Goal: Task Accomplishment & Management: Manage account settings

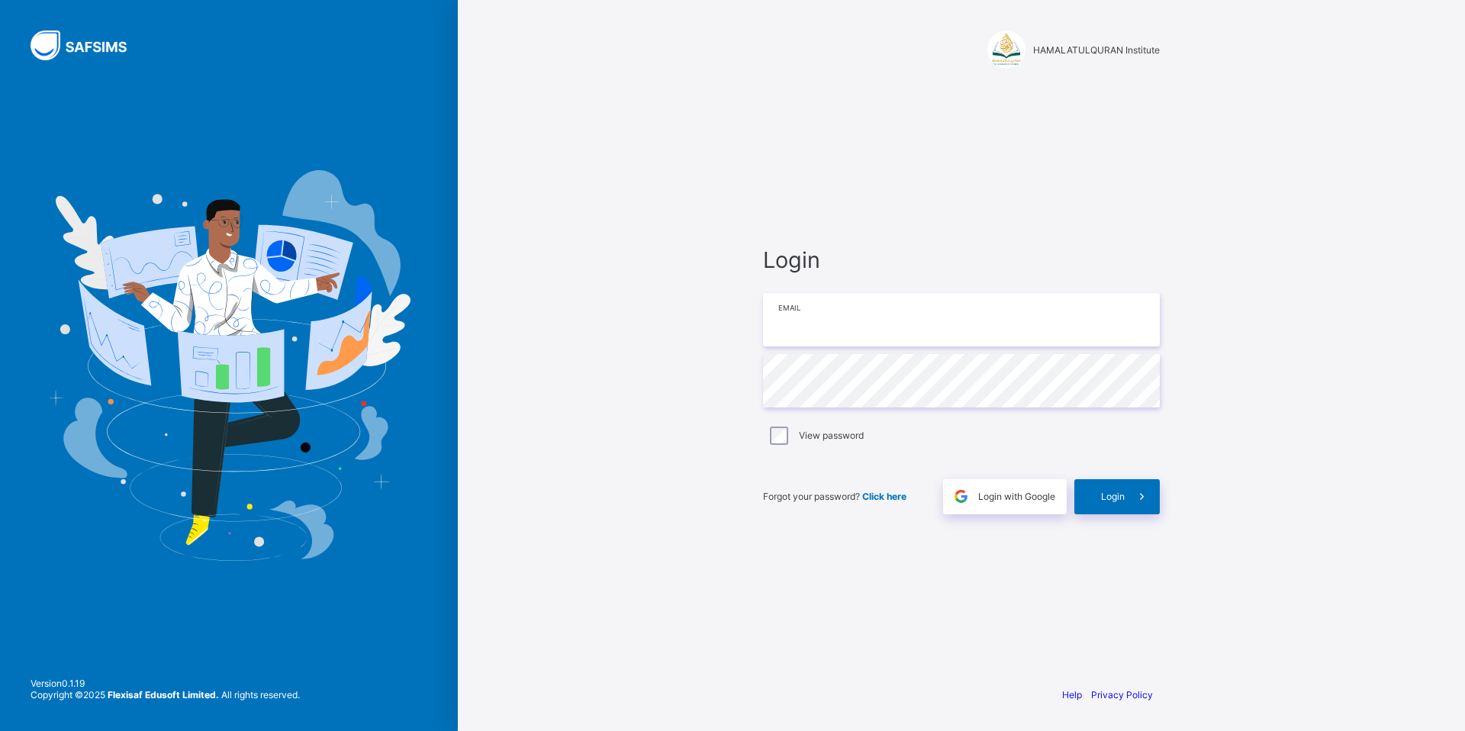
click at [839, 298] on input "email" at bounding box center [961, 319] width 397 height 53
type input "**********"
click at [1098, 487] on div "Login" at bounding box center [1116, 496] width 85 height 35
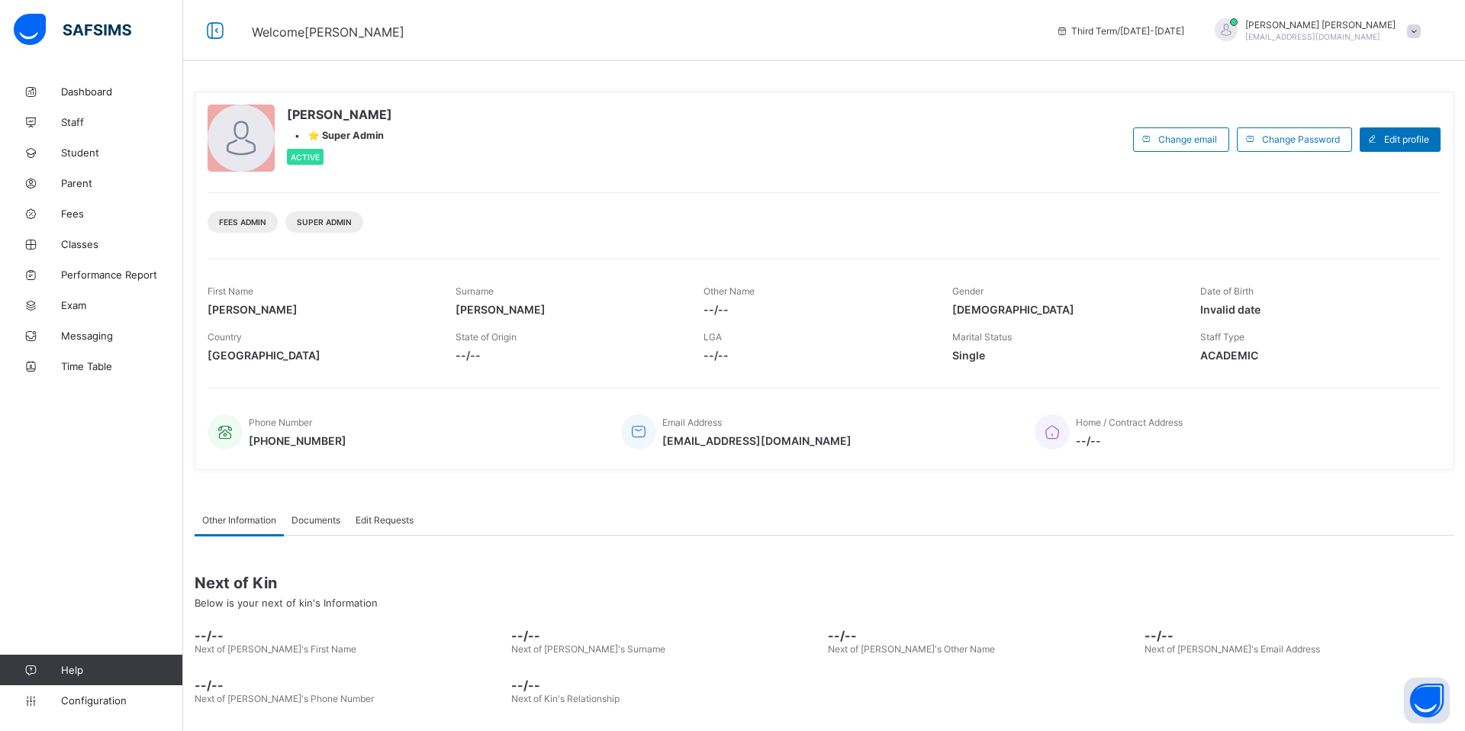
scroll to position [62, 0]
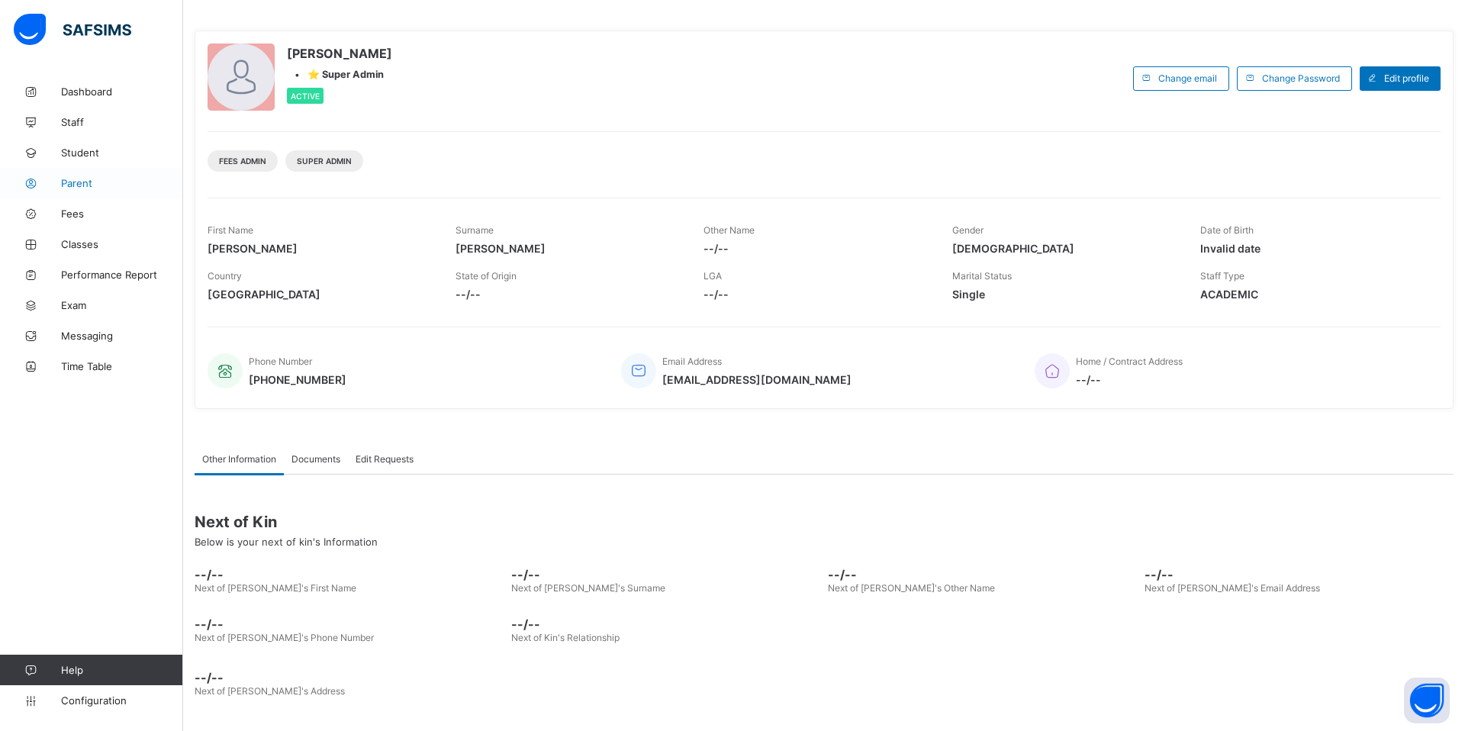
click at [110, 188] on span "Parent" at bounding box center [122, 183] width 122 height 12
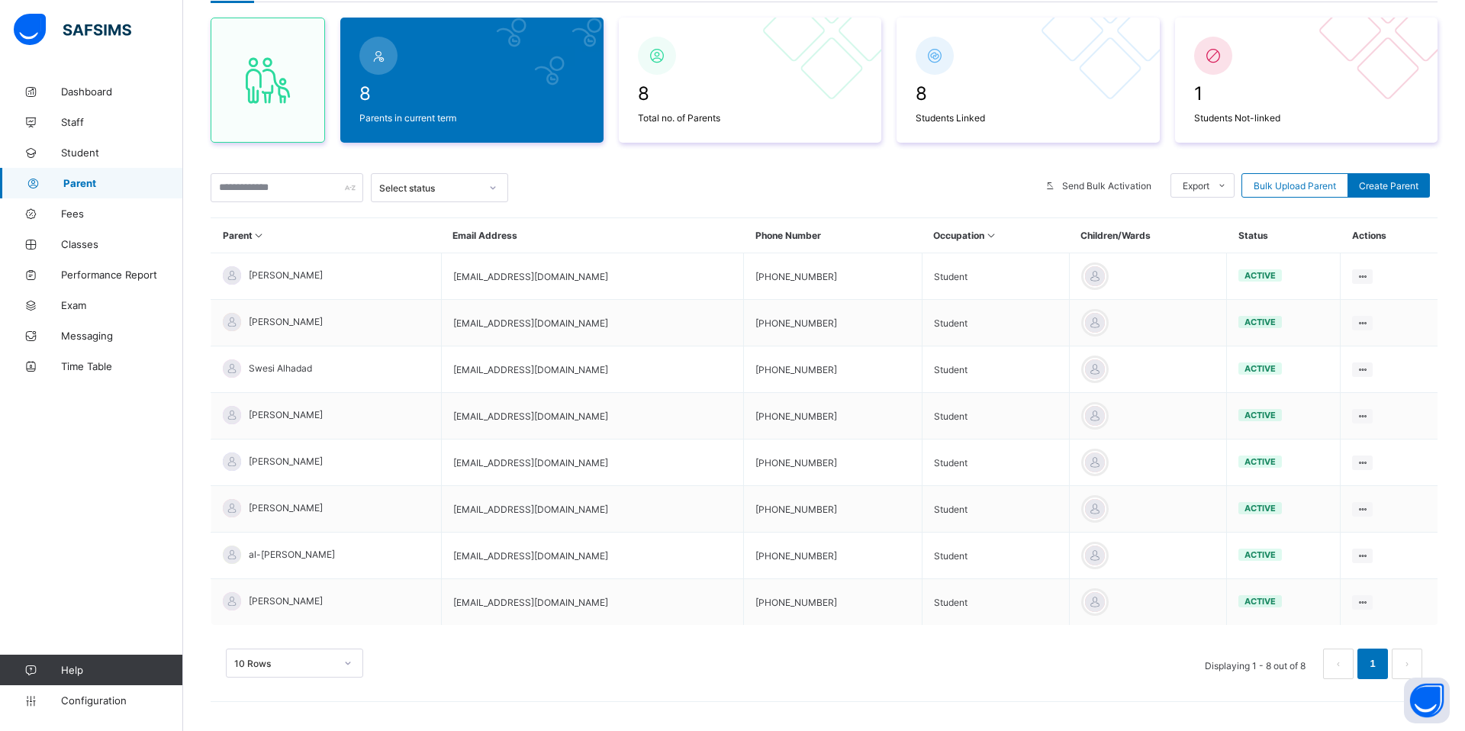
scroll to position [130, 0]
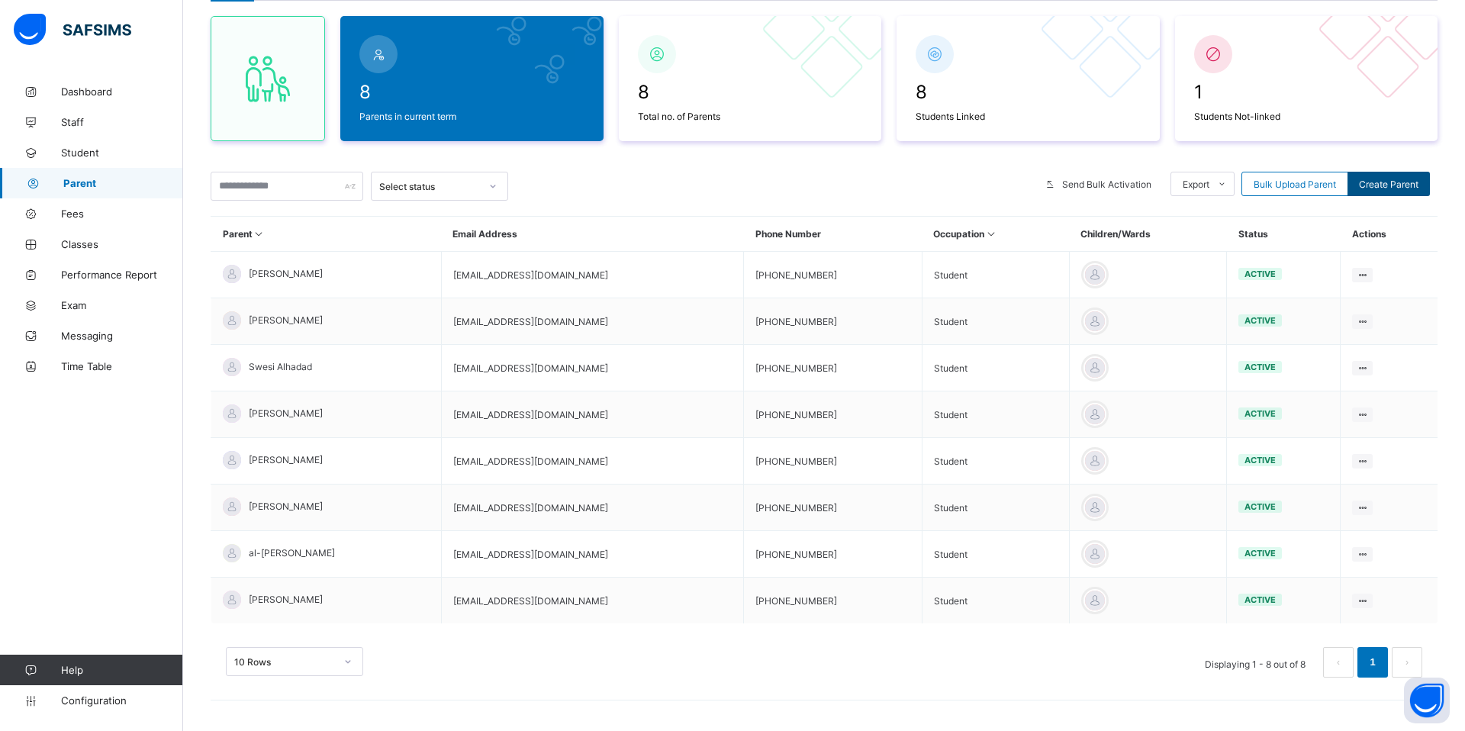
click at [1098, 189] on span "Create Parent" at bounding box center [1388, 183] width 59 height 11
select select "**"
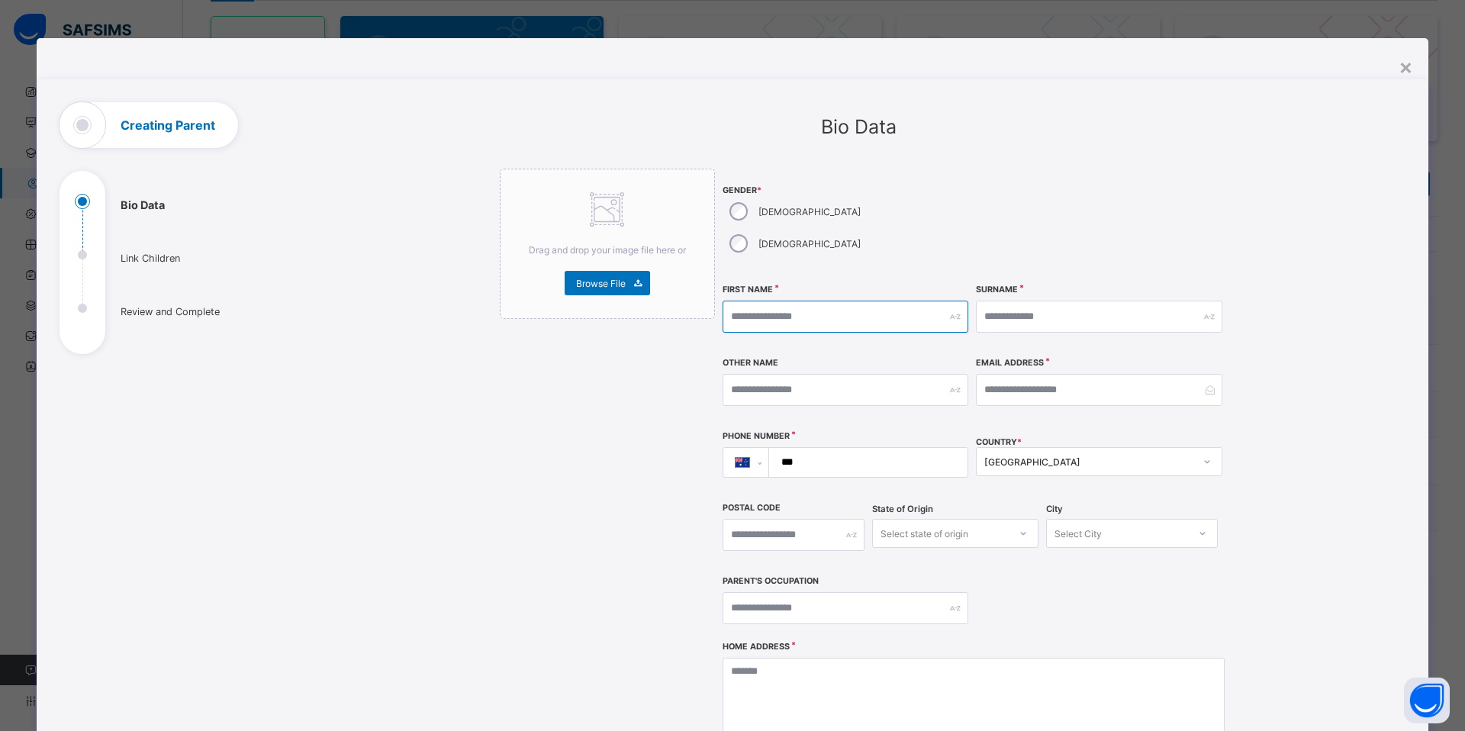
click at [816, 301] on input "text" at bounding box center [845, 317] width 246 height 32
click at [737, 201] on div "[DEMOGRAPHIC_DATA]" at bounding box center [793, 211] width 142 height 32
click at [790, 301] on input "text" at bounding box center [845, 317] width 246 height 32
type input "****"
click at [1069, 301] on input "text" at bounding box center [1099, 317] width 246 height 32
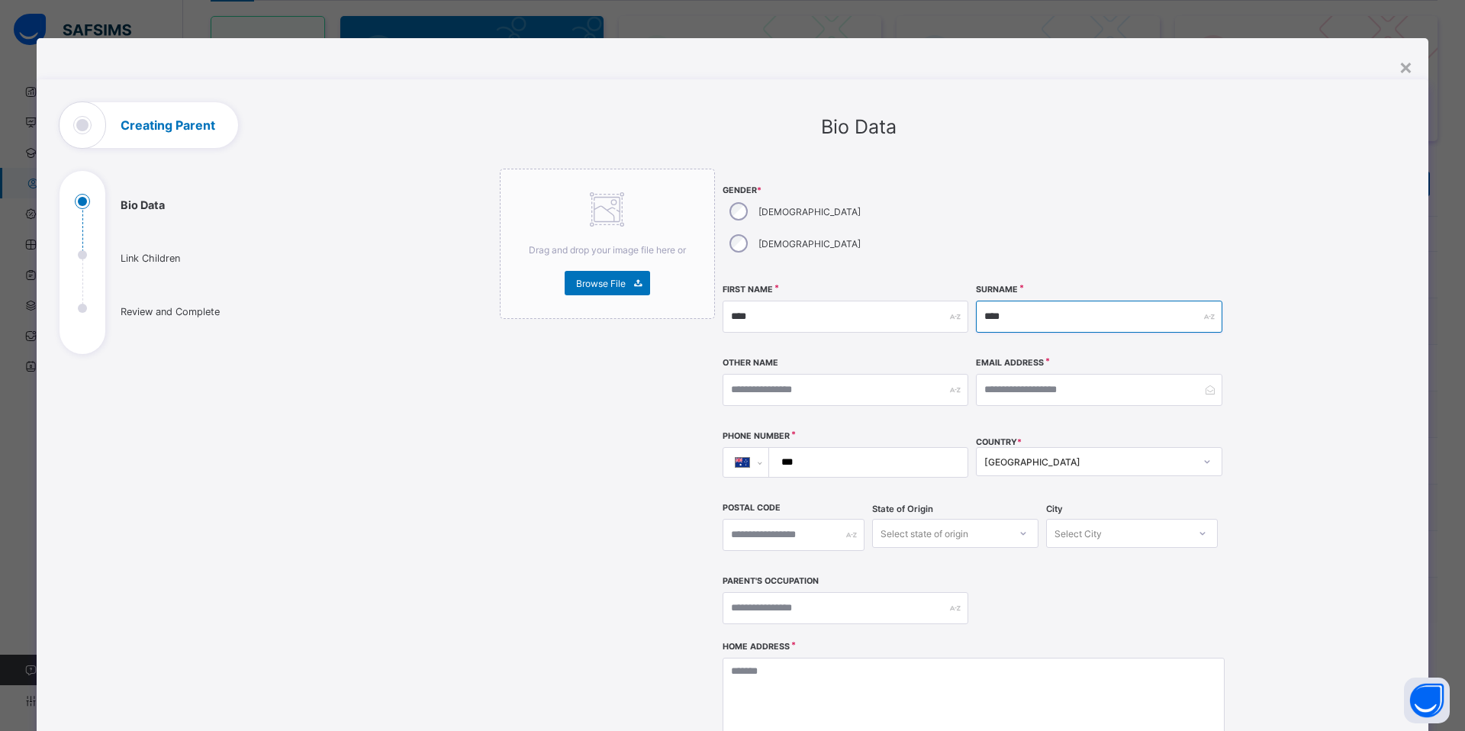
type input "****"
click at [1054, 374] on input "email" at bounding box center [1099, 390] width 246 height 32
type input "**********"
click at [886, 448] on input "***" at bounding box center [865, 462] width 187 height 29
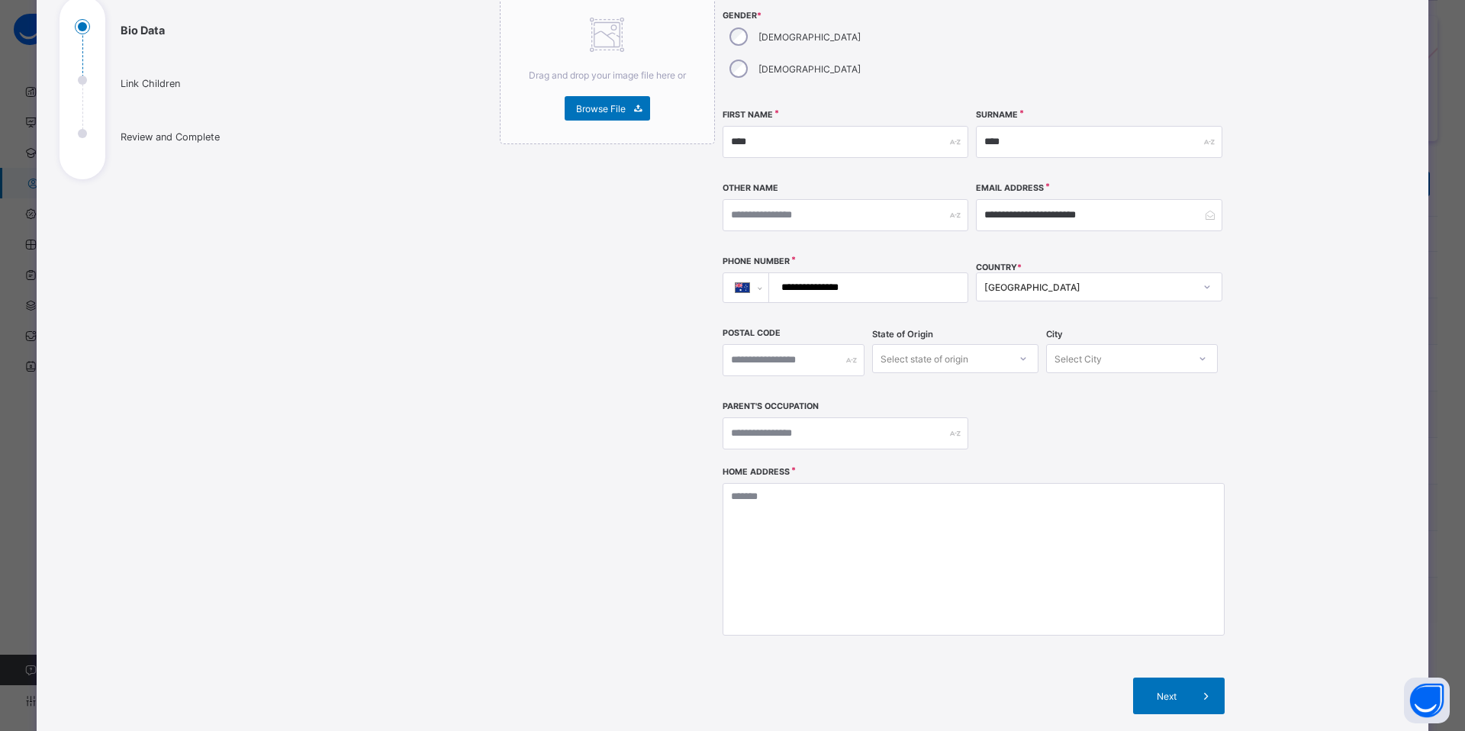
scroll to position [210, 0]
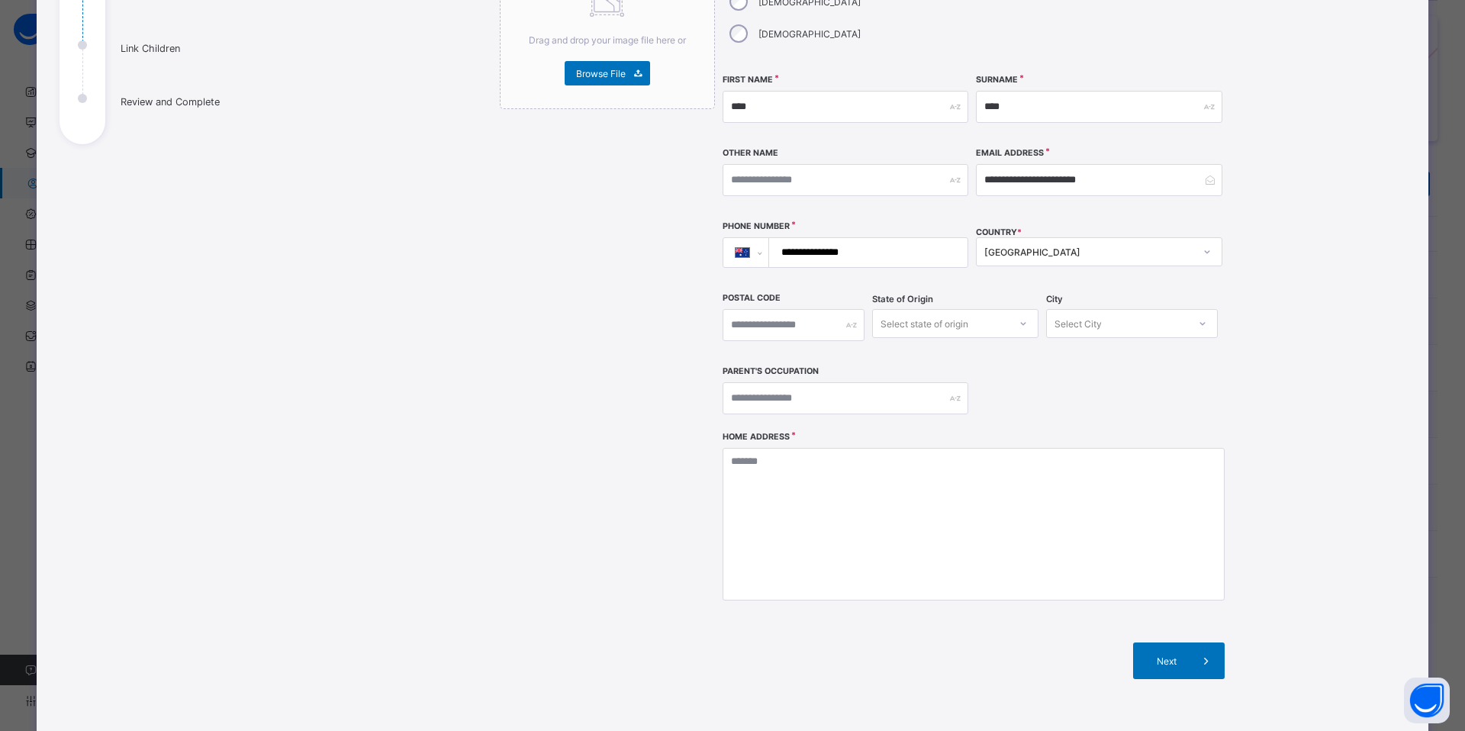
type input "**********"
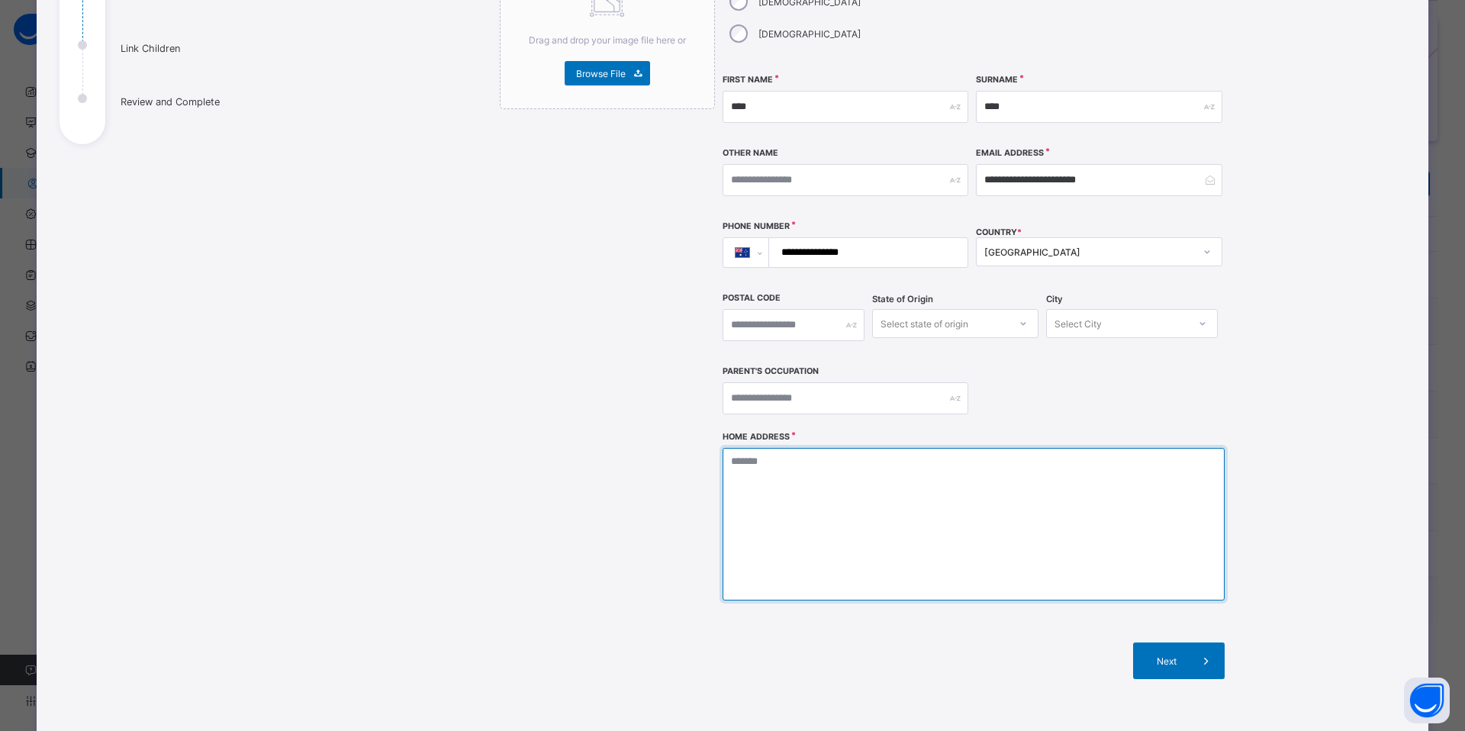
click at [841, 459] on textarea at bounding box center [973, 524] width 502 height 153
type textarea "**********"
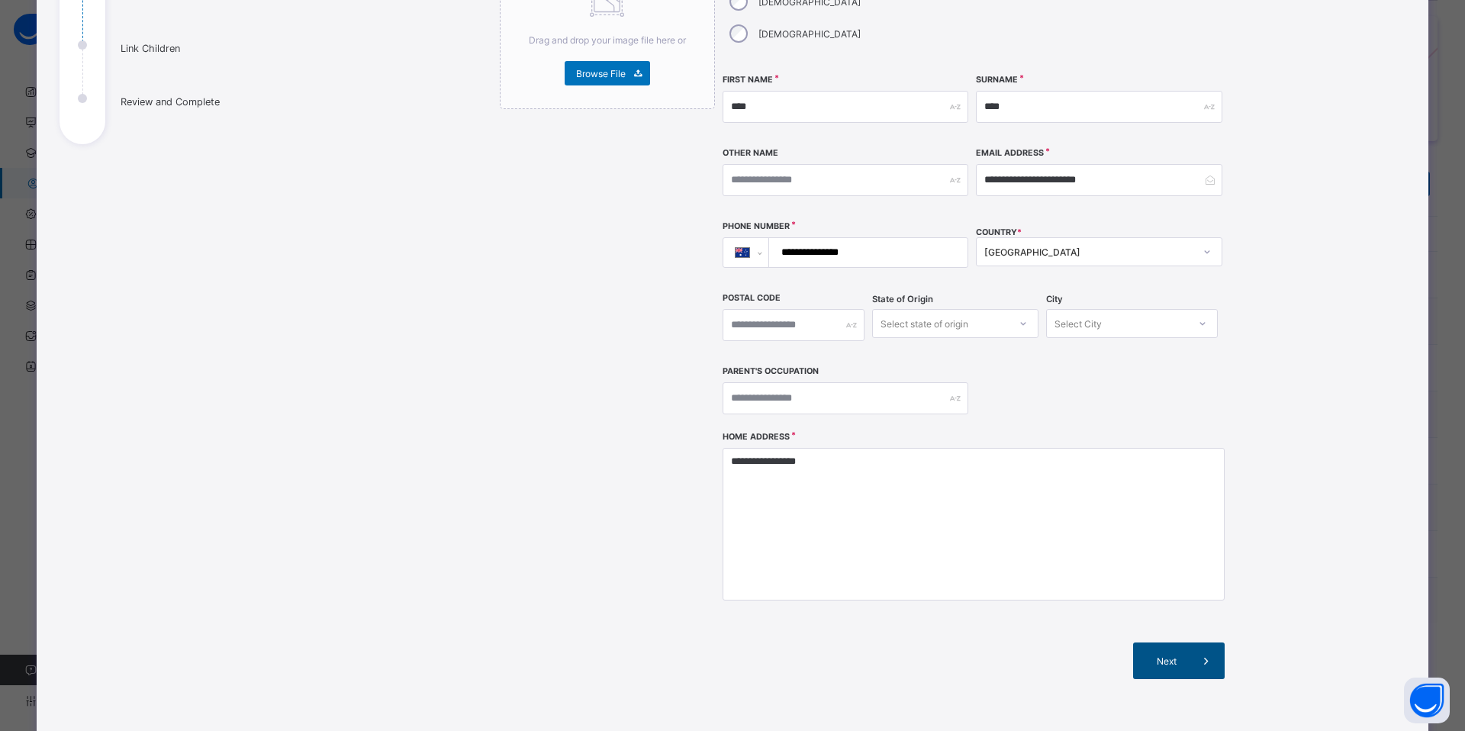
click at [1098, 593] on span "Next" at bounding box center [1165, 660] width 43 height 11
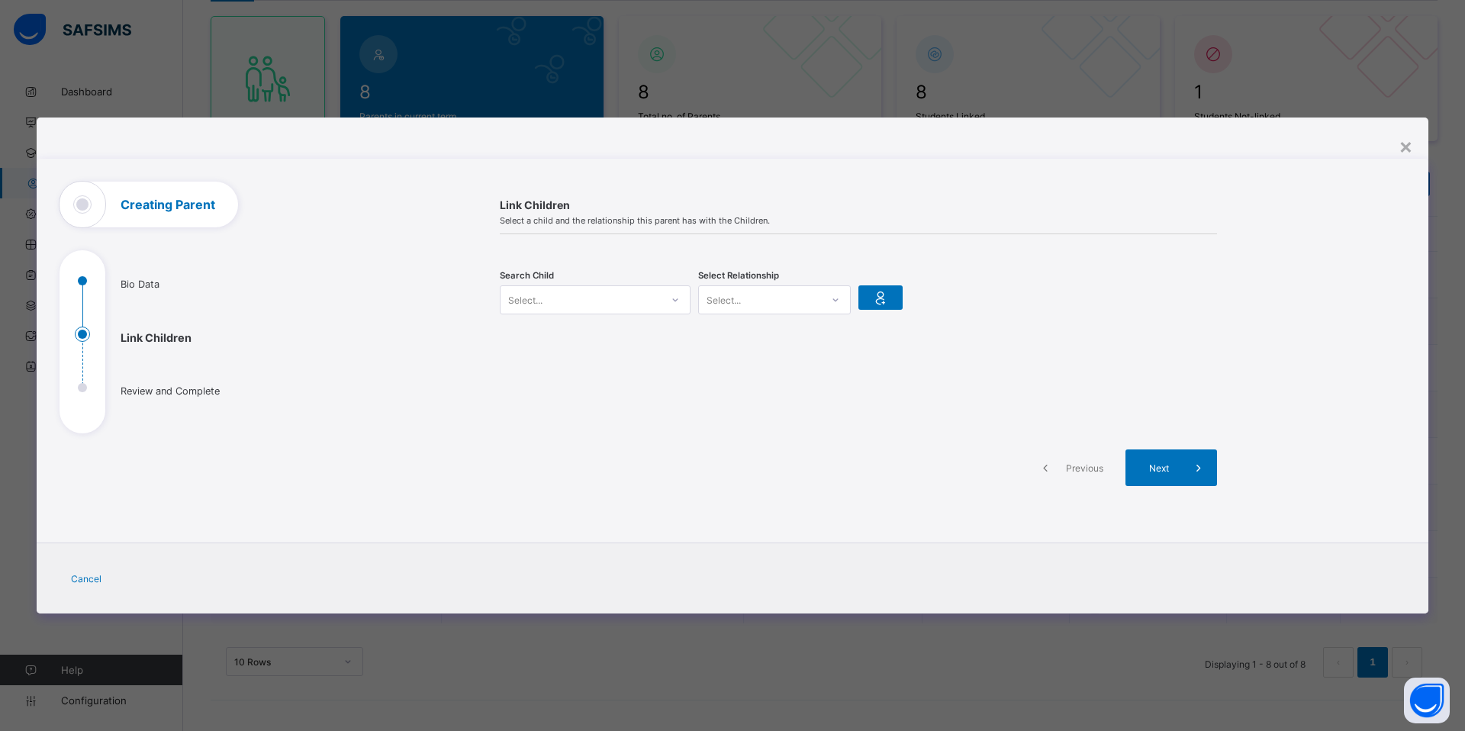
scroll to position [0, 0]
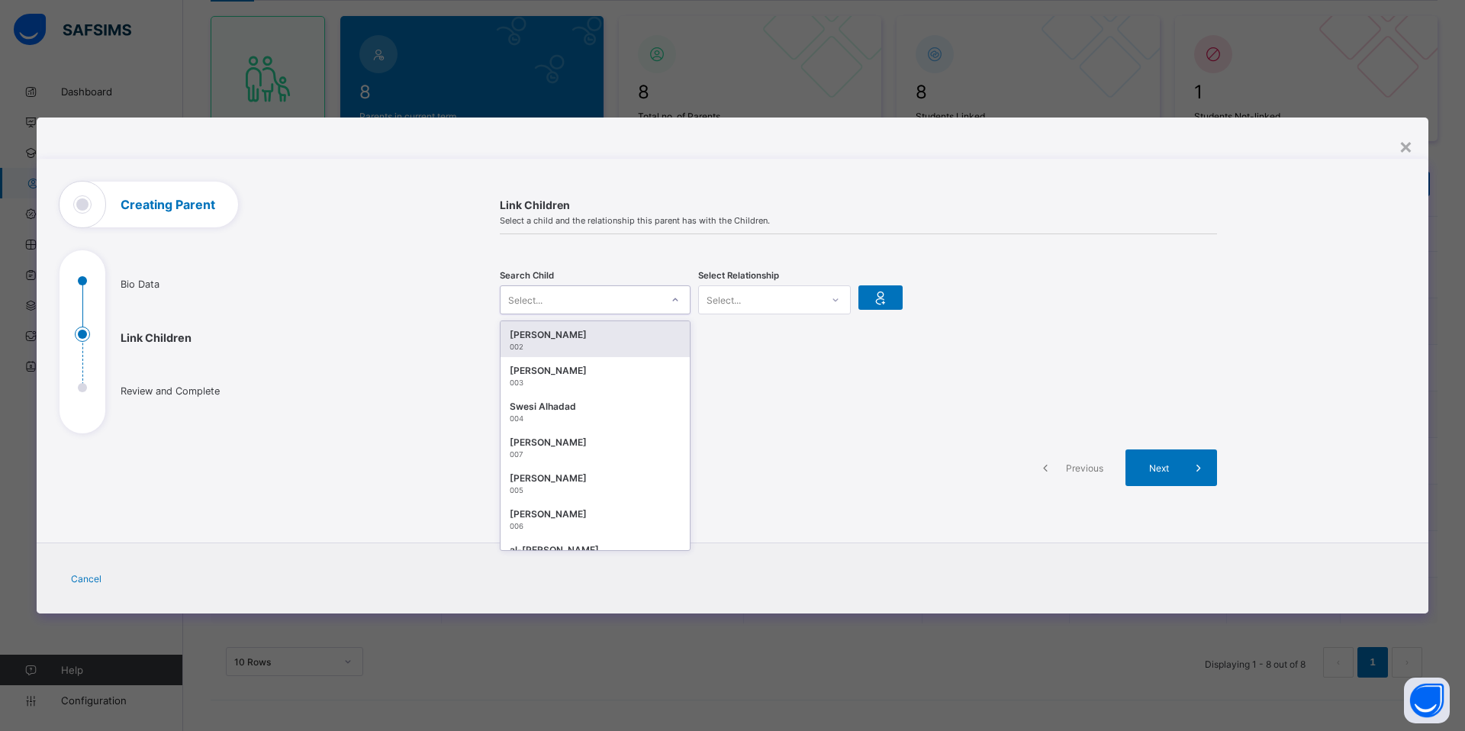
click at [609, 302] on div "Select..." at bounding box center [580, 299] width 160 height 21
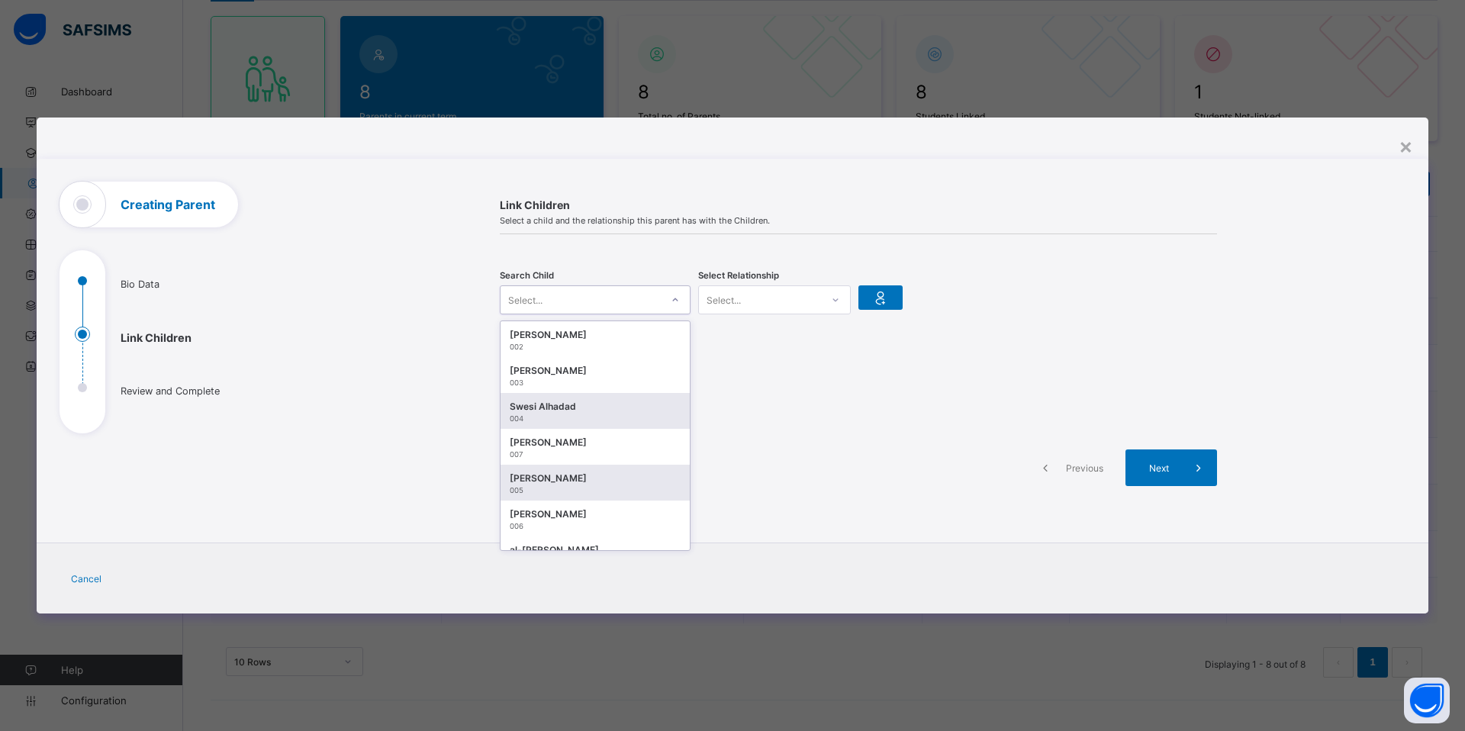
scroll to position [94, 0]
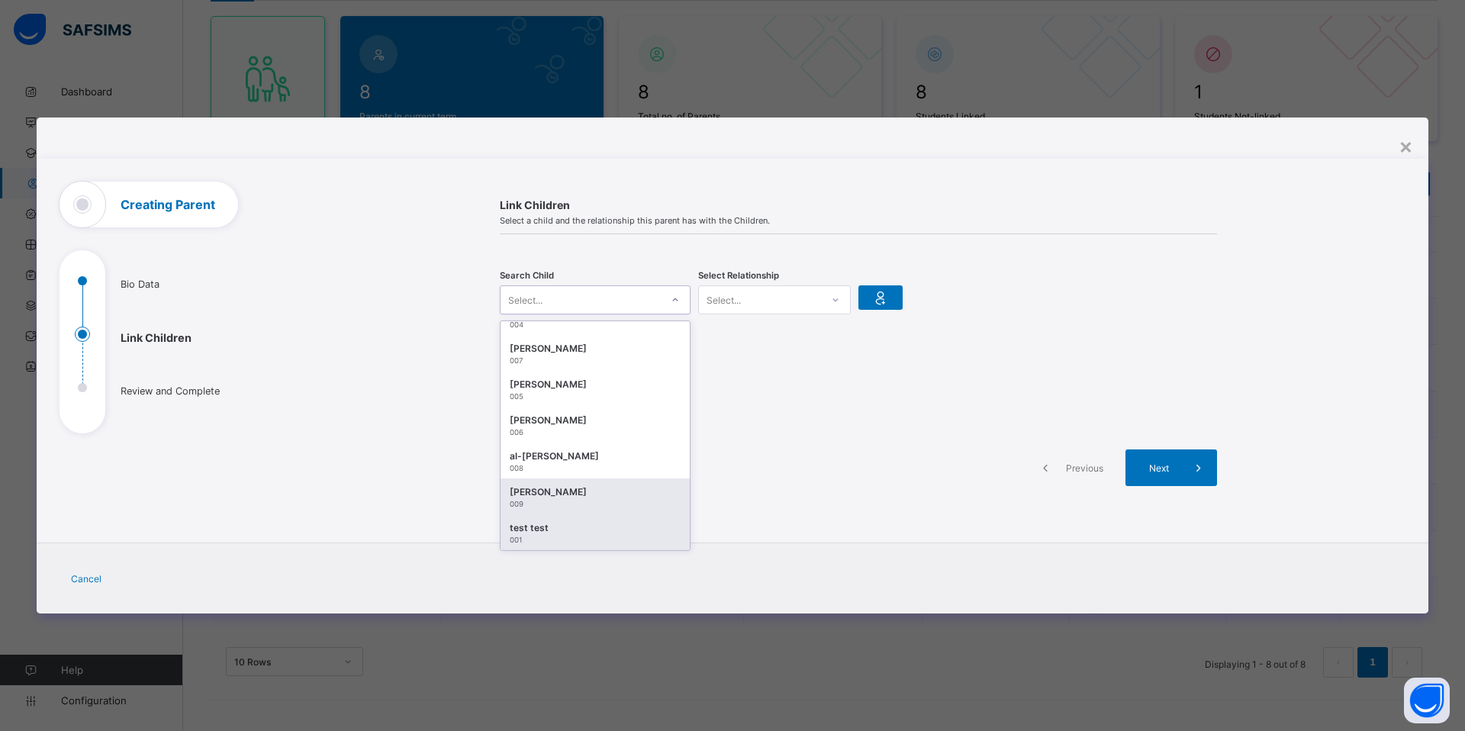
click at [575, 534] on div "test test" at bounding box center [595, 527] width 171 height 15
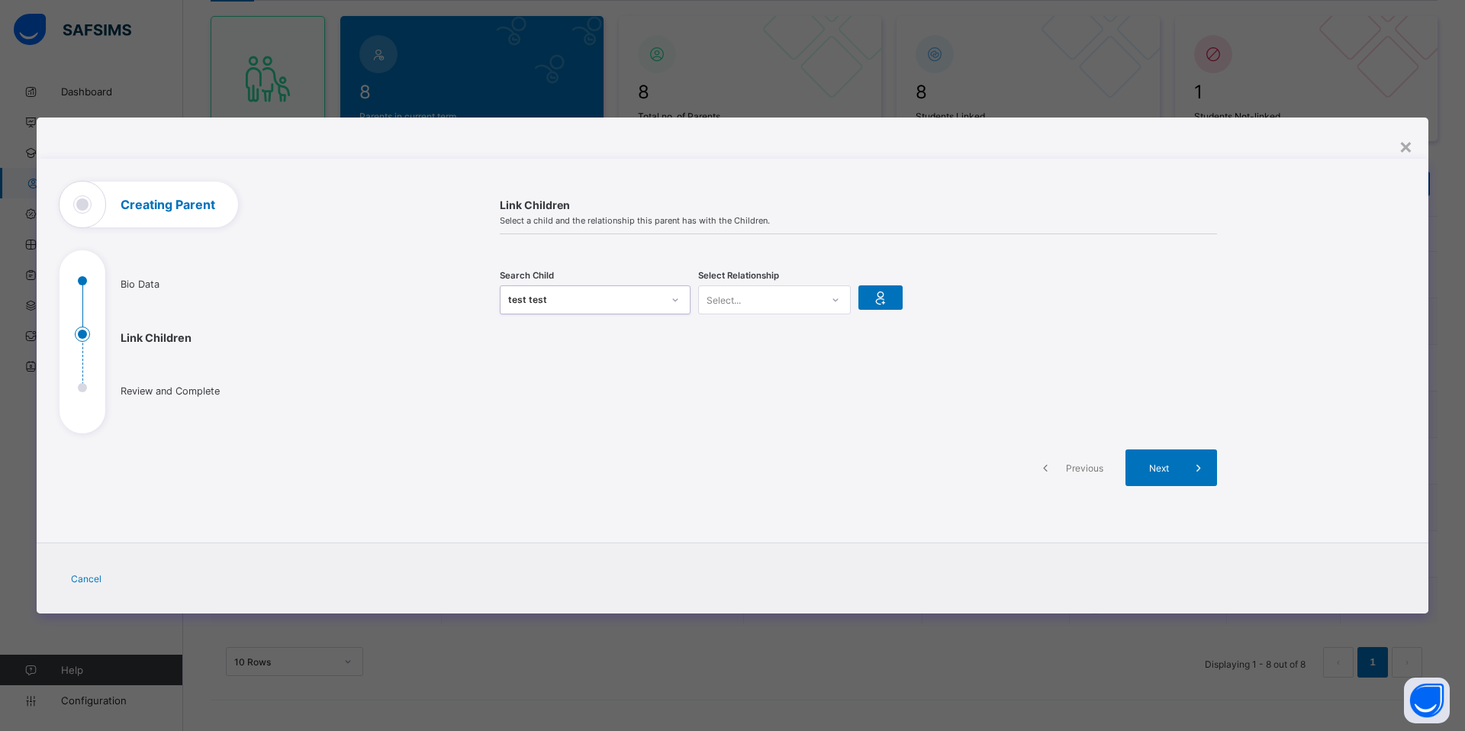
click at [810, 281] on div "Select Relationship Select..." at bounding box center [774, 299] width 153 height 47
click at [804, 291] on div "Select..." at bounding box center [760, 299] width 122 height 21
click at [794, 384] on div "Guardian" at bounding box center [774, 380] width 151 height 24
click at [885, 300] on icon at bounding box center [880, 297] width 21 height 18
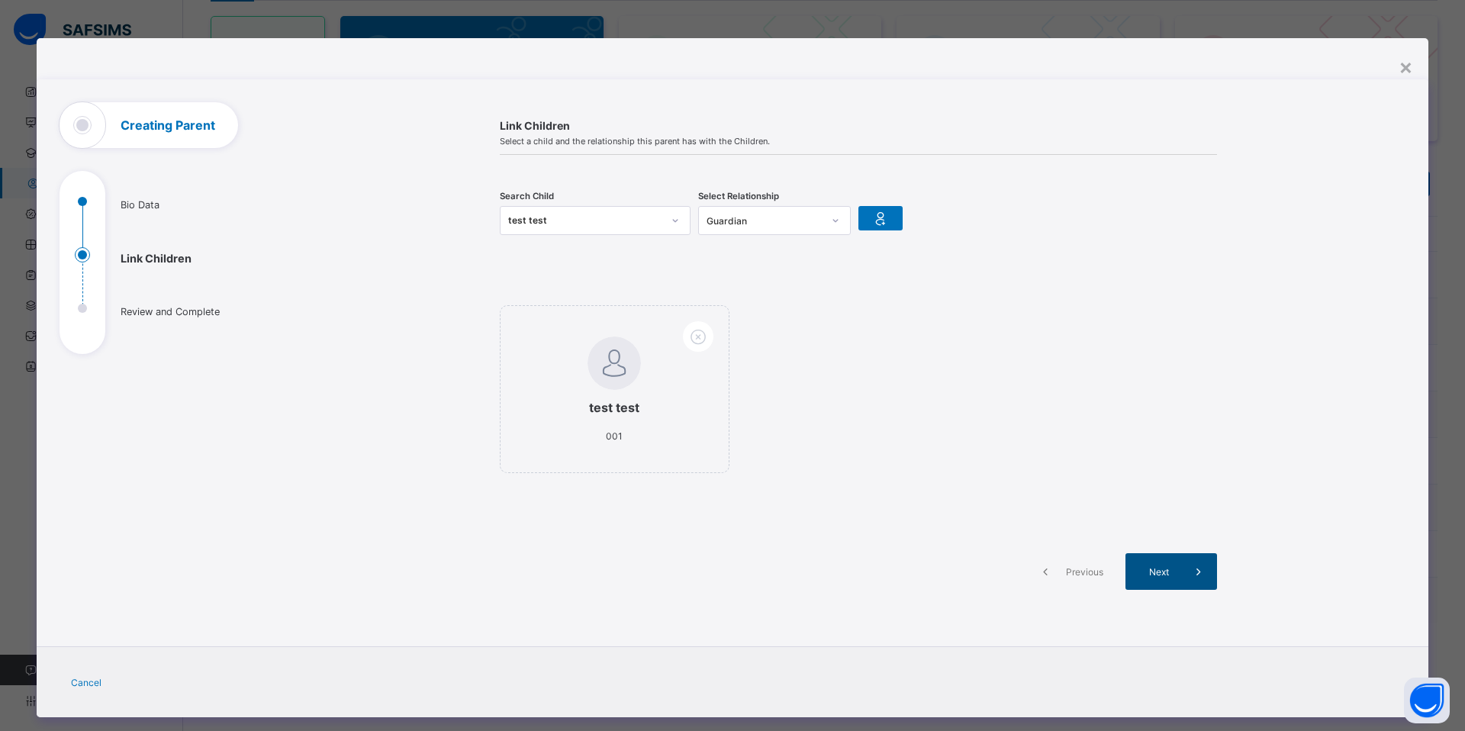
click at [1098, 581] on div "Next" at bounding box center [1171, 571] width 92 height 37
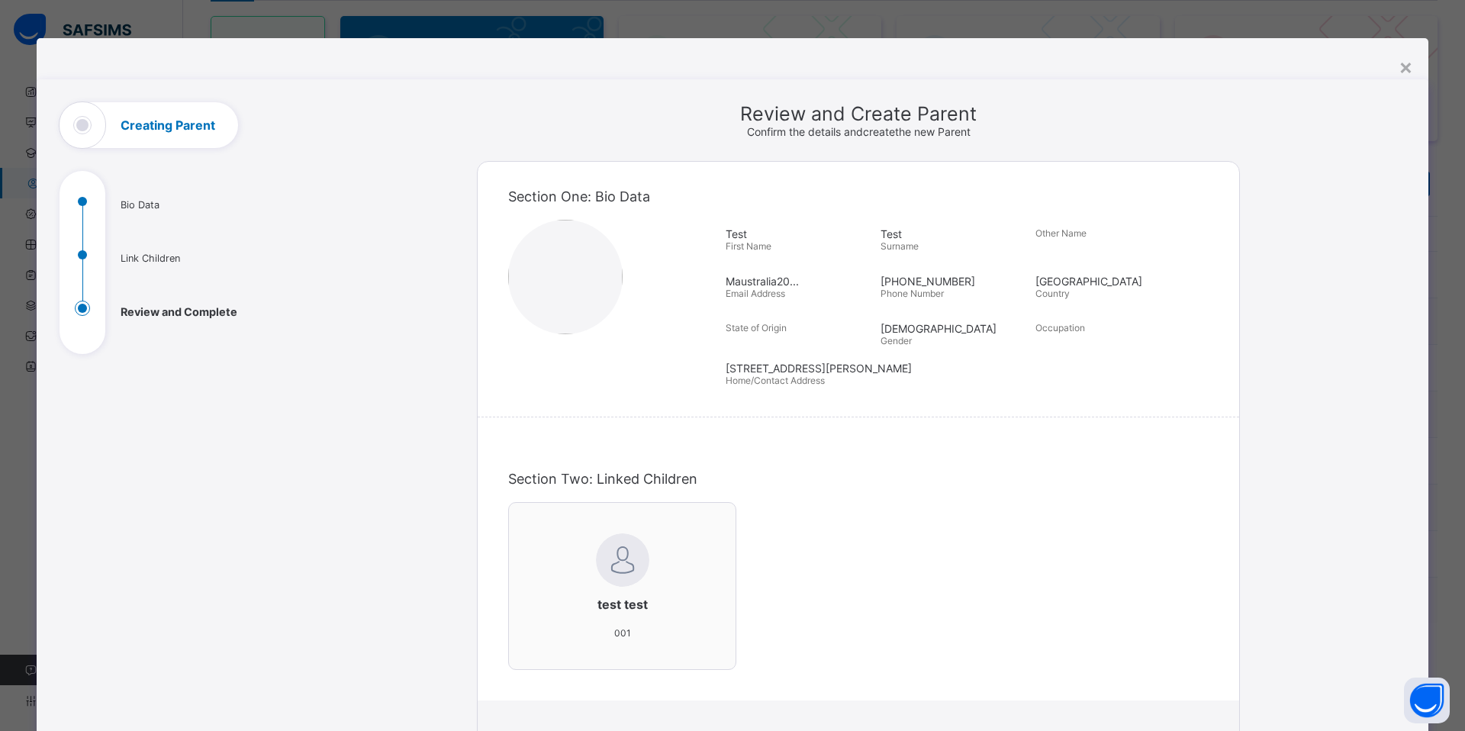
scroll to position [270, 0]
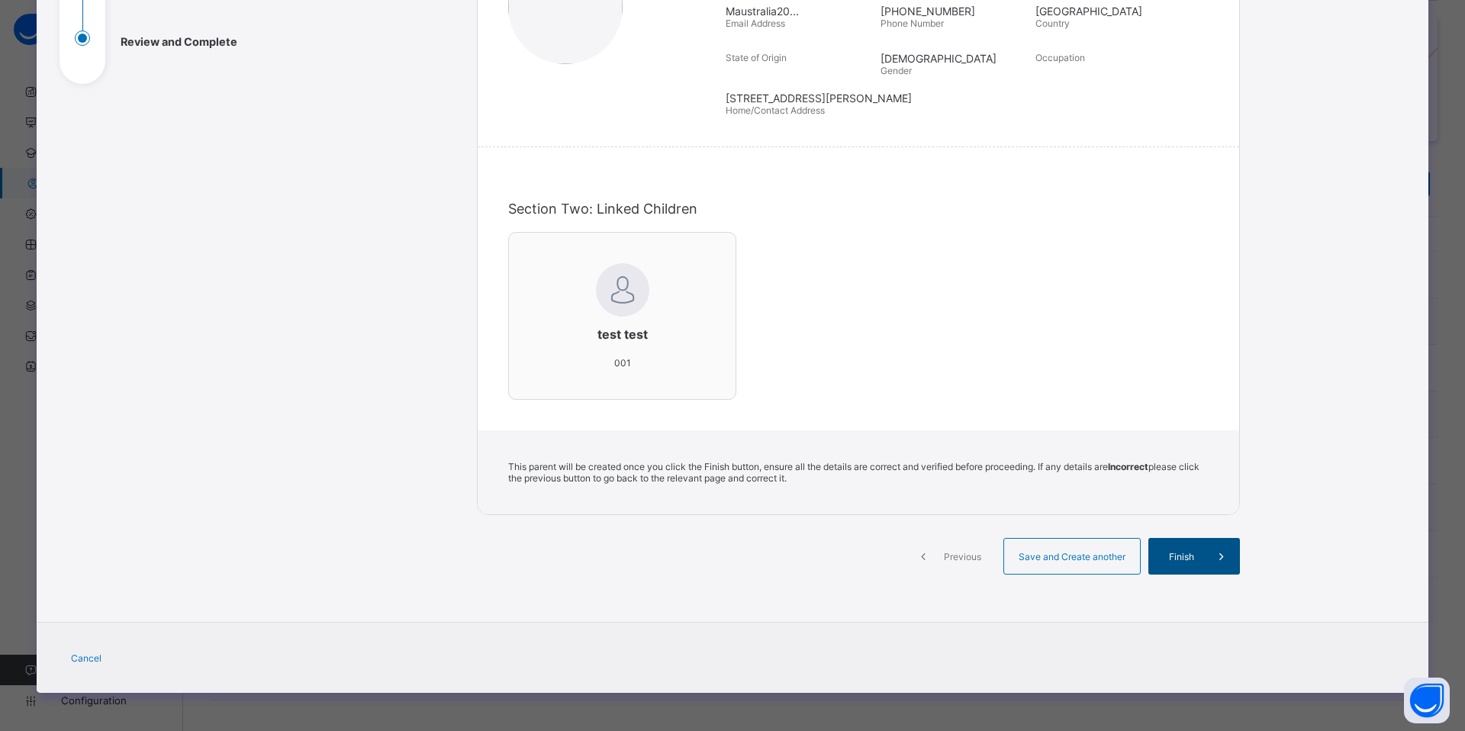
click at [1098, 560] on span at bounding box center [1221, 556] width 37 height 37
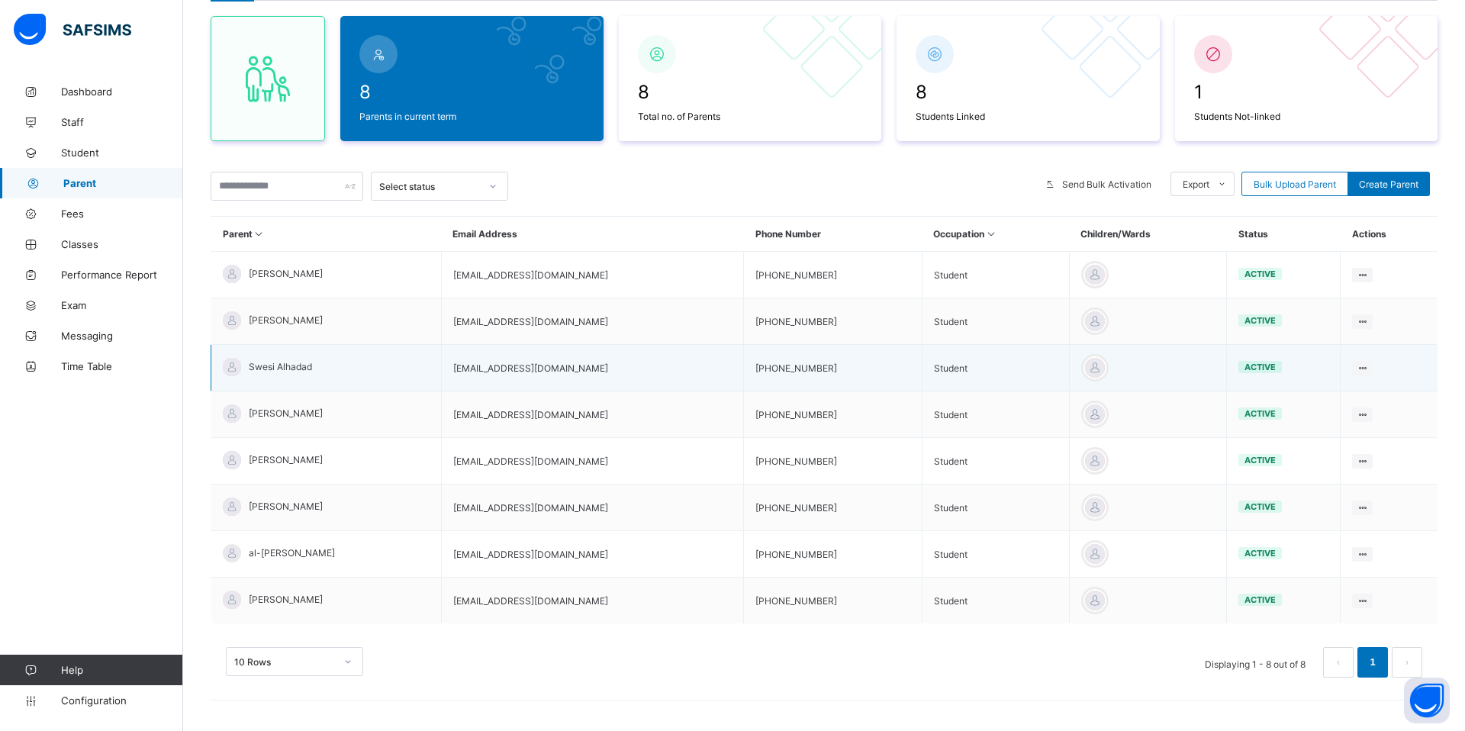
scroll to position [0, 0]
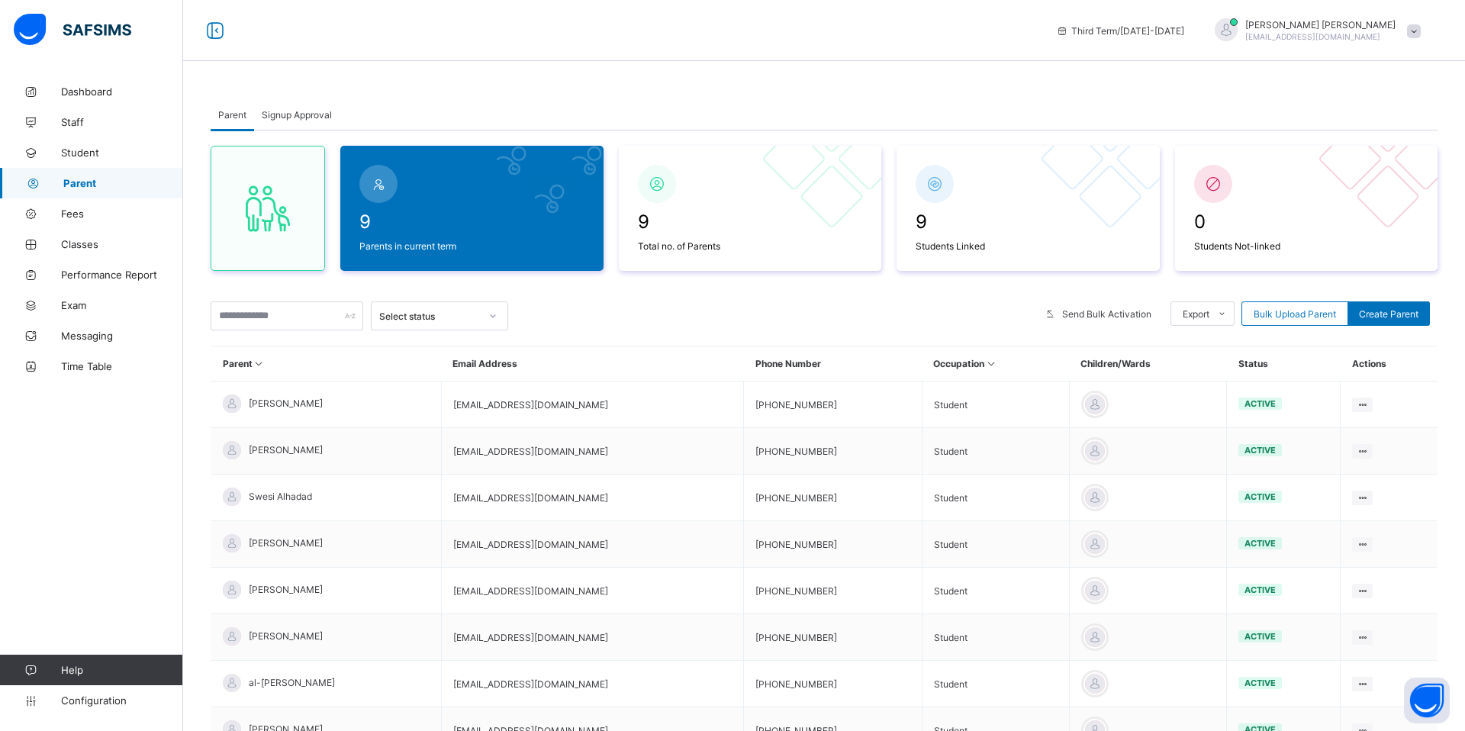
scroll to position [176, 0]
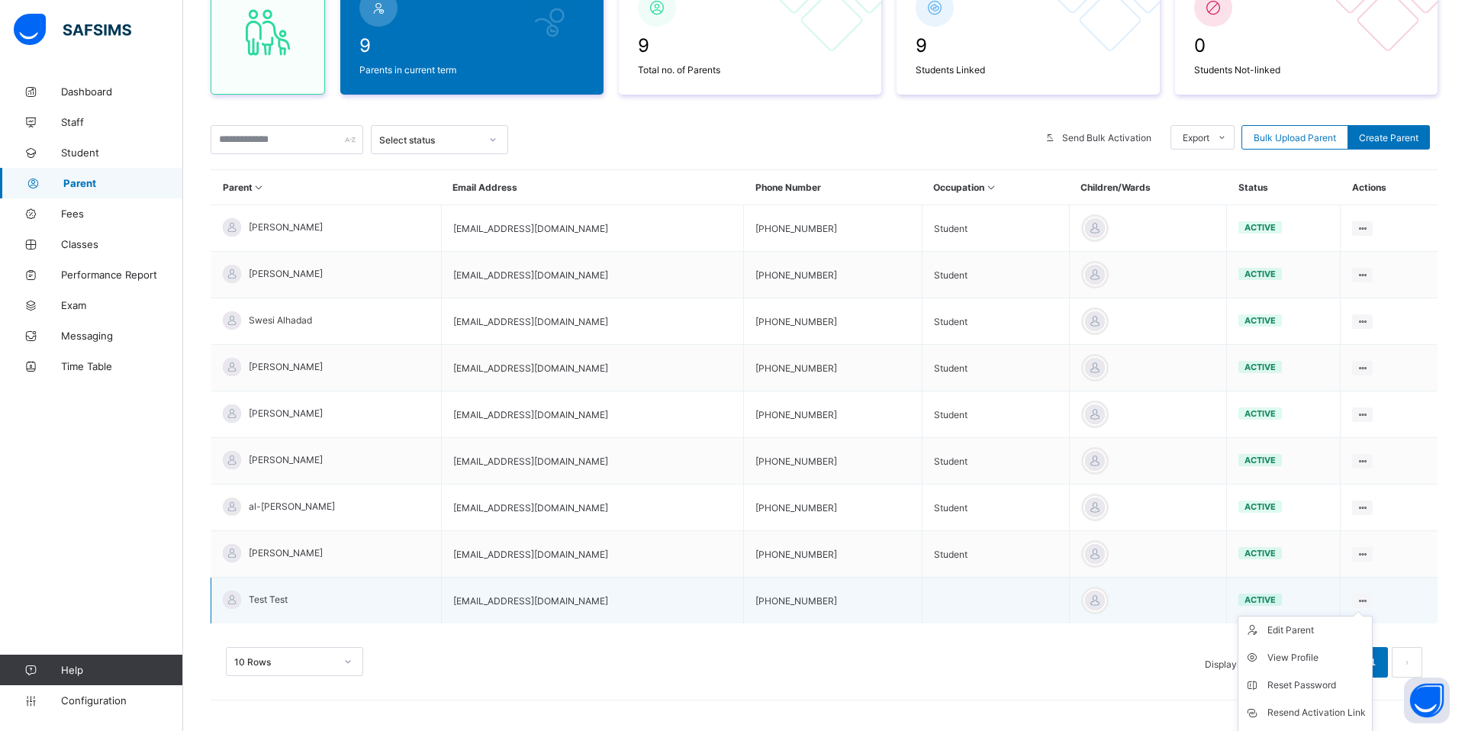
click at [1359, 616] on ul "Edit Parent View Profile Reset Password Resend Activation Link Change Email Lin…" at bounding box center [1304, 713] width 135 height 194
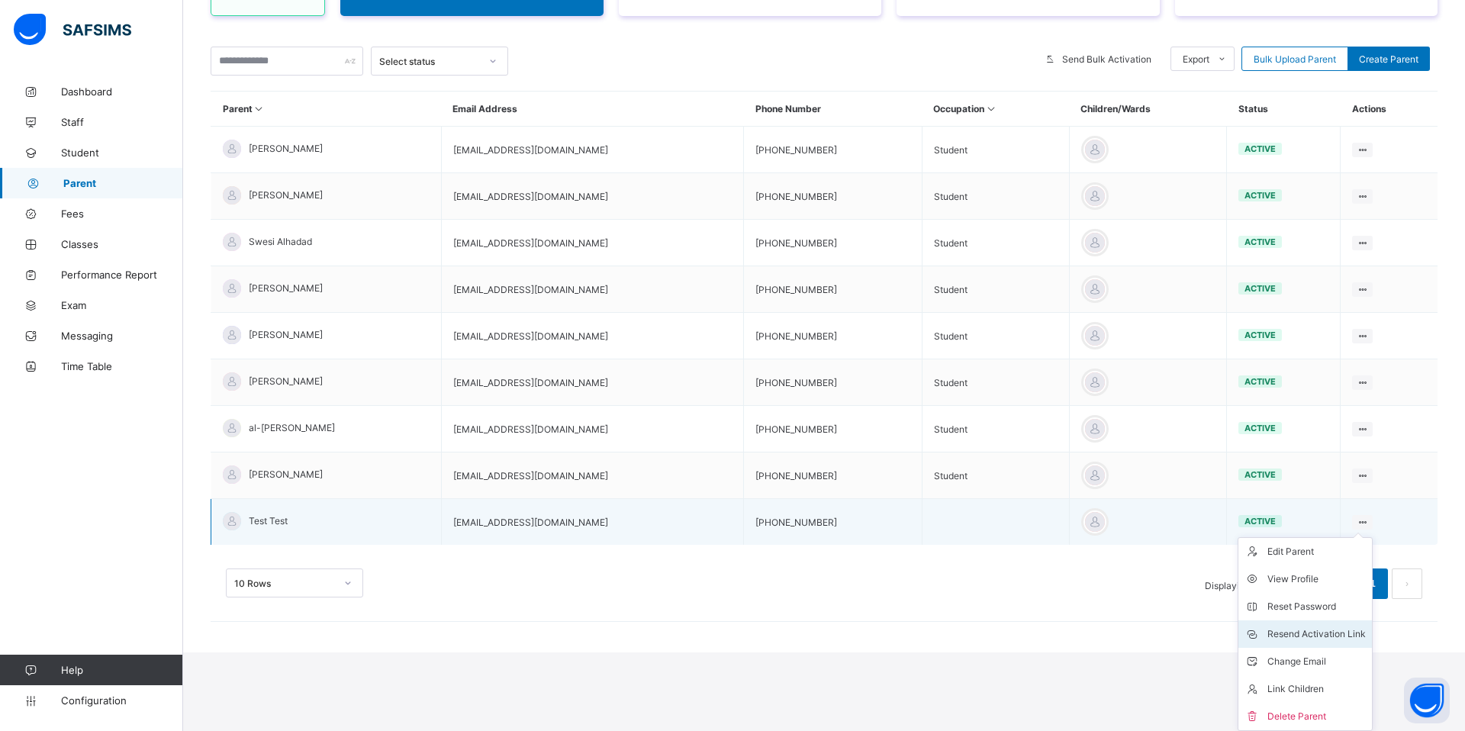
click at [1332, 636] on div "Resend Activation Link" at bounding box center [1316, 633] width 98 height 15
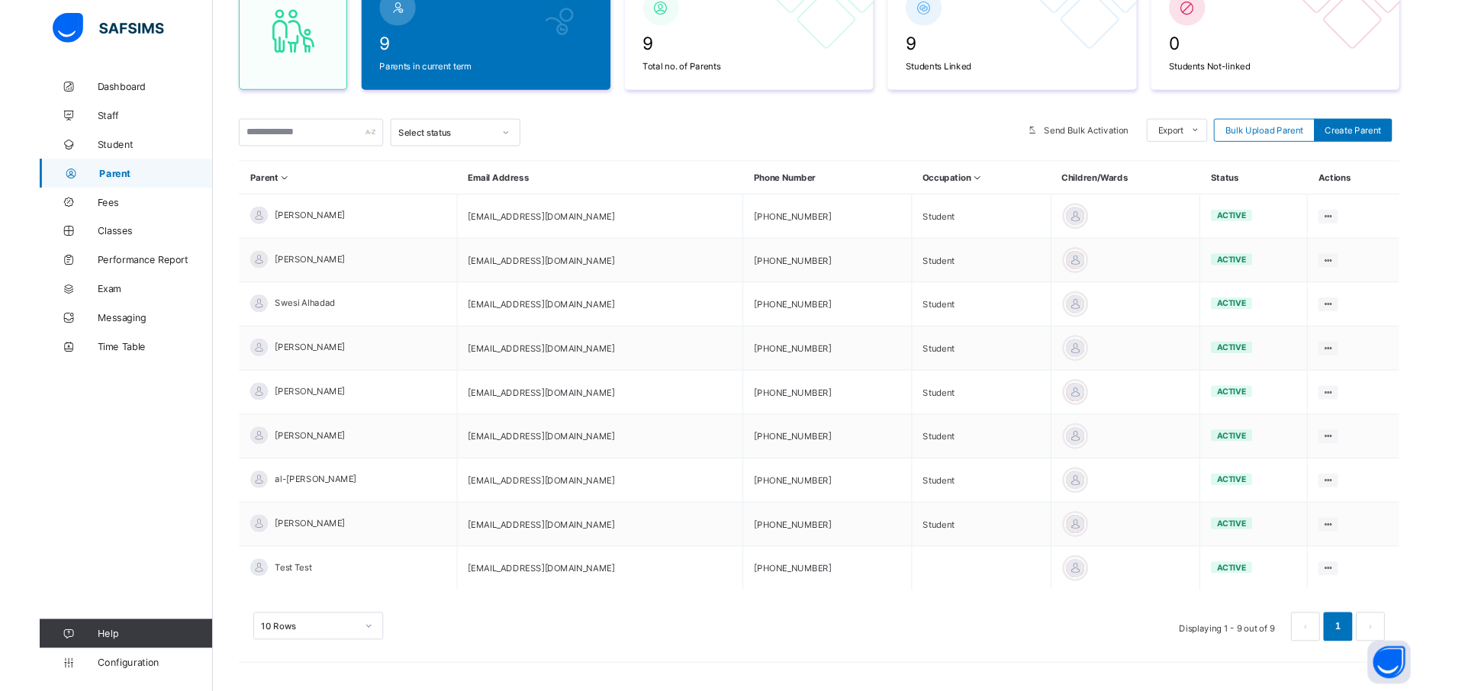
scroll to position [0, 0]
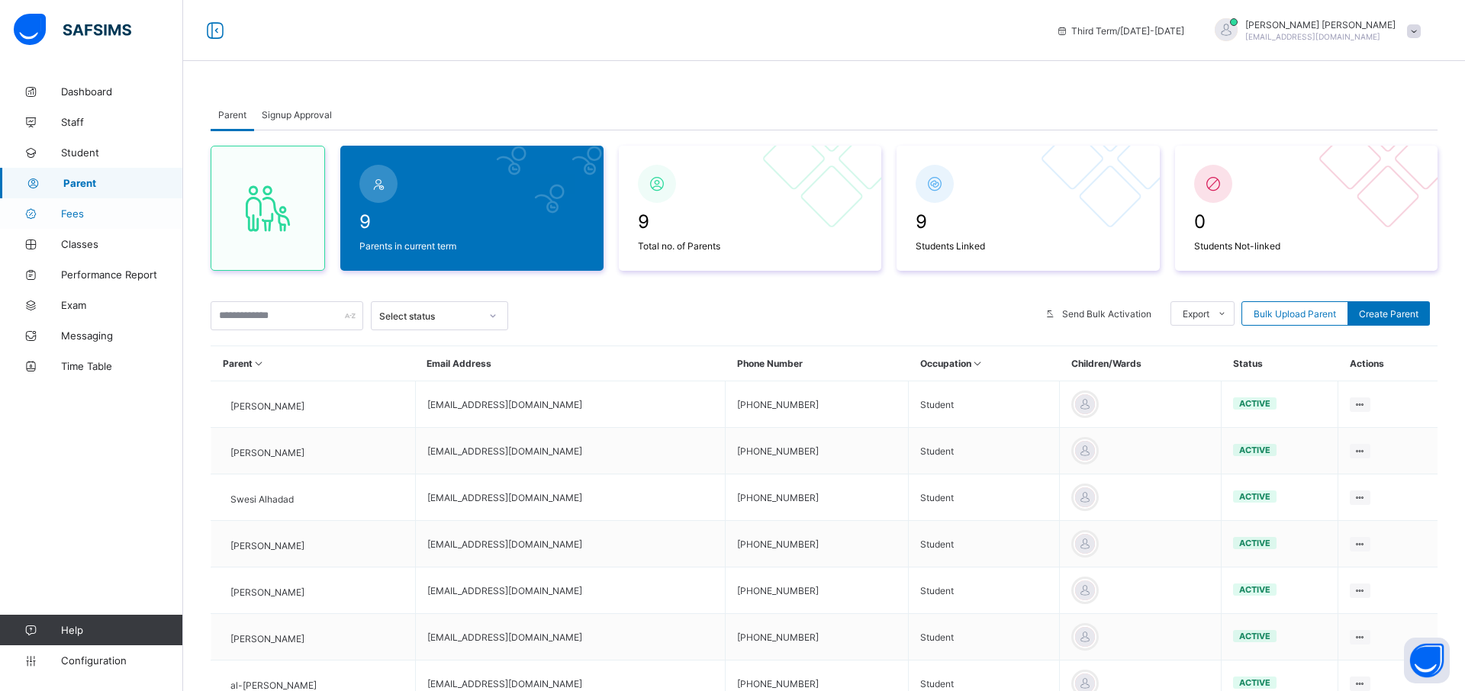
click at [120, 217] on span "Fees" at bounding box center [122, 213] width 122 height 12
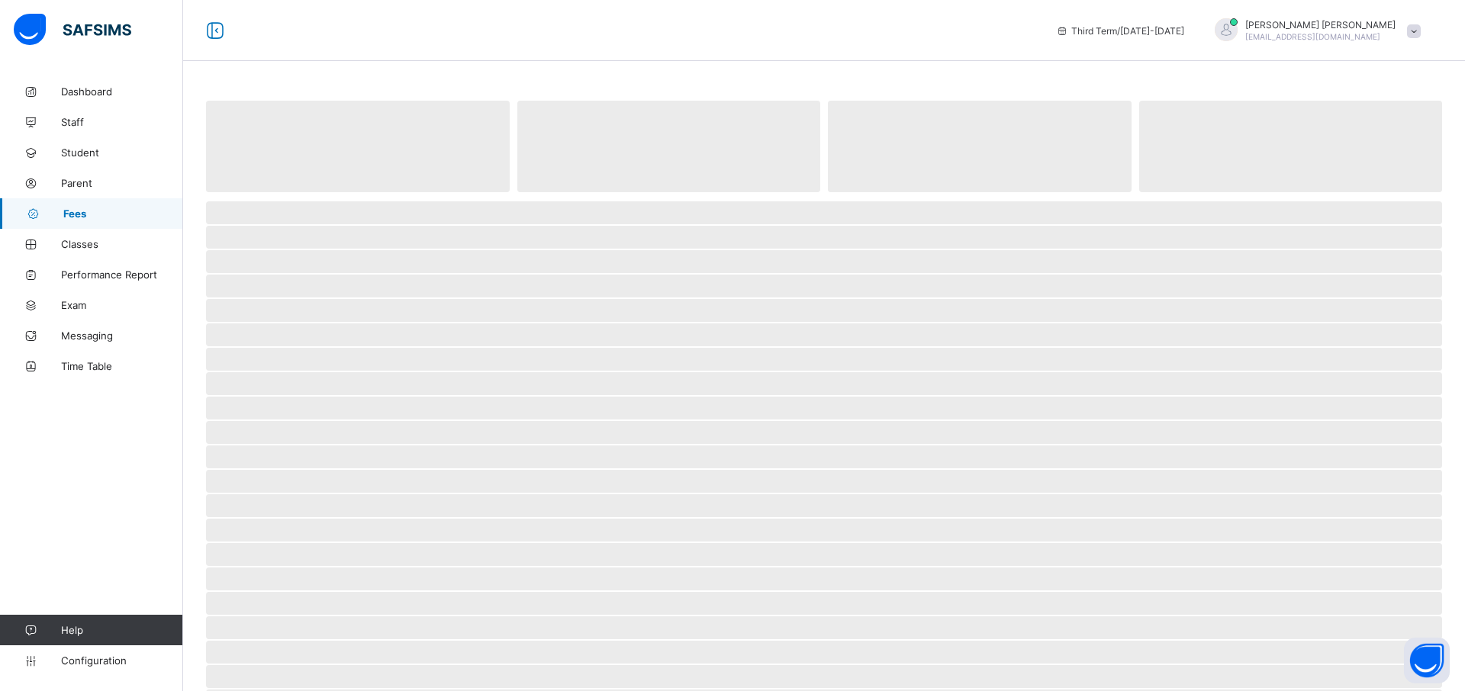
select select "****"
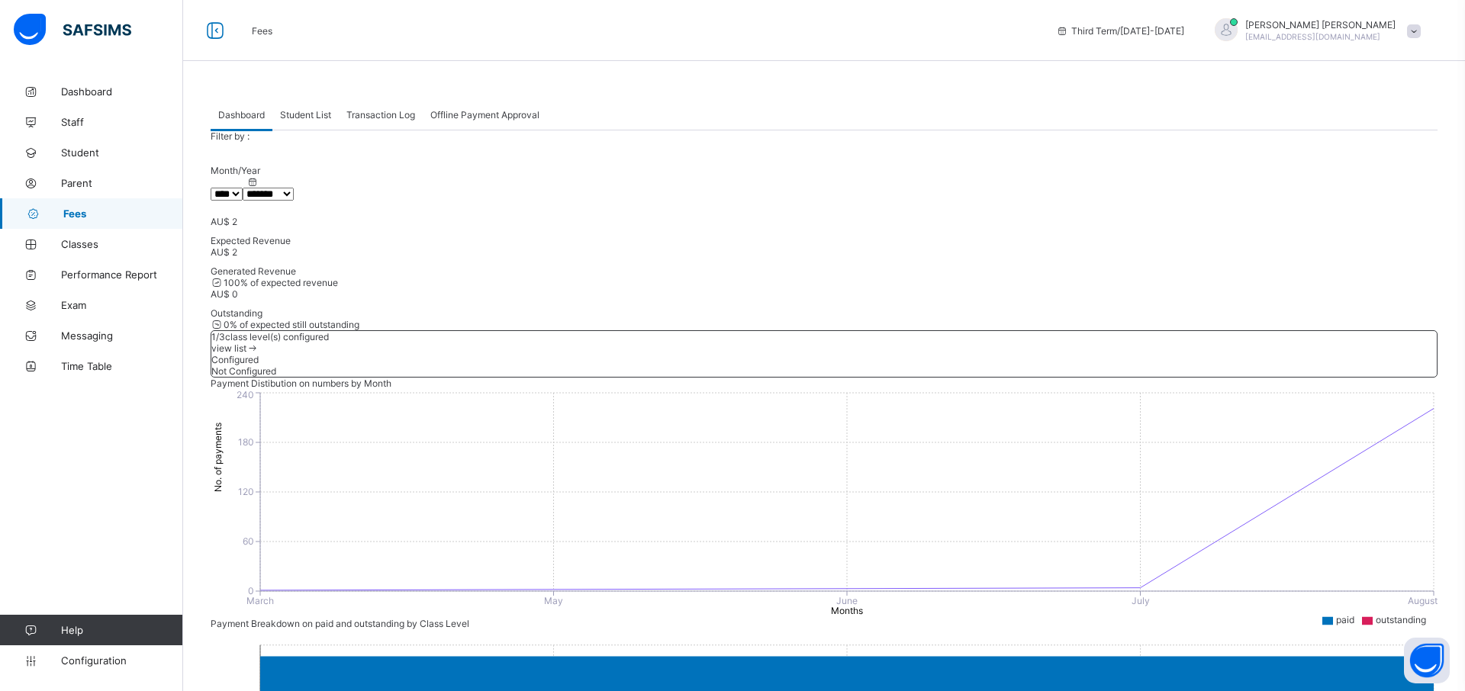
click at [294, 201] on select "***** ******* ******** ***** ***** *** **** **** ****** ********* ******* *****…" at bounding box center [268, 194] width 51 height 13
select select "*"
click at [277, 201] on select "***** ******* ******** ***** ***** *** **** **** ****** ********* ******* *****…" at bounding box center [268, 194] width 51 height 13
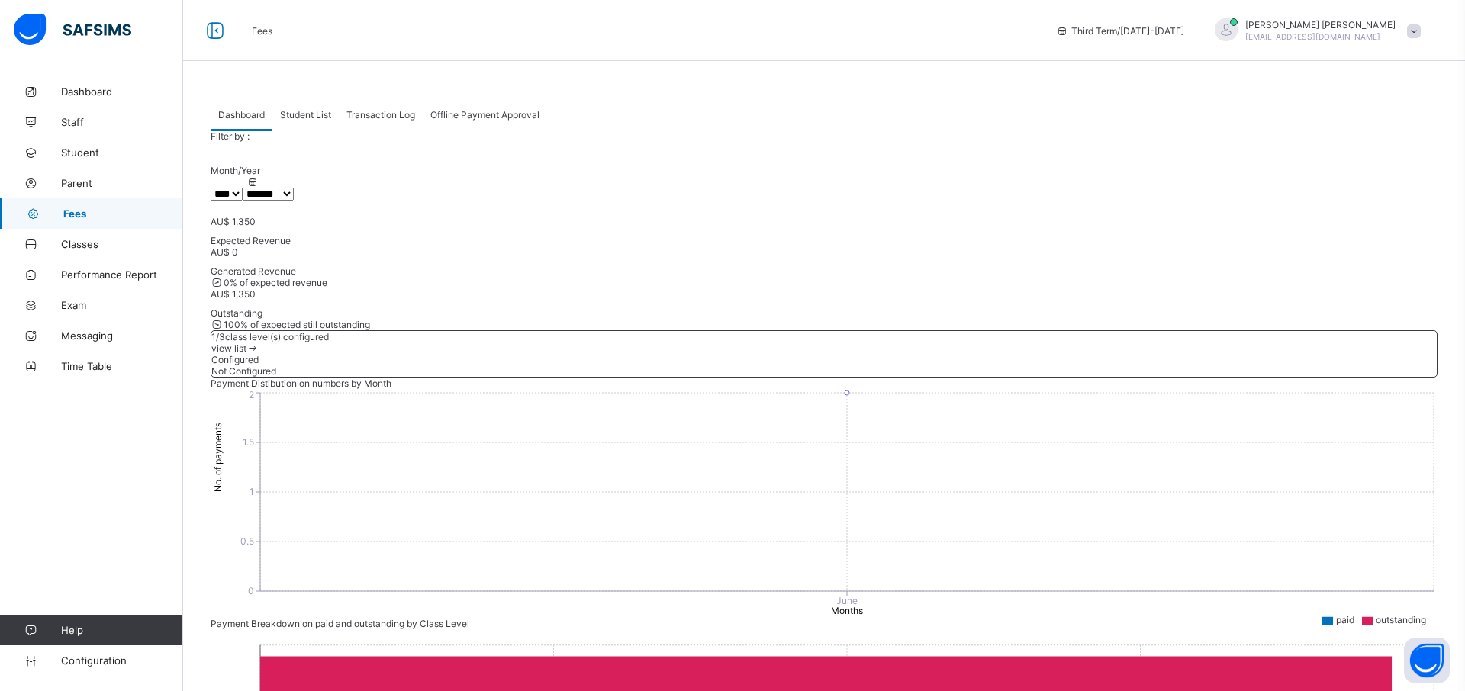
click at [413, 201] on div "Filter by : Month/Year **** **** **** **** **** **** **** **** **** **** **** *…" at bounding box center [824, 165] width 1227 height 70
click at [294, 201] on select "***** ******* ******** ***** ***** *** **** **** ****** ********* ******* *****…" at bounding box center [268, 194] width 51 height 13
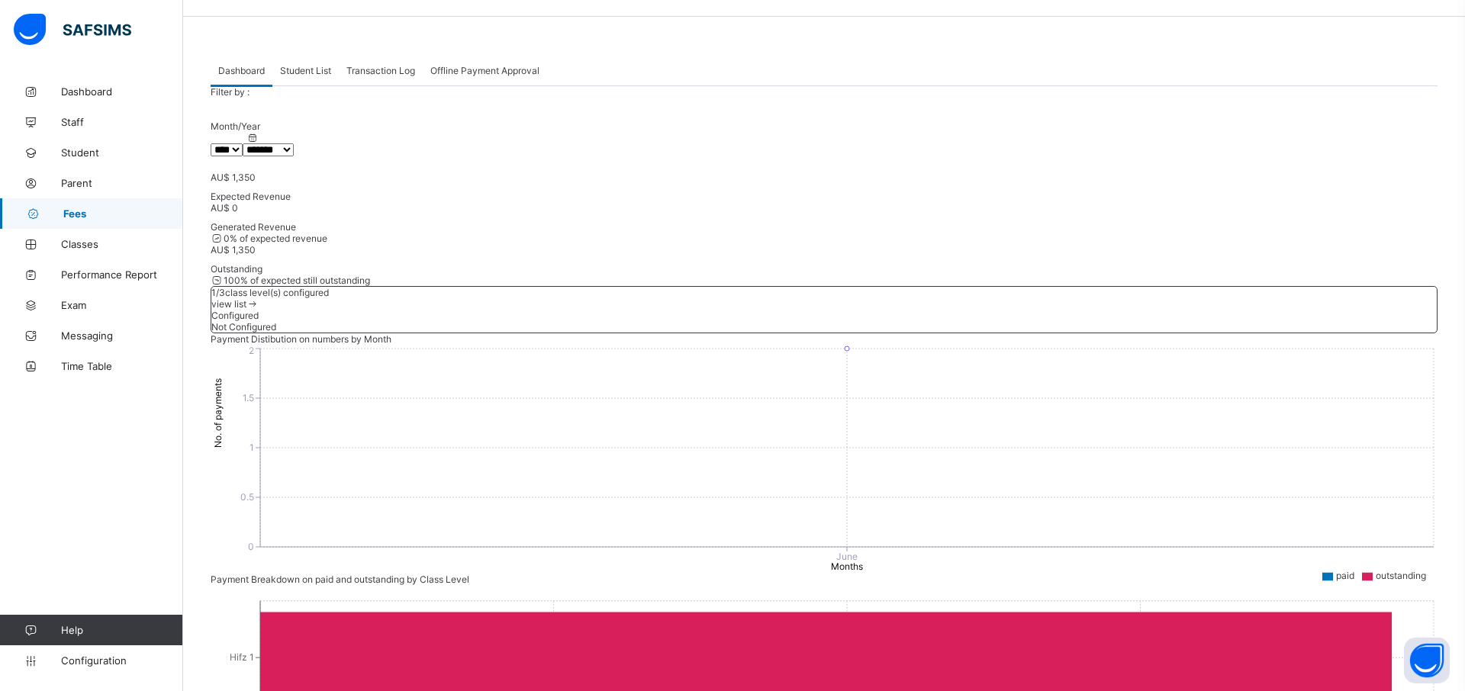
scroll to position [40, 0]
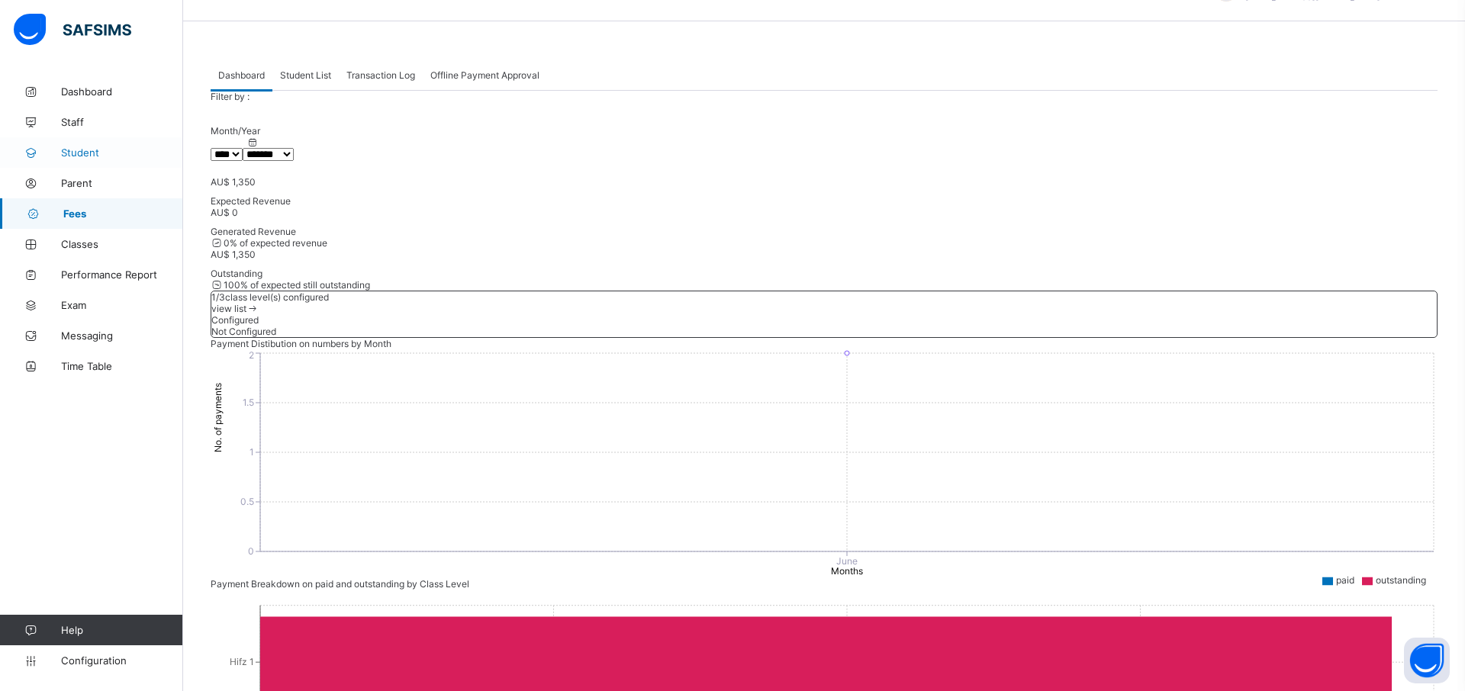
click at [107, 147] on span "Student" at bounding box center [122, 152] width 122 height 12
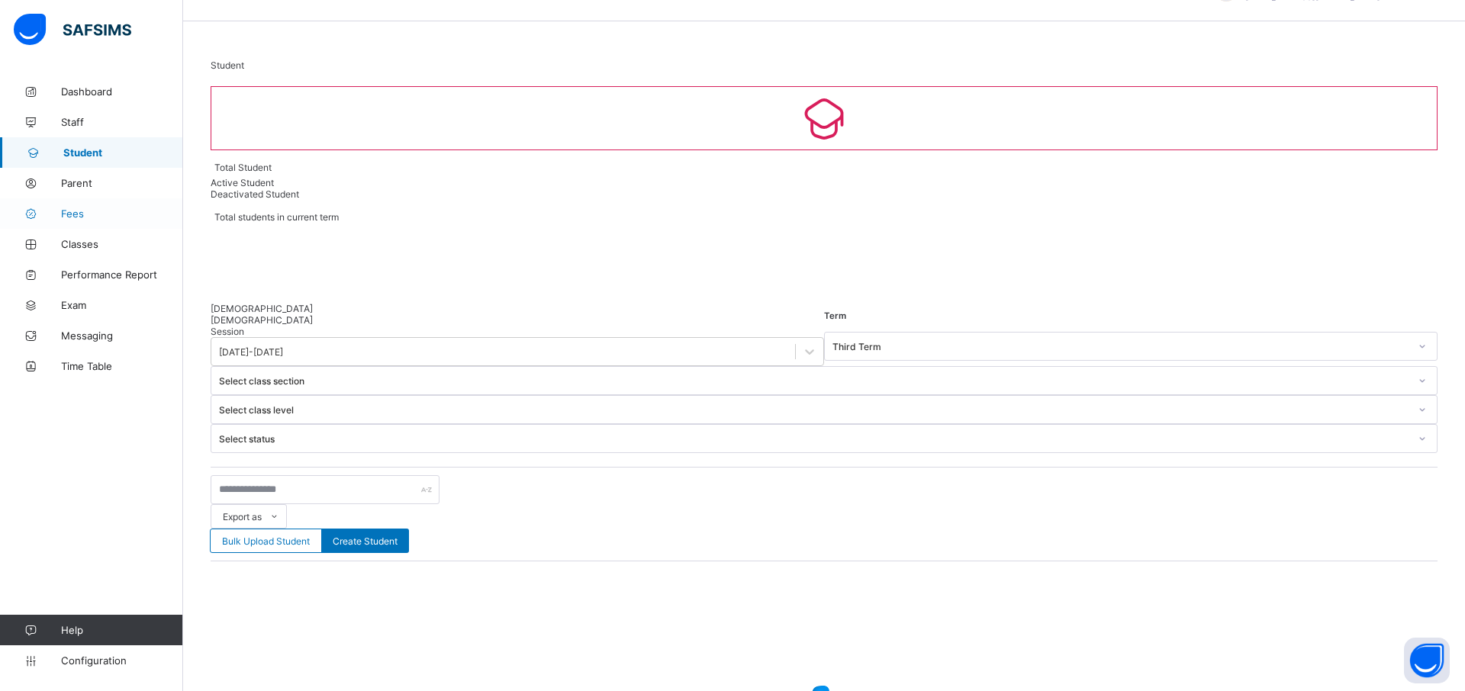
click at [96, 206] on link "Fees" at bounding box center [91, 213] width 183 height 31
select select "****"
select select "*"
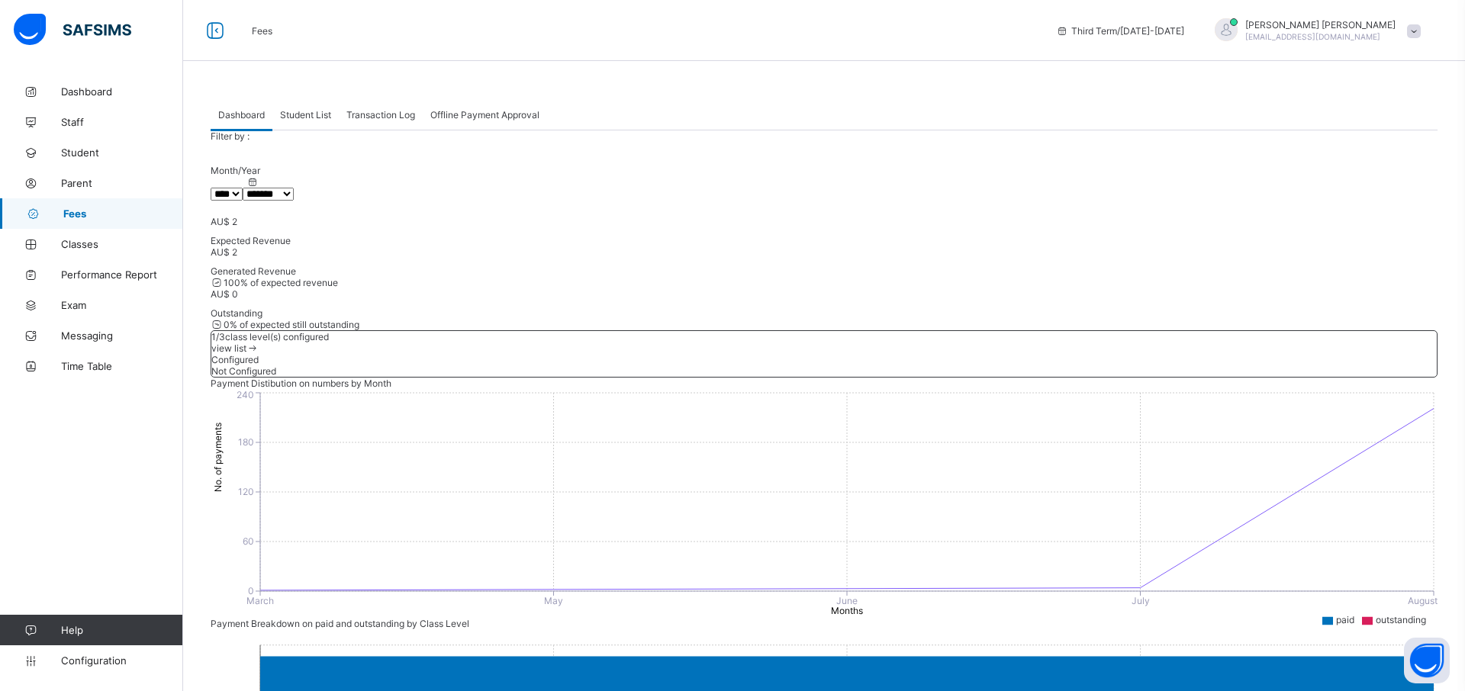
click at [314, 114] on span "Student List" at bounding box center [305, 114] width 51 height 11
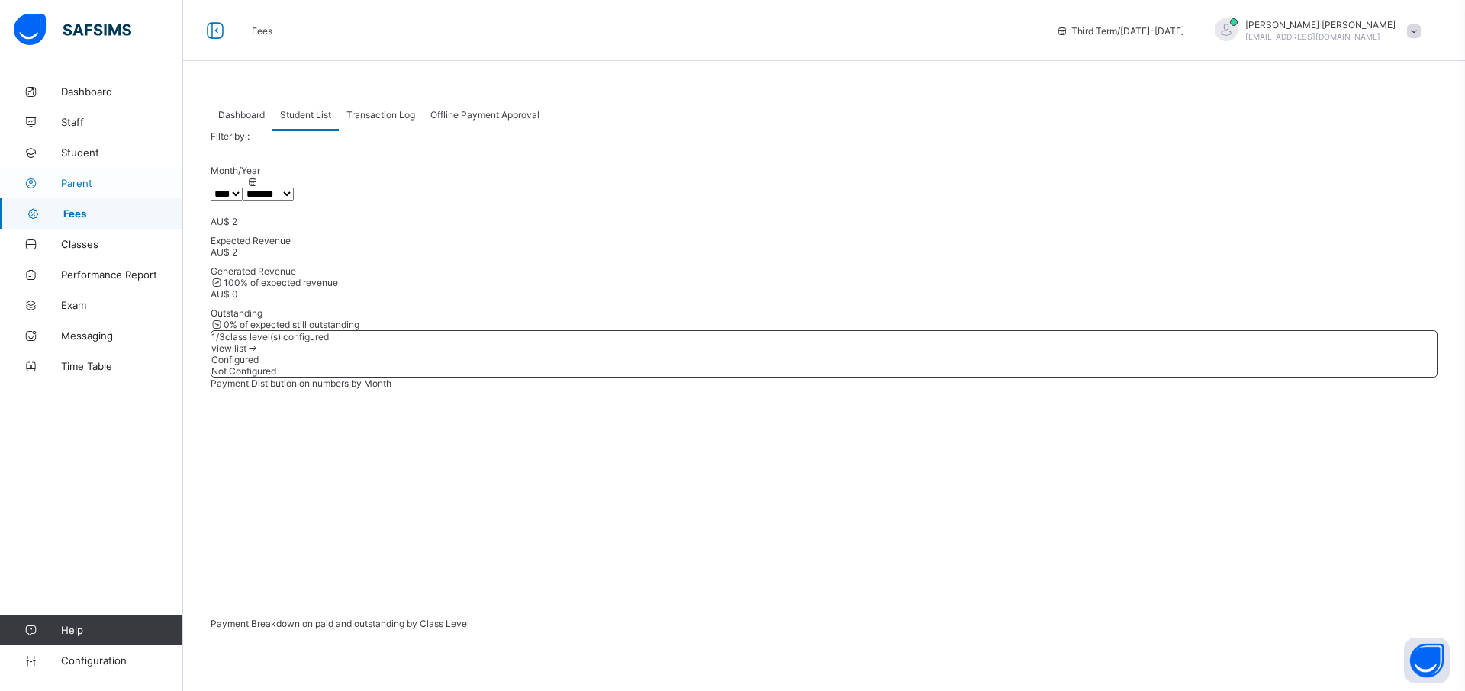
click at [126, 175] on link "Parent" at bounding box center [91, 183] width 183 height 31
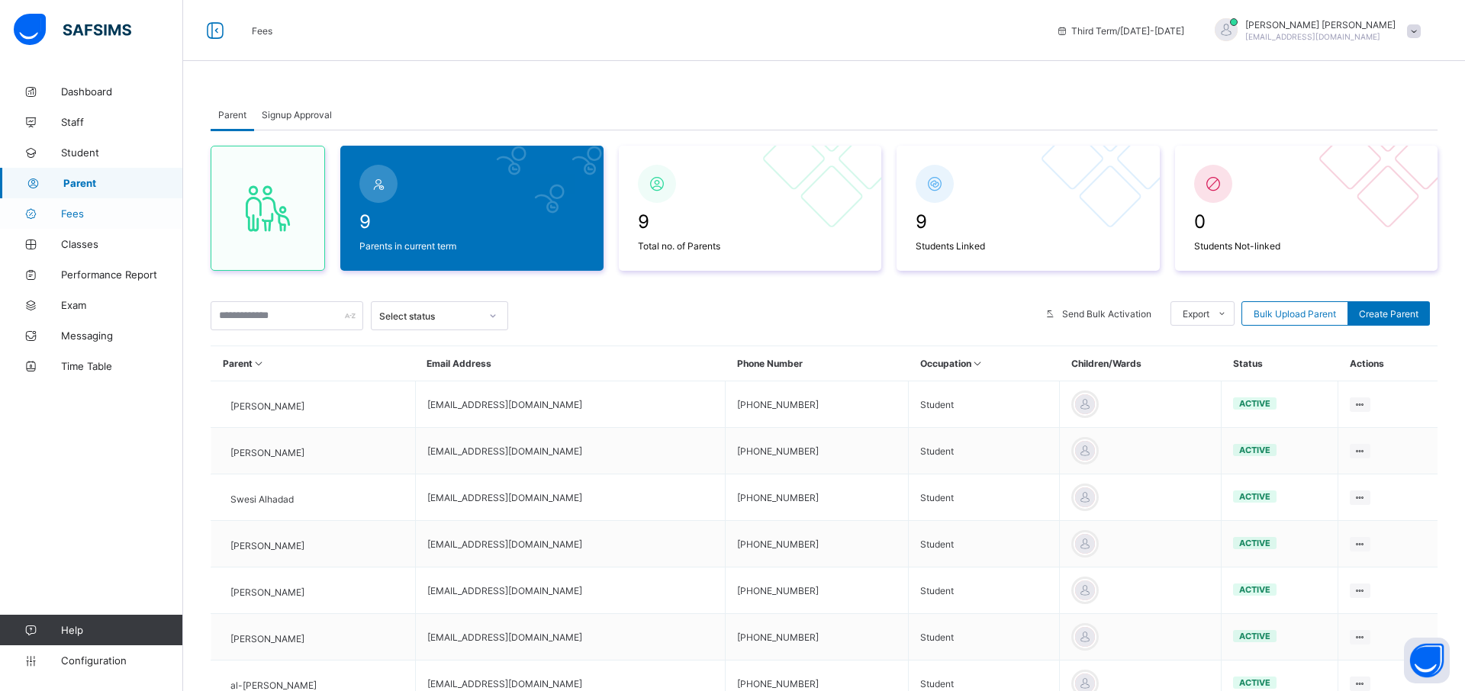
click at [118, 219] on span "Fees" at bounding box center [122, 213] width 122 height 12
select select "****"
select select "*"
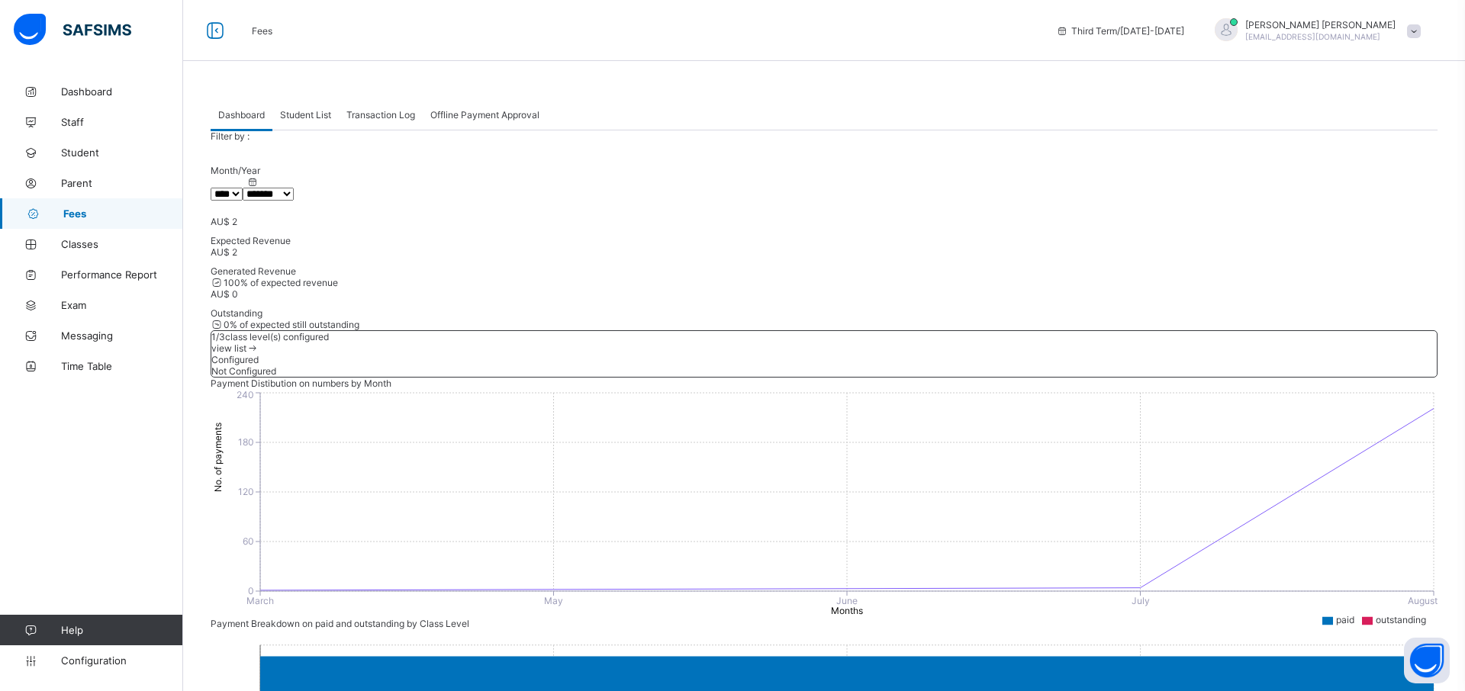
click at [297, 113] on span "Student List" at bounding box center [305, 114] width 51 height 11
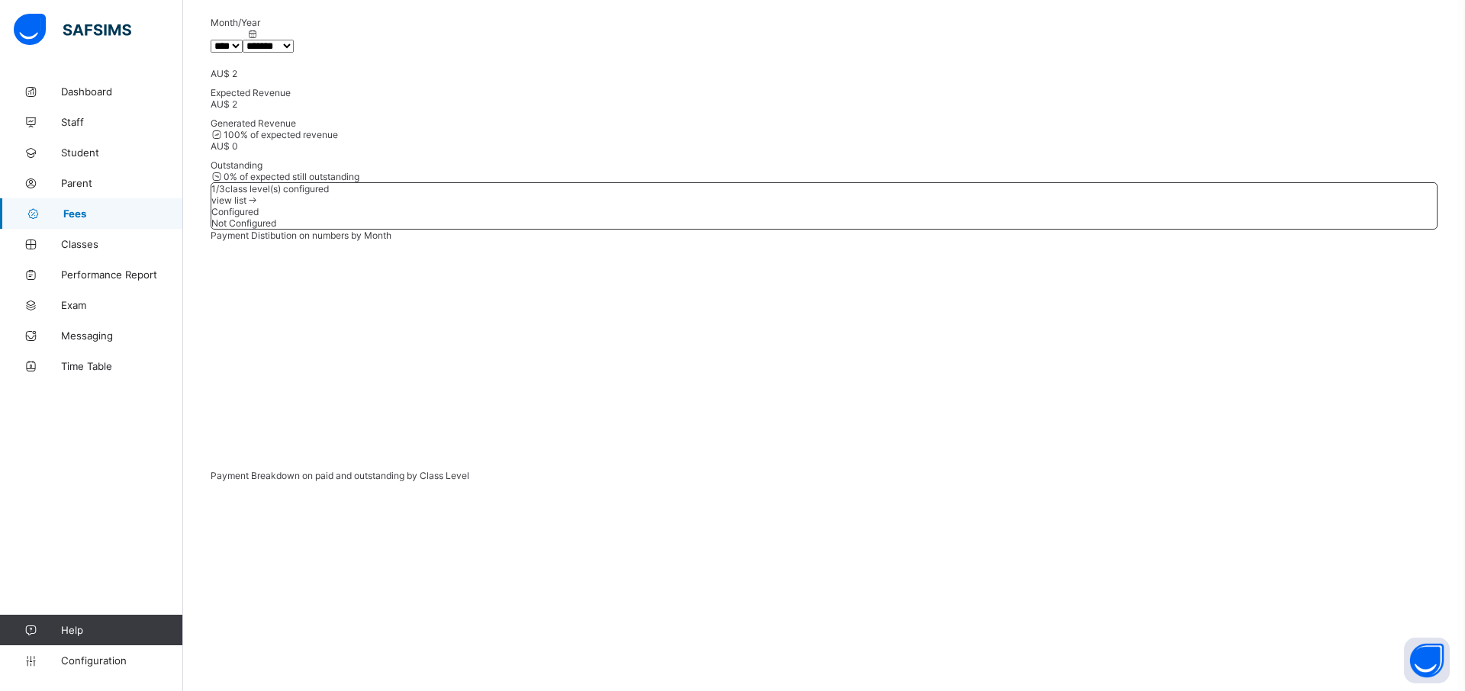
scroll to position [249, 0]
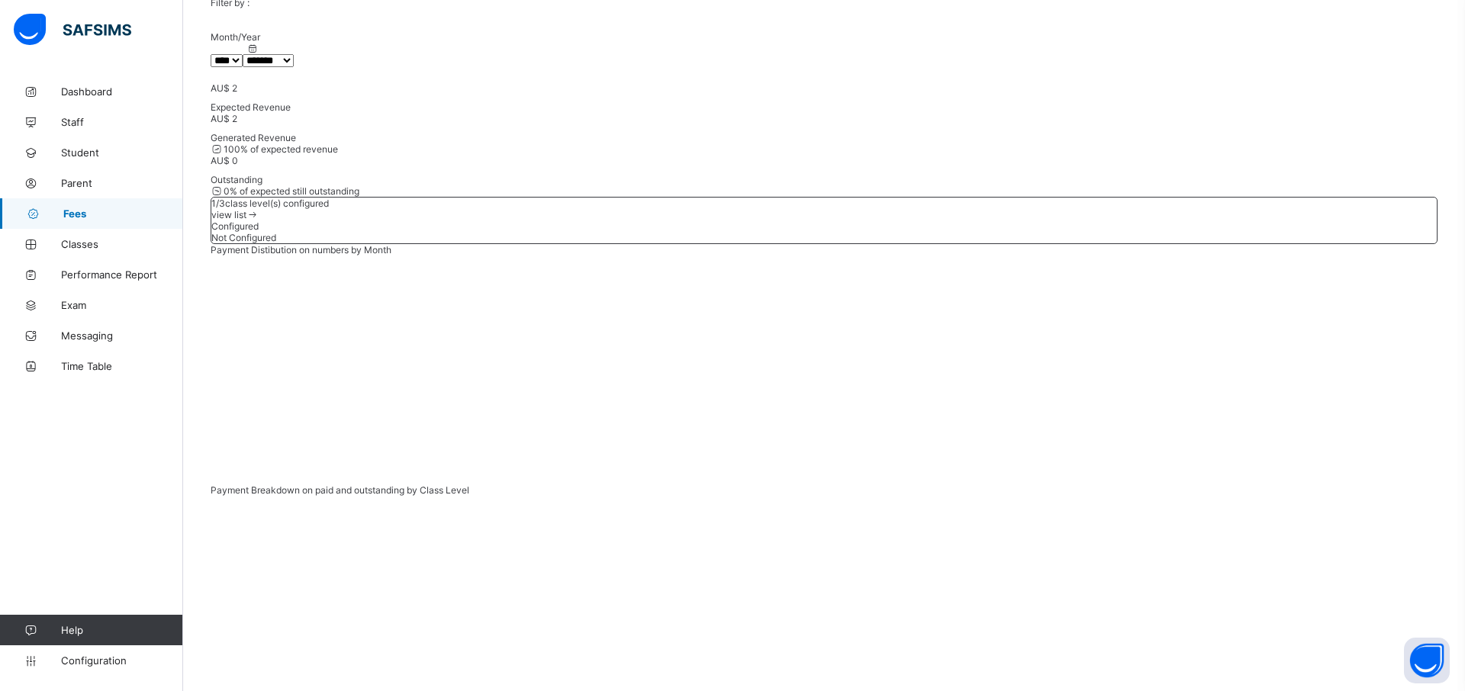
scroll to position [0, 0]
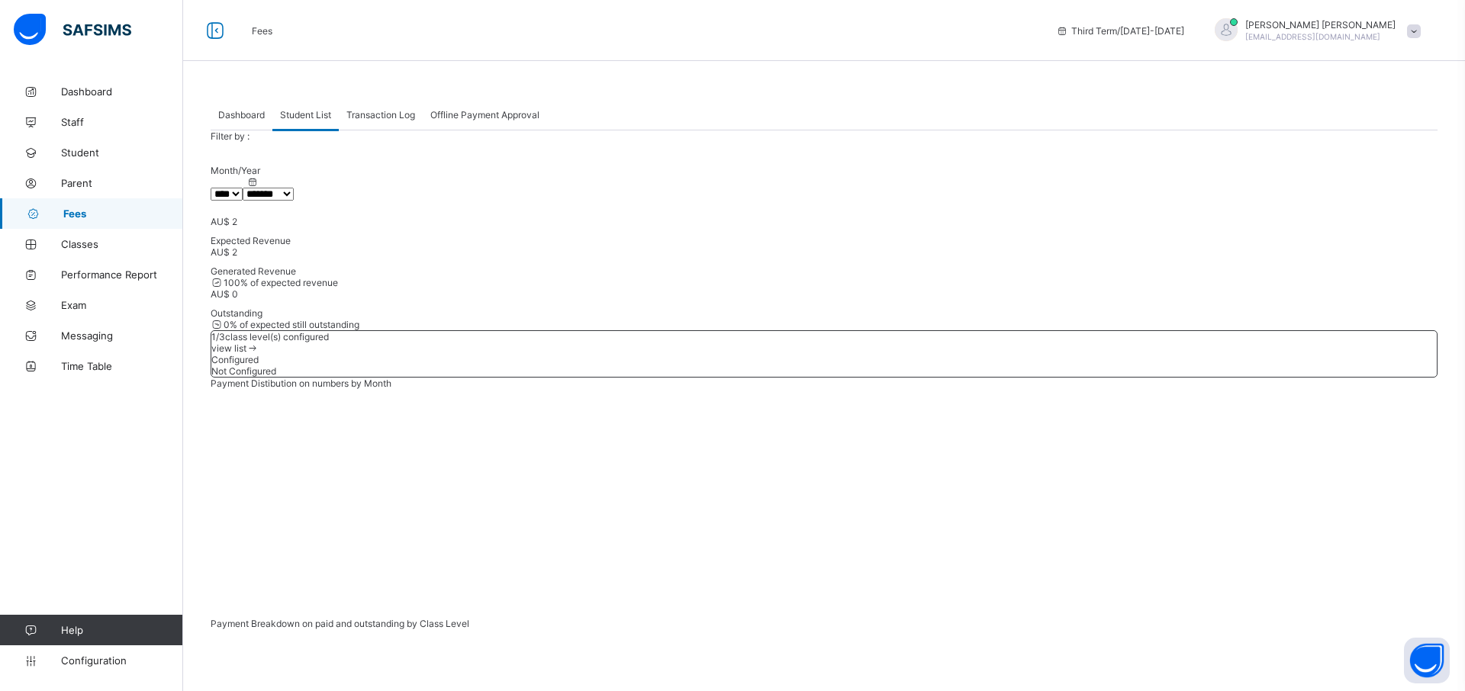
click at [403, 106] on div "Transaction Log" at bounding box center [381, 114] width 84 height 31
drag, startPoint x: 980, startPoint y: 318, endPoint x: 886, endPoint y: 319, distance: 93.8
drag, startPoint x: 941, startPoint y: 321, endPoint x: 1024, endPoint y: 319, distance: 83.2
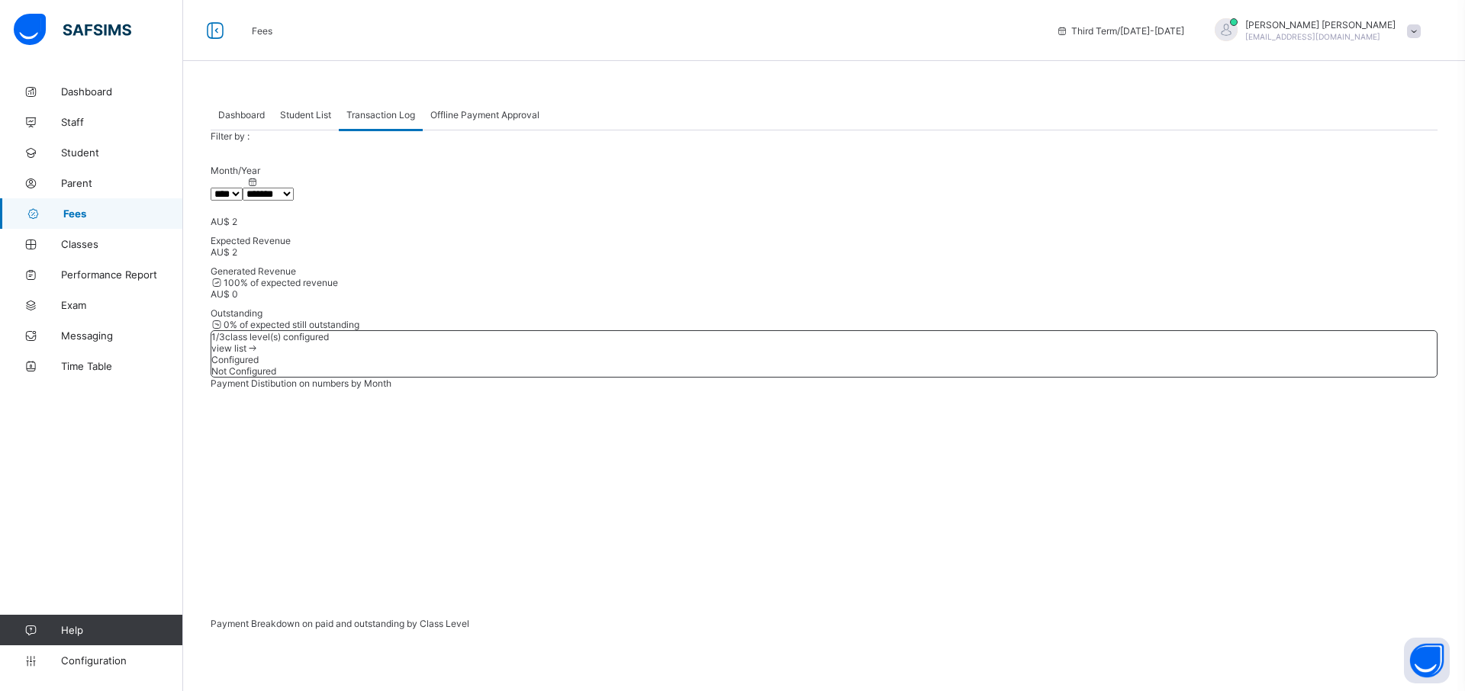
click at [487, 109] on span "Offline Payment Approval" at bounding box center [484, 114] width 109 height 11
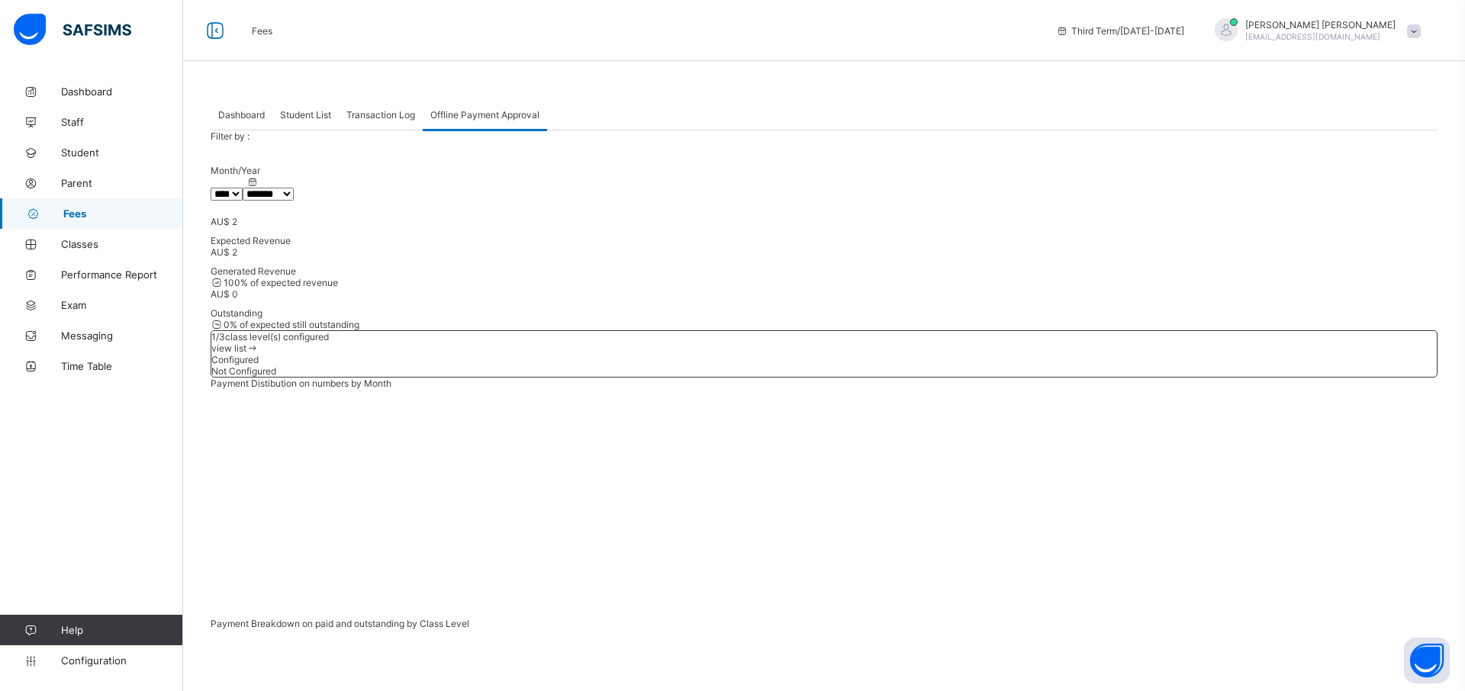
click at [375, 111] on span "Transaction Log" at bounding box center [380, 114] width 69 height 11
click at [467, 112] on span "Offline Payment Approval" at bounding box center [484, 114] width 109 height 11
click at [397, 114] on span "Transaction Log" at bounding box center [380, 114] width 69 height 11
click at [442, 126] on div "Offline Payment Approval" at bounding box center [485, 114] width 124 height 31
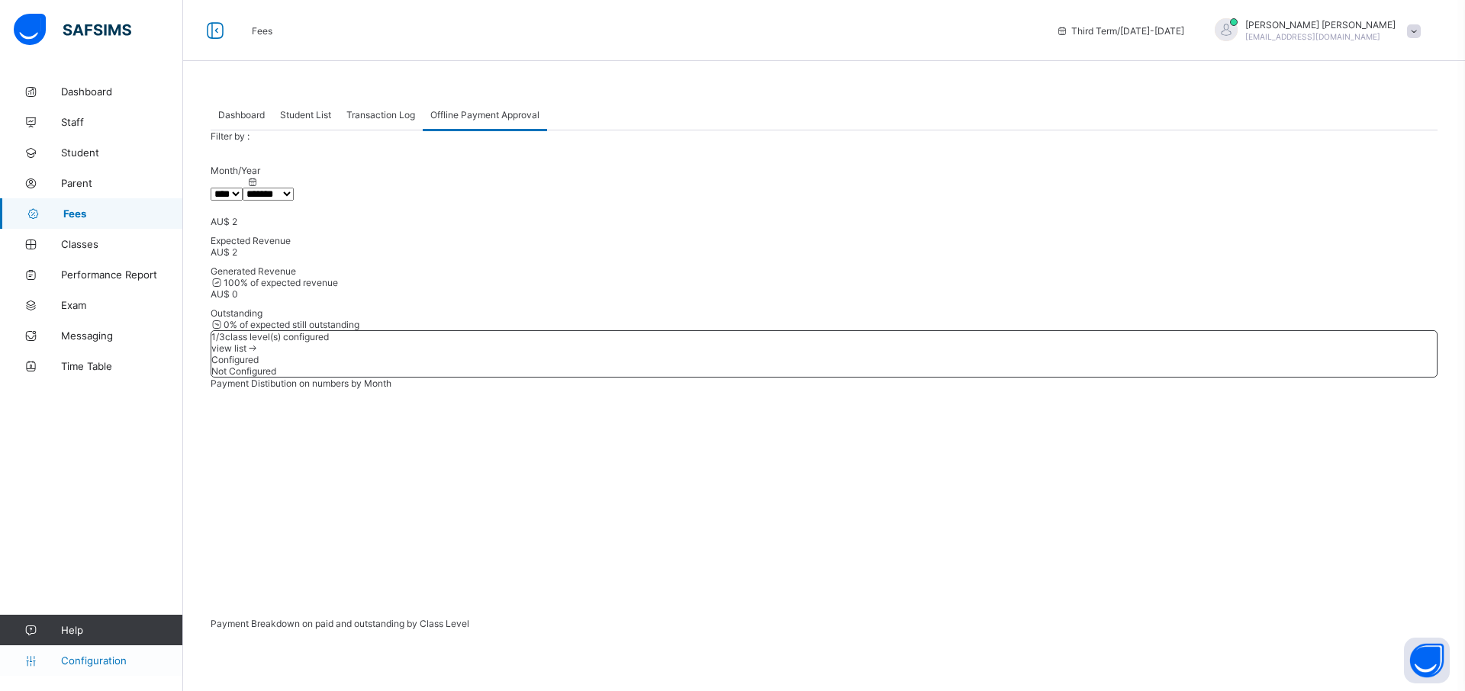
click at [89, 659] on span "Configuration" at bounding box center [121, 660] width 121 height 12
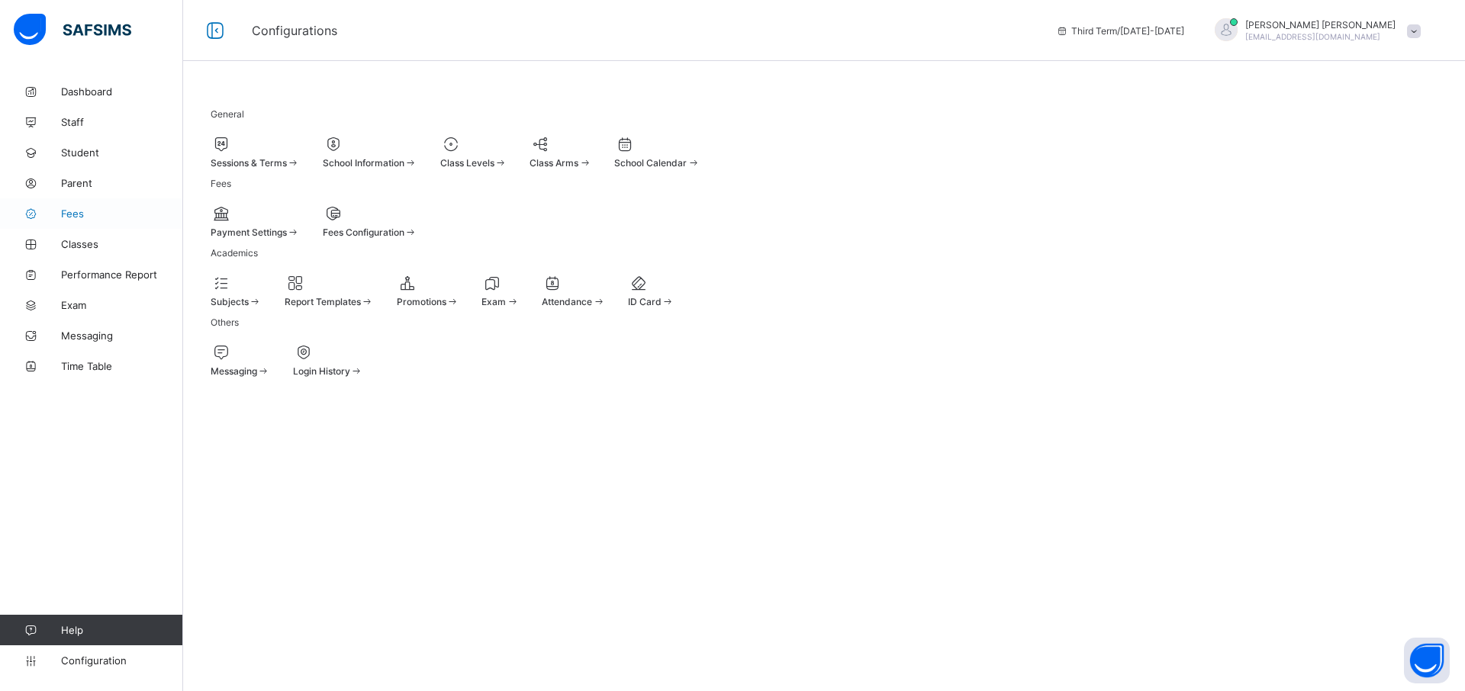
click at [83, 213] on span "Fees" at bounding box center [122, 213] width 122 height 12
select select "****"
select select "*"
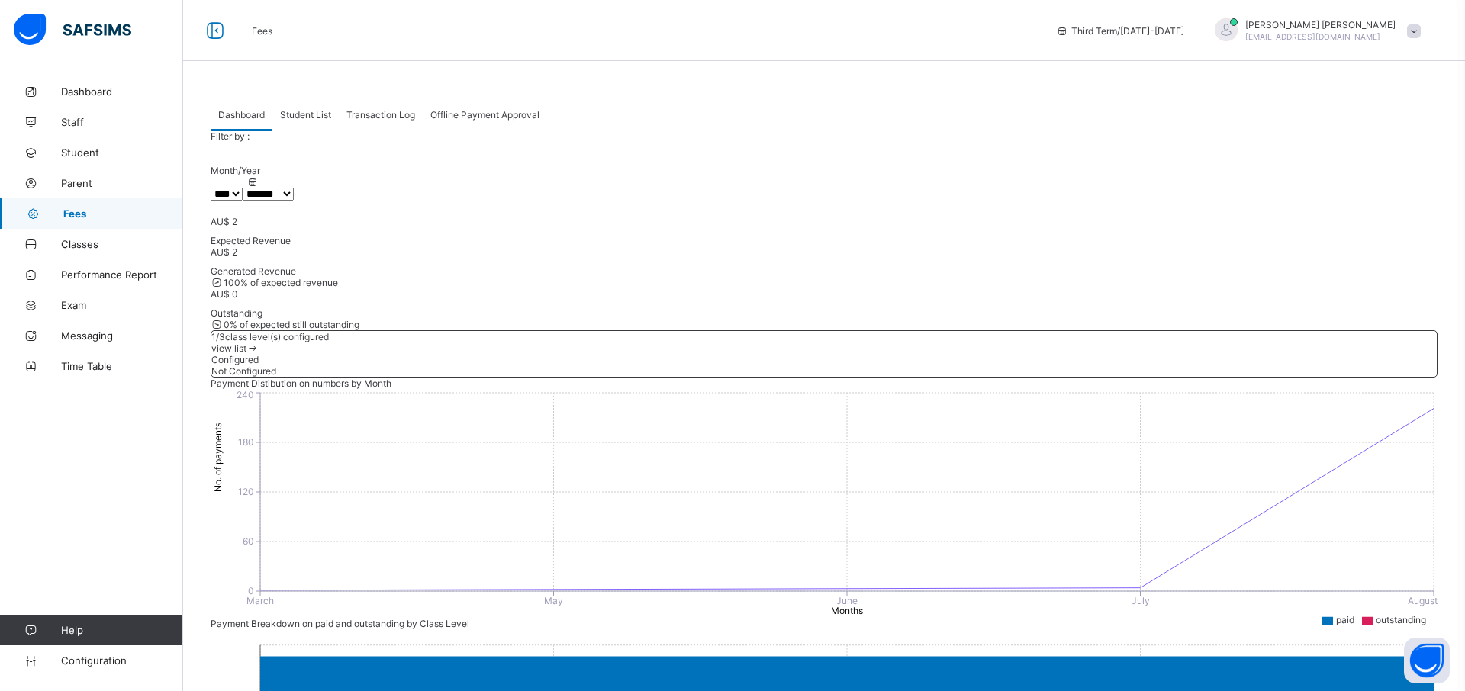
click at [313, 121] on div "Student List" at bounding box center [305, 114] width 66 height 31
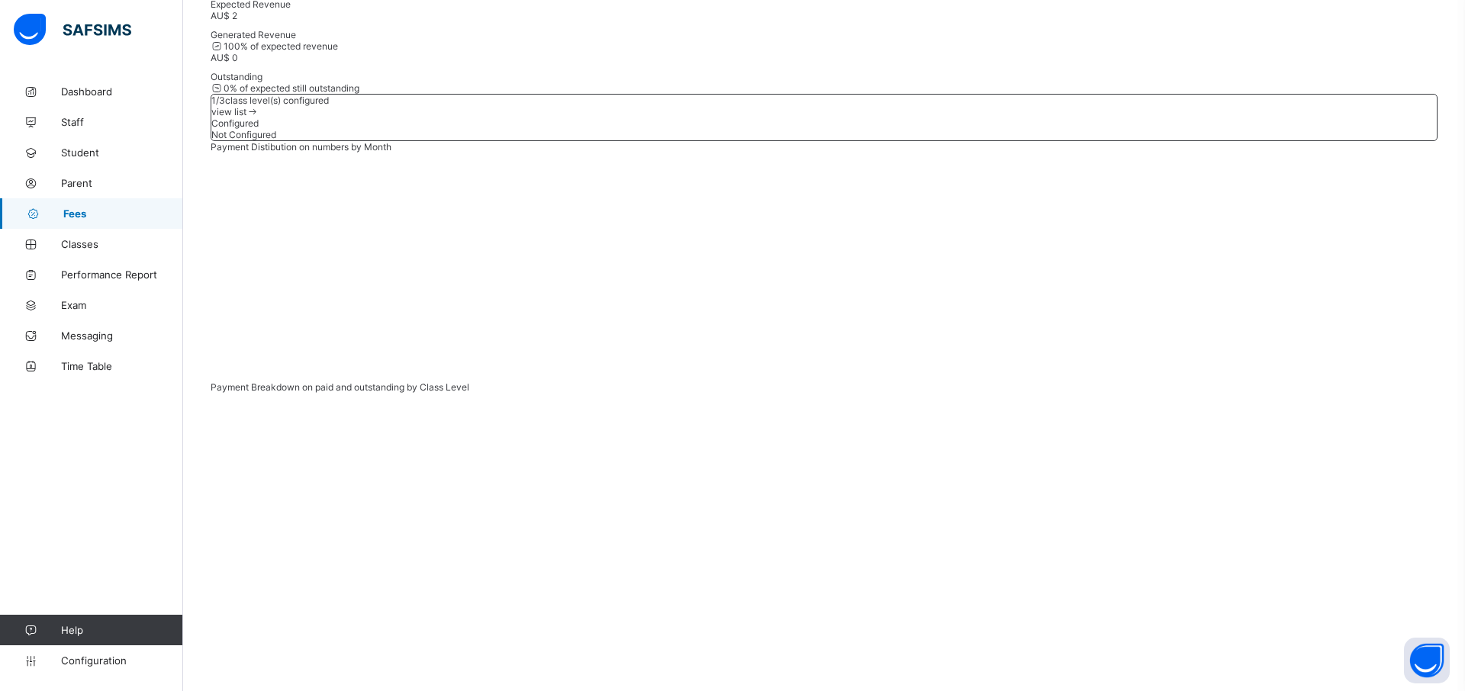
scroll to position [256, 0]
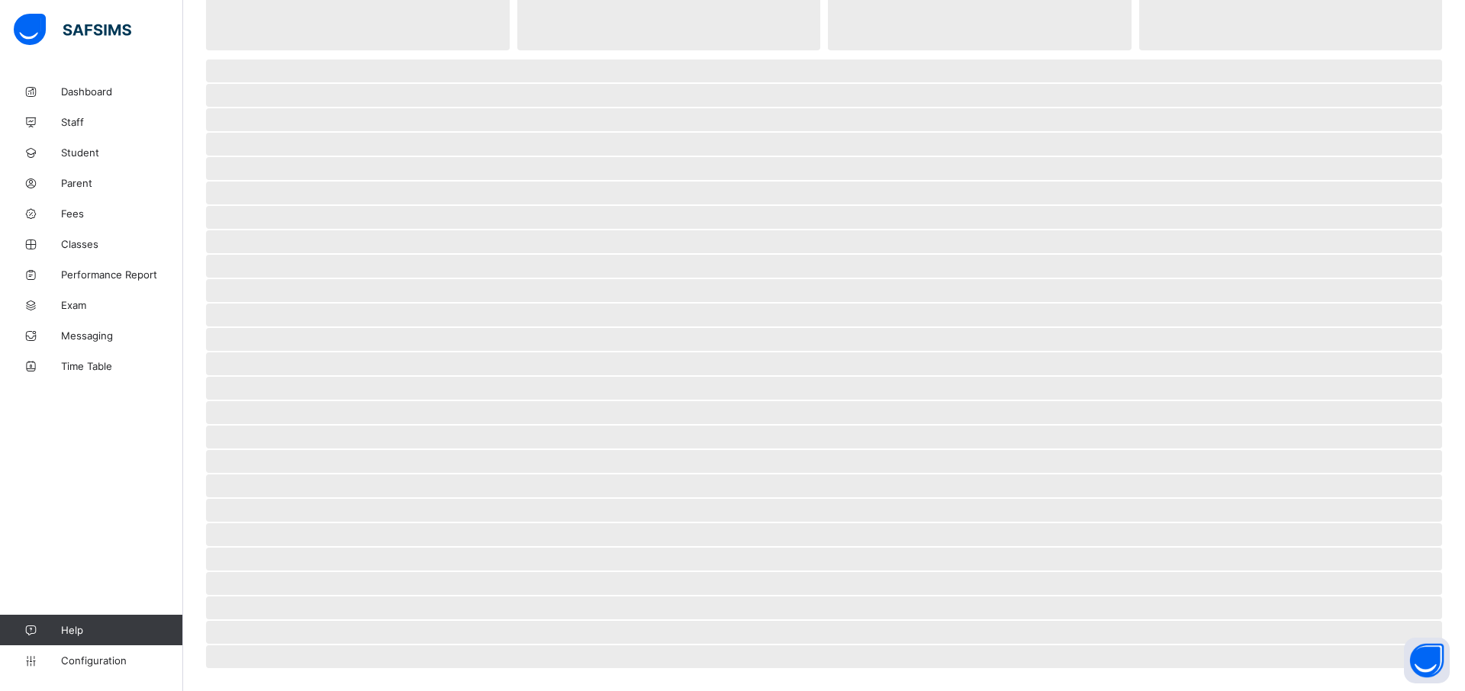
scroll to position [142, 0]
select select "****"
select select "*"
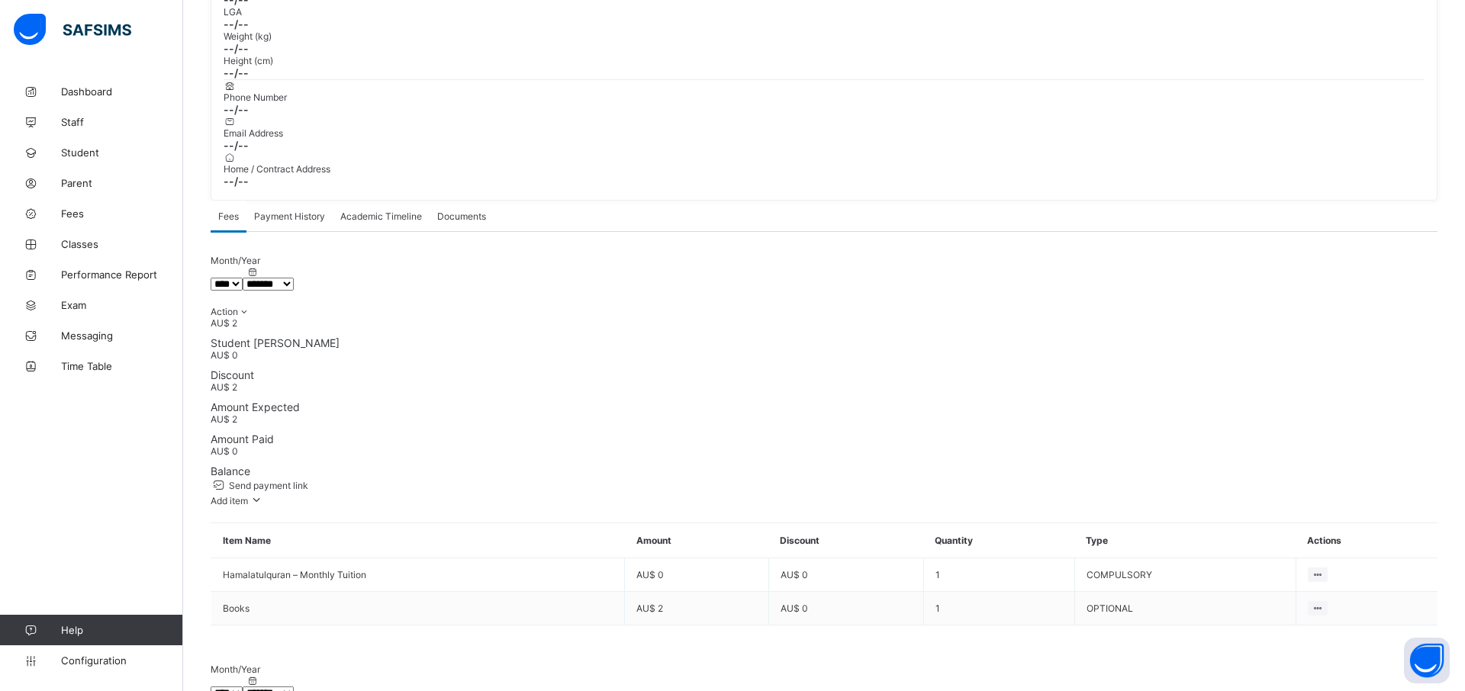
scroll to position [273, 0]
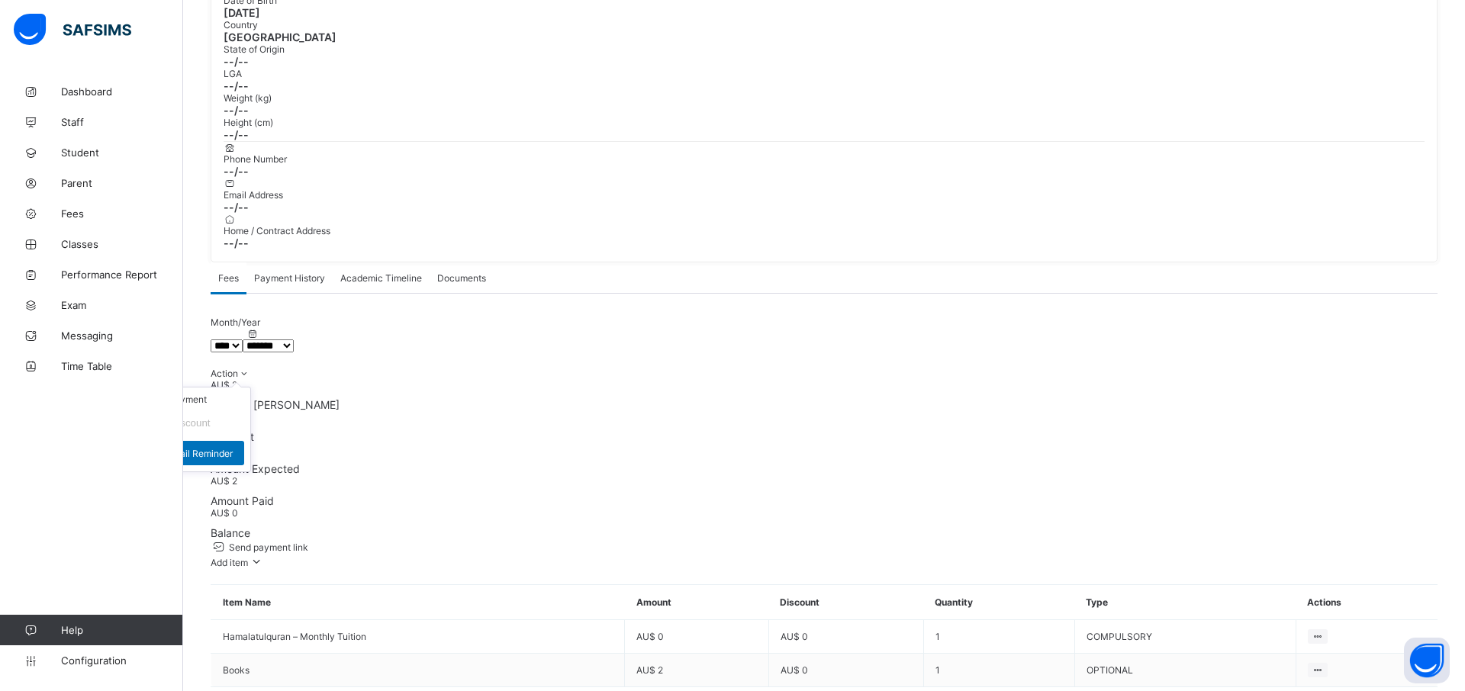
click at [251, 387] on ul "Receive Payment Manage Discount Send Email Reminder" at bounding box center [187, 429] width 127 height 85
click at [250, 388] on li "Receive Payment" at bounding box center [187, 400] width 125 height 24
click at [320, 272] on span "Payment History" at bounding box center [289, 277] width 71 height 11
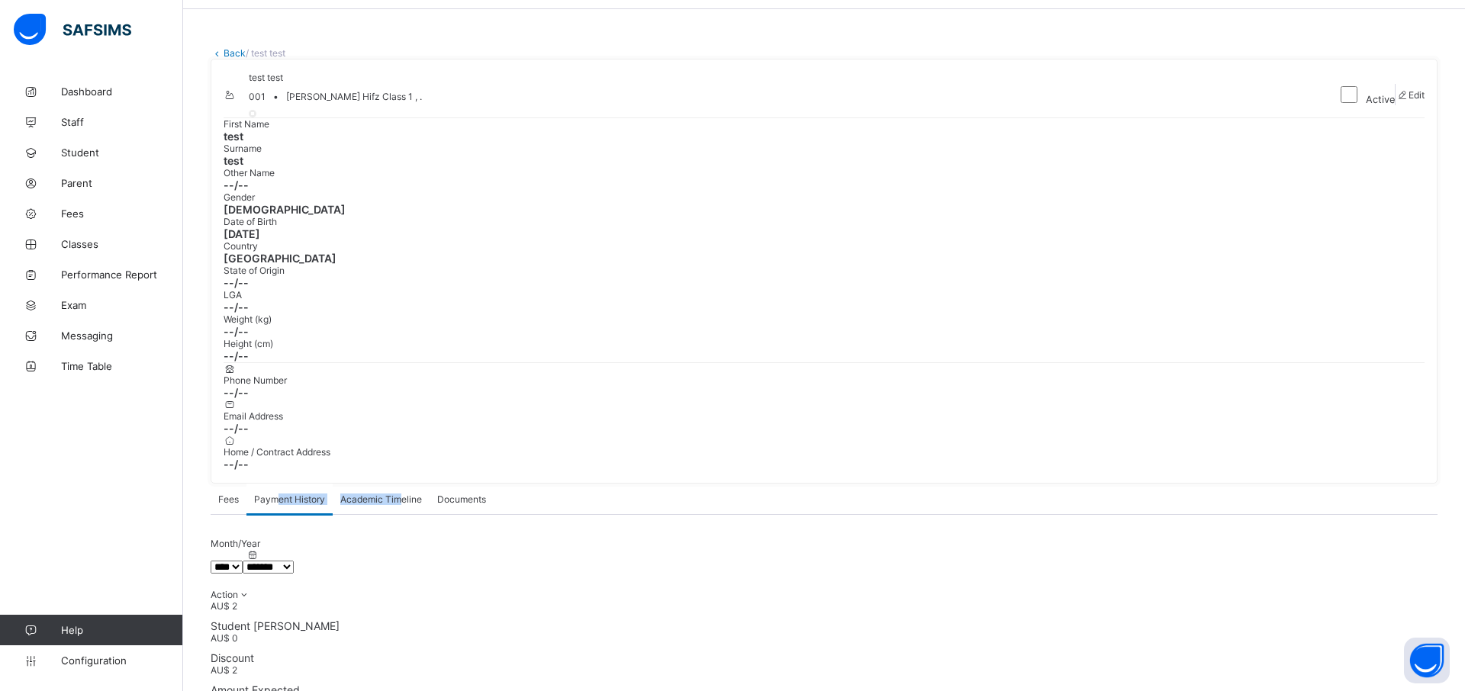
drag, startPoint x: 399, startPoint y: 442, endPoint x: 262, endPoint y: 454, distance: 137.0
click at [268, 484] on div "Fees Payment History Academic Timeline Documents" at bounding box center [824, 499] width 1227 height 31
click at [235, 494] on span "Fees" at bounding box center [228, 499] width 21 height 11
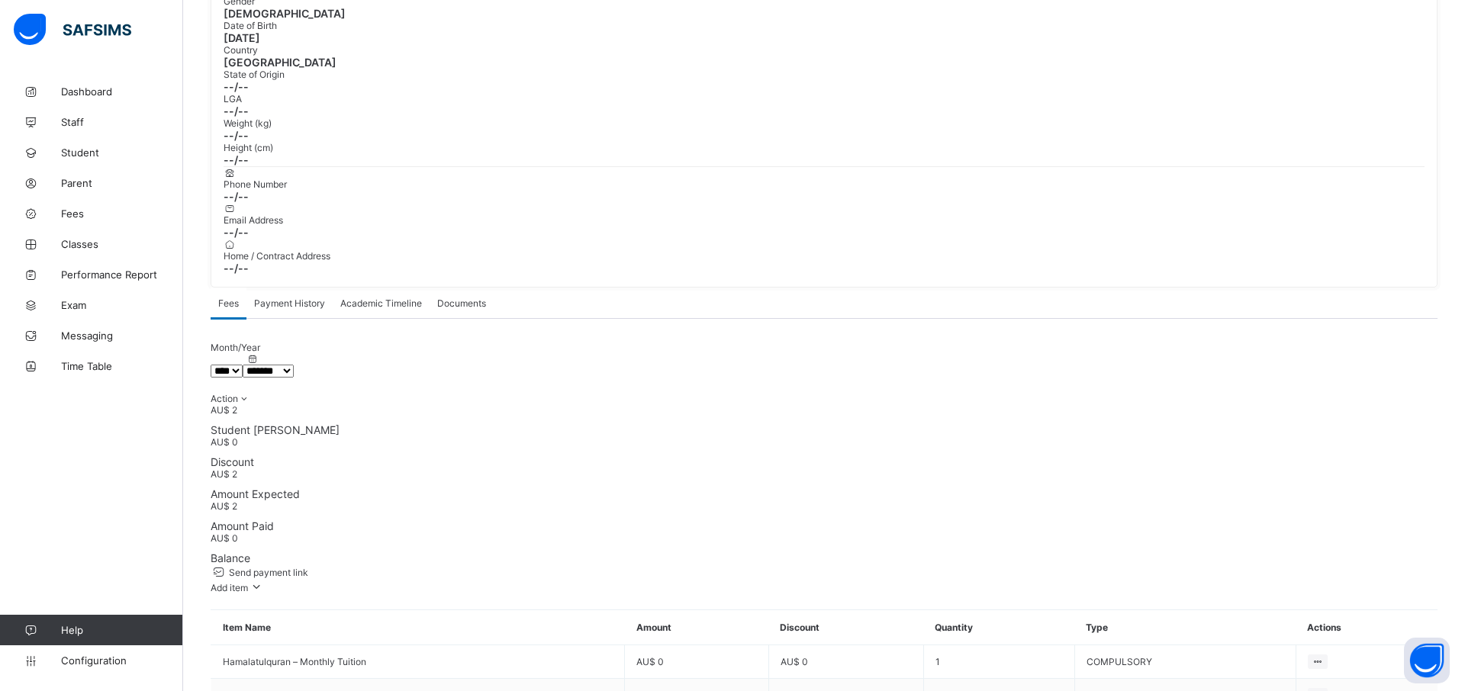
scroll to position [270, 0]
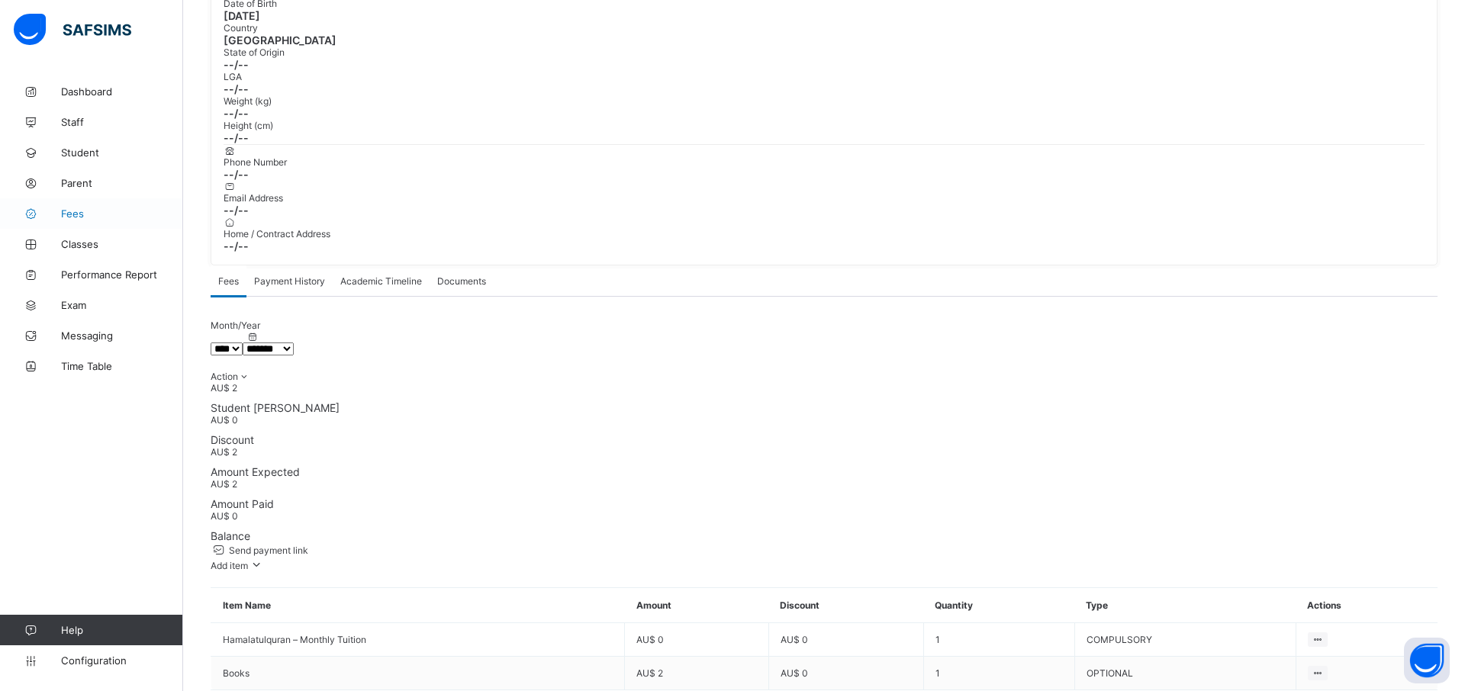
click at [98, 218] on span "Fees" at bounding box center [122, 213] width 122 height 12
select select "****"
select select "*"
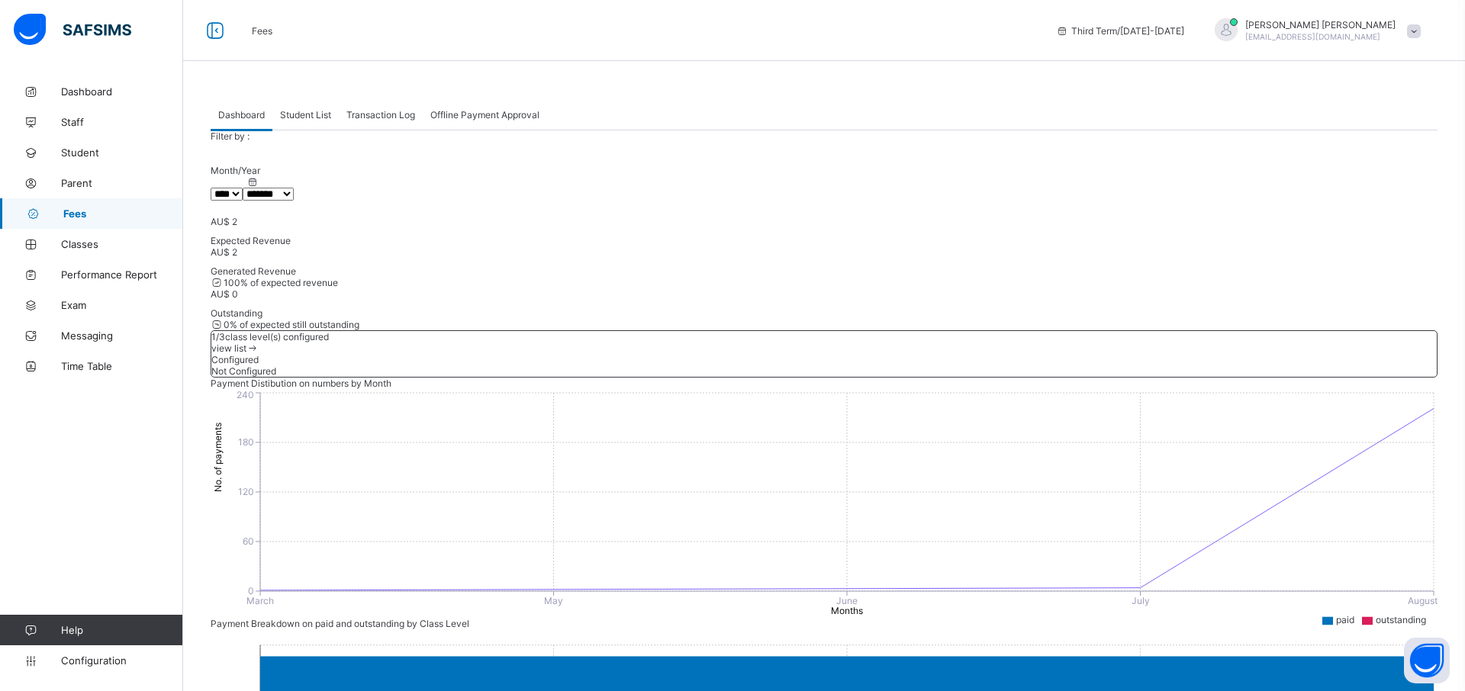
click at [474, 117] on span "Offline Payment Approval" at bounding box center [484, 114] width 109 height 11
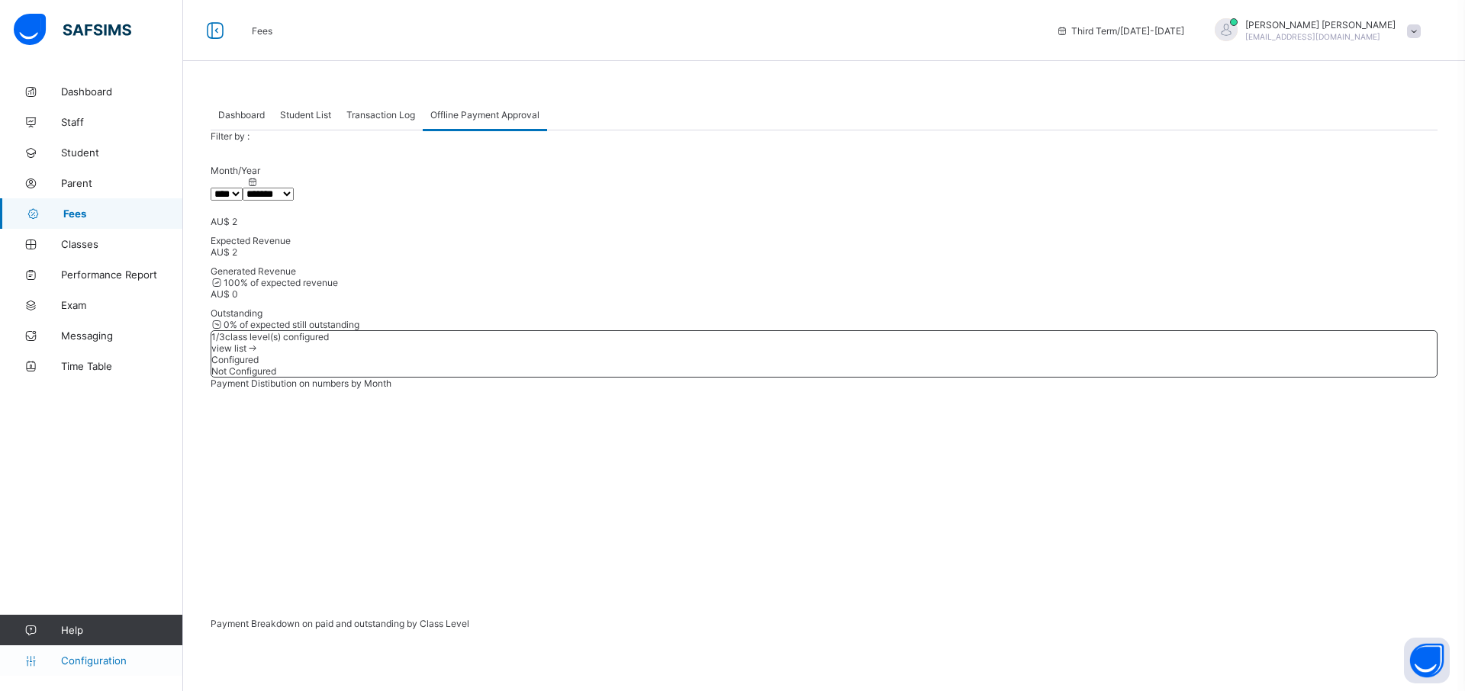
click at [111, 662] on span "Configuration" at bounding box center [121, 660] width 121 height 12
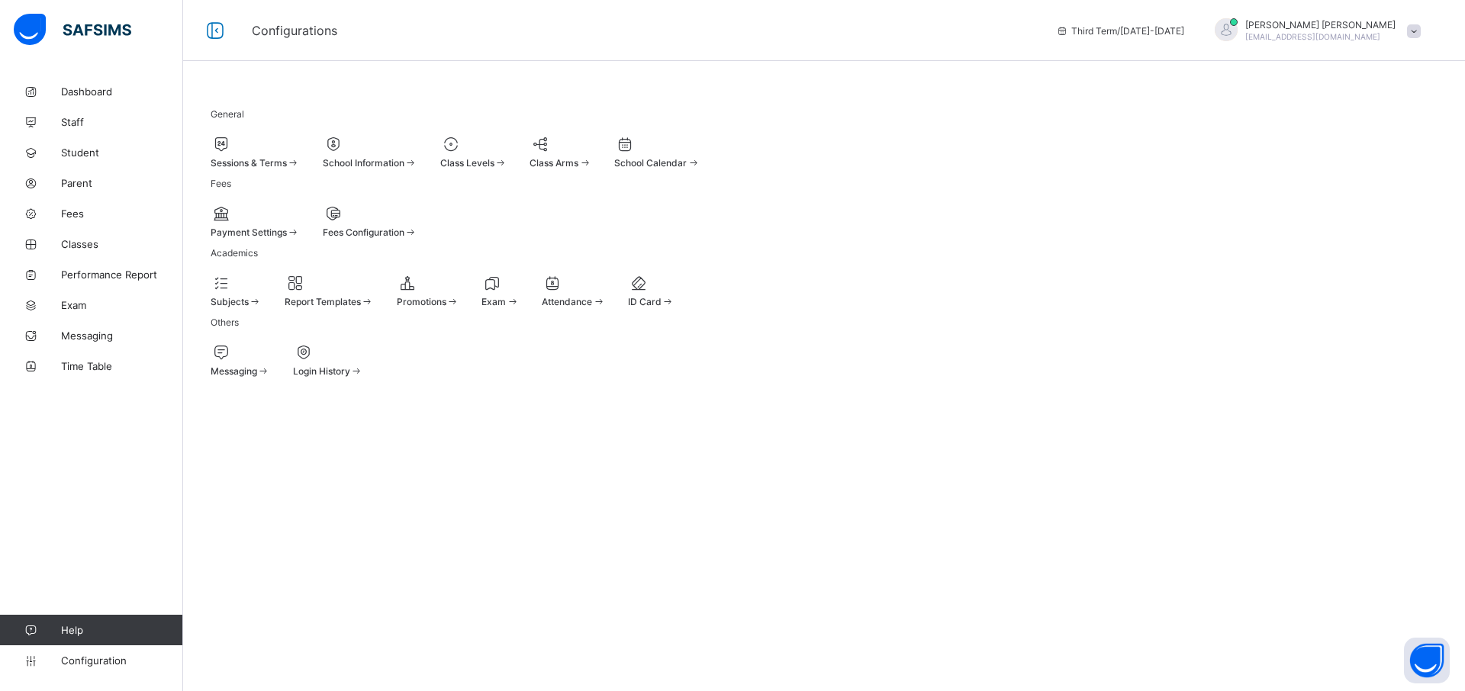
click at [262, 238] on span "Payment Settings" at bounding box center [249, 232] width 76 height 11
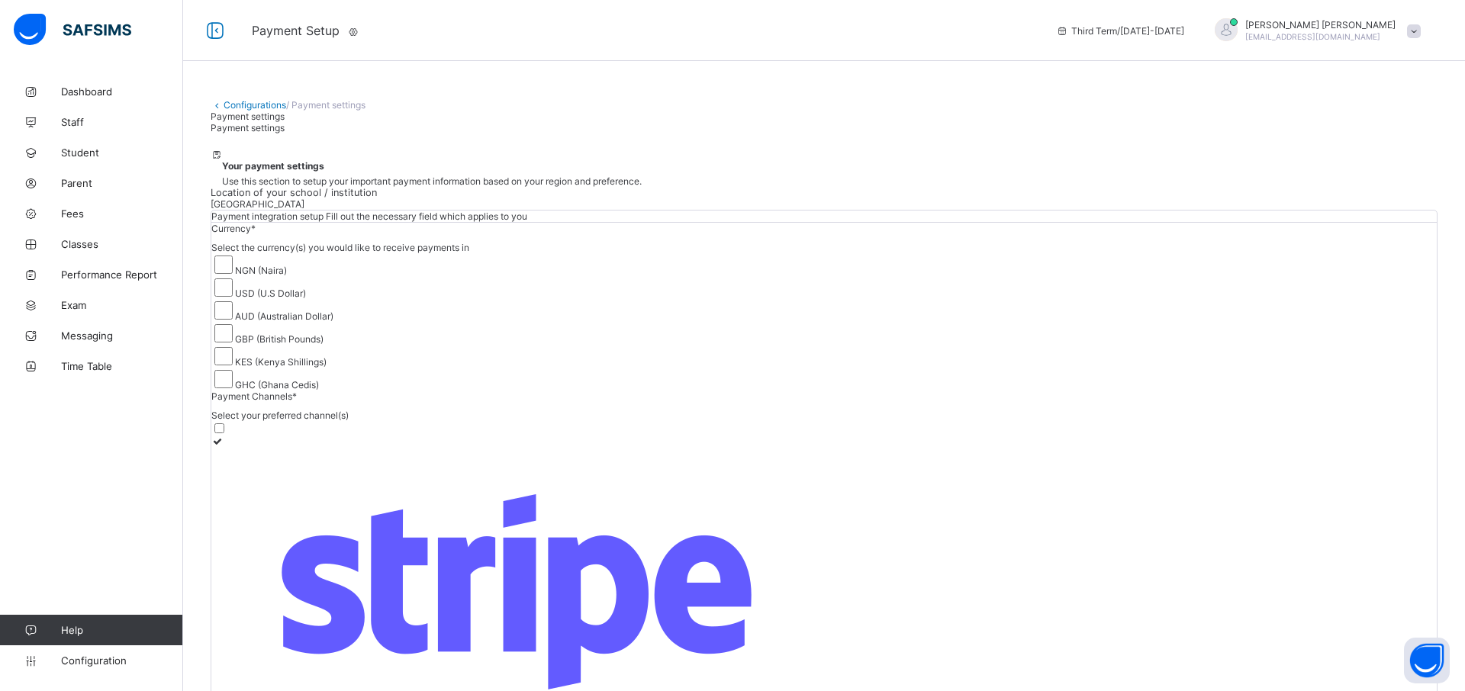
click at [360, 29] on icon at bounding box center [353, 31] width 13 height 11
click at [69, 674] on span "Save & Apply" at bounding box center [39, 679] width 57 height 11
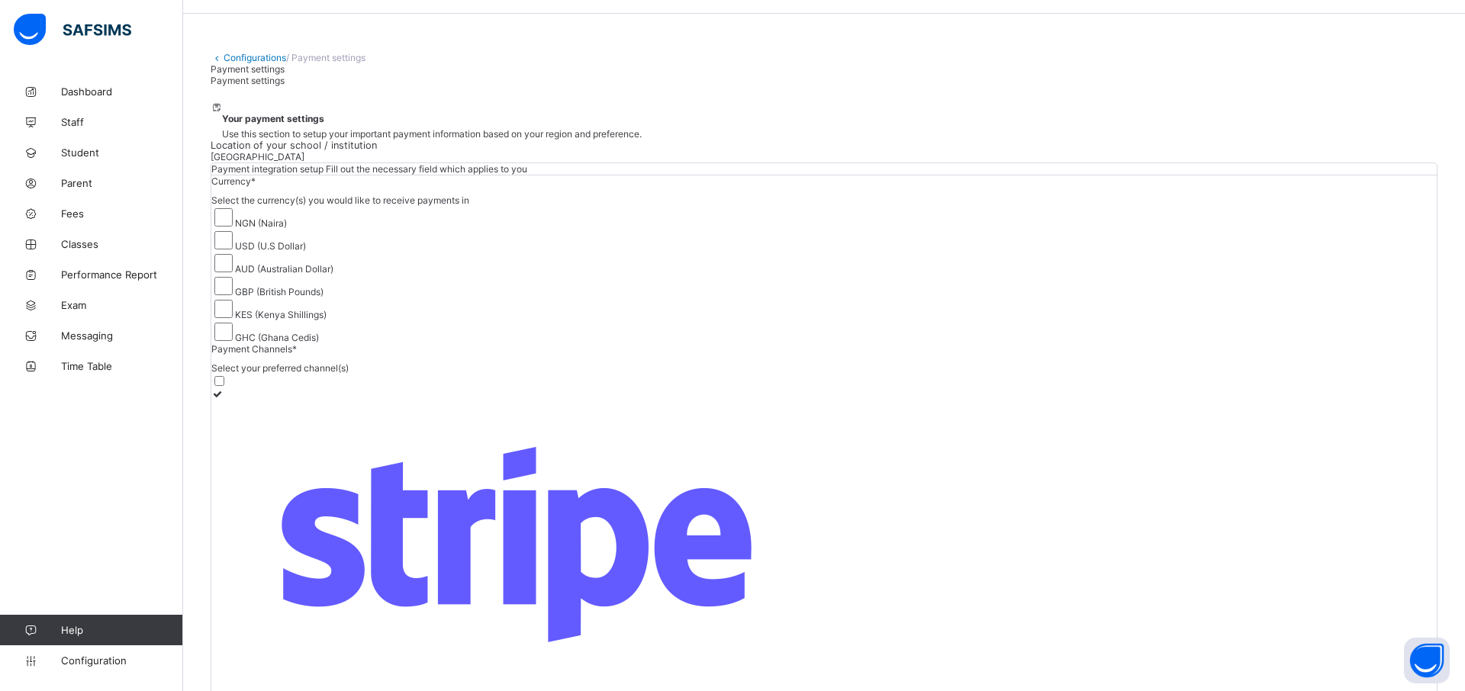
scroll to position [144, 0]
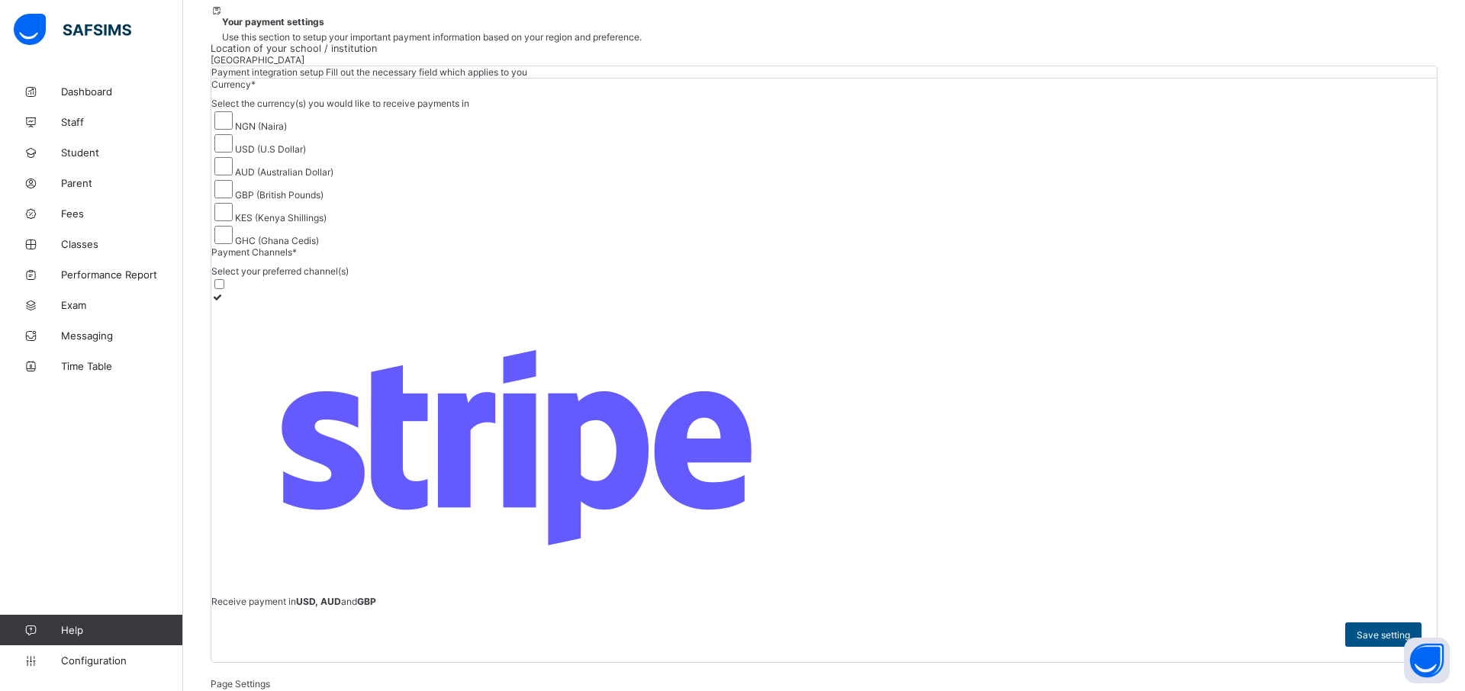
click at [1367, 629] on span "Save setting" at bounding box center [1382, 634] width 53 height 11
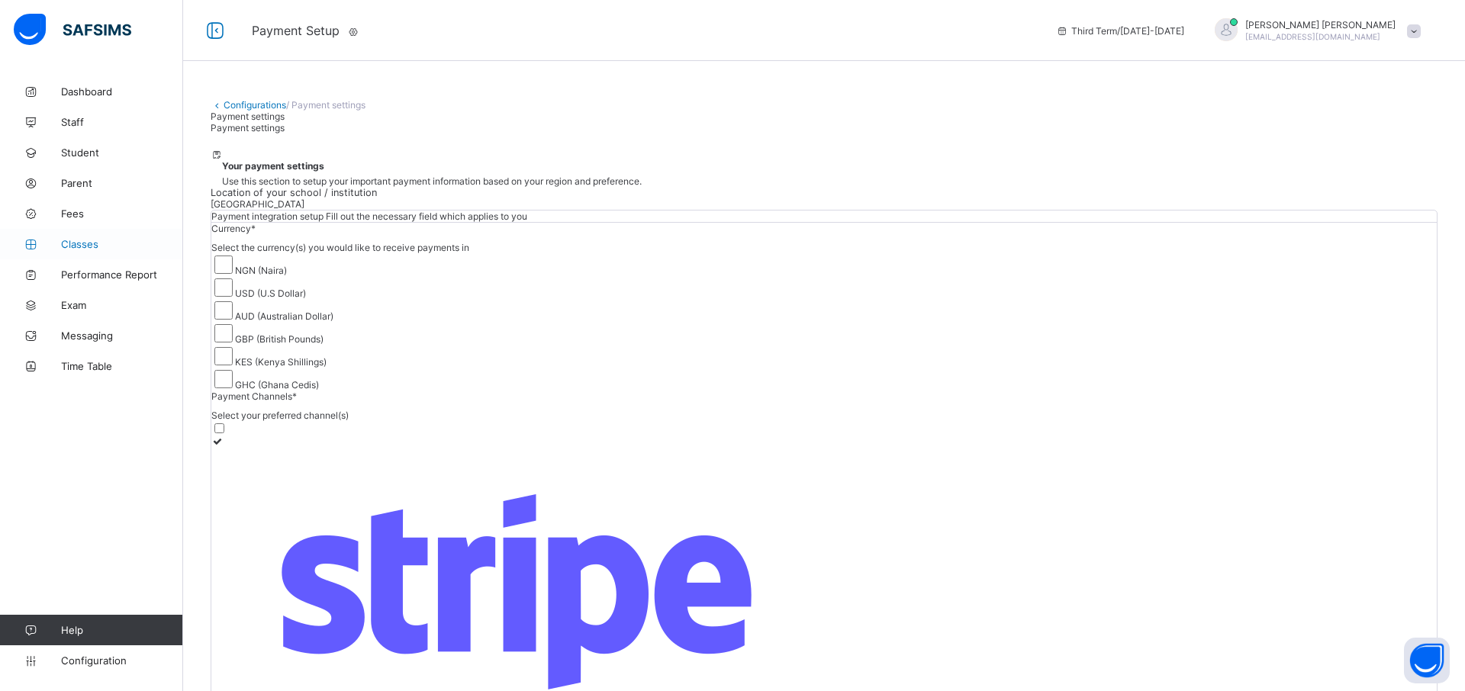
click at [99, 246] on span "Classes" at bounding box center [122, 244] width 122 height 12
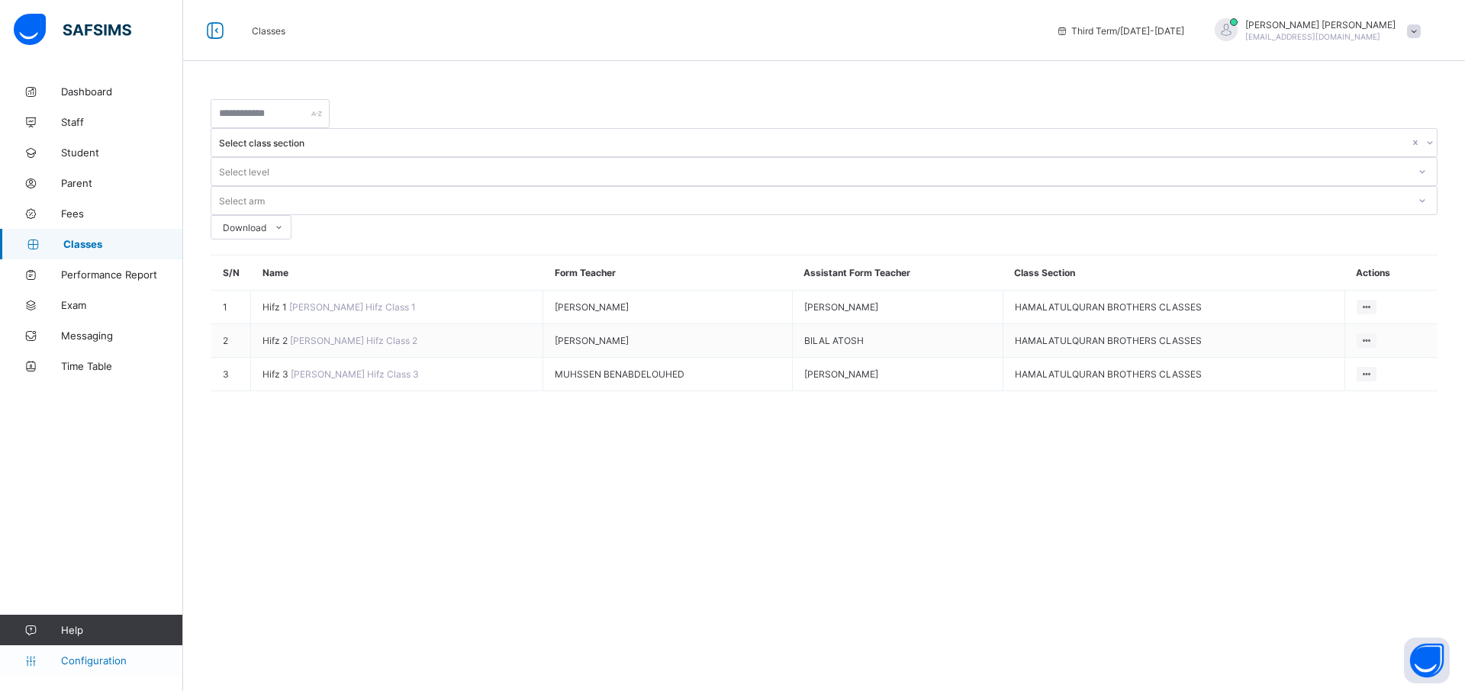
click at [106, 667] on link "Configuration" at bounding box center [91, 660] width 182 height 31
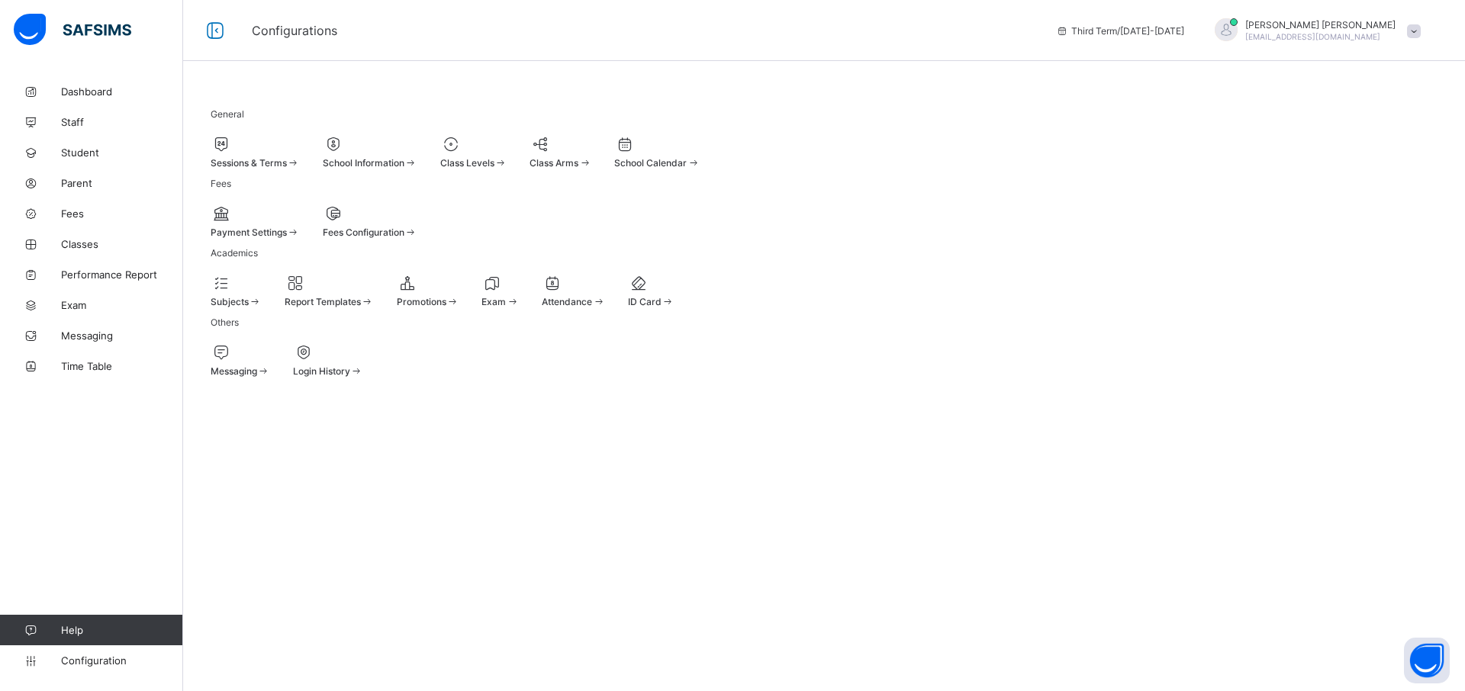
click at [300, 159] on div "Sessions & Terms" at bounding box center [255, 162] width 89 height 11
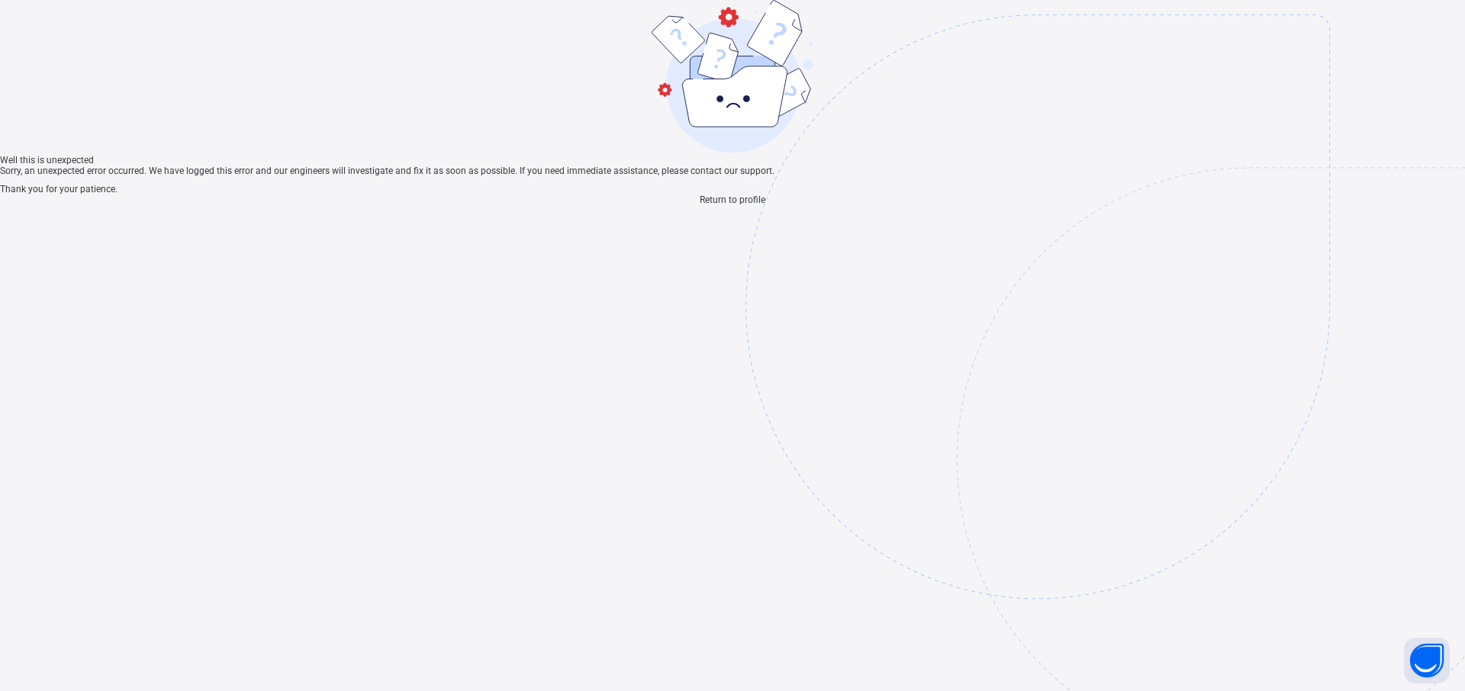
click at [738, 205] on span "Return to profile" at bounding box center [732, 200] width 66 height 11
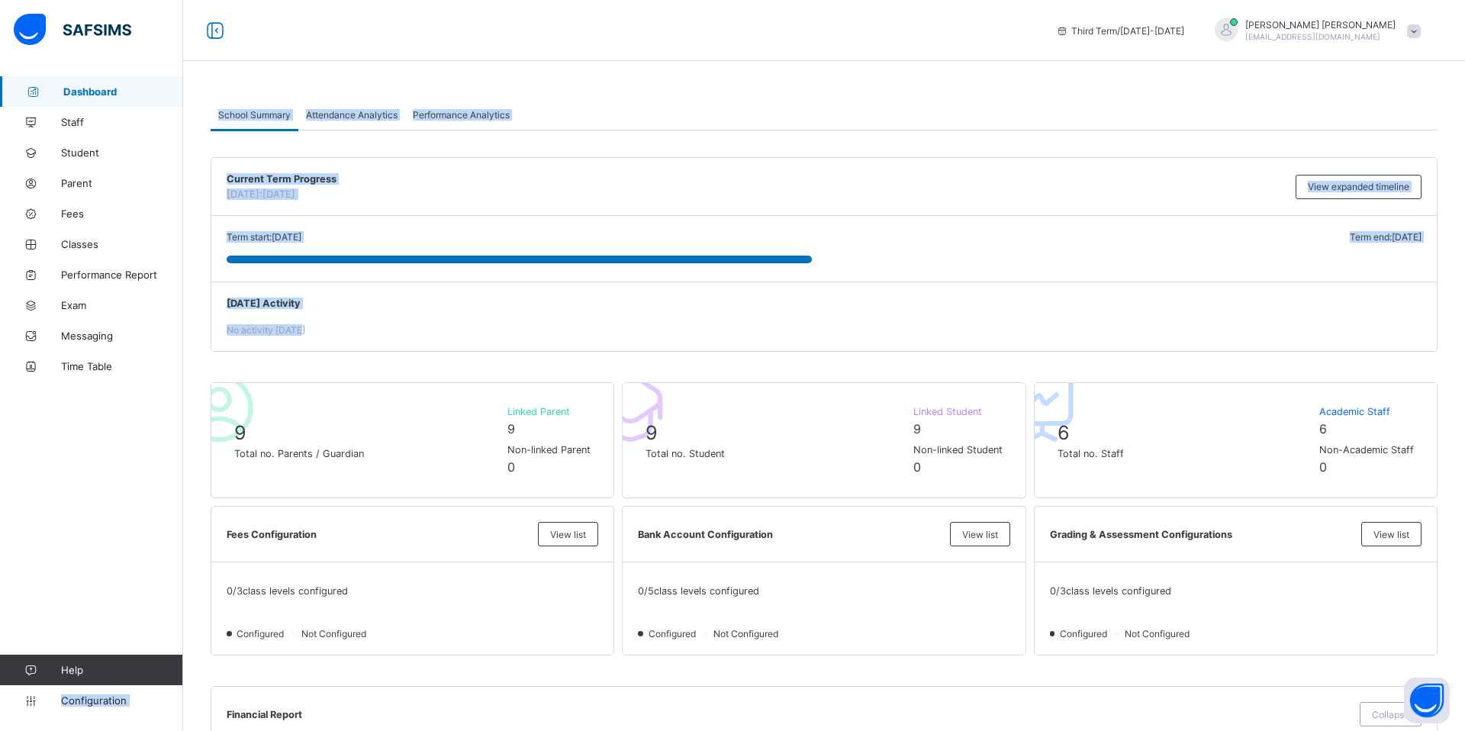
drag, startPoint x: 88, startPoint y: 693, endPoint x: 403, endPoint y: 330, distance: 480.7
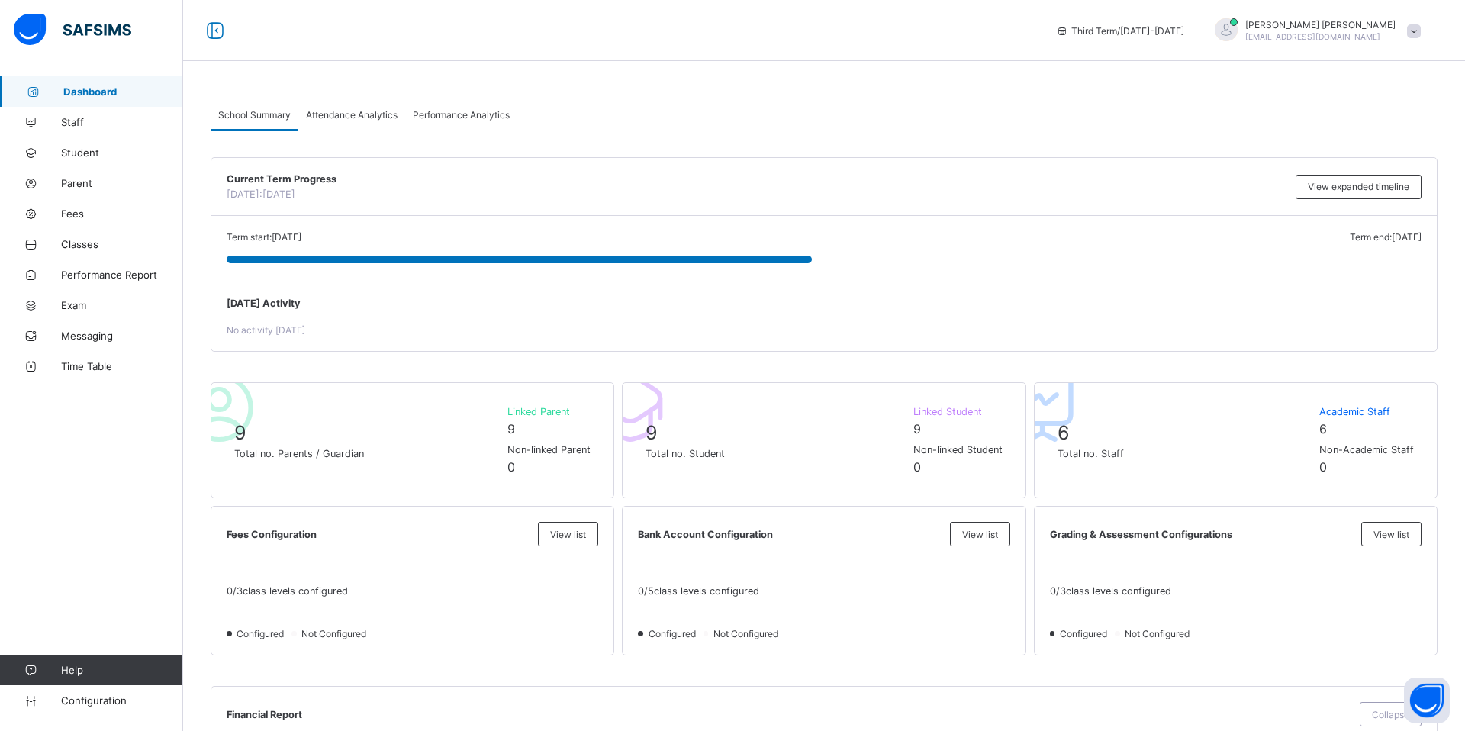
click at [959, 197] on div "Current Term Progress Today: 19th August, 2025" at bounding box center [757, 186] width 1061 height 27
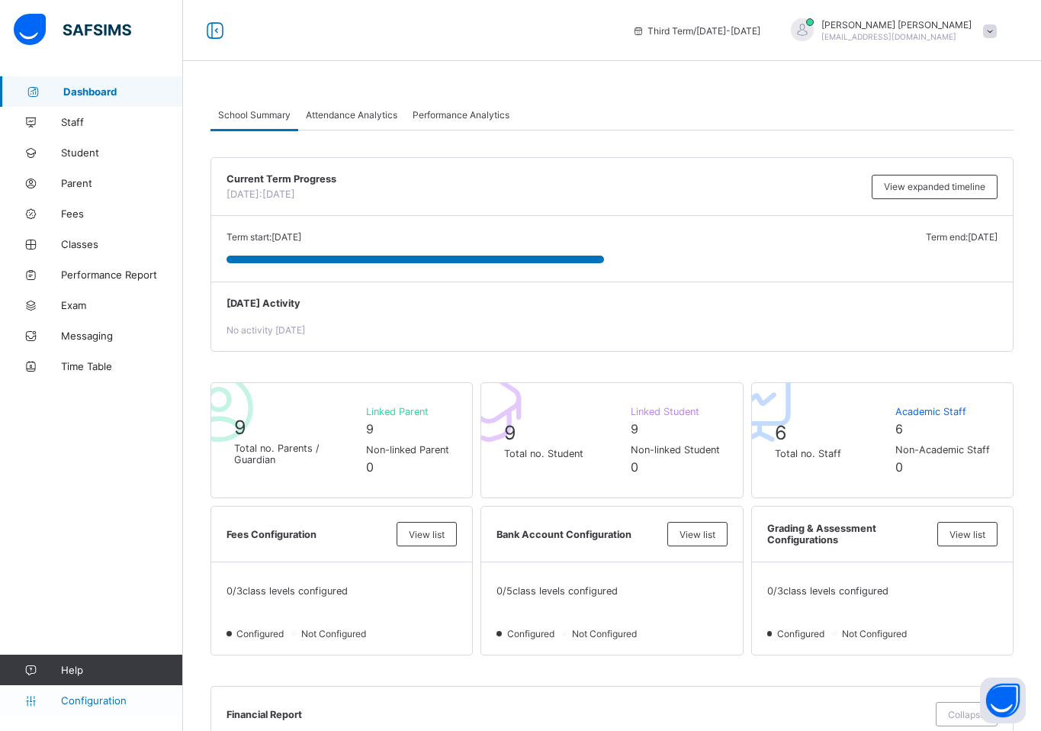
click at [102, 708] on link "Configuration" at bounding box center [91, 700] width 182 height 31
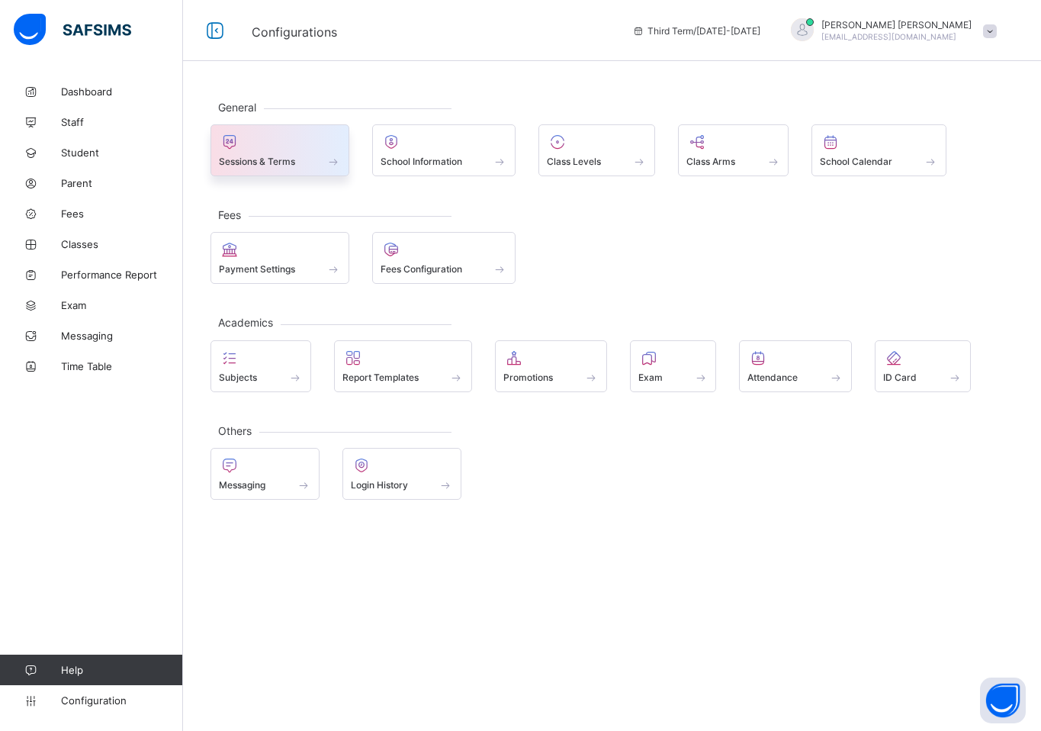
click at [297, 159] on div "Sessions & Terms" at bounding box center [280, 161] width 122 height 13
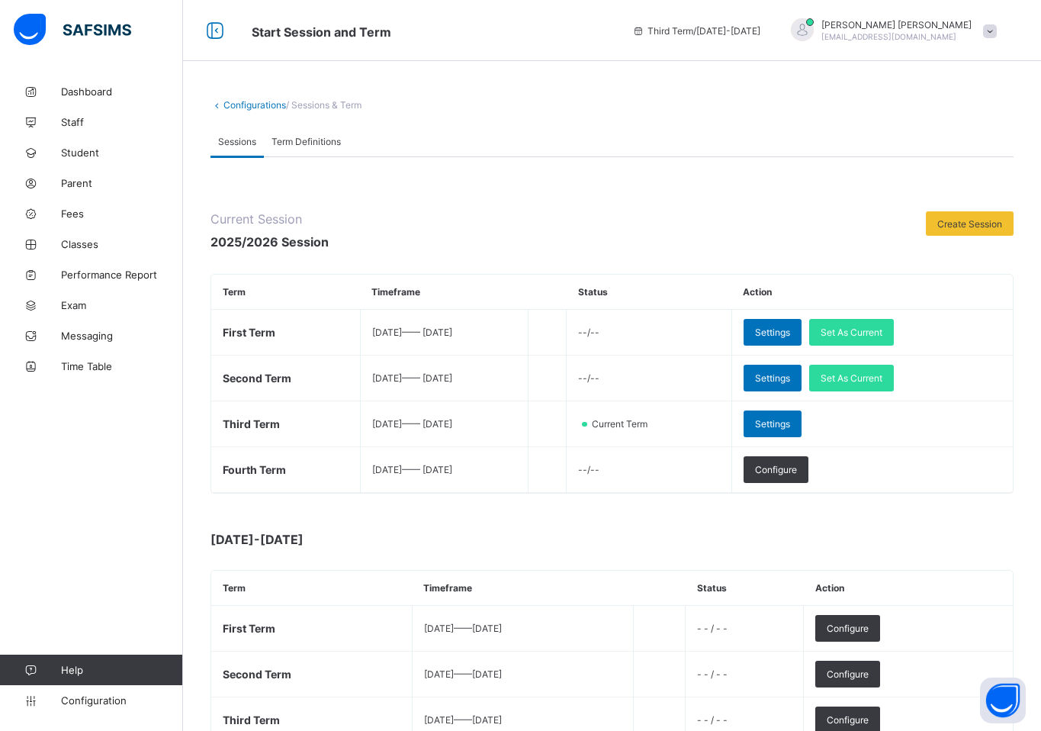
click at [729, 32] on span "Third Term / 2025-2026" at bounding box center [696, 30] width 128 height 11
click at [687, 79] on div "**********" at bounding box center [612, 463] width 858 height 774
drag, startPoint x: 732, startPoint y: 31, endPoint x: 749, endPoint y: 32, distance: 16.8
click at [749, 32] on span "Third Term / 2025-2026" at bounding box center [696, 30] width 128 height 11
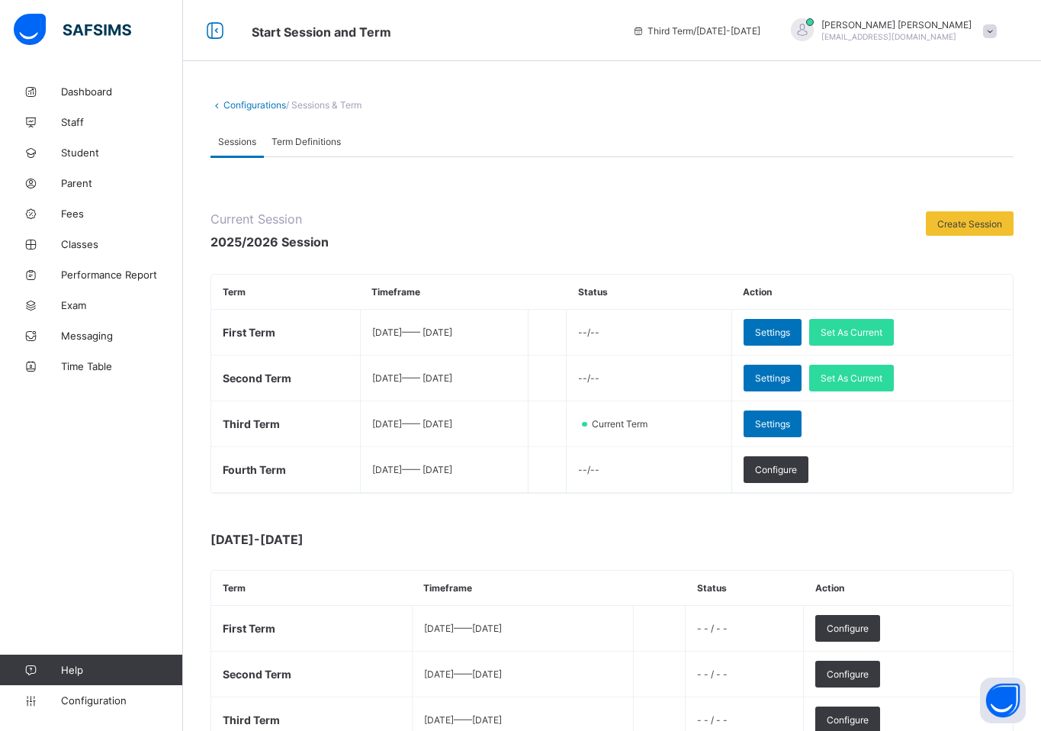
click at [749, 32] on span "Third Term / 2025-2026" at bounding box center [696, 30] width 128 height 11
click at [722, 32] on span "Third Term / 2025-2026" at bounding box center [696, 30] width 128 height 11
click at [743, 32] on span "Third Term / 2025-2026" at bounding box center [696, 30] width 128 height 11
click at [761, 31] on span "Third Term / 2025-2026" at bounding box center [696, 30] width 128 height 11
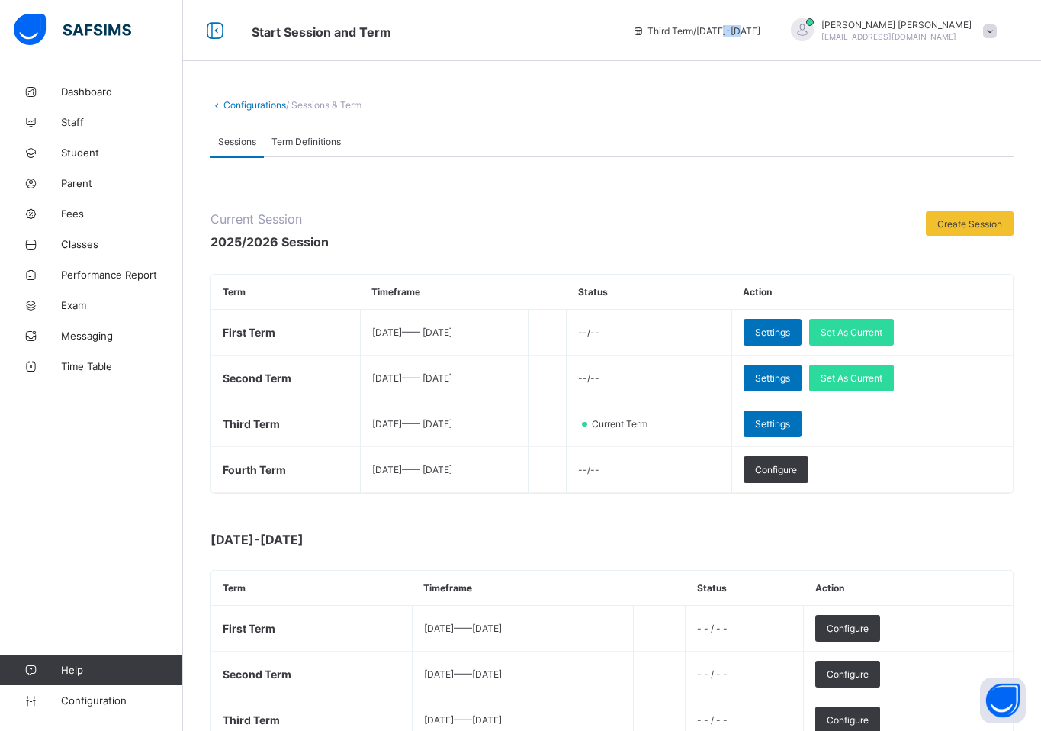
click at [761, 31] on span "Third Term / 2025-2026" at bounding box center [696, 30] width 128 height 11
click at [740, 26] on span "Third Term / 2025-2026" at bounding box center [696, 30] width 128 height 11
drag, startPoint x: 732, startPoint y: 31, endPoint x: 770, endPoint y: 29, distance: 38.2
click at [761, 29] on span "Third Term / 2025-2026" at bounding box center [696, 30] width 128 height 11
click at [748, 31] on span "Third Term / 2025-2026" at bounding box center [696, 30] width 128 height 11
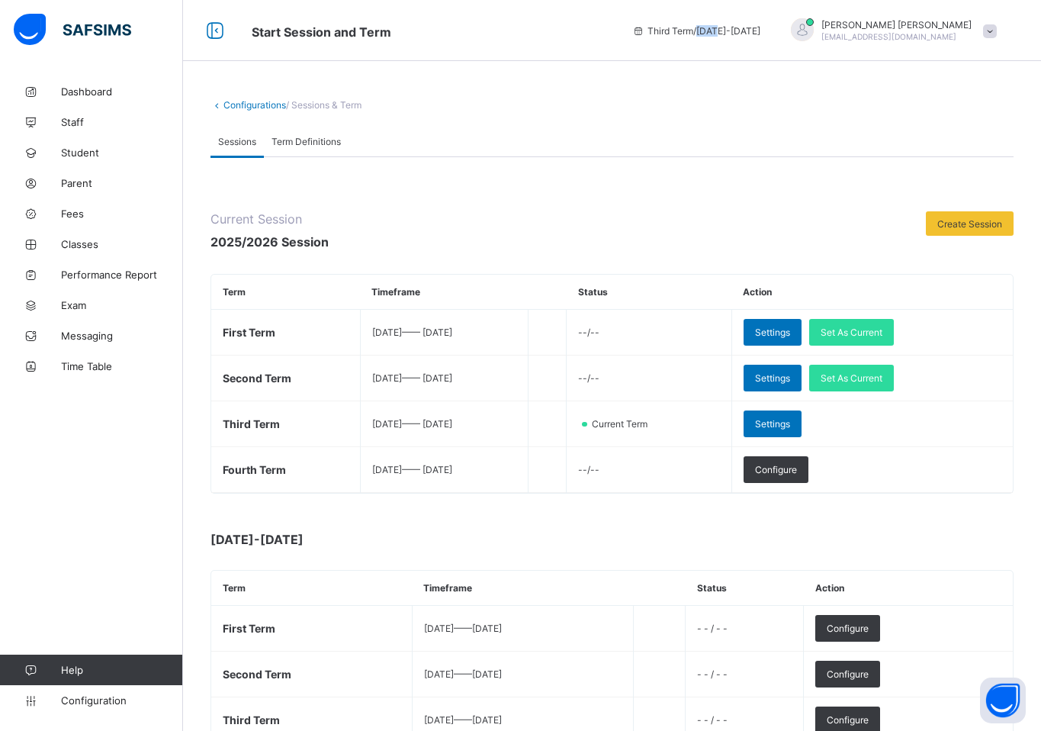
click at [748, 31] on span "Third Term / 2025-2026" at bounding box center [696, 30] width 128 height 11
drag, startPoint x: 750, startPoint y: 29, endPoint x: 780, endPoint y: 29, distance: 29.7
click at [768, 29] on div "Third Term / 2025-2026" at bounding box center [696, 30] width 143 height 61
click at [751, 44] on div "Third Term / 2025-2026" at bounding box center [696, 30] width 143 height 61
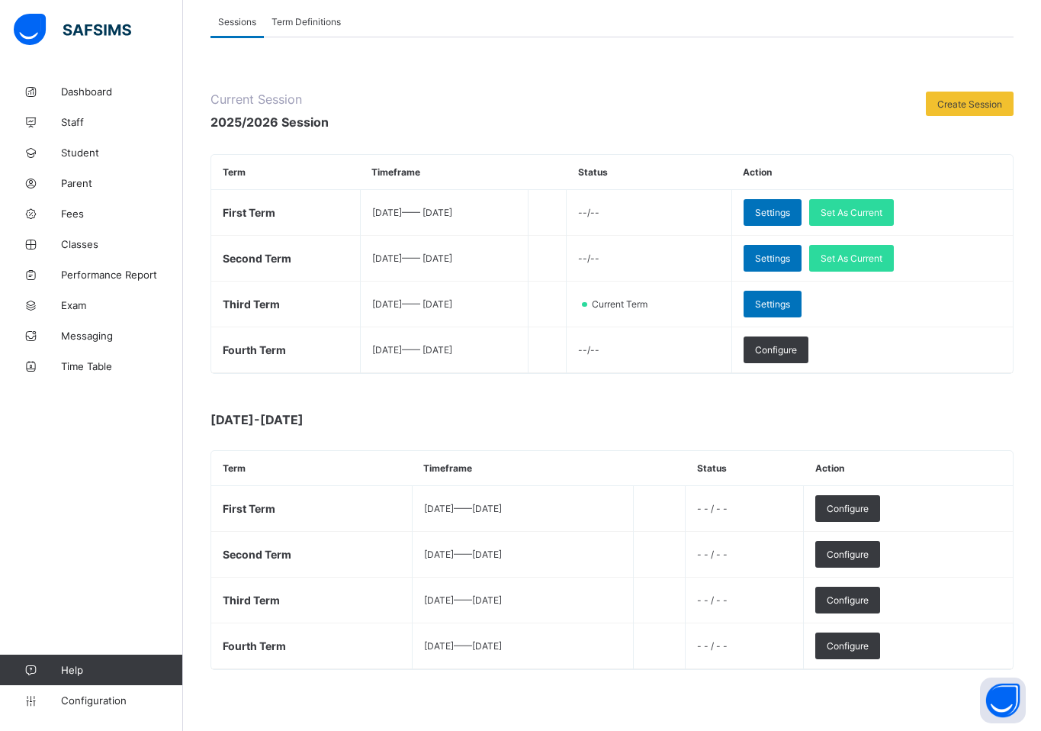
click at [108, 719] on div "Dashboard Staff Student Parent Fees Classes Performance Report Exam Messaging T…" at bounding box center [91, 396] width 183 height 670
click at [108, 714] on link "Configuration" at bounding box center [91, 700] width 182 height 31
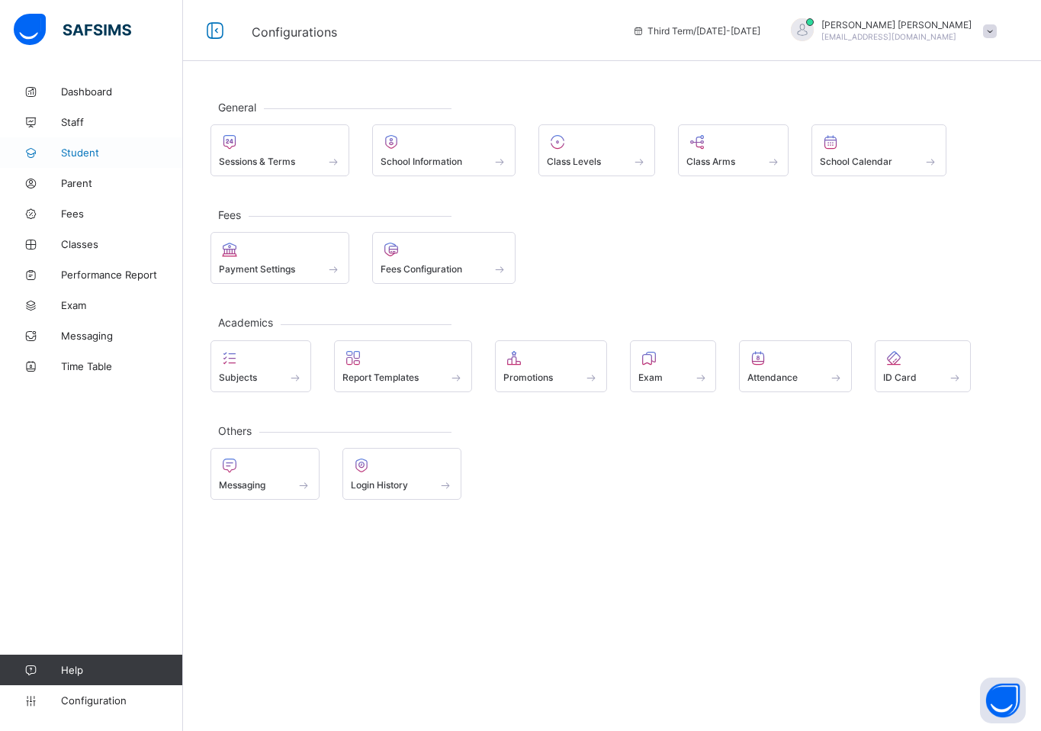
click at [100, 161] on link "Student" at bounding box center [91, 152] width 183 height 31
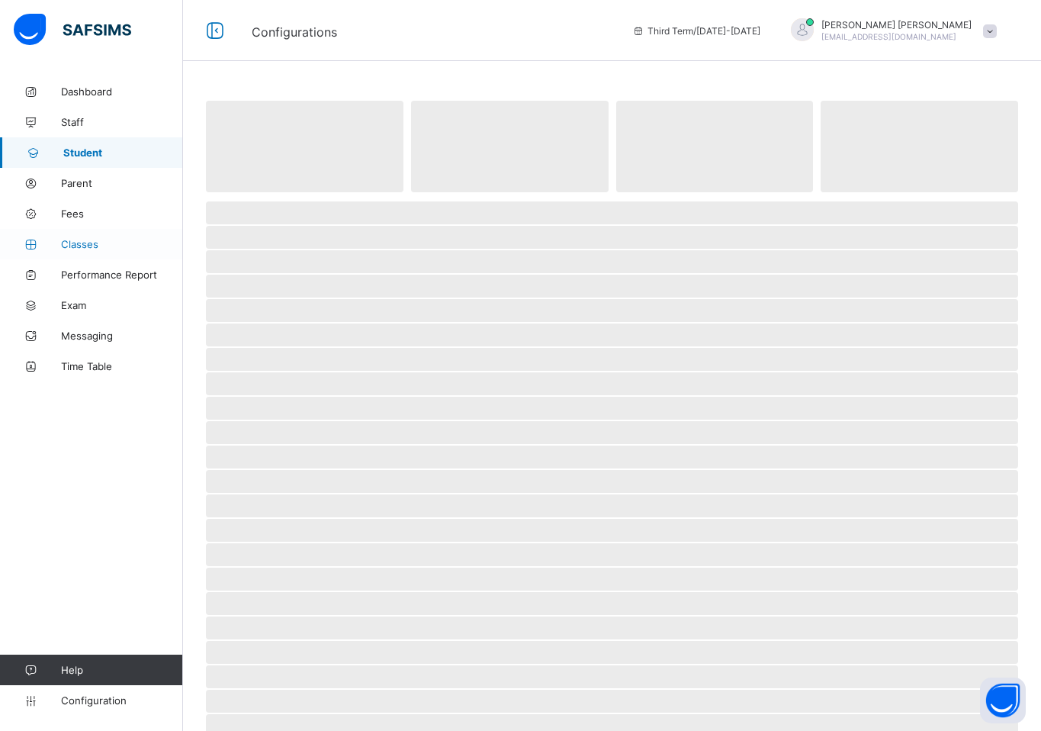
click at [89, 241] on span "Classes" at bounding box center [122, 244] width 122 height 12
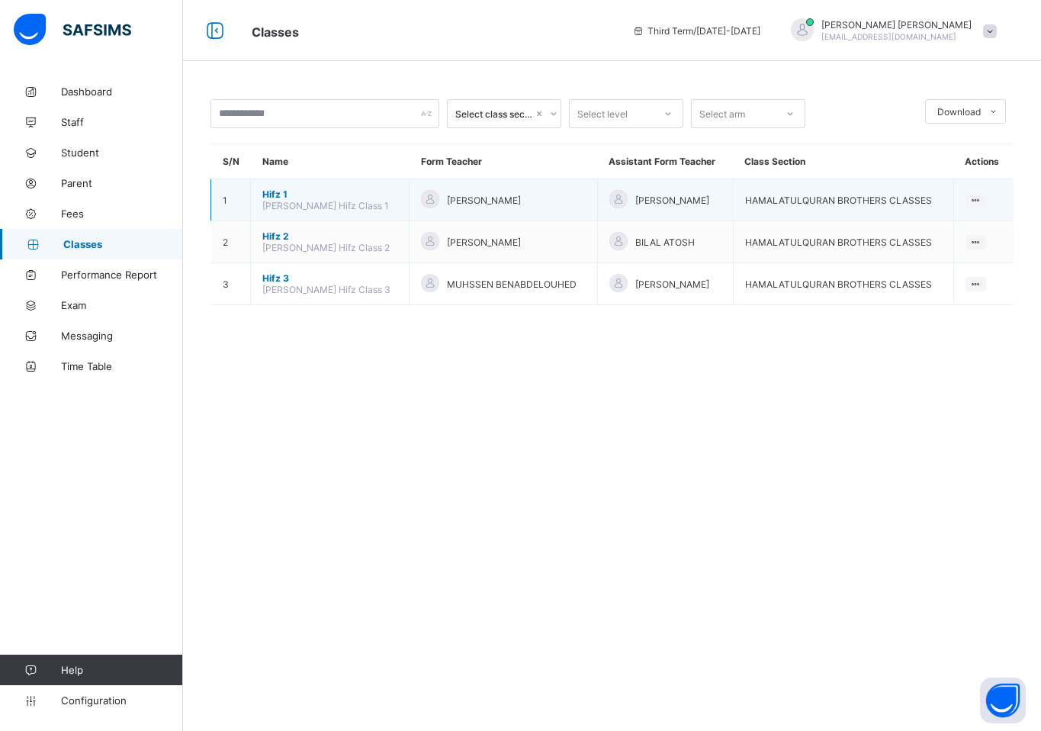
click at [271, 190] on span "Hifz 1" at bounding box center [329, 193] width 135 height 11
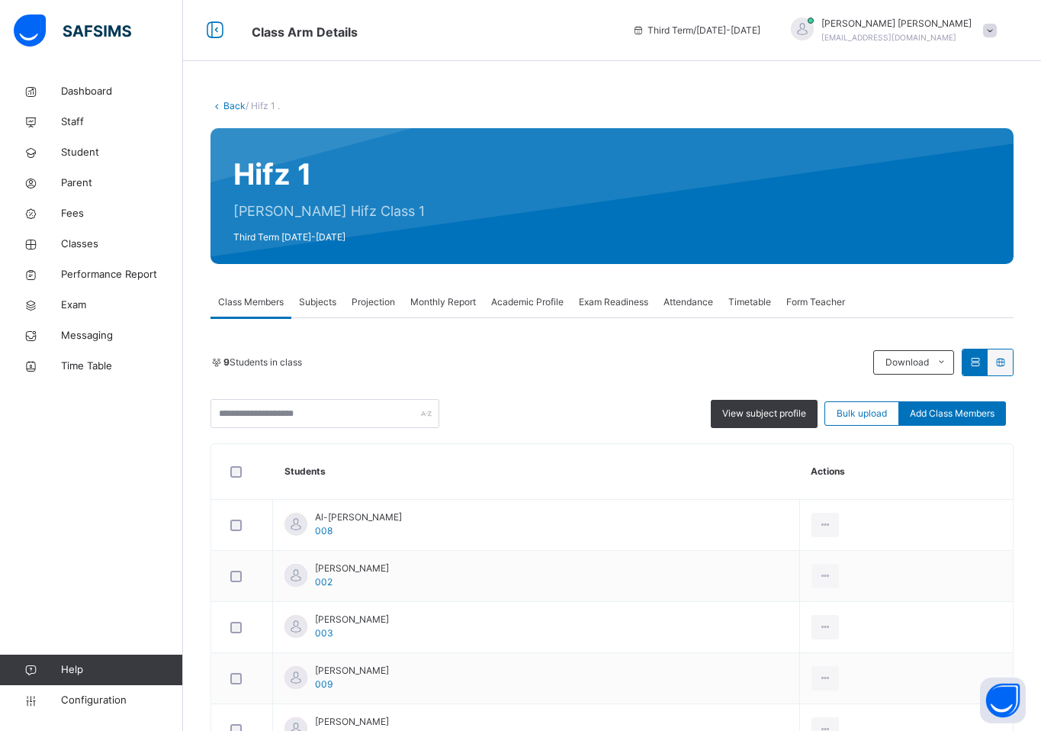
click at [390, 305] on span "Projection" at bounding box center [373, 302] width 43 height 14
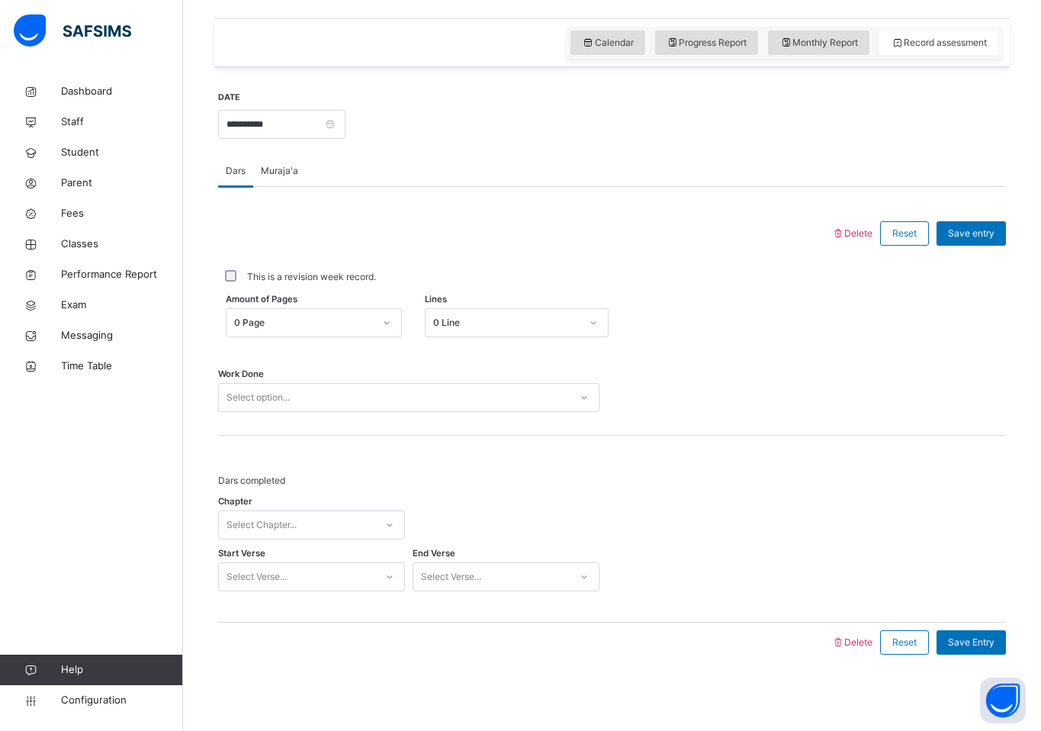
scroll to position [467, 0]
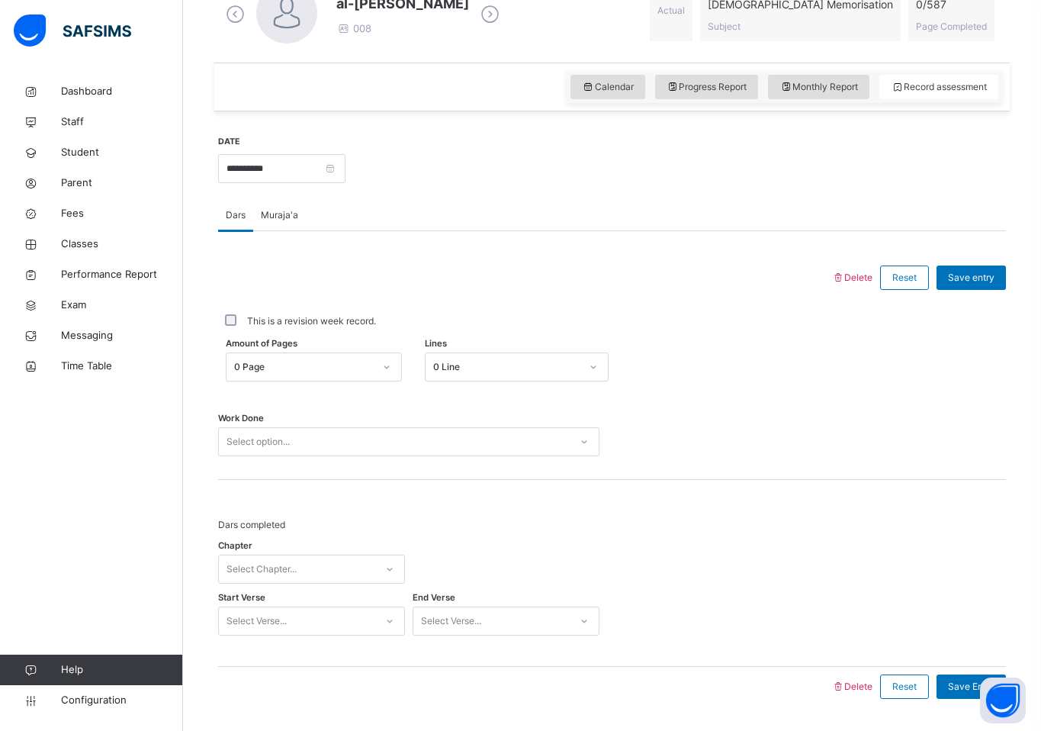
click at [340, 365] on div "0 Page" at bounding box center [304, 367] width 140 height 14
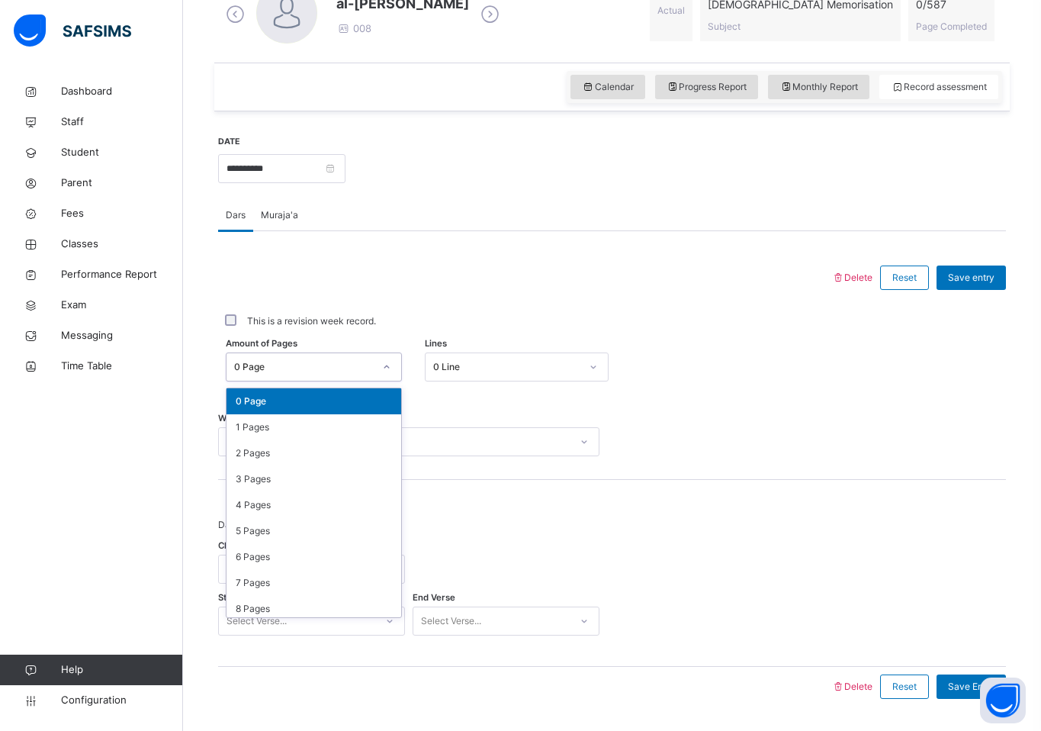
click at [393, 316] on div "This is a revision week record." at bounding box center [612, 321] width 780 height 14
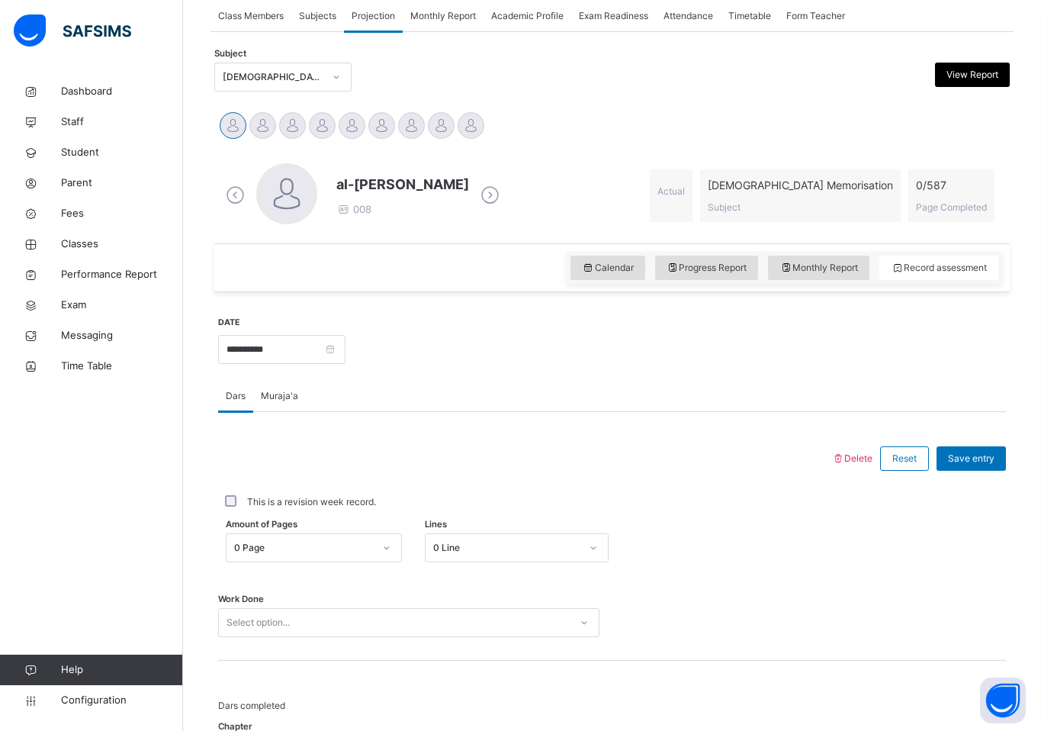
scroll to position [275, 0]
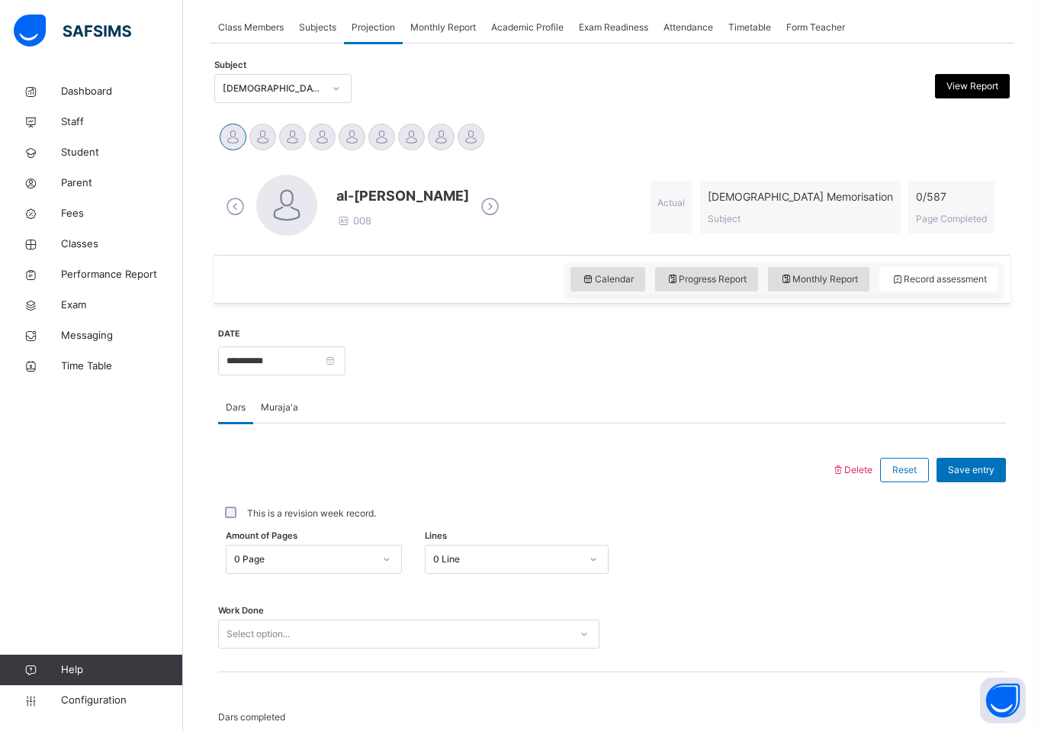
click at [314, 83] on div "[DEMOGRAPHIC_DATA] Memorisation" at bounding box center [273, 89] width 101 height 14
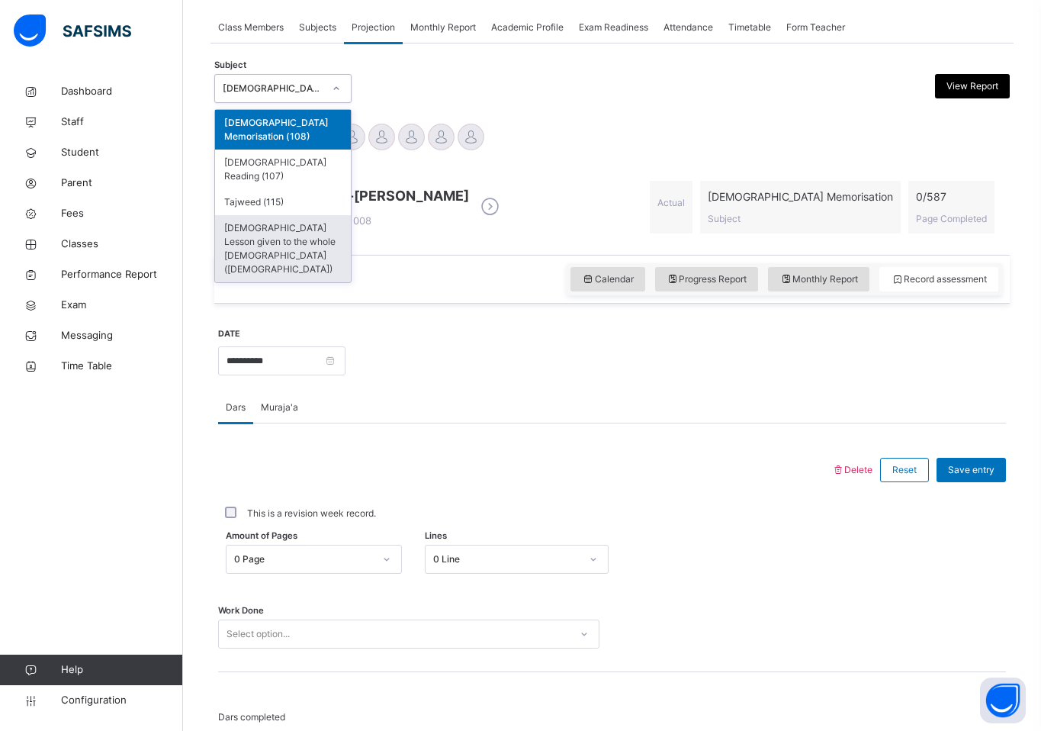
drag, startPoint x: 317, startPoint y: 139, endPoint x: 352, endPoint y: 308, distance: 172.8
click at [352, 308] on div "**********" at bounding box center [612, 497] width 803 height 863
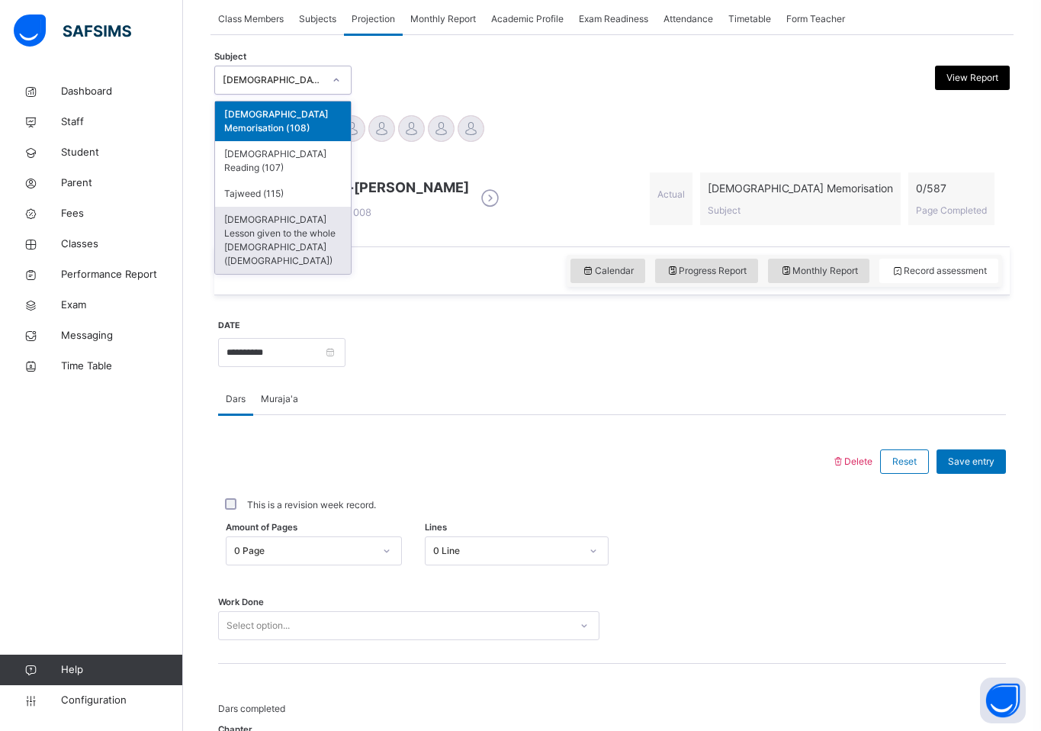
scroll to position [282, 0]
drag, startPoint x: 299, startPoint y: 149, endPoint x: 434, endPoint y: 346, distance: 239.3
click at [434, 346] on div "**********" at bounding box center [612, 490] width 803 height 863
click at [433, 346] on div at bounding box center [675, 352] width 645 height 66
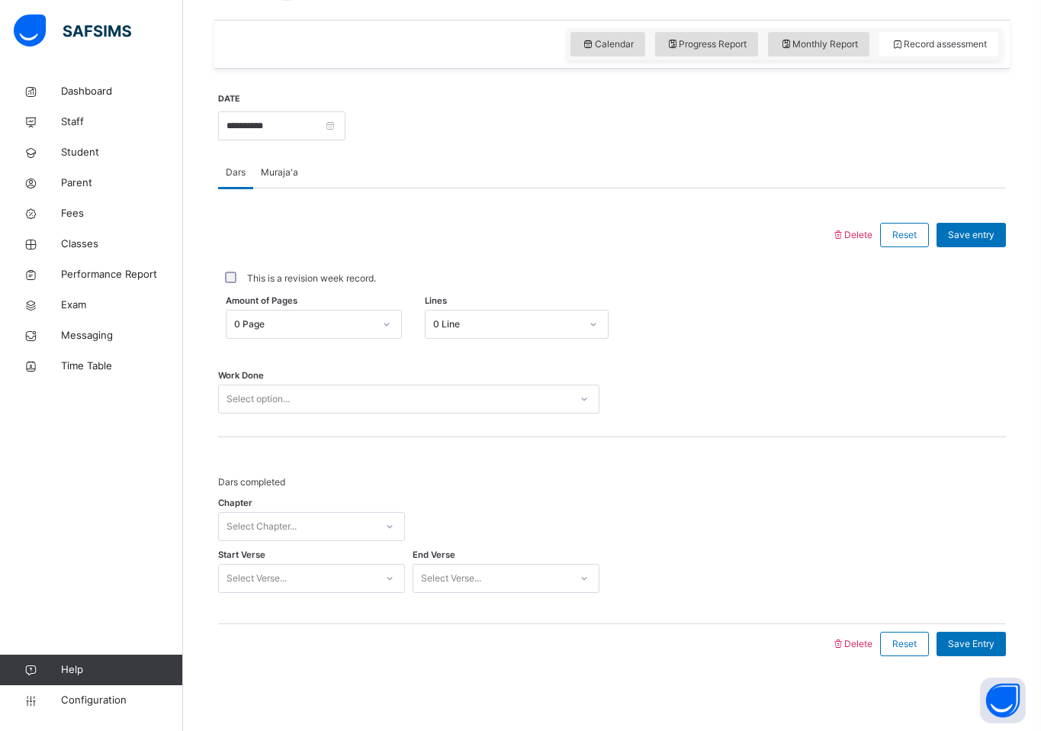
scroll to position [234, 0]
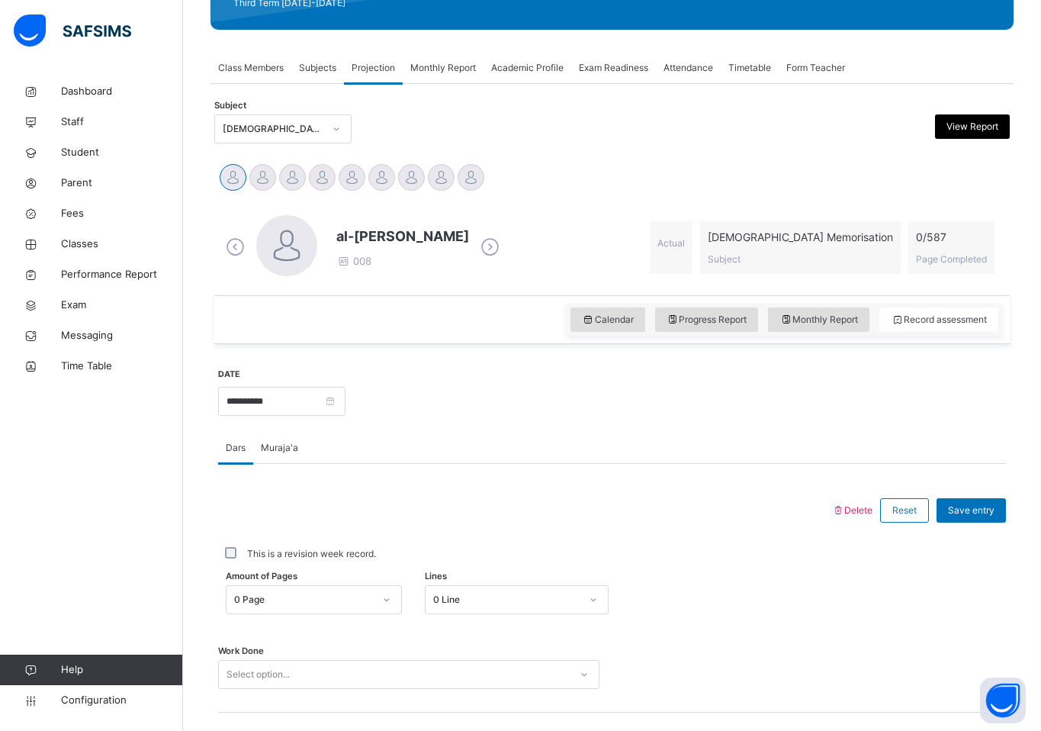
click at [320, 129] on div "[DEMOGRAPHIC_DATA] Memorisation" at bounding box center [273, 129] width 101 height 14
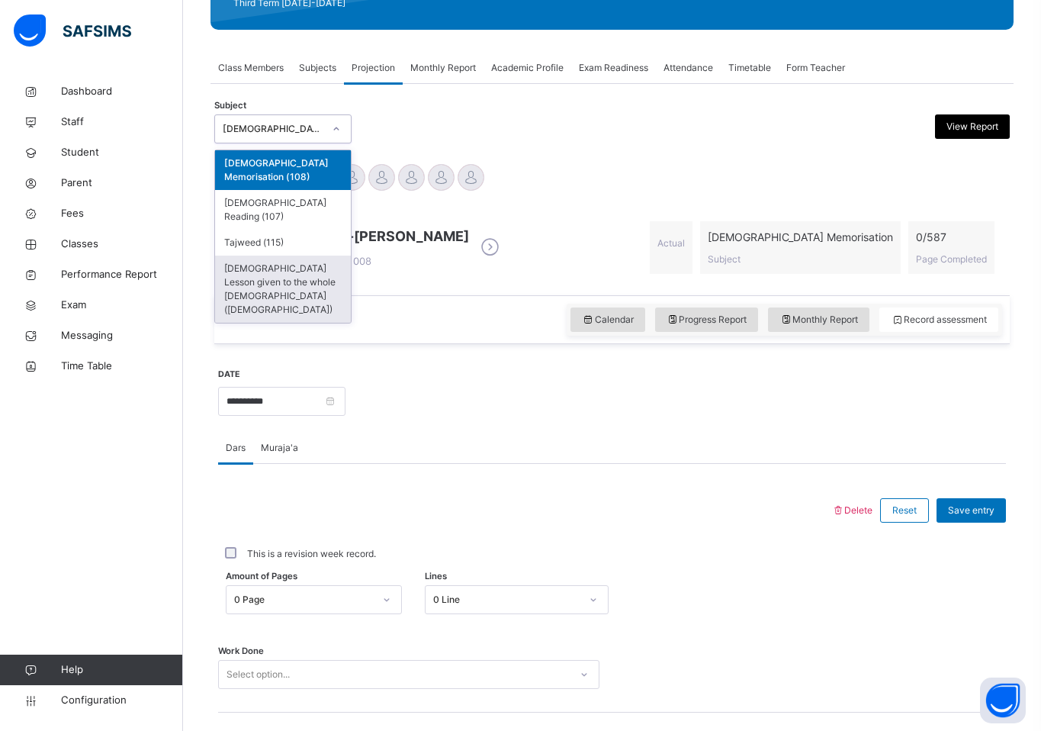
click at [457, 426] on div at bounding box center [675, 400] width 645 height 66
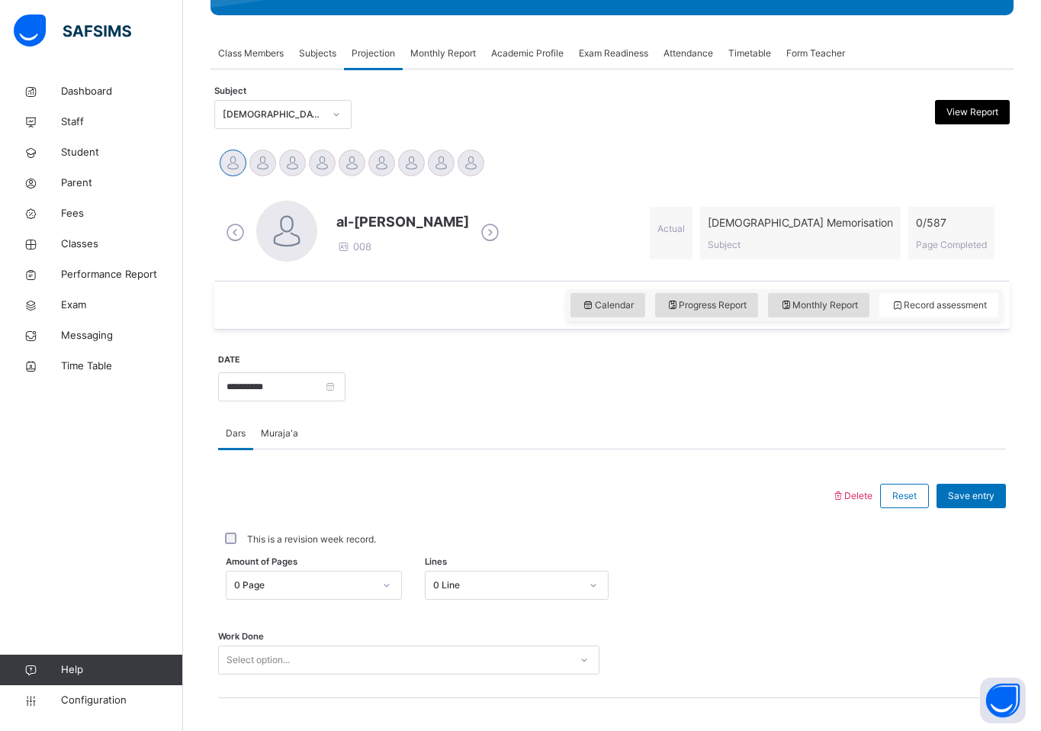
scroll to position [246, 0]
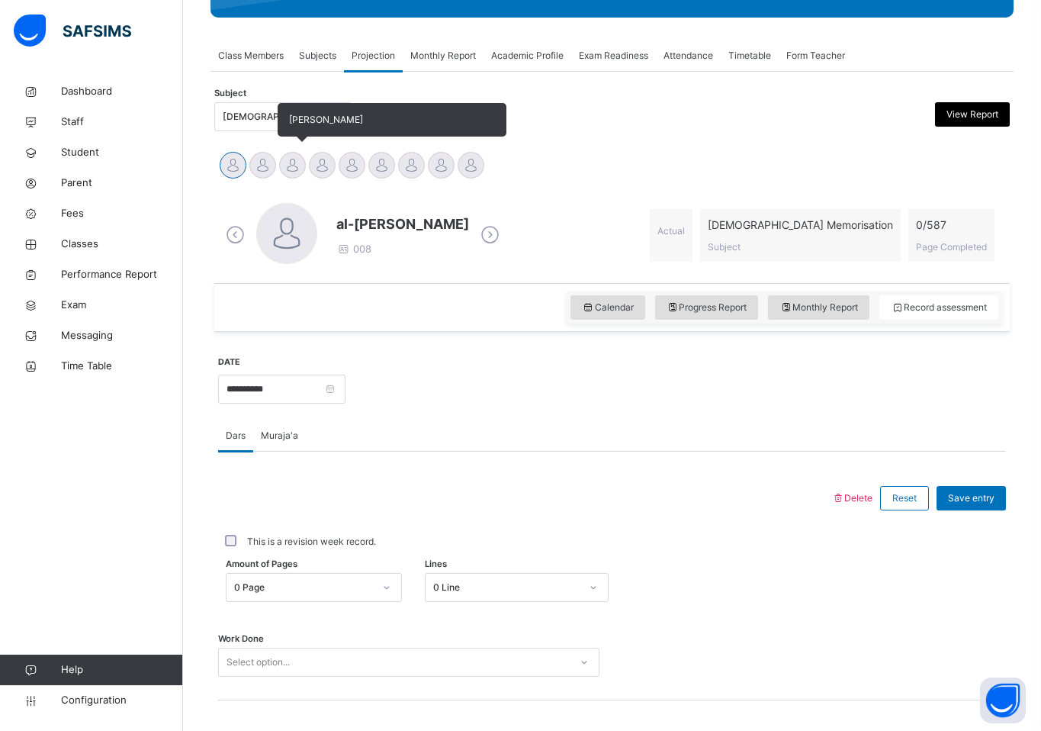
click at [298, 111] on span "[PERSON_NAME]" at bounding box center [392, 120] width 229 height 34
click at [254, 124] on div "[DEMOGRAPHIC_DATA] Memorisation" at bounding box center [268, 117] width 107 height 24
click at [410, 381] on div at bounding box center [675, 388] width 645 height 66
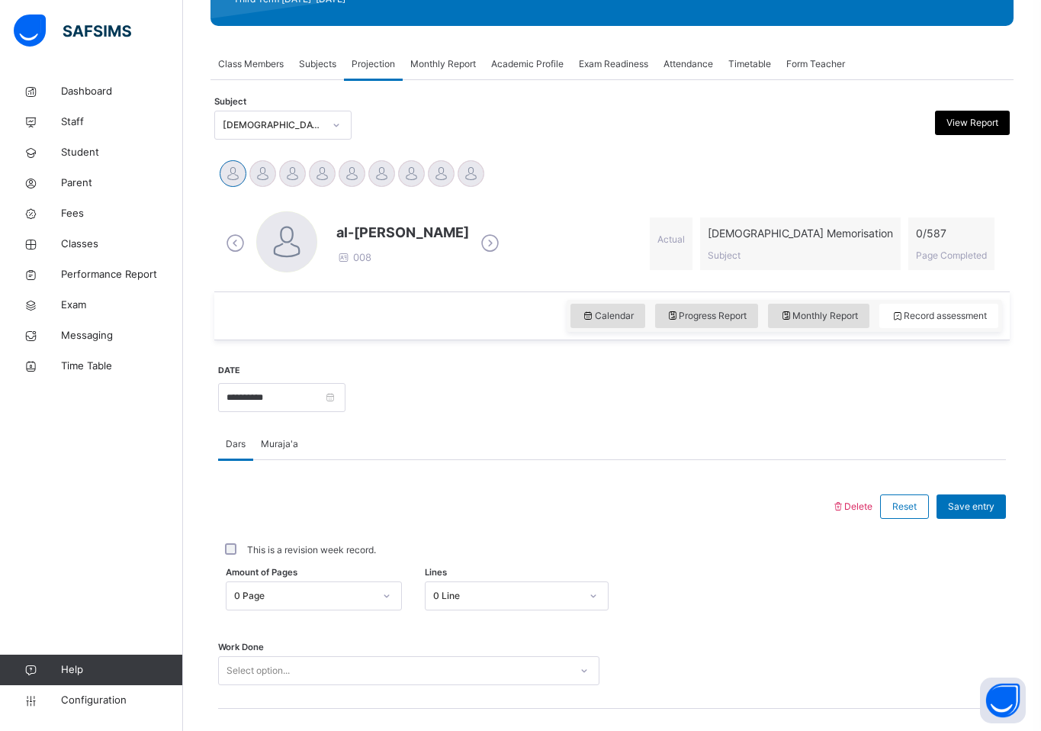
scroll to position [233, 0]
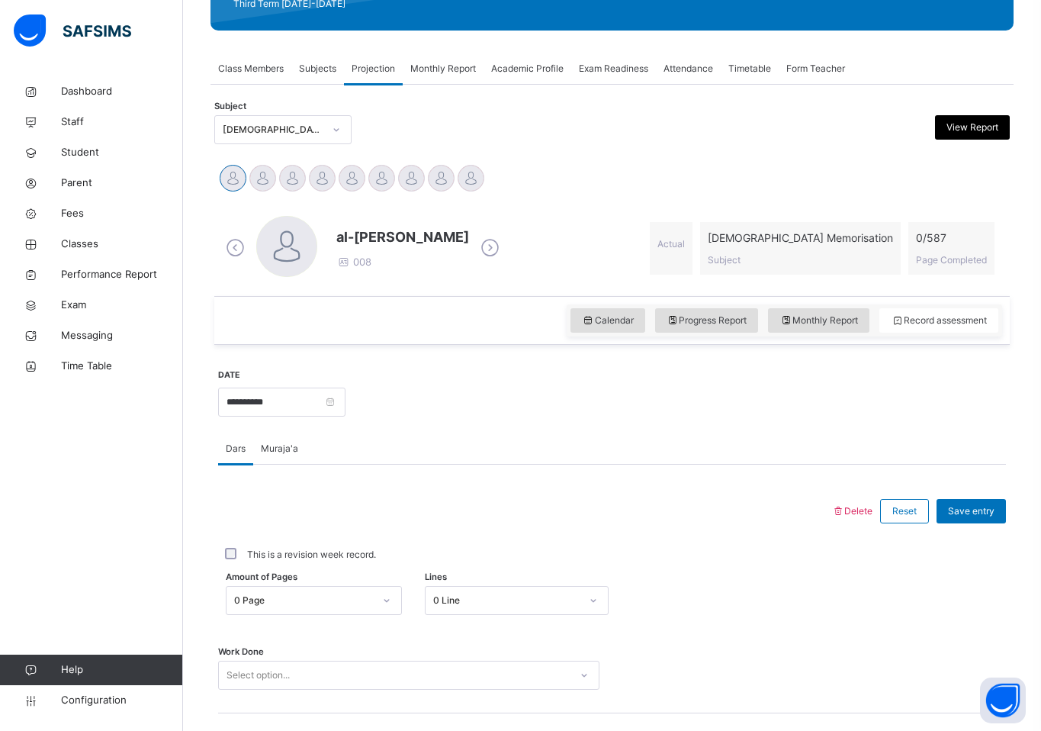
click at [275, 137] on div "[DEMOGRAPHIC_DATA] Memorisation" at bounding box center [268, 130] width 107 height 24
click at [438, 465] on div "Delete Reset Save entry This is a revision week record. Amount of Pages 0 Page …" at bounding box center [612, 702] width 788 height 475
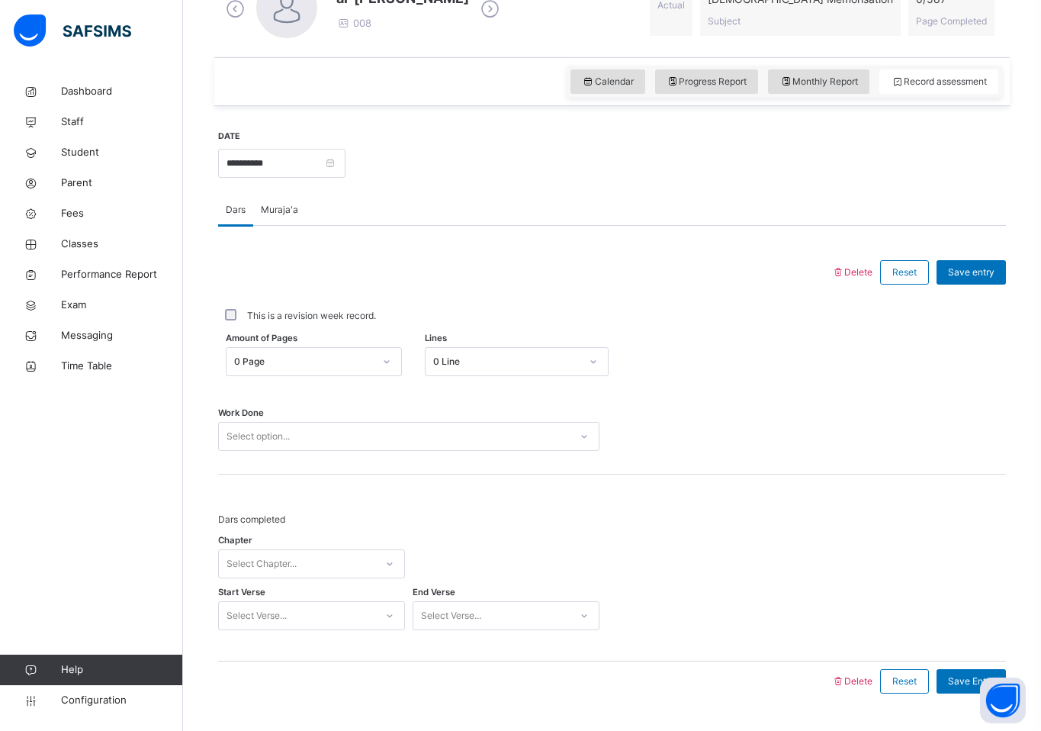
scroll to position [511, 0]
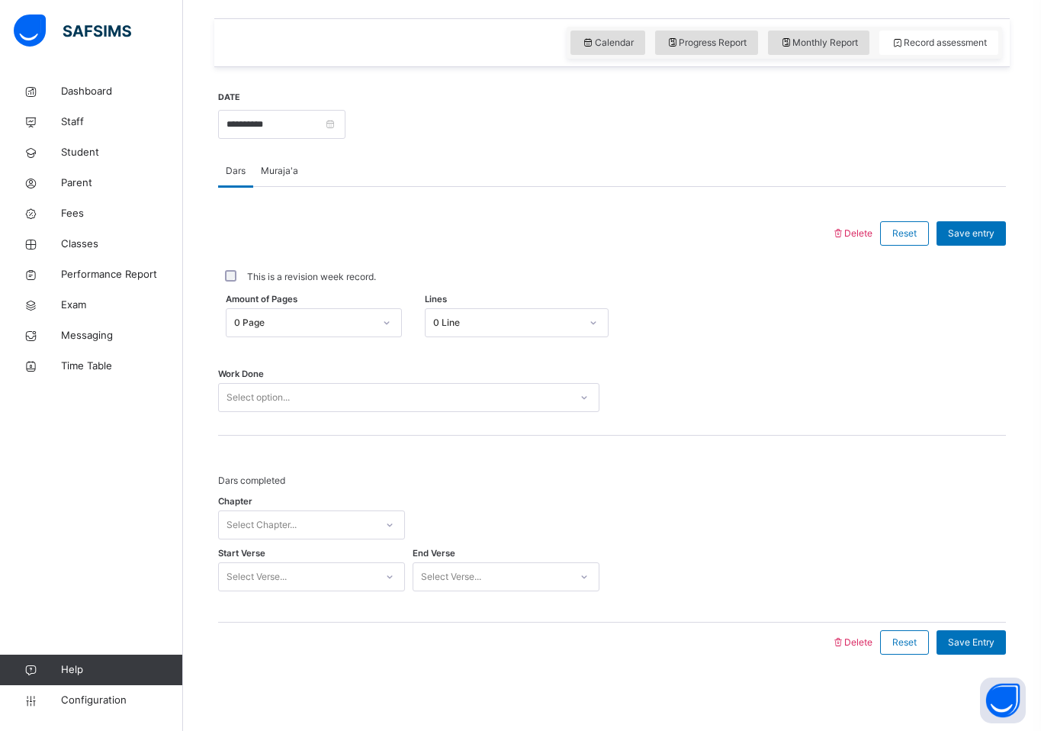
click at [272, 167] on span "Muraja'a" at bounding box center [279, 171] width 37 height 14
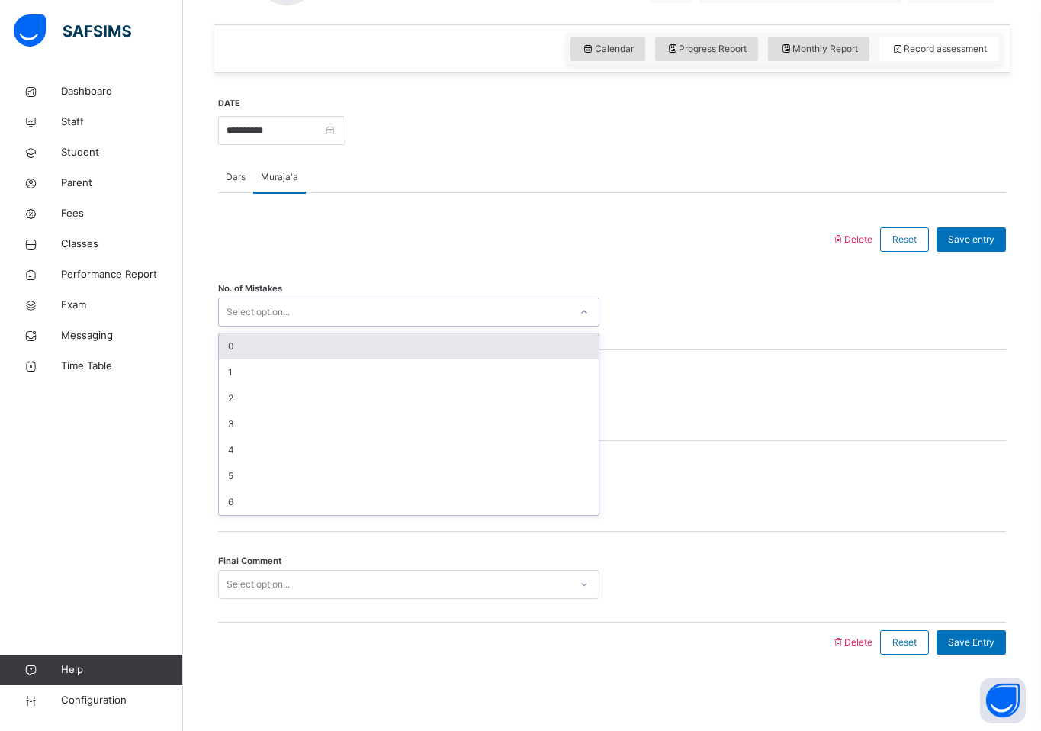
click at [383, 308] on div "Select option..." at bounding box center [394, 313] width 351 height 24
click at [405, 257] on div at bounding box center [525, 240] width 598 height 40
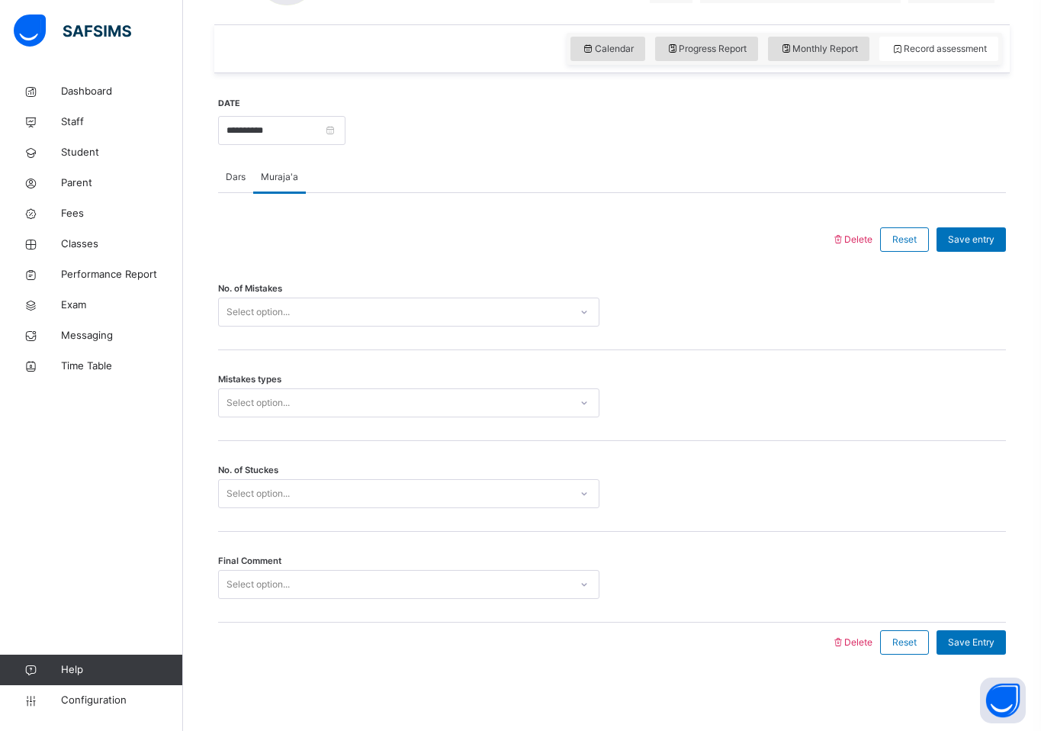
click at [390, 394] on div "Select option..." at bounding box center [394, 403] width 351 height 24
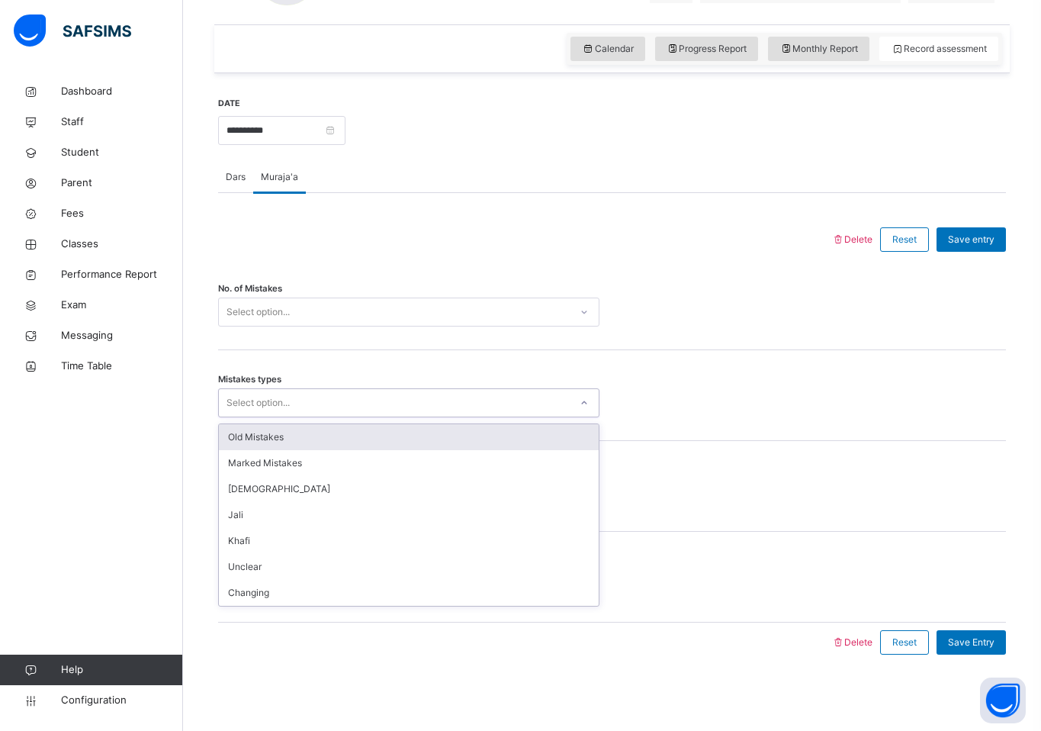
click at [417, 359] on div "Mistakes types option Old Mistakes focused, 1 of 7. 7 results available. Use Up…" at bounding box center [612, 395] width 788 height 91
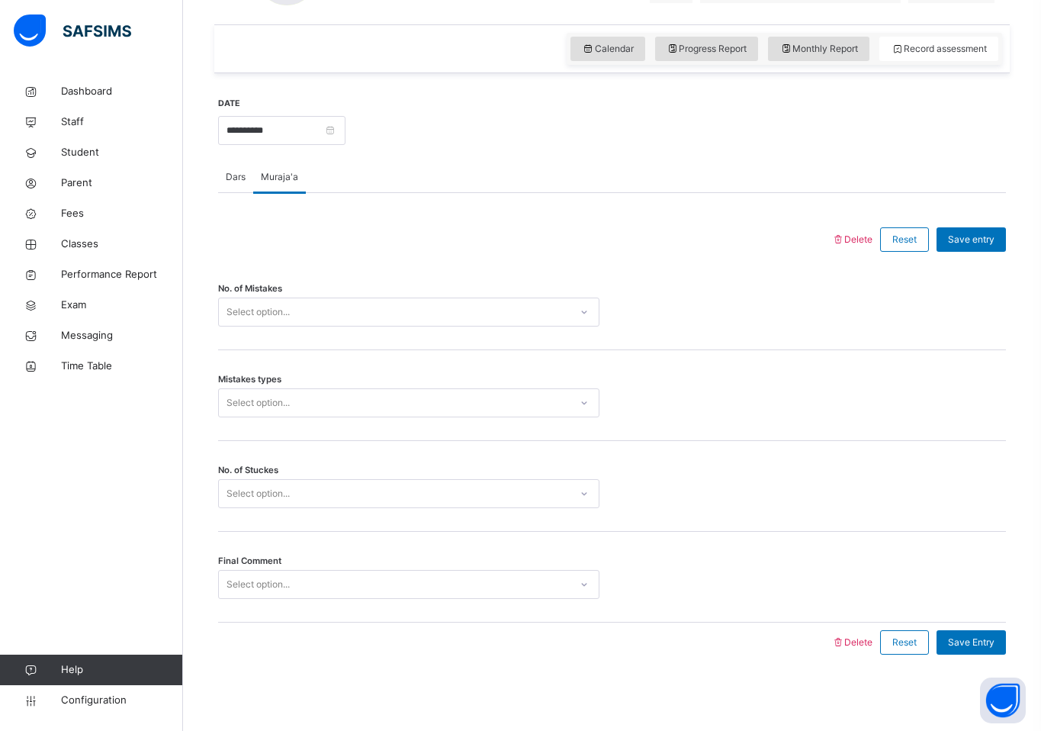
click at [375, 490] on div "Select option..." at bounding box center [394, 494] width 351 height 24
click at [678, 442] on div "No. of Stuckes option 4 focused, 5 of 6. 6 results available. Use Up and Down t…" at bounding box center [612, 486] width 788 height 91
click at [580, 587] on icon at bounding box center [584, 584] width 9 height 15
click at [687, 571] on div "Final Comment Select option..." at bounding box center [612, 584] width 788 height 29
drag, startPoint x: 235, startPoint y: 185, endPoint x: 329, endPoint y: 304, distance: 151.5
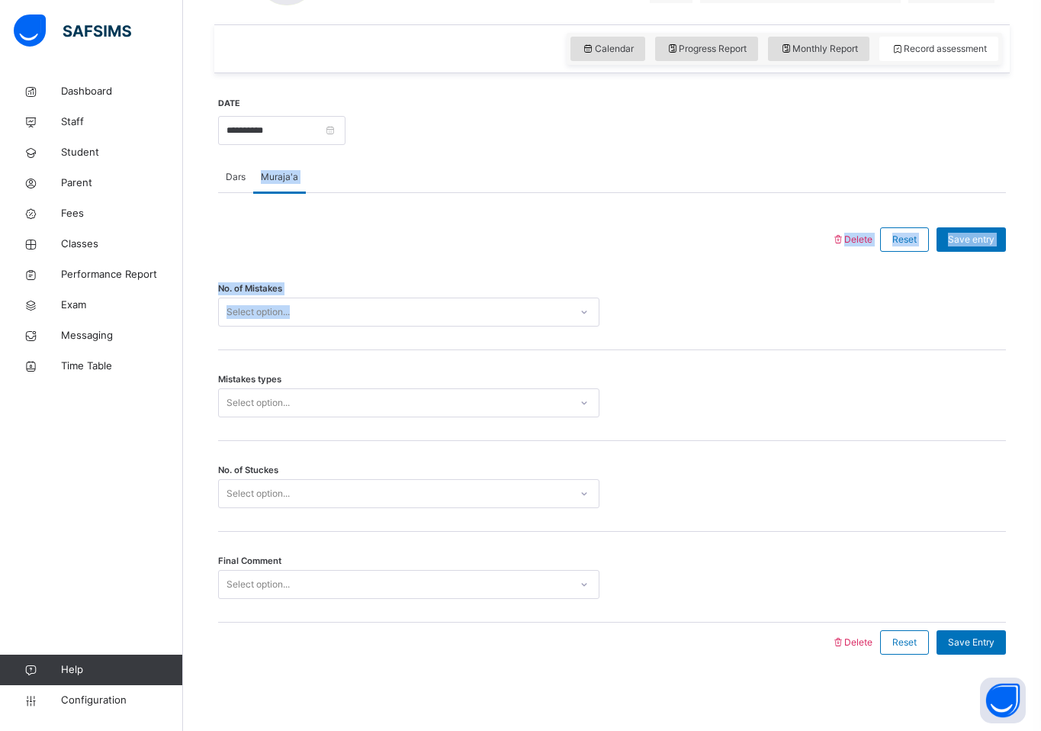
click at [328, 304] on div "Dars Muraja'a Dars Muraja'a Delete Reset Save entry This is a revision week rec…" at bounding box center [612, 412] width 788 height 500
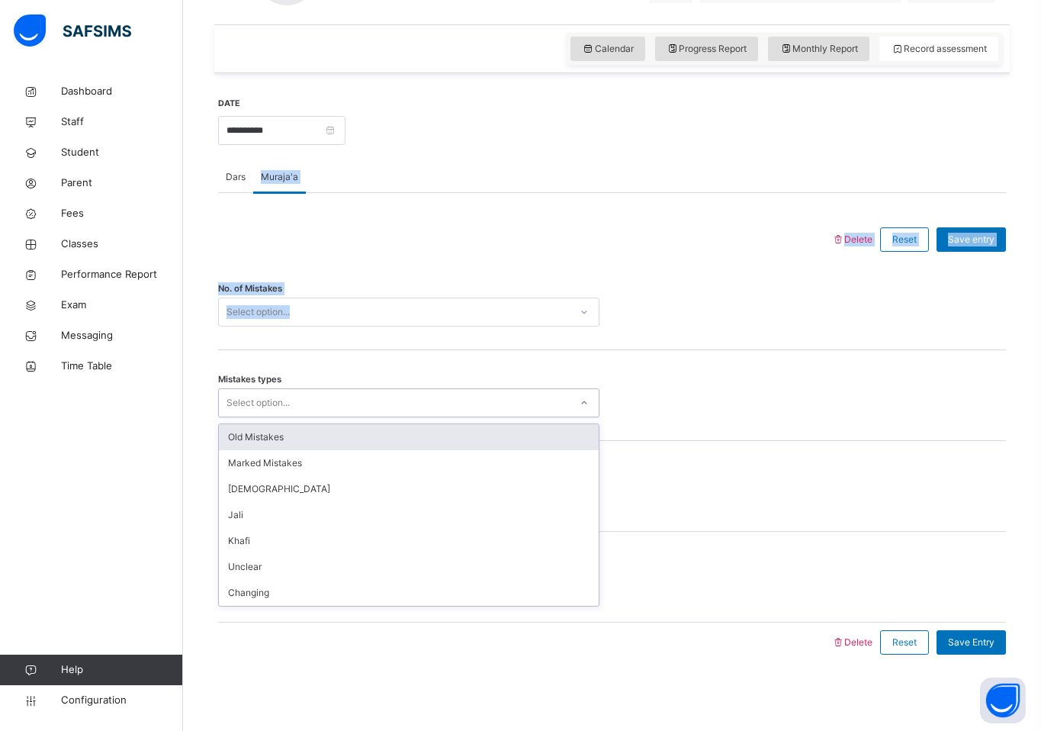
click at [311, 407] on div "Select option..." at bounding box center [394, 403] width 351 height 24
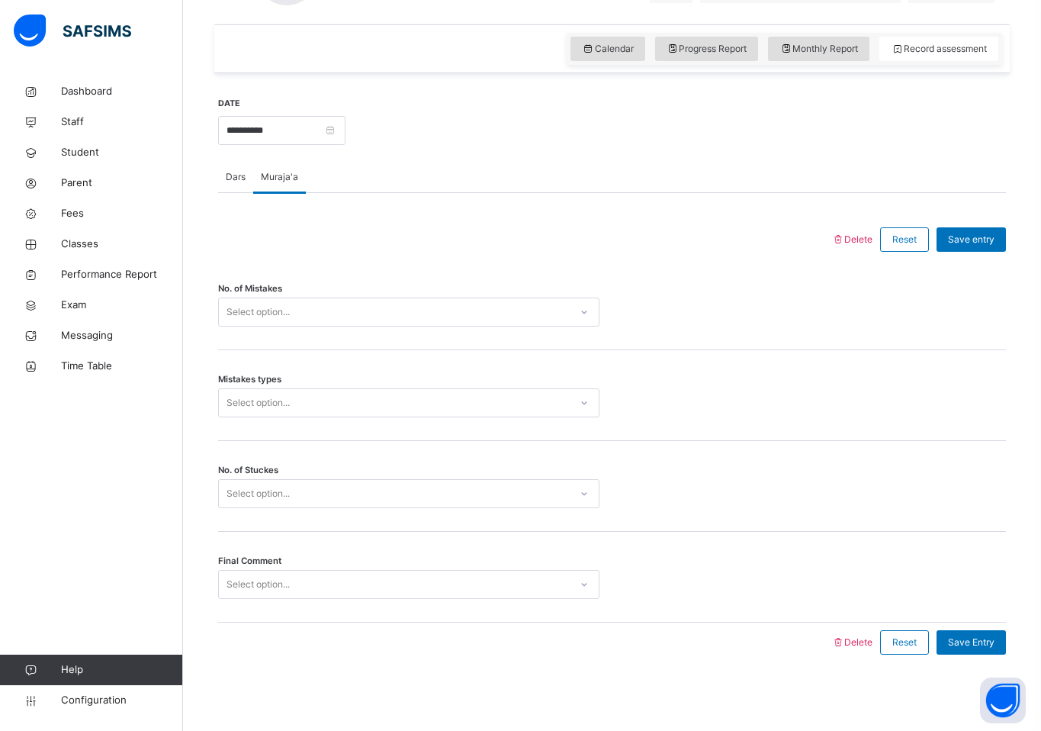
click at [388, 369] on div "Mistakes types Select option..." at bounding box center [612, 395] width 788 height 91
click at [239, 178] on span "Dars" at bounding box center [236, 177] width 20 height 14
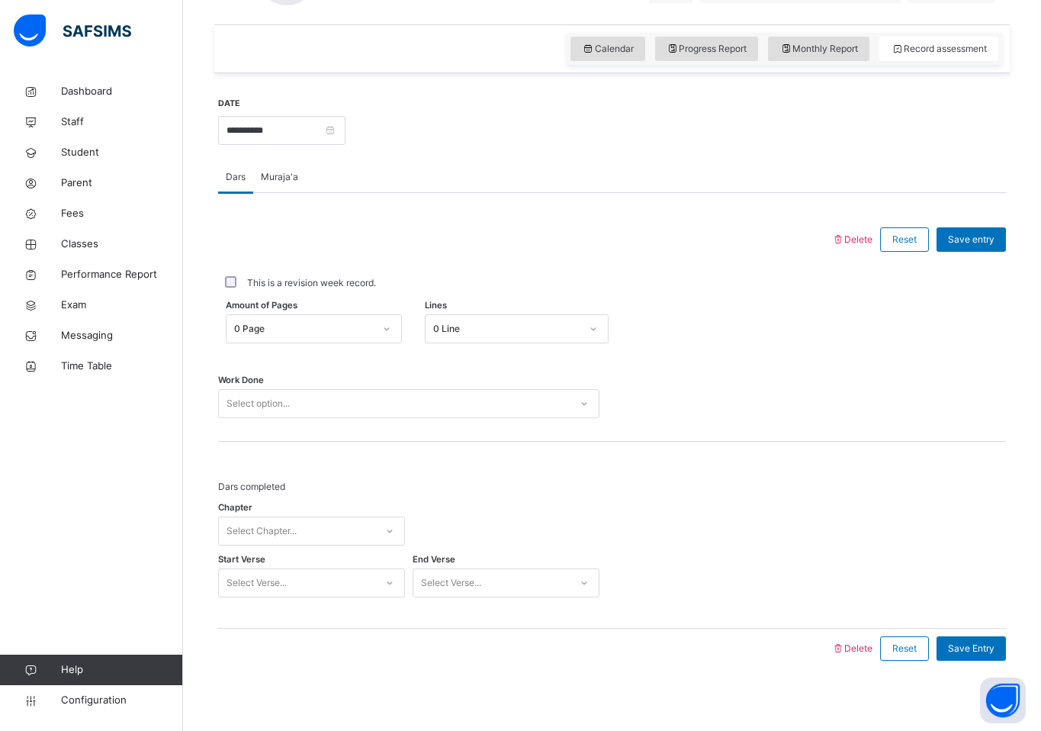
click at [276, 185] on div "Muraja'a" at bounding box center [279, 177] width 53 height 31
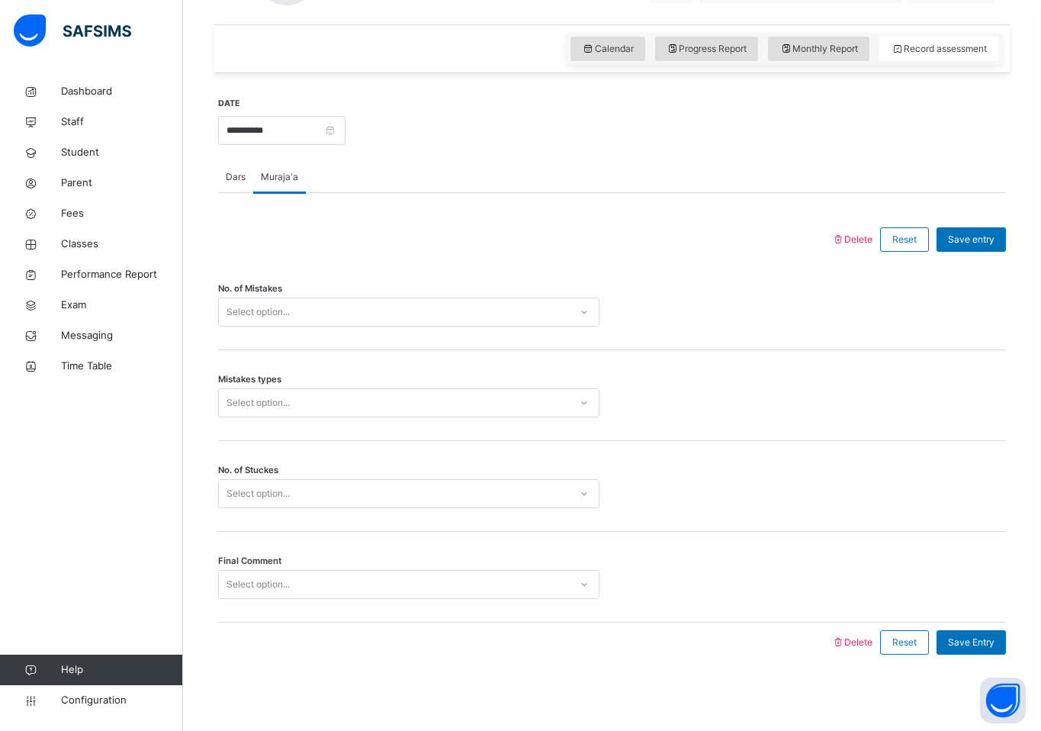
click at [218, 185] on div "Dars" at bounding box center [235, 177] width 35 height 31
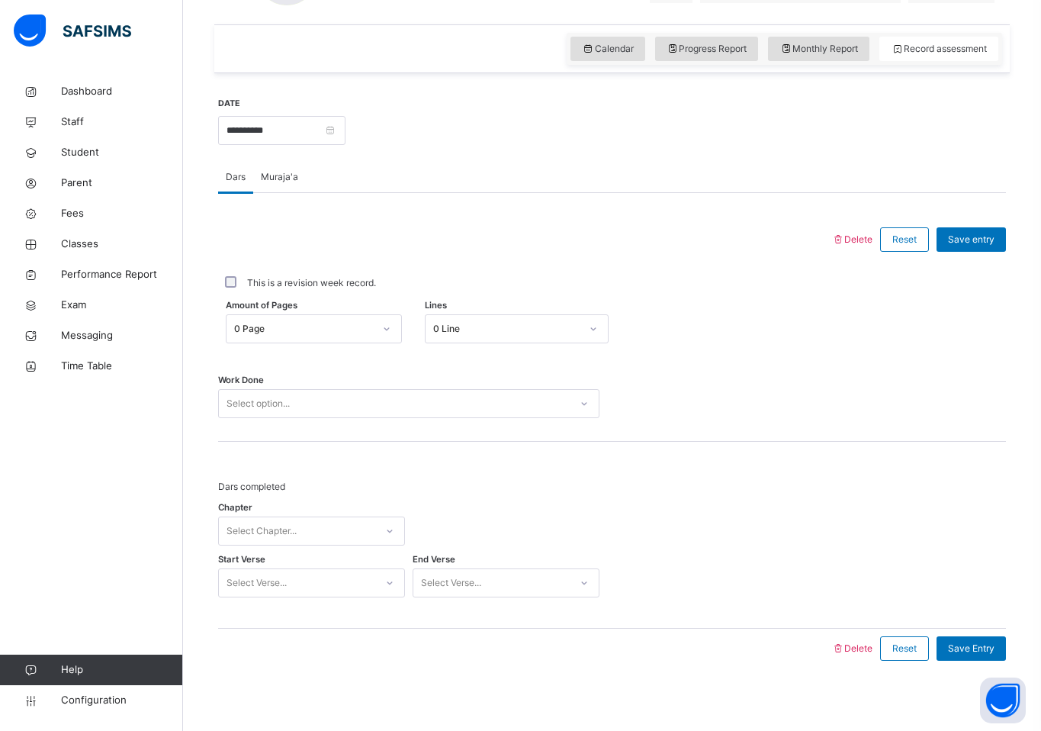
click at [238, 185] on div "Dars" at bounding box center [235, 177] width 35 height 31
click at [284, 185] on div "Muraja'a" at bounding box center [279, 177] width 53 height 31
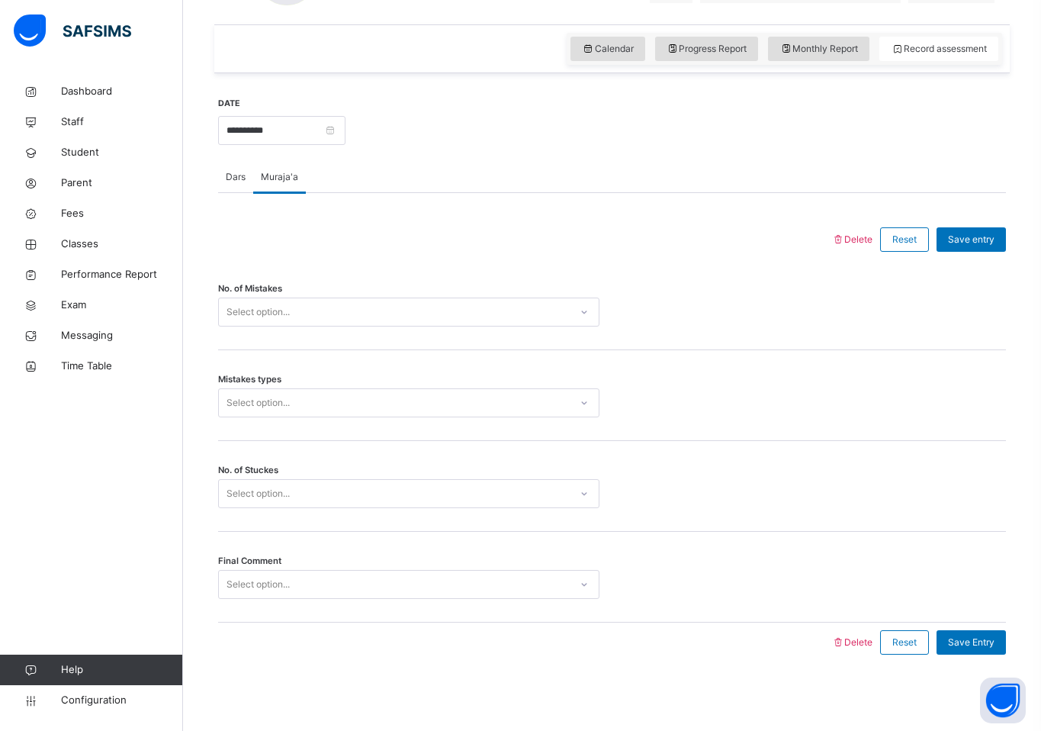
click at [304, 175] on div "Muraja'a" at bounding box center [279, 177] width 53 height 31
click at [235, 180] on span "Dars" at bounding box center [236, 177] width 20 height 14
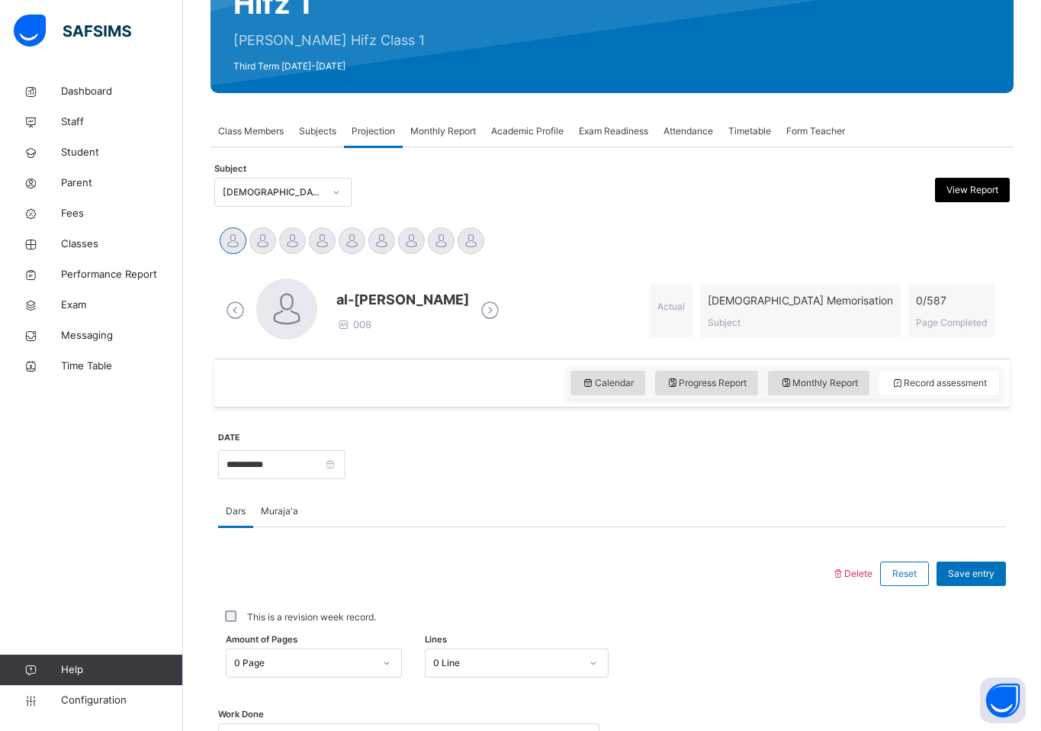
scroll to position [169, 0]
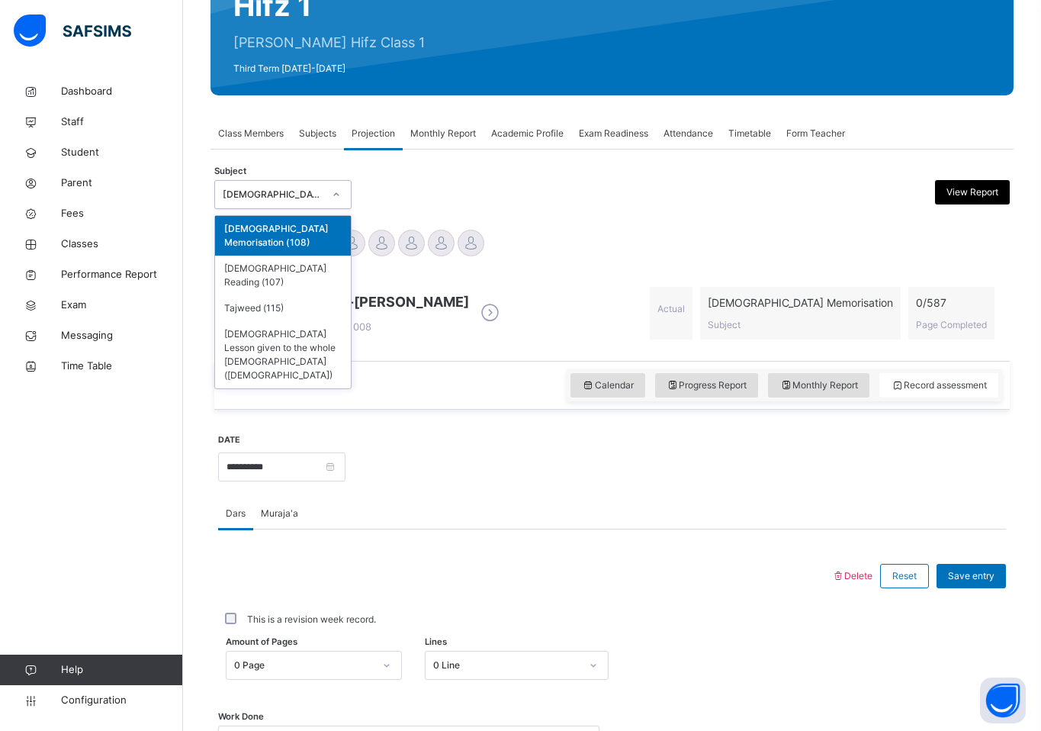
click at [318, 196] on div "[DEMOGRAPHIC_DATA] Memorisation" at bounding box center [273, 195] width 101 height 14
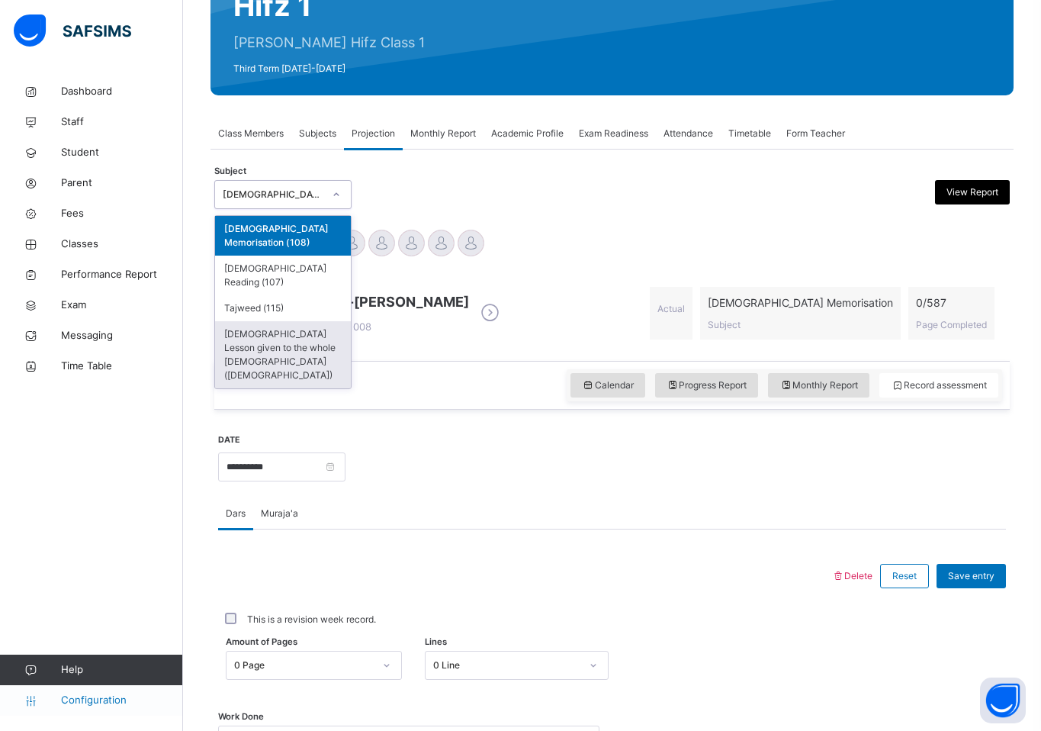
click at [87, 703] on span "Configuration" at bounding box center [121, 700] width 121 height 15
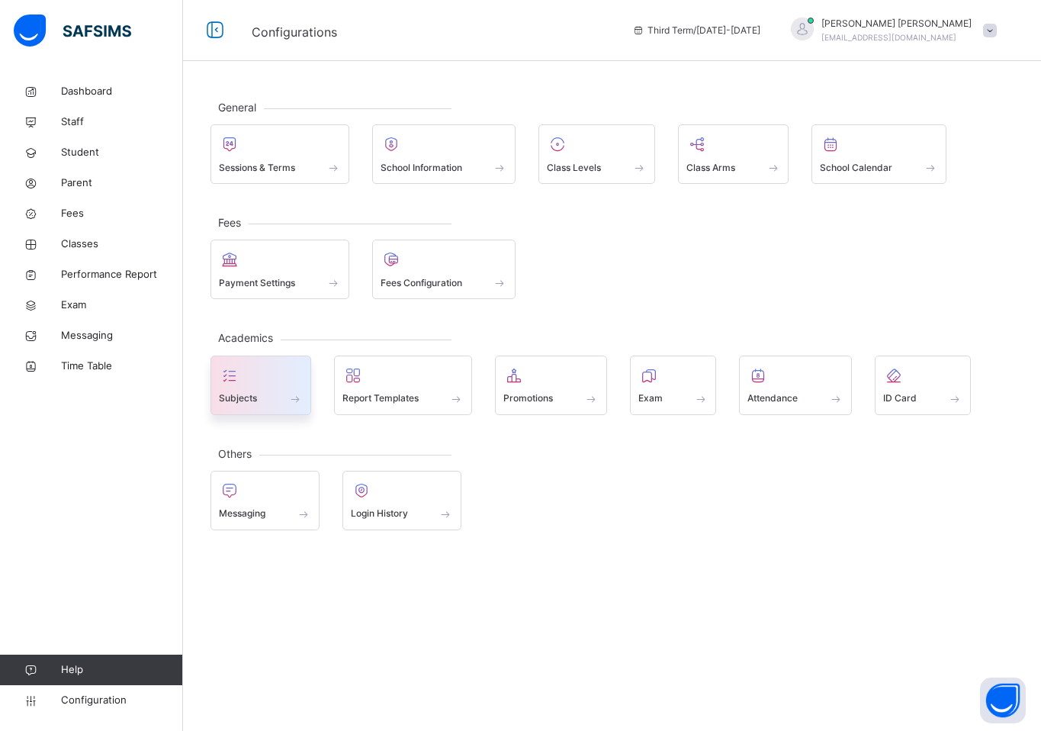
click at [269, 385] on div at bounding box center [261, 375] width 84 height 23
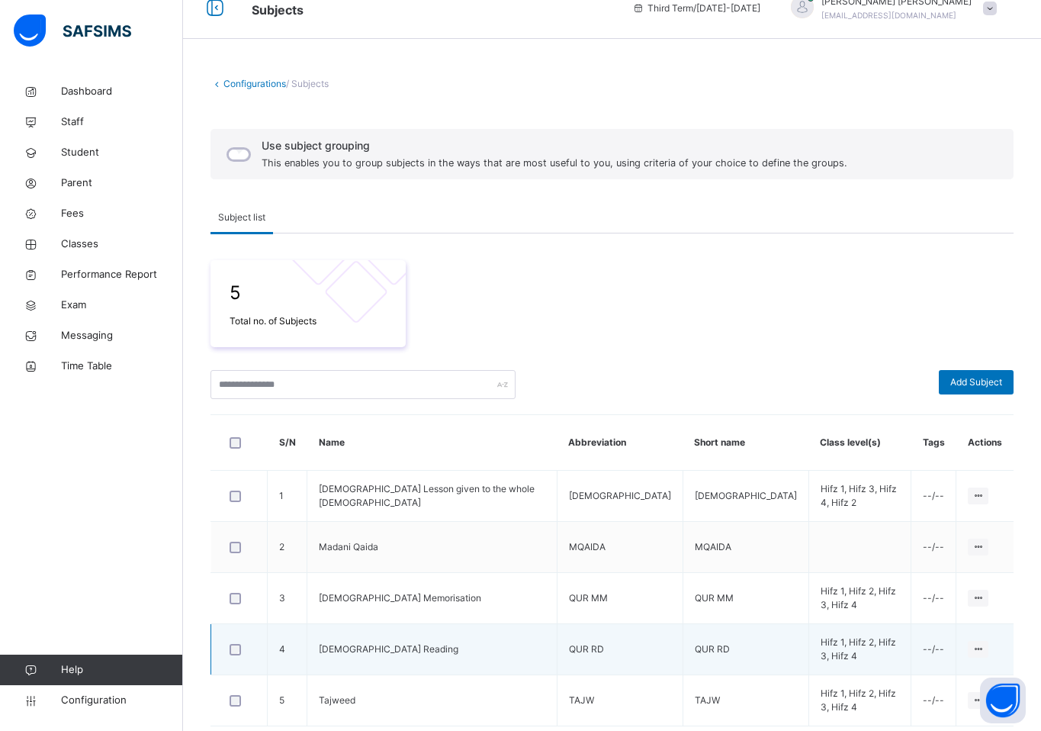
scroll to position [86, 0]
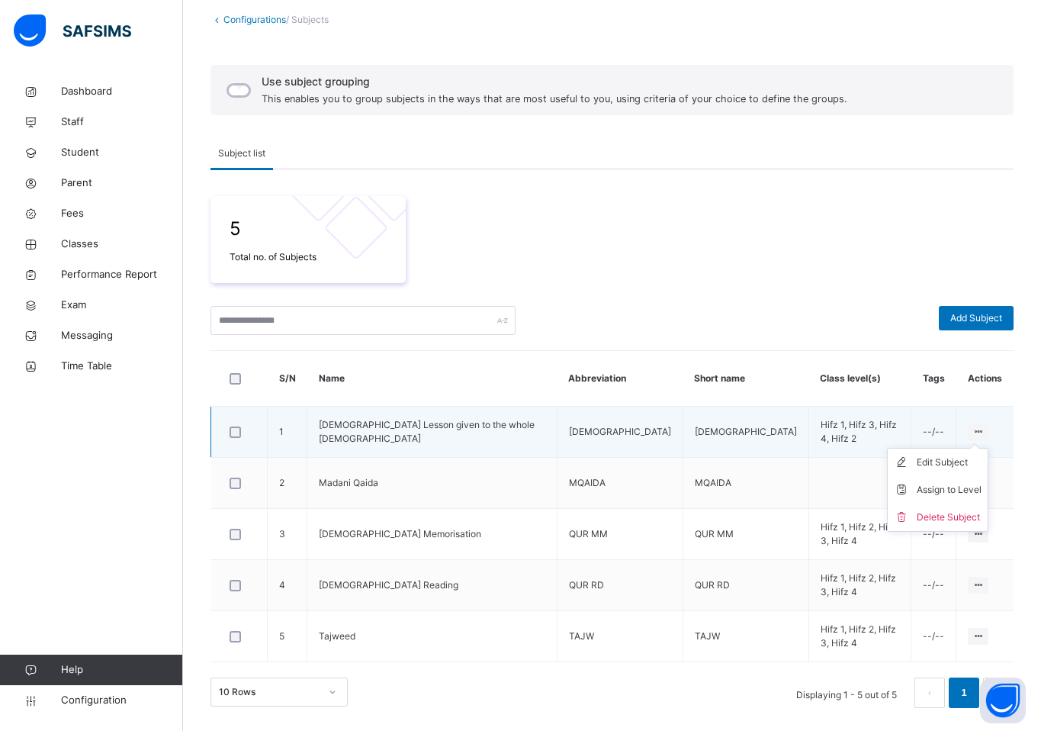
click at [974, 430] on icon at bounding box center [978, 431] width 13 height 11
click at [962, 485] on div "Assign to Level" at bounding box center [949, 489] width 65 height 15
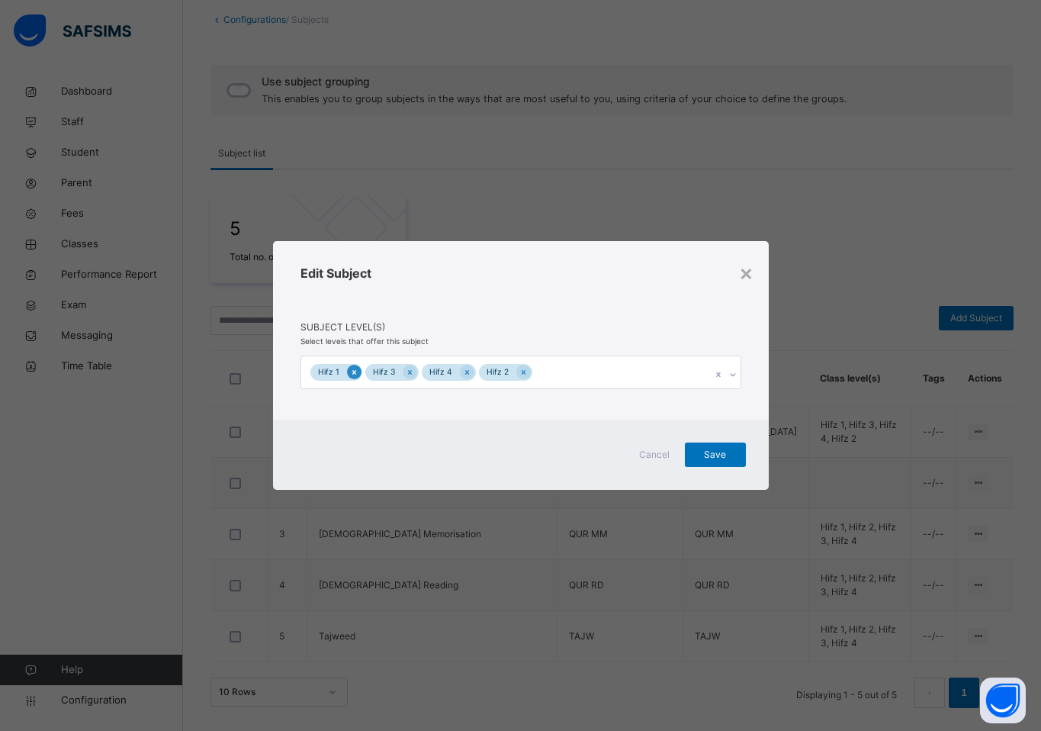
click at [354, 371] on icon at bounding box center [354, 372] width 8 height 11
click at [354, 371] on icon at bounding box center [354, 372] width 4 height 5
click at [354, 371] on div "Hifz 3 Hifz 4 Hifz 2" at bounding box center [506, 372] width 410 height 32
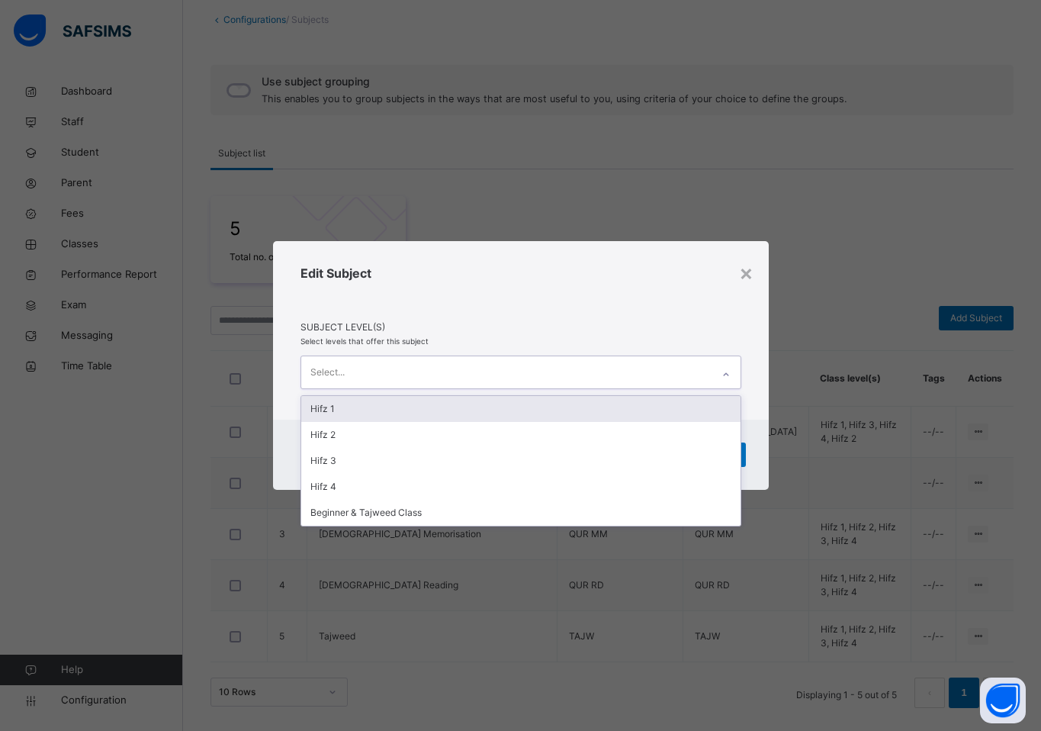
drag, startPoint x: 680, startPoint y: 311, endPoint x: 724, endPoint y: 429, distance: 125.5
click at [680, 311] on div "Edit Subject" at bounding box center [521, 292] width 441 height 56
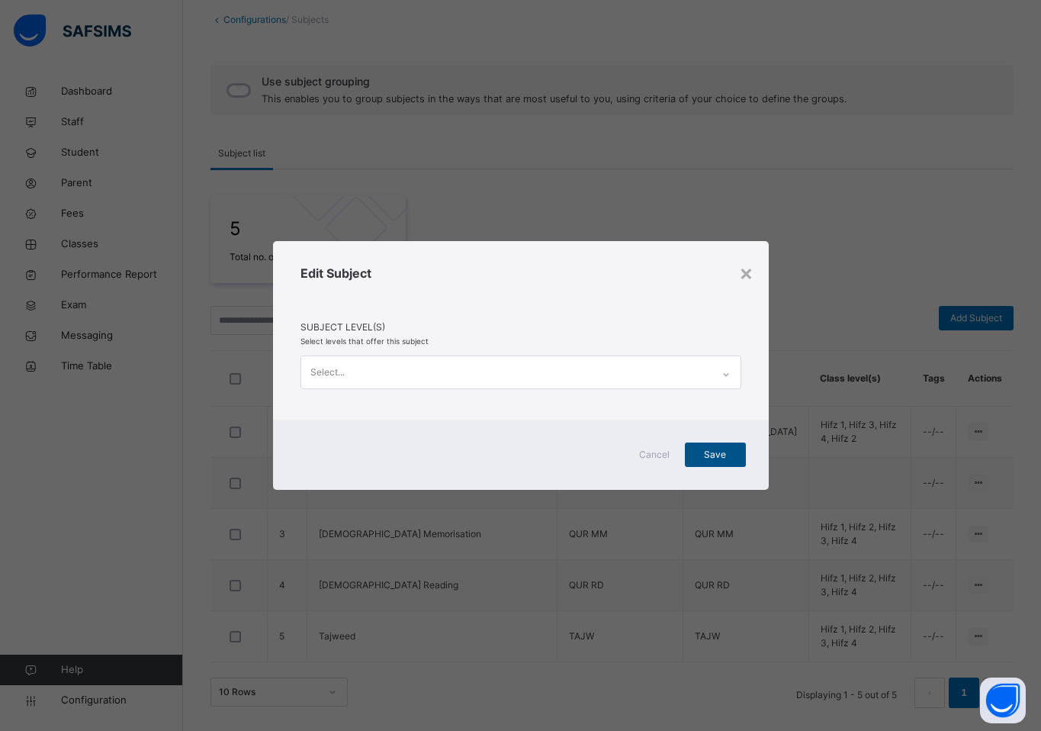
click at [724, 457] on span "Save" at bounding box center [715, 455] width 38 height 14
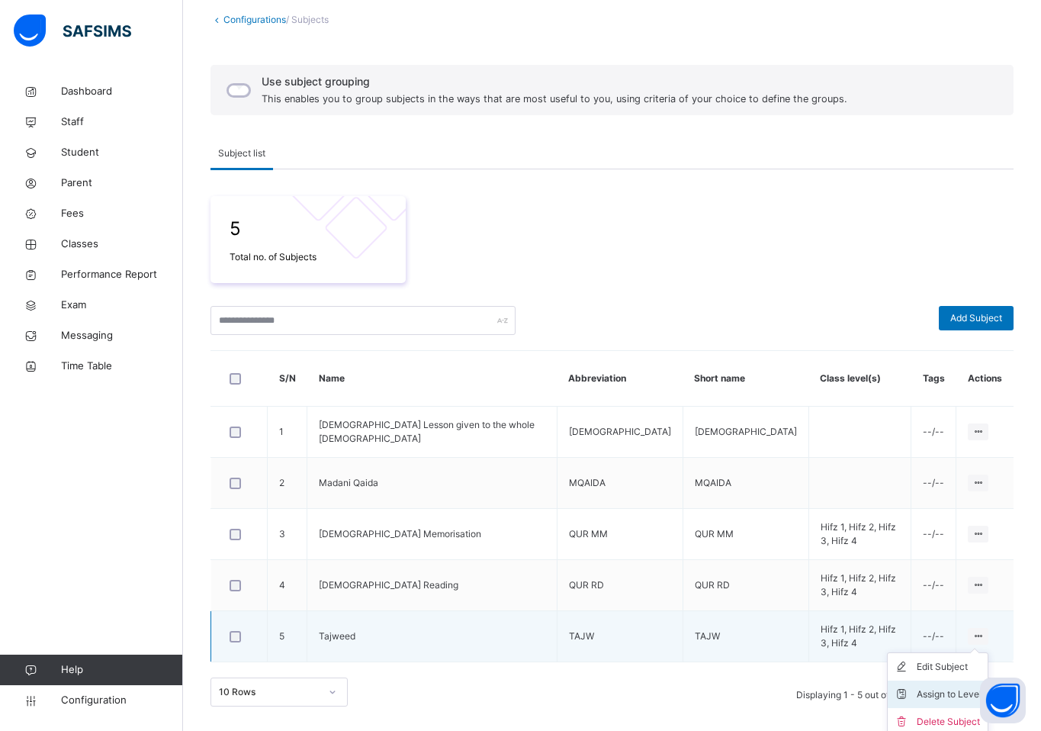
click at [954, 690] on div "Assign to Level" at bounding box center [949, 694] width 65 height 15
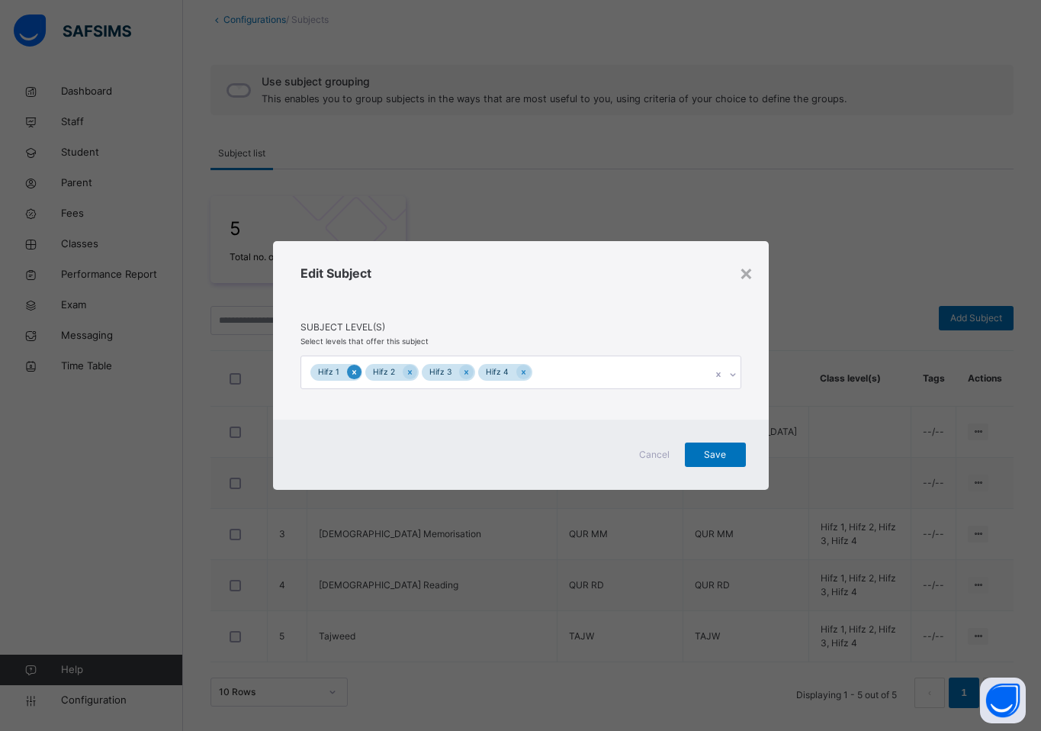
click at [355, 375] on icon at bounding box center [354, 372] width 8 height 11
click at [355, 375] on icon at bounding box center [355, 372] width 8 height 11
click at [355, 375] on icon at bounding box center [356, 372] width 8 height 11
click at [708, 458] on span "Save" at bounding box center [715, 455] width 38 height 14
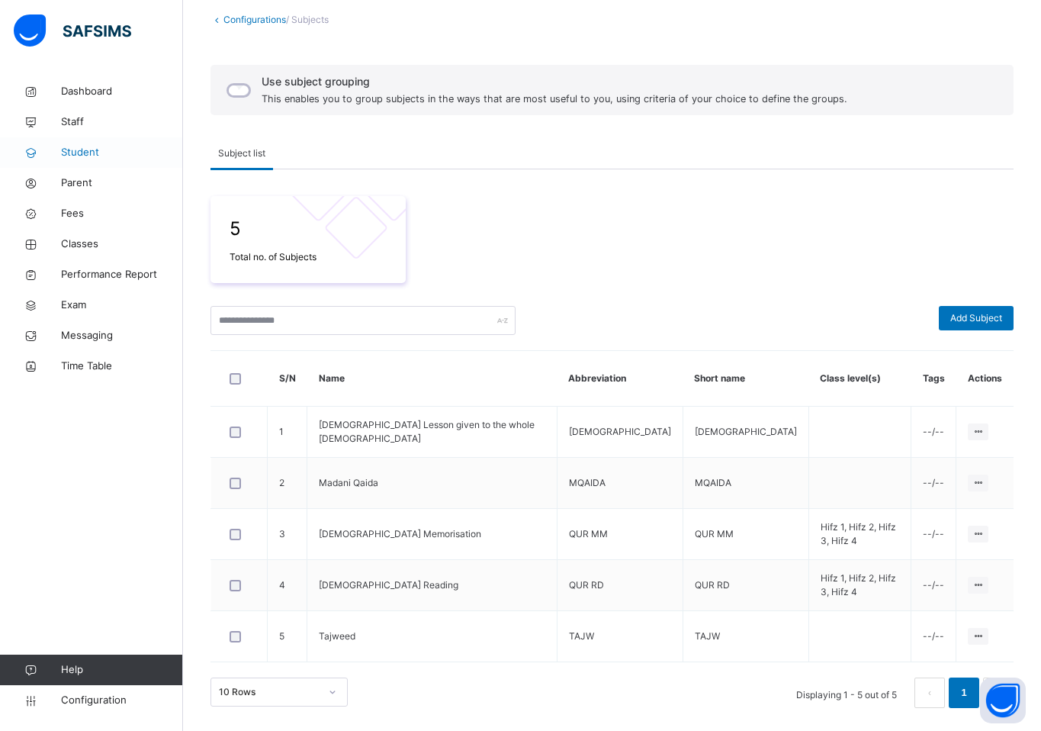
click at [92, 154] on span "Student" at bounding box center [122, 152] width 122 height 15
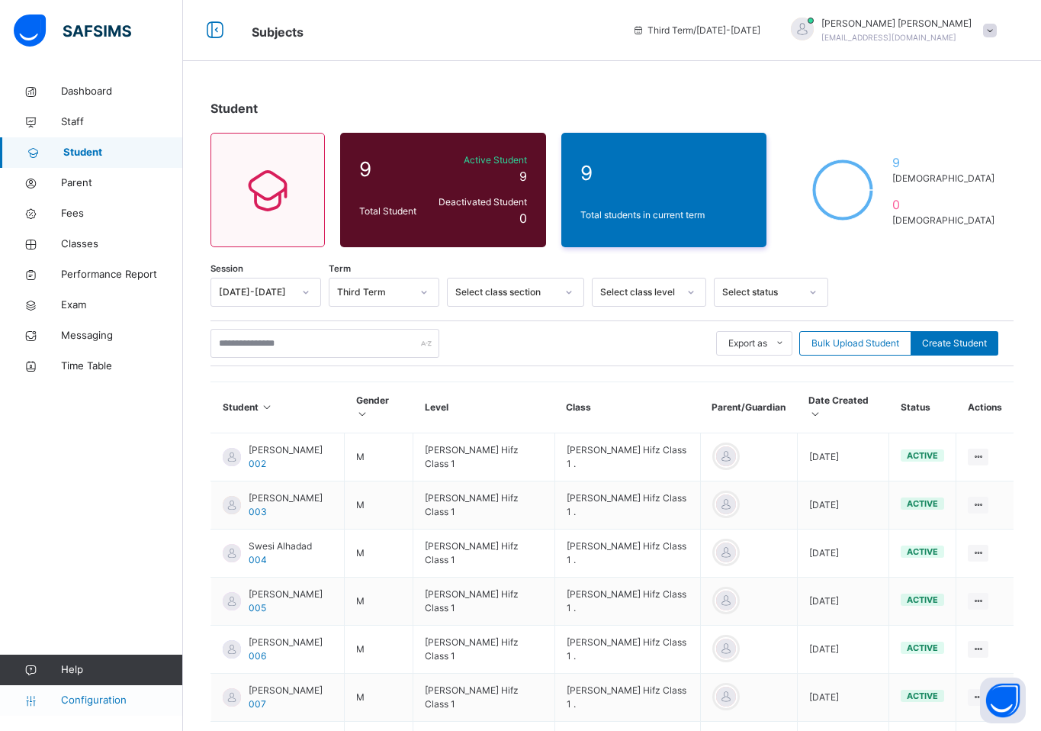
click at [125, 712] on link "Configuration" at bounding box center [91, 700] width 182 height 31
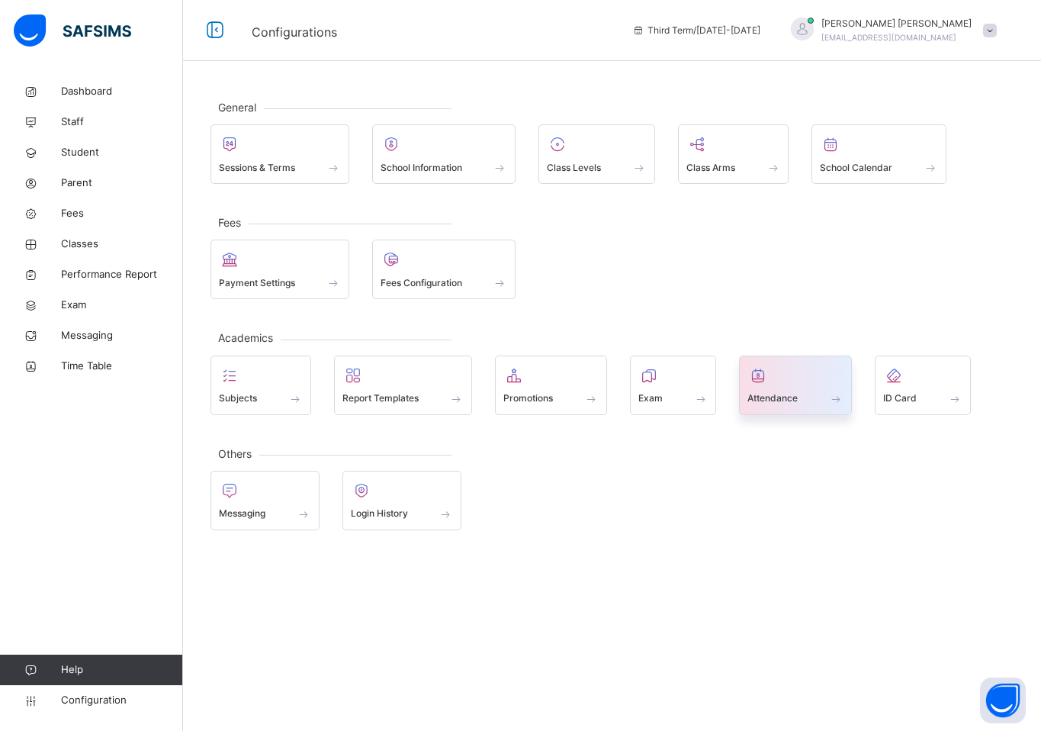
click at [799, 371] on div at bounding box center [796, 375] width 96 height 23
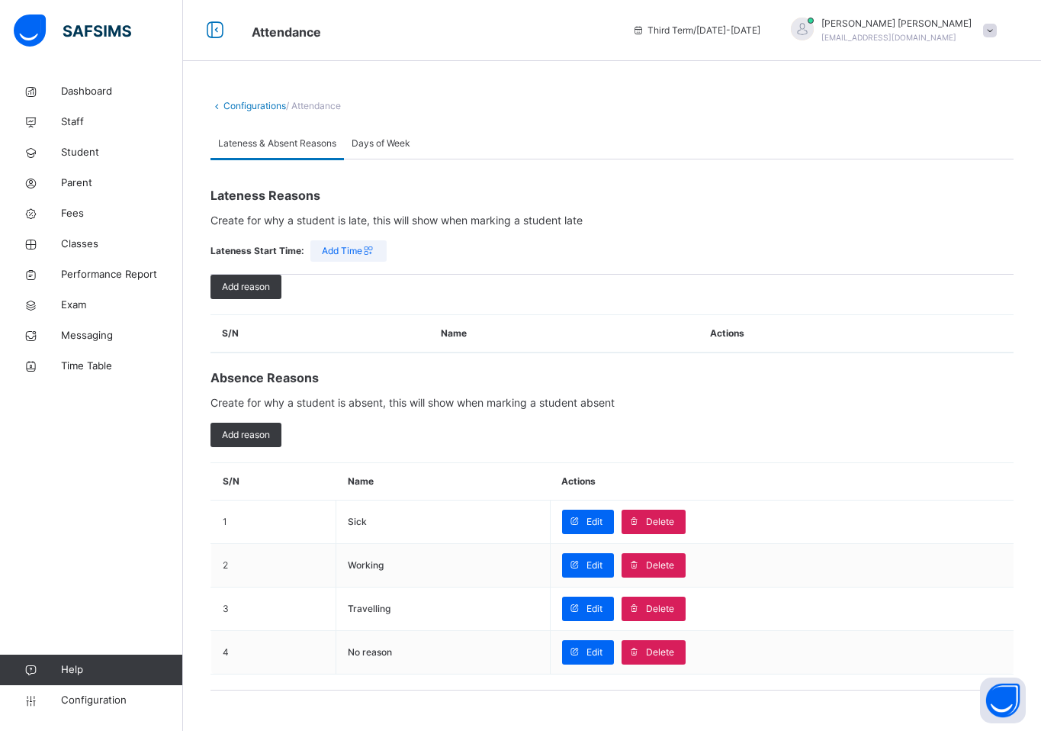
click at [366, 143] on span "Days of Week" at bounding box center [381, 144] width 59 height 14
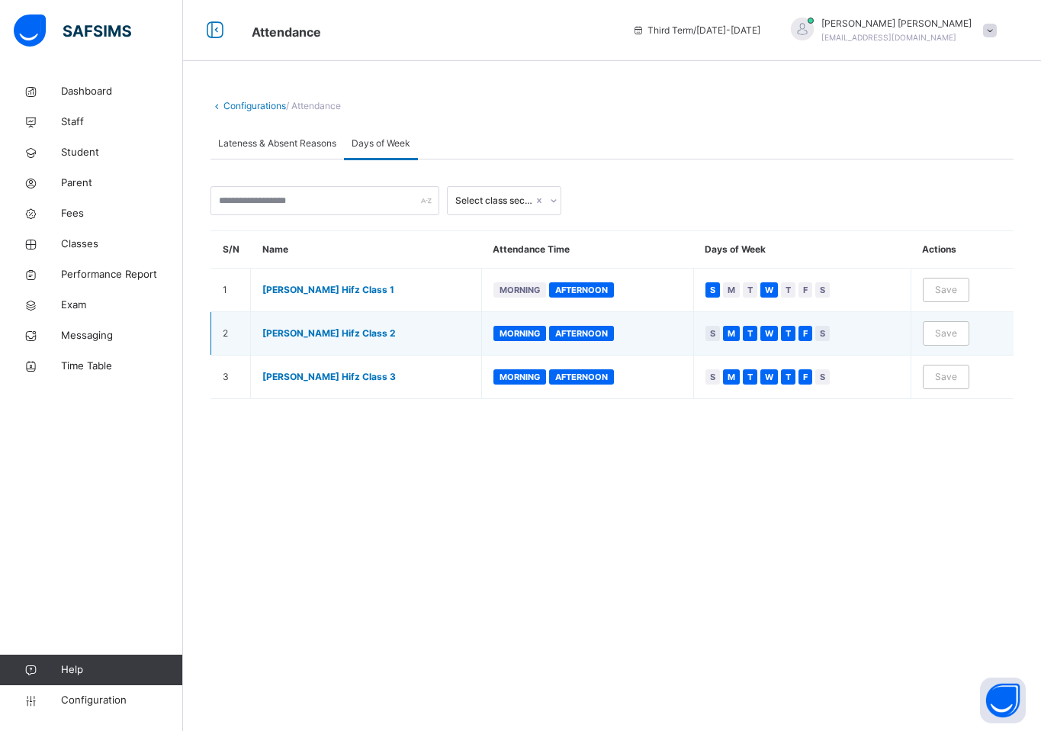
click at [716, 336] on div "S" at bounding box center [713, 333] width 14 height 15
click at [731, 336] on span "M" at bounding box center [732, 333] width 8 height 12
click at [749, 335] on span "T" at bounding box center [750, 333] width 5 height 12
click at [789, 337] on span "T" at bounding box center [788, 333] width 5 height 12
click at [808, 334] on span "F" at bounding box center [805, 333] width 5 height 12
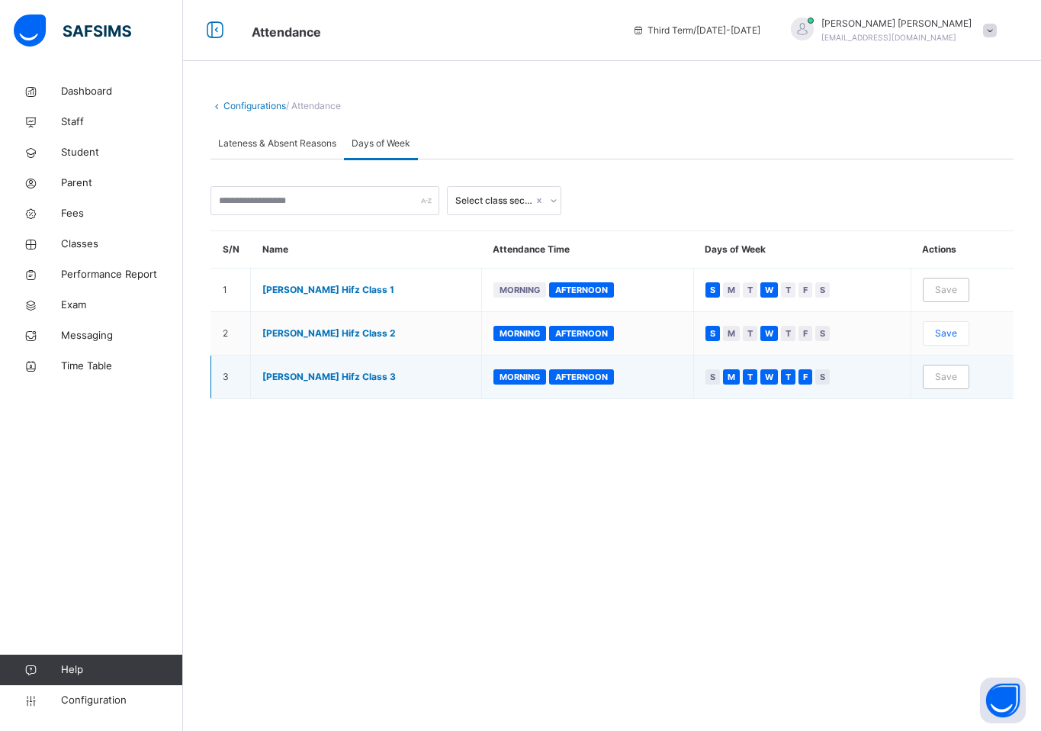
click at [721, 378] on div "S M T W T F S" at bounding box center [803, 376] width 194 height 15
click at [714, 373] on span "S" at bounding box center [712, 377] width 5 height 12
click at [712, 376] on span "S" at bounding box center [712, 377] width 5 height 12
click at [722, 376] on div "S M T W T F S" at bounding box center [803, 376] width 194 height 15
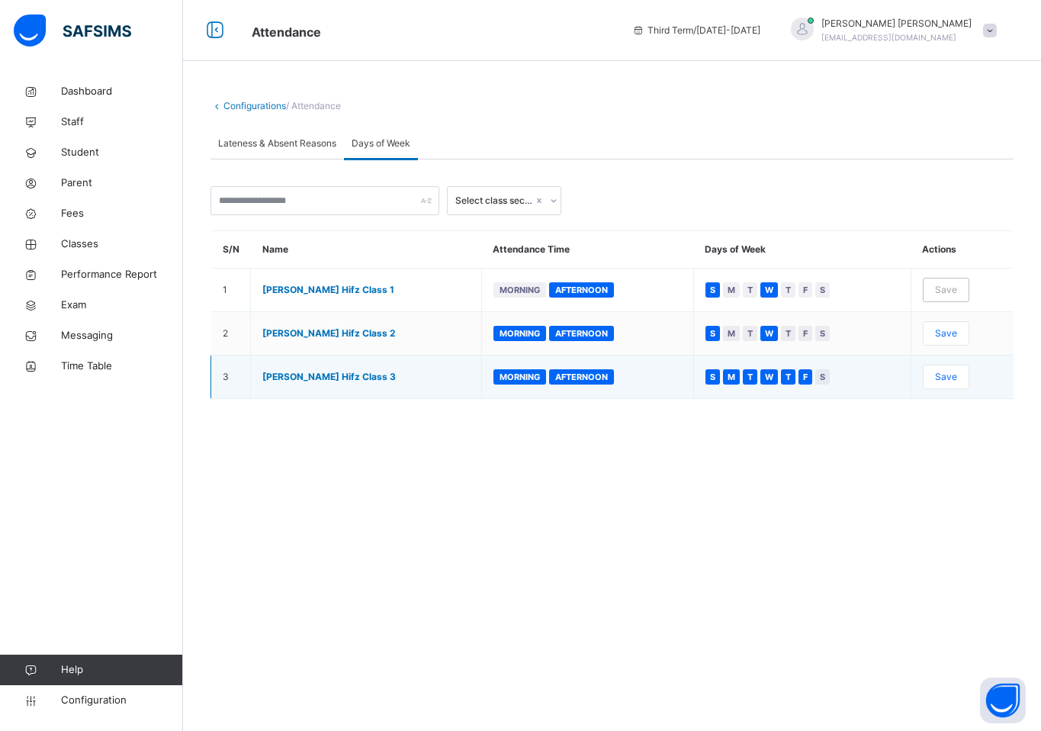
click at [728, 376] on span "M" at bounding box center [732, 377] width 8 height 12
click at [767, 376] on span "W" at bounding box center [769, 377] width 8 height 12
click at [796, 381] on div "S M T W T F S" at bounding box center [803, 376] width 194 height 15
click at [790, 376] on span "T" at bounding box center [788, 377] width 5 height 12
click at [808, 376] on span "F" at bounding box center [805, 377] width 5 height 12
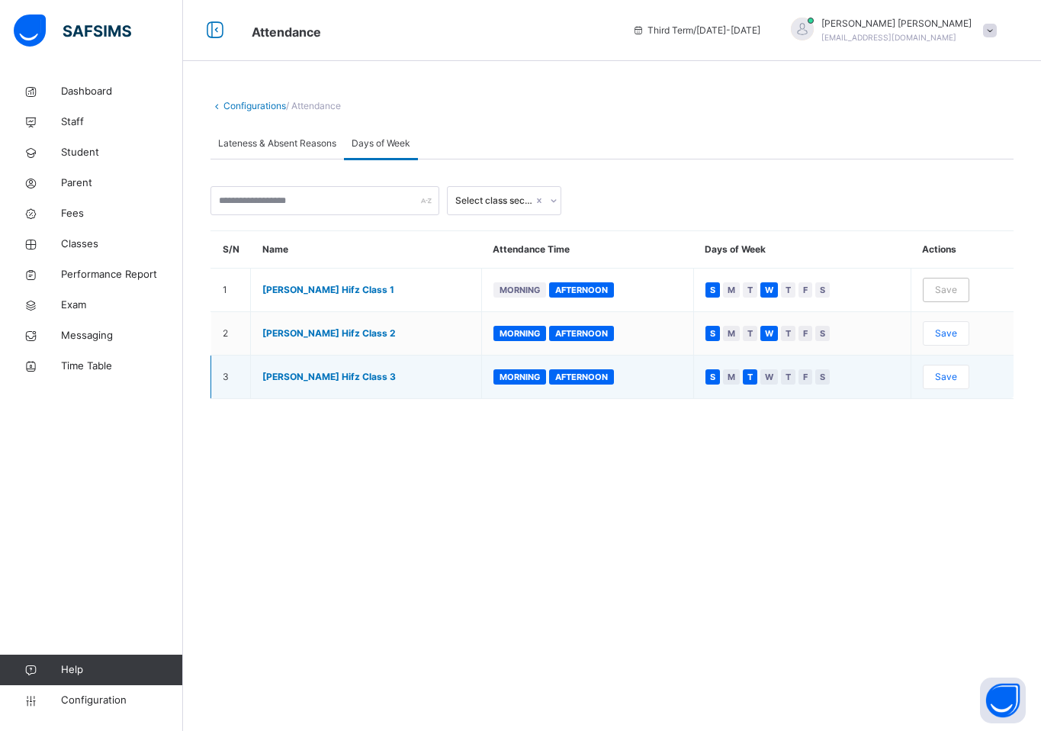
click at [751, 371] on span "T" at bounding box center [750, 377] width 5 height 12
click at [762, 371] on div "W" at bounding box center [770, 376] width 18 height 15
click at [937, 382] on span "Save" at bounding box center [946, 377] width 22 height 14
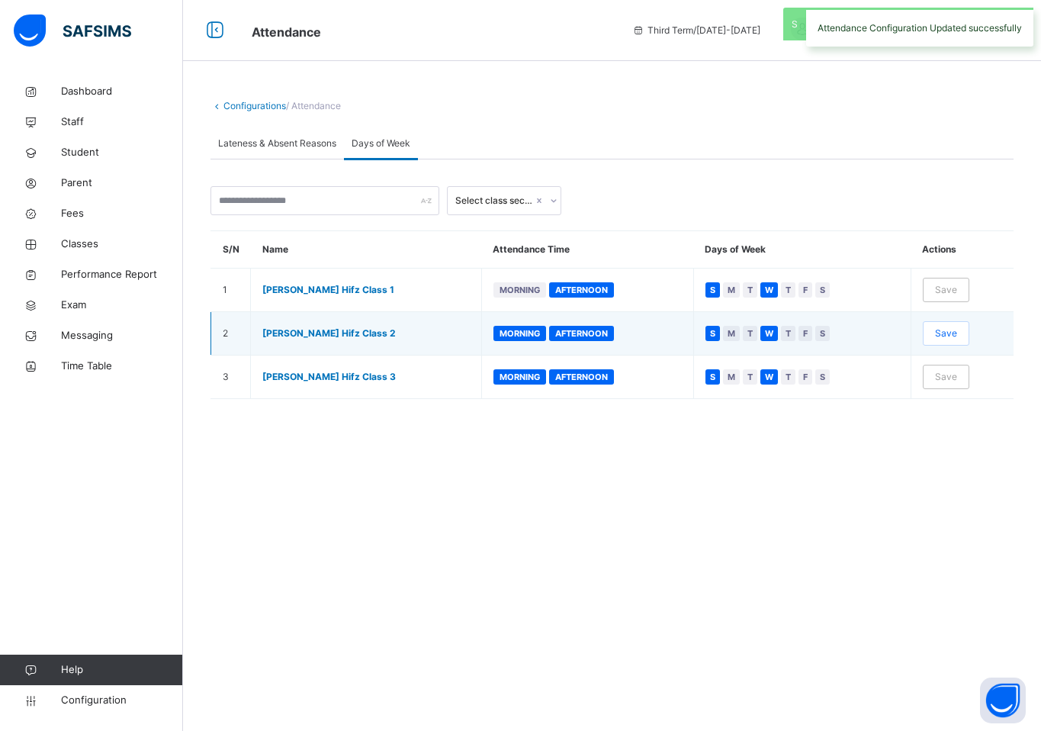
click at [942, 339] on span "Save" at bounding box center [946, 333] width 22 height 14
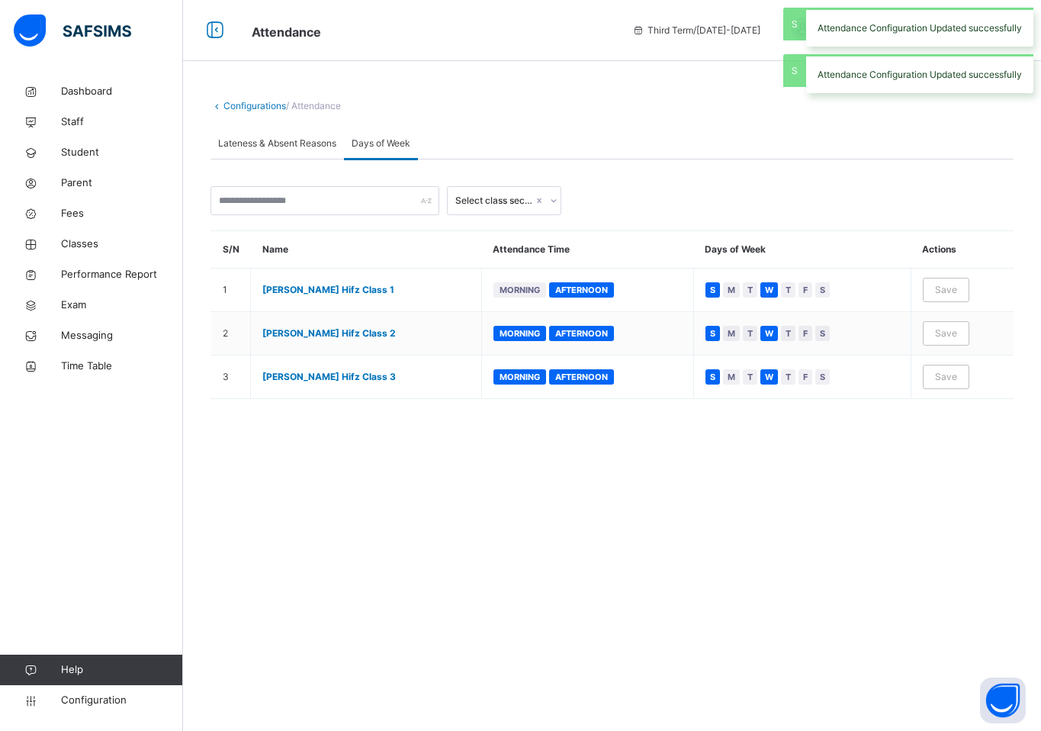
click at [307, 155] on div "Lateness & Absent Reasons" at bounding box center [277, 143] width 133 height 31
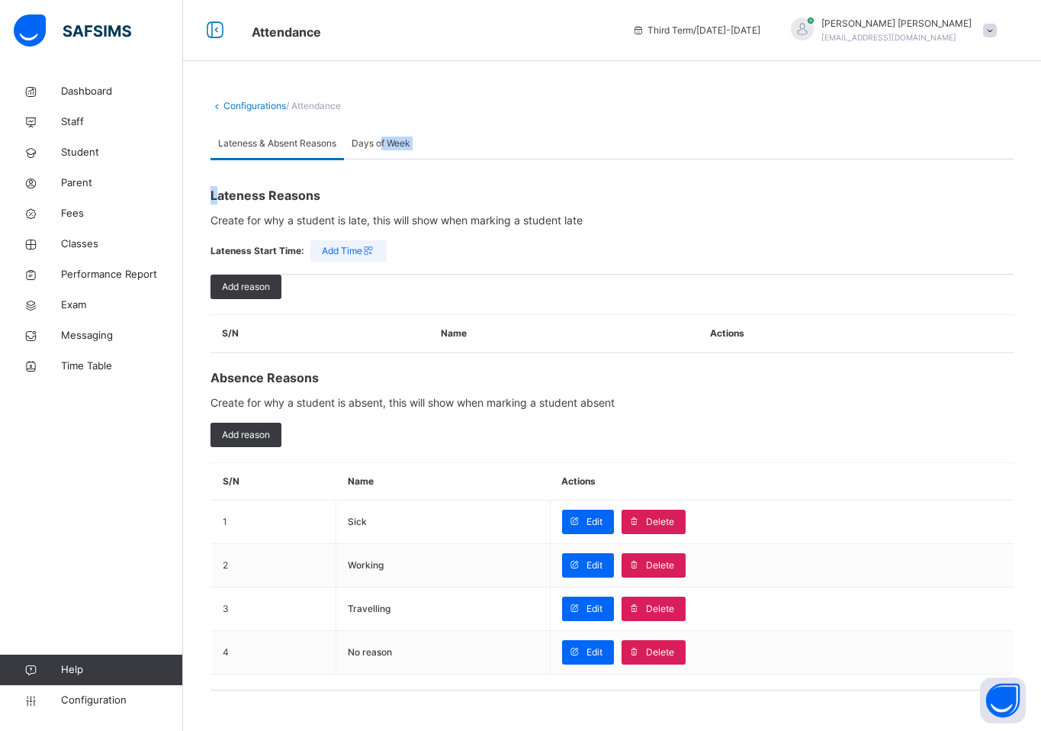
drag, startPoint x: 384, startPoint y: 149, endPoint x: 214, endPoint y: 200, distance: 177.6
click at [214, 200] on div "Lateness & Absent Reasons Days of Week Lateness & Absent Reasons Days of Week L…" at bounding box center [612, 409] width 803 height 562
click at [117, 249] on span "Classes" at bounding box center [122, 243] width 122 height 15
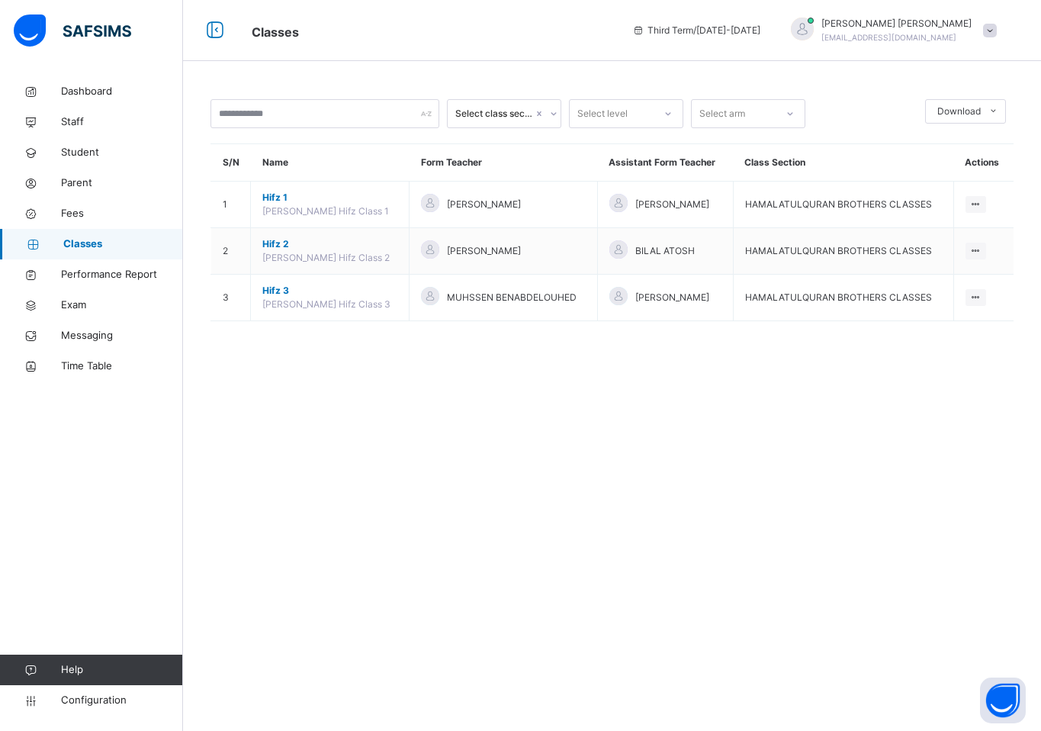
click at [763, 615] on div "Select class section Select level Select arm Download Pdf Report Excel Report S…" at bounding box center [612, 365] width 858 height 731
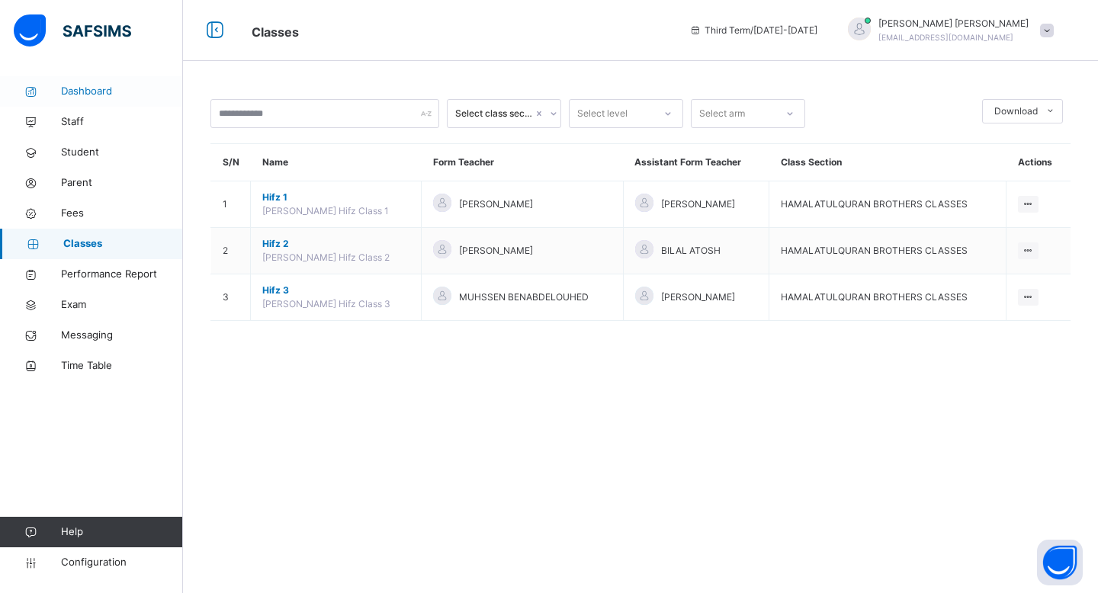
click at [103, 101] on link "Dashboard" at bounding box center [91, 91] width 183 height 31
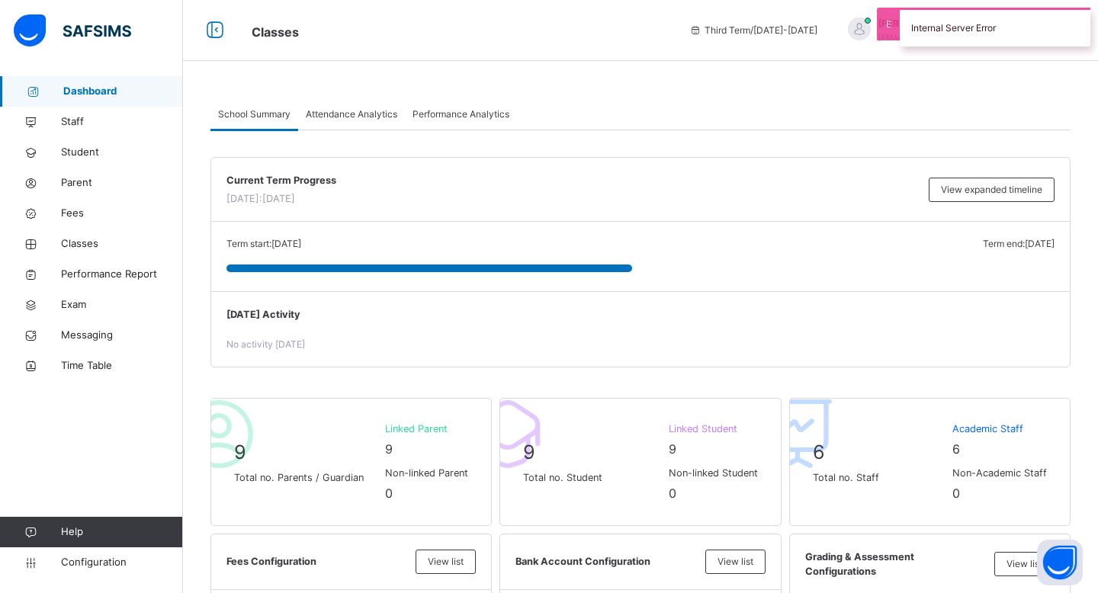
click at [982, 25] on div "Internal Server Error" at bounding box center [995, 27] width 191 height 39
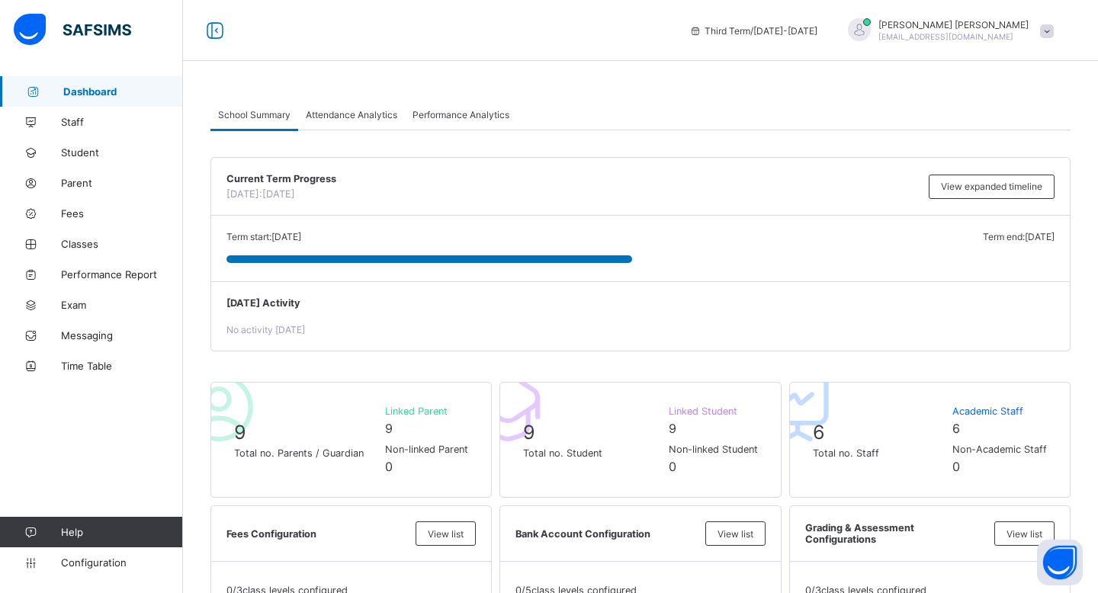
click at [352, 108] on div "Attendance Analytics" at bounding box center [351, 114] width 107 height 31
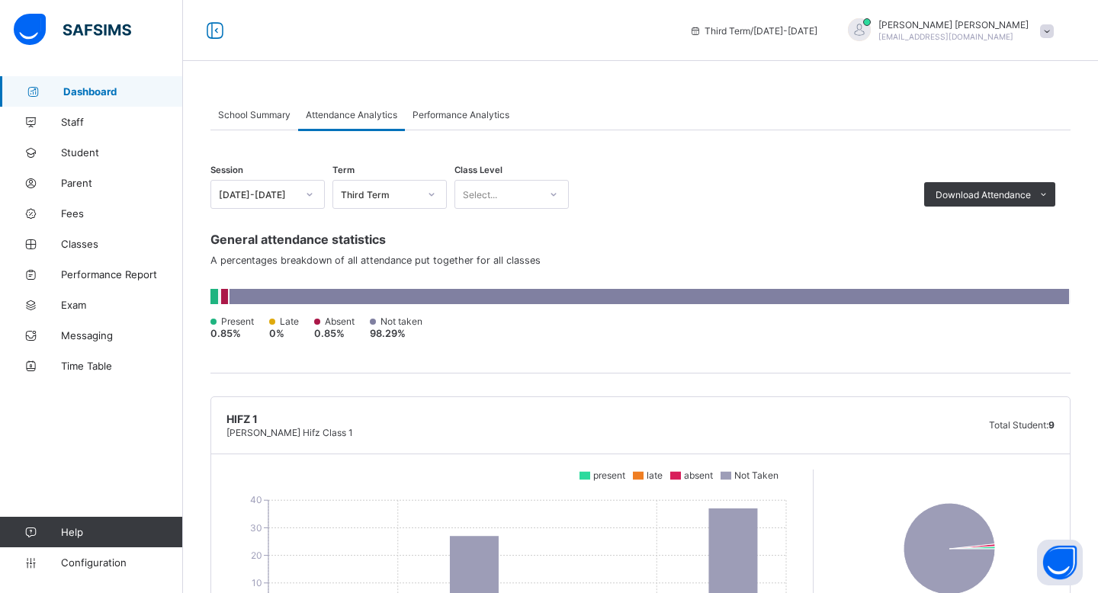
click at [461, 117] on span "Performance Analytics" at bounding box center [461, 114] width 97 height 11
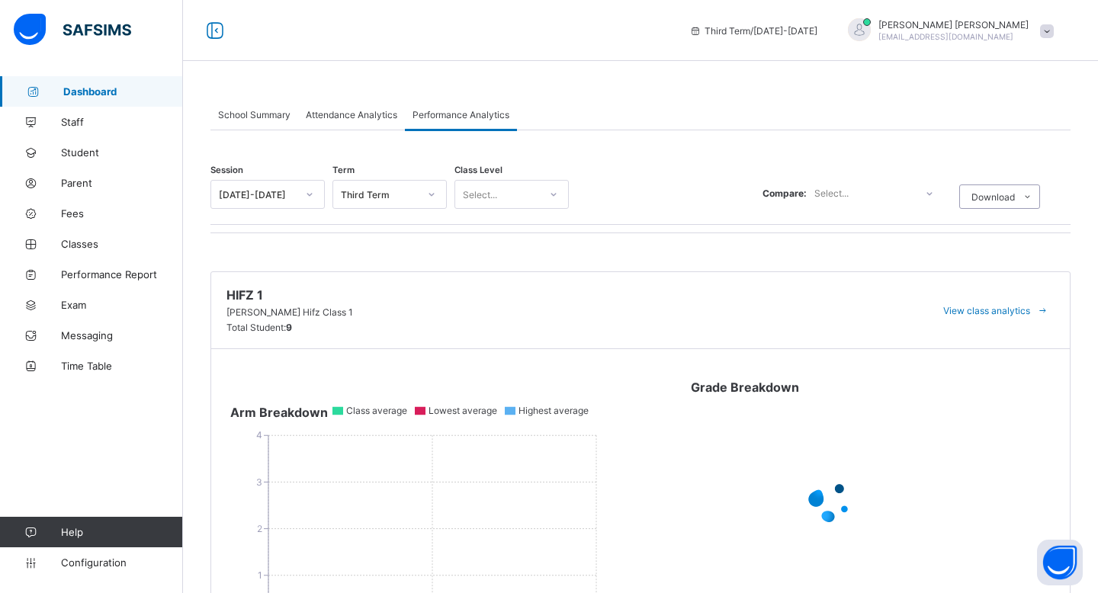
click at [262, 111] on span "School Summary" at bounding box center [254, 114] width 72 height 11
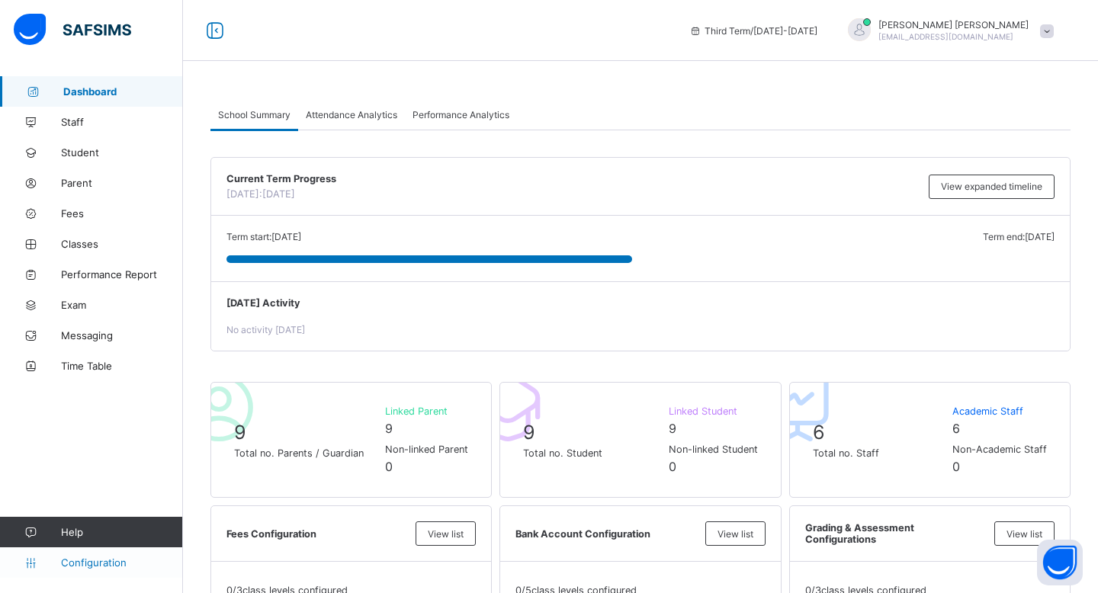
click at [85, 567] on span "Configuration" at bounding box center [121, 563] width 121 height 12
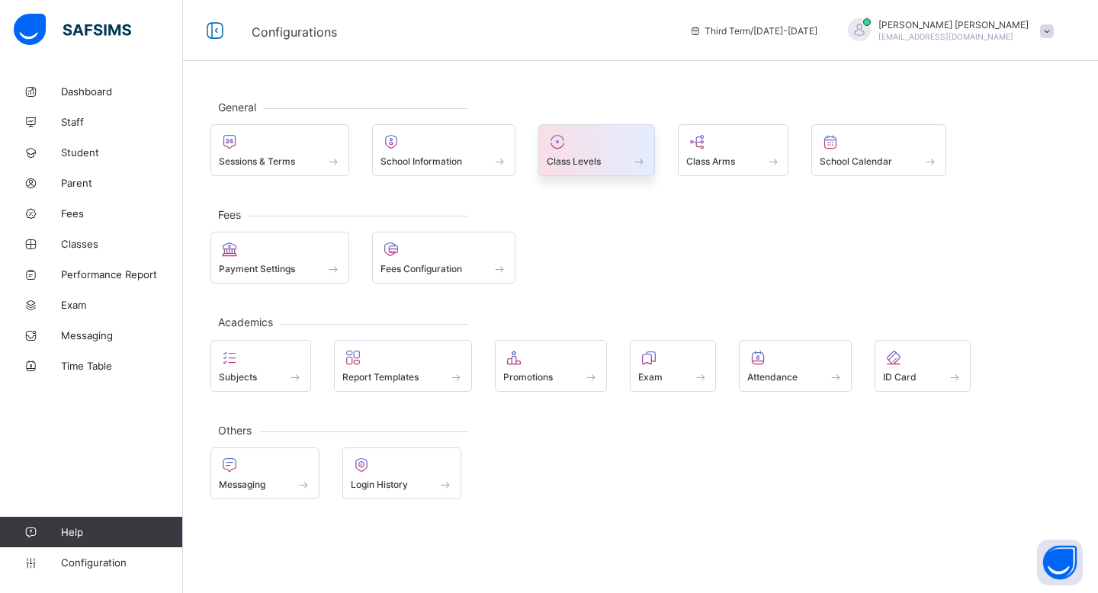
click at [638, 162] on span at bounding box center [639, 161] width 15 height 13
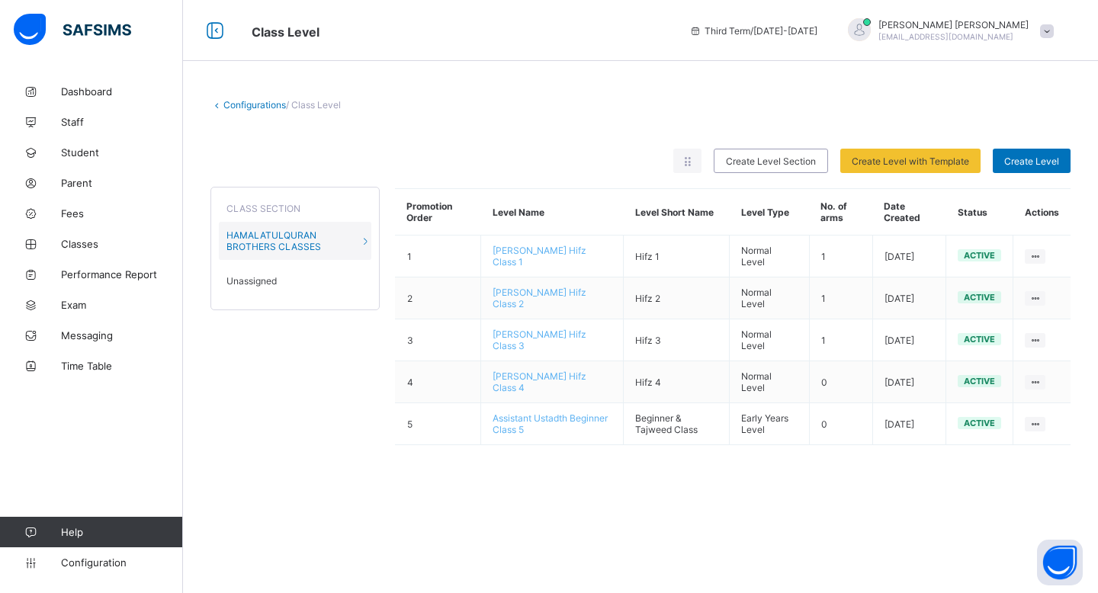
click at [130, 546] on link "Help" at bounding box center [91, 532] width 182 height 31
click at [128, 557] on span "Configuration" at bounding box center [121, 563] width 121 height 12
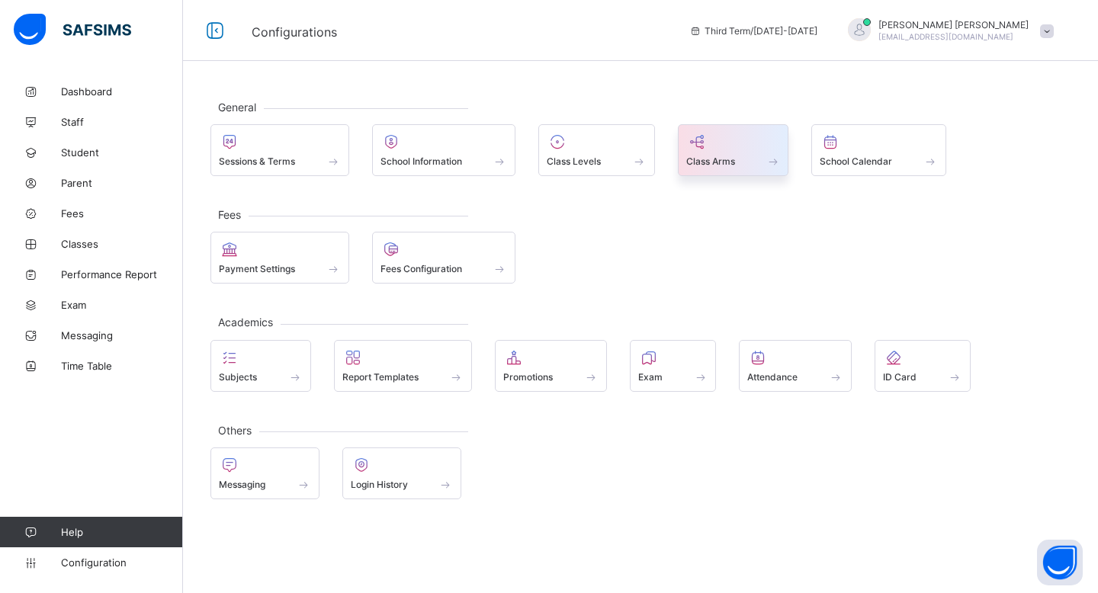
click at [674, 144] on icon at bounding box center [697, 142] width 21 height 18
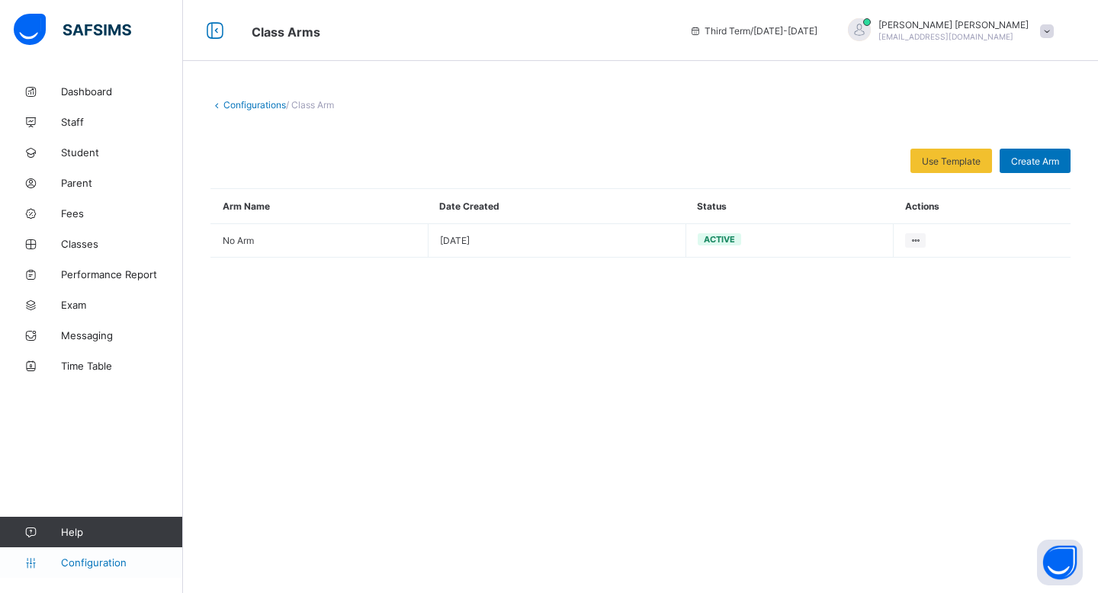
click at [120, 571] on link "Configuration" at bounding box center [91, 563] width 182 height 31
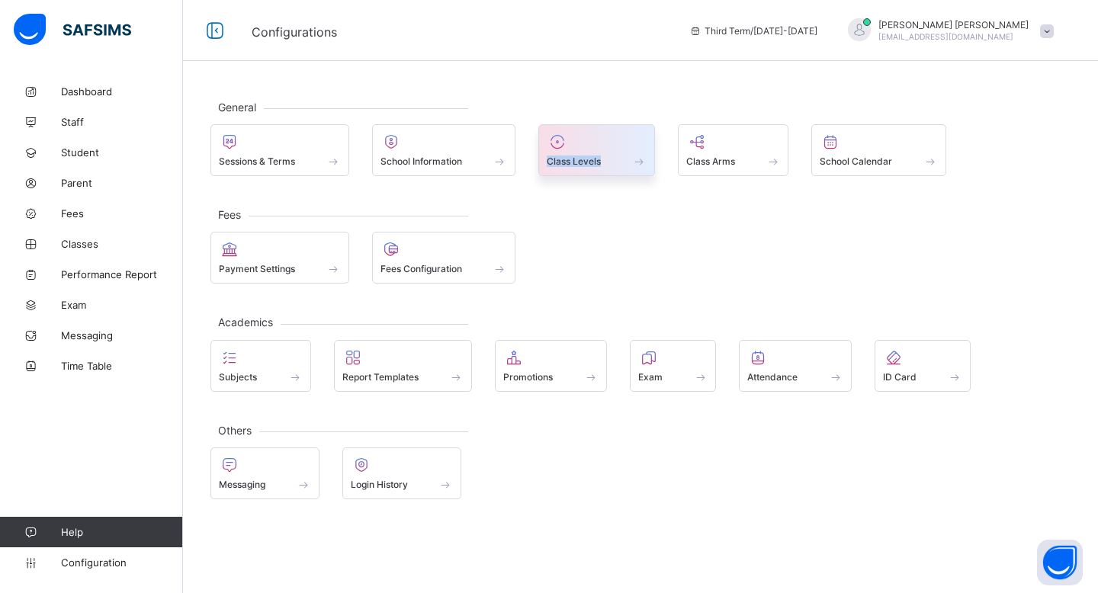
drag, startPoint x: 600, startPoint y: 156, endPoint x: 654, endPoint y: 158, distance: 53.4
click at [654, 158] on div "Class Levels" at bounding box center [597, 150] width 117 height 52
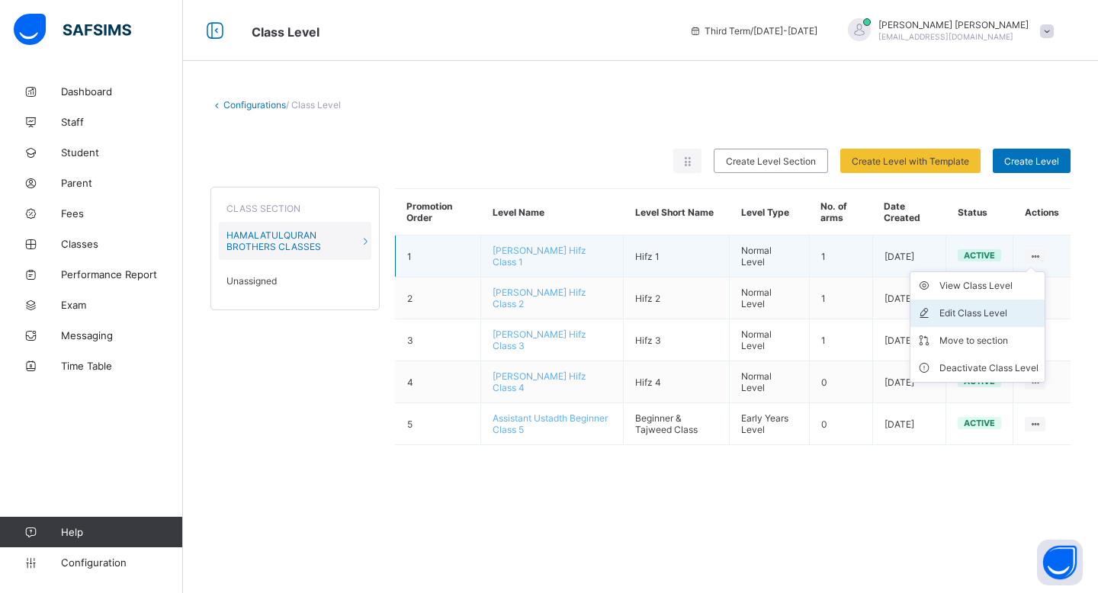
click at [674, 319] on li "Edit Class Level" at bounding box center [978, 313] width 134 height 27
type input "**********"
type input "******"
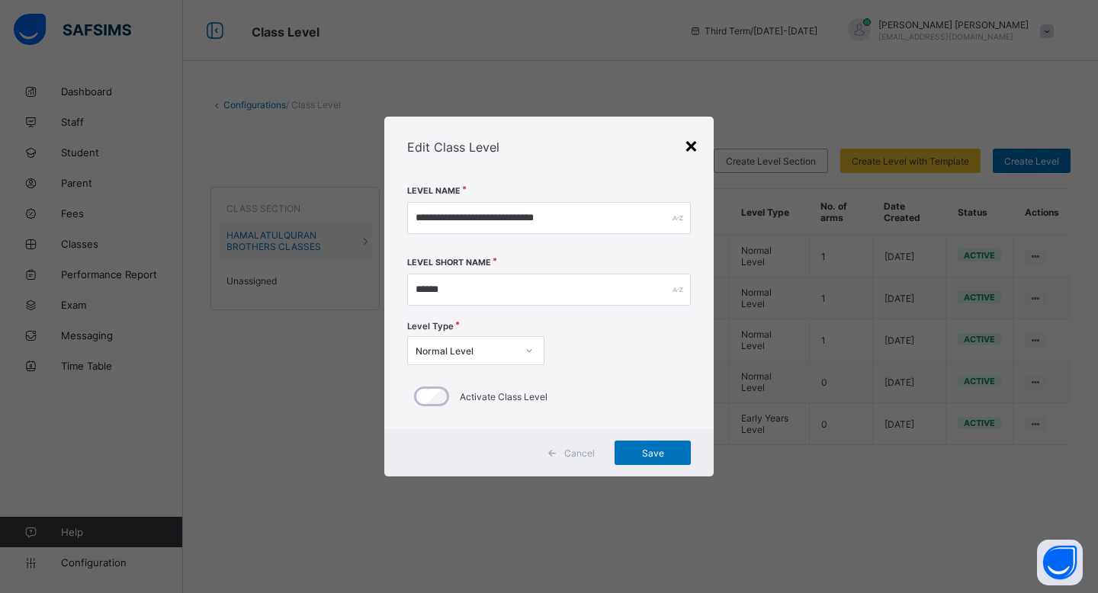
click at [674, 146] on div "×" at bounding box center [691, 145] width 14 height 26
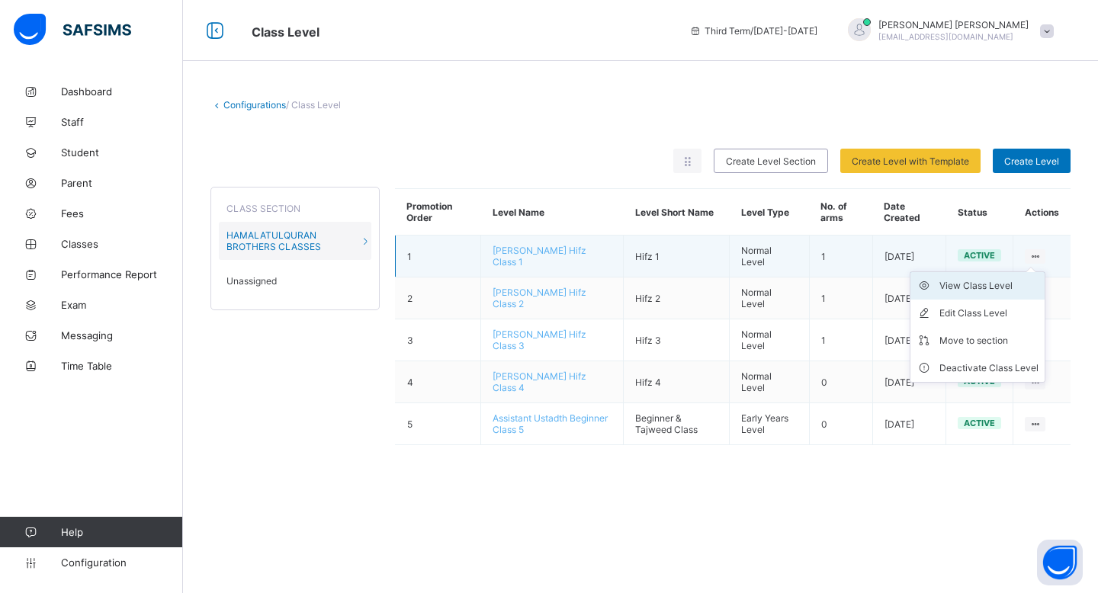
click at [674, 290] on div "View Class Level" at bounding box center [989, 285] width 99 height 15
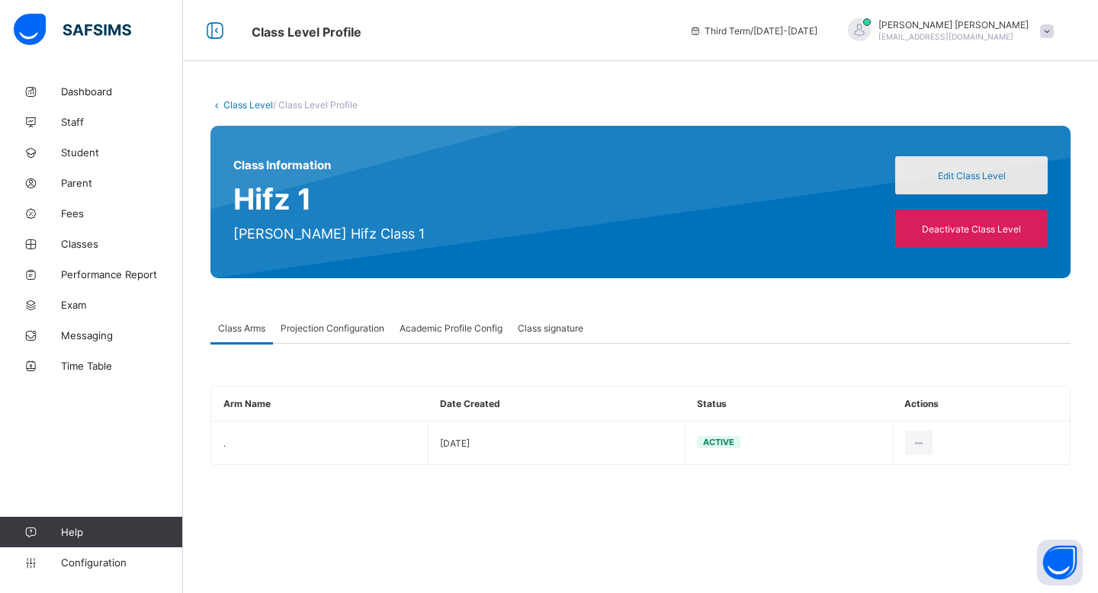
click at [674, 178] on span "Edit Class Level" at bounding box center [972, 175] width 130 height 11
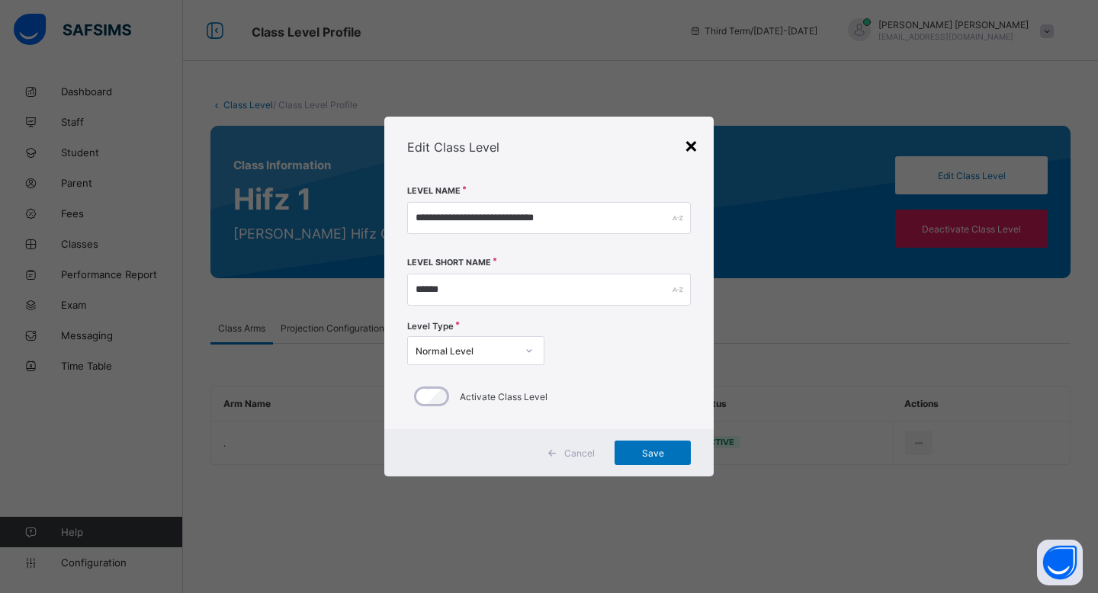
click at [674, 140] on div "×" at bounding box center [691, 145] width 14 height 26
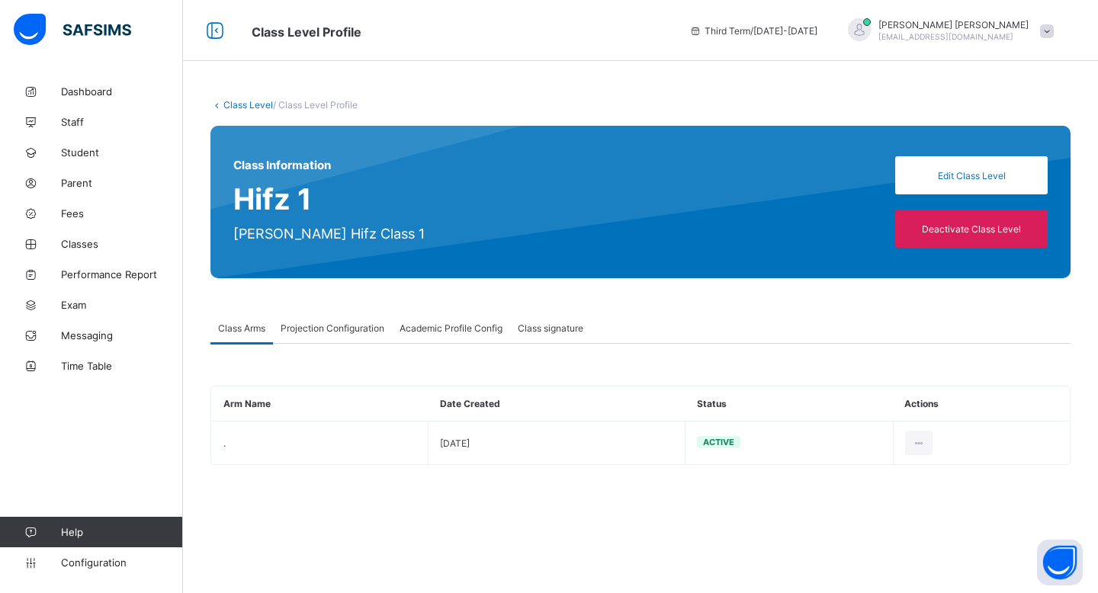
click at [547, 323] on span "Class signature" at bounding box center [551, 328] width 66 height 11
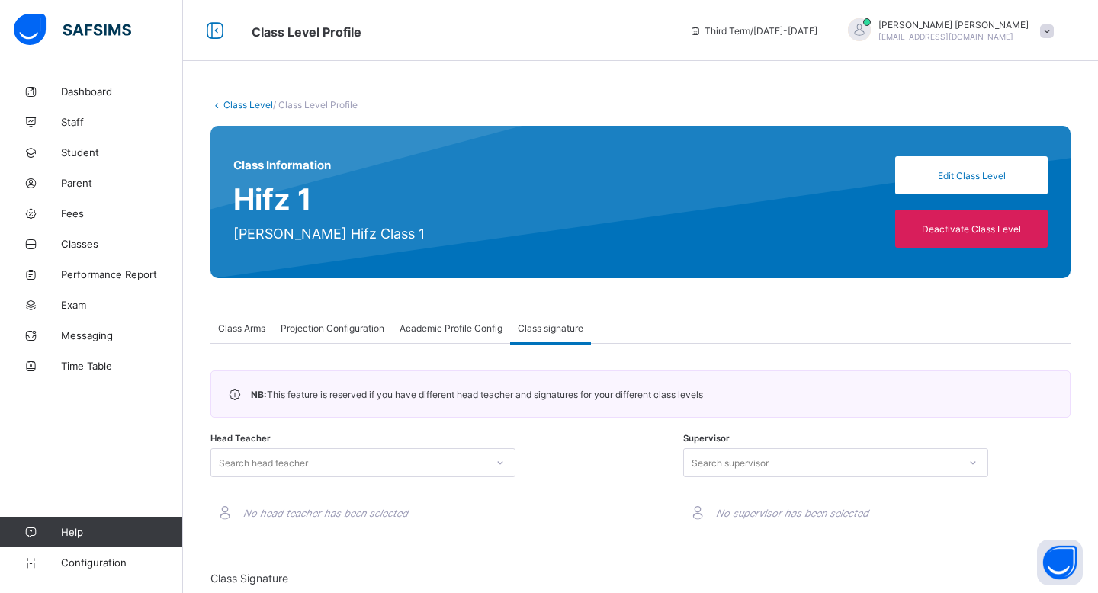
click at [472, 330] on span "Academic Profile Config" at bounding box center [451, 328] width 103 height 11
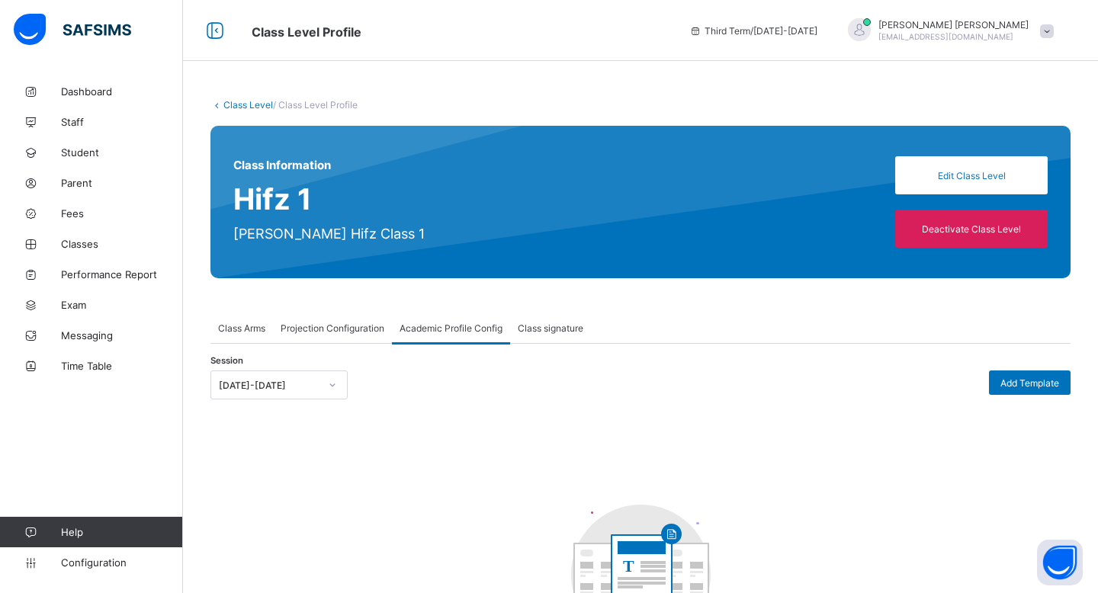
click at [517, 331] on div "Class signature" at bounding box center [550, 328] width 81 height 31
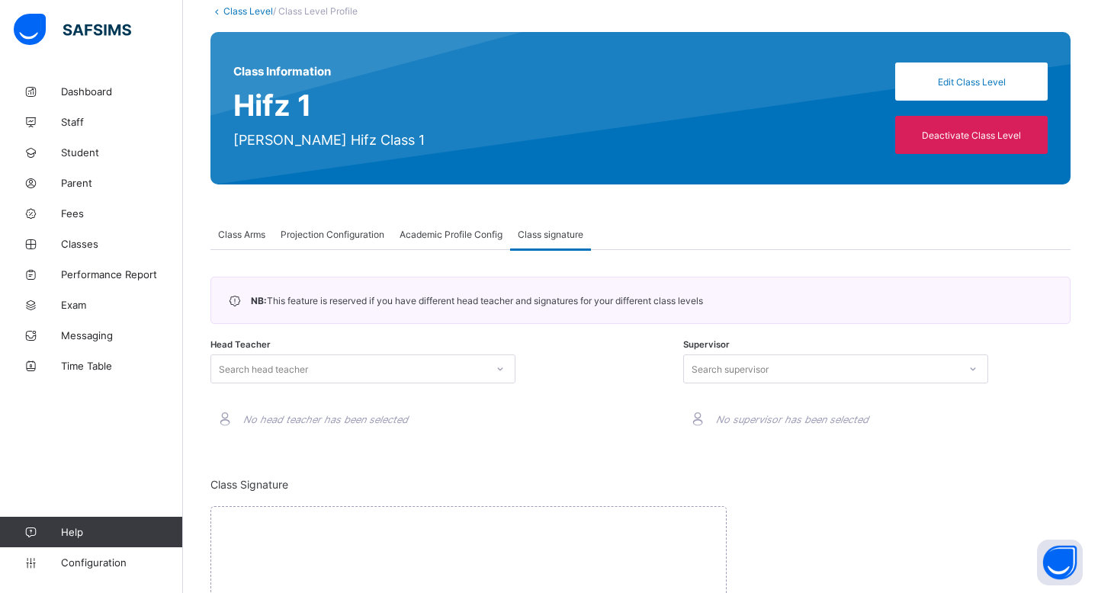
scroll to position [234, 0]
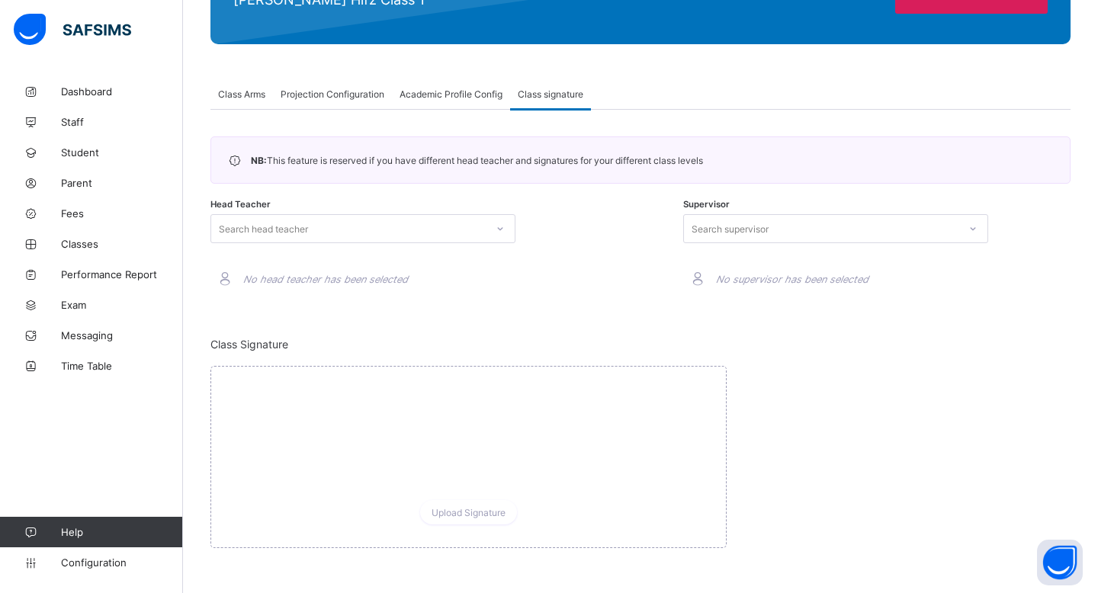
click at [413, 95] on span "Academic Profile Config" at bounding box center [451, 93] width 103 height 11
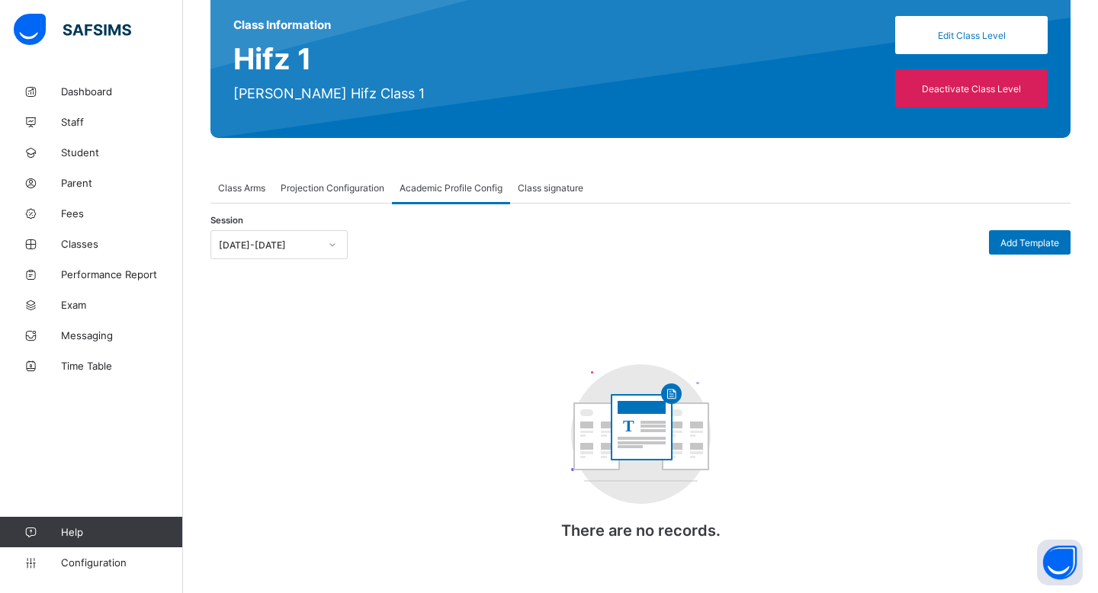
click at [356, 95] on div "Class Information Hifz 1 [PERSON_NAME] Hifz Class 1 Edit Class Level Deactivate…" at bounding box center [641, 62] width 860 height 153
click at [350, 181] on div "Projection Configuration" at bounding box center [332, 187] width 119 height 31
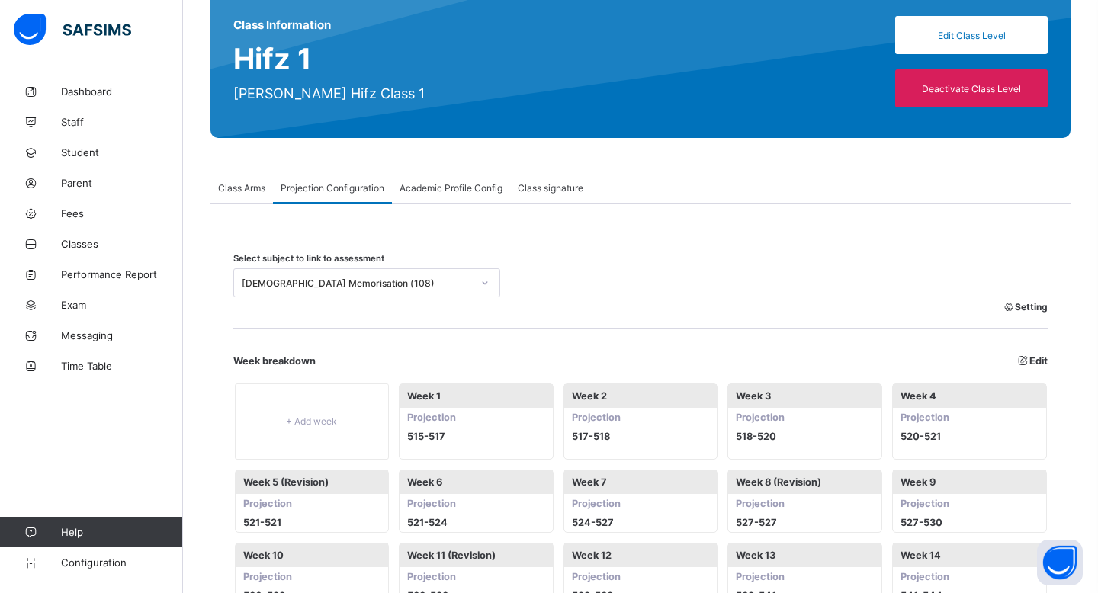
scroll to position [234, 0]
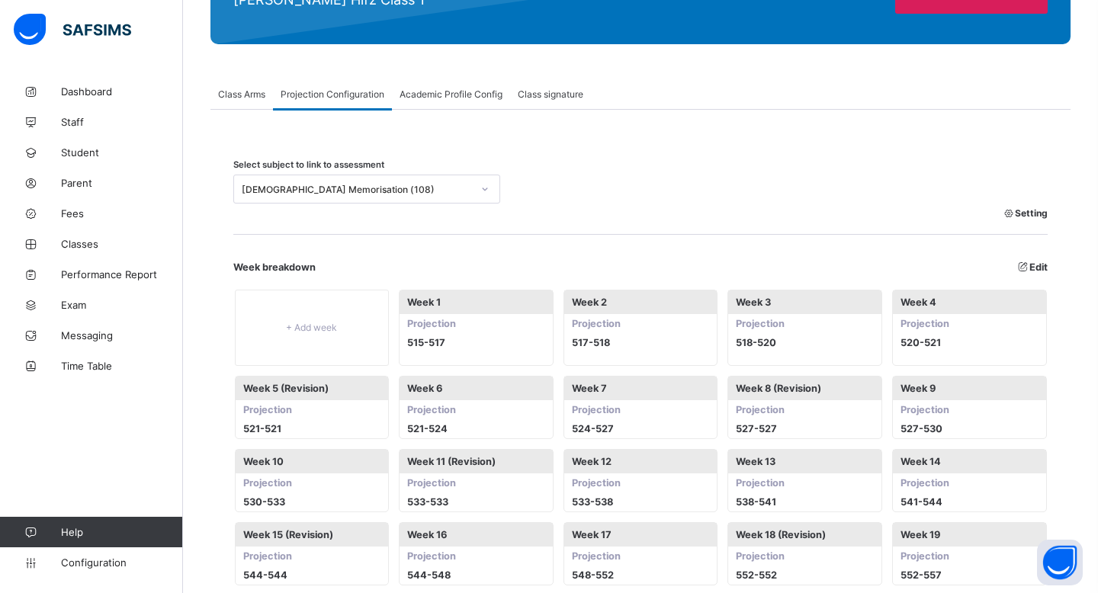
click at [538, 94] on span "Class signature" at bounding box center [551, 93] width 66 height 11
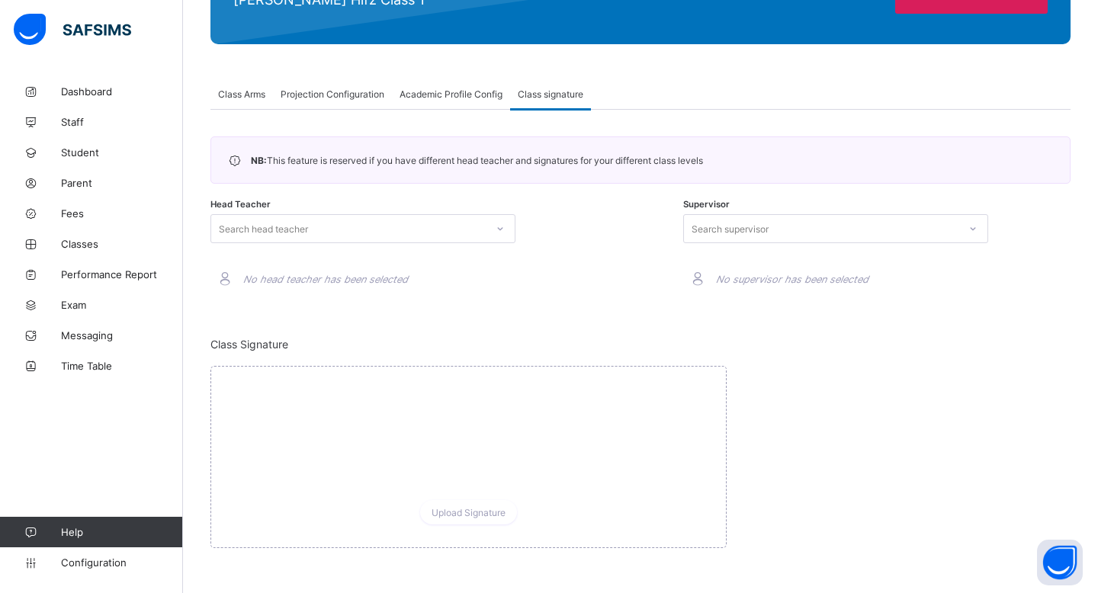
click at [474, 236] on div "Search head teacher" at bounding box center [348, 228] width 275 height 21
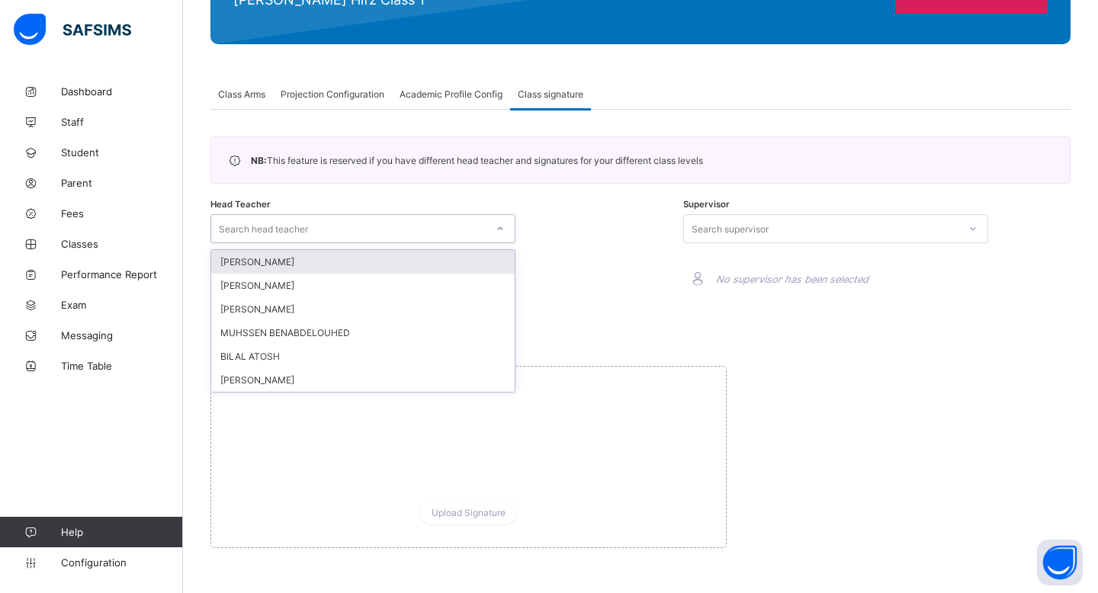
click at [588, 246] on div "Head Teacher option [PERSON_NAME] focused, 1 of 6. 6 results available. Use Up …" at bounding box center [405, 253] width 388 height 93
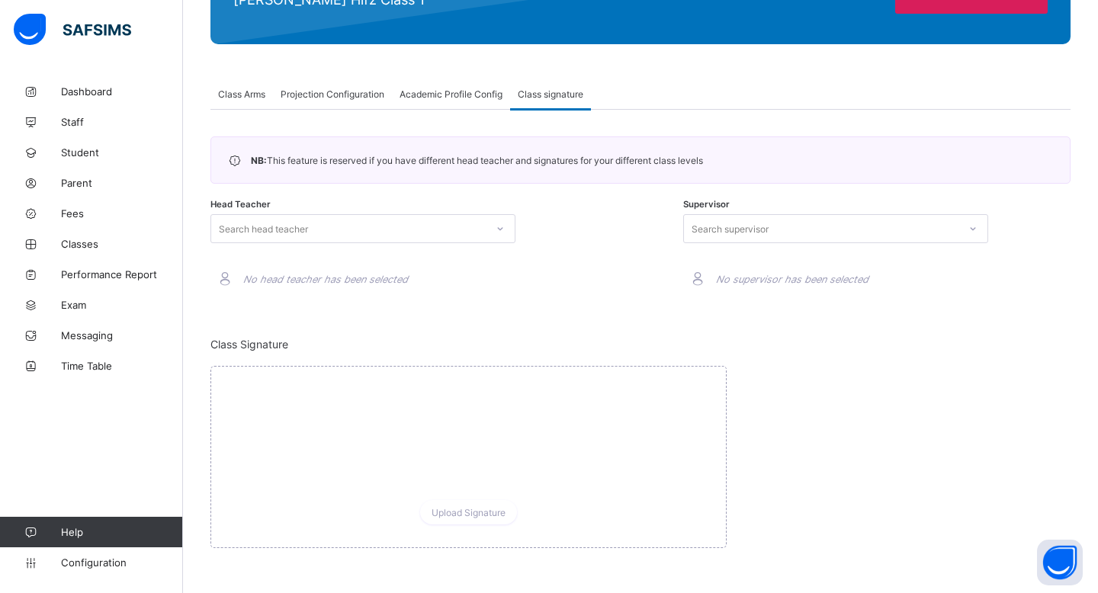
click at [330, 82] on div "Projection Configuration" at bounding box center [332, 94] width 119 height 31
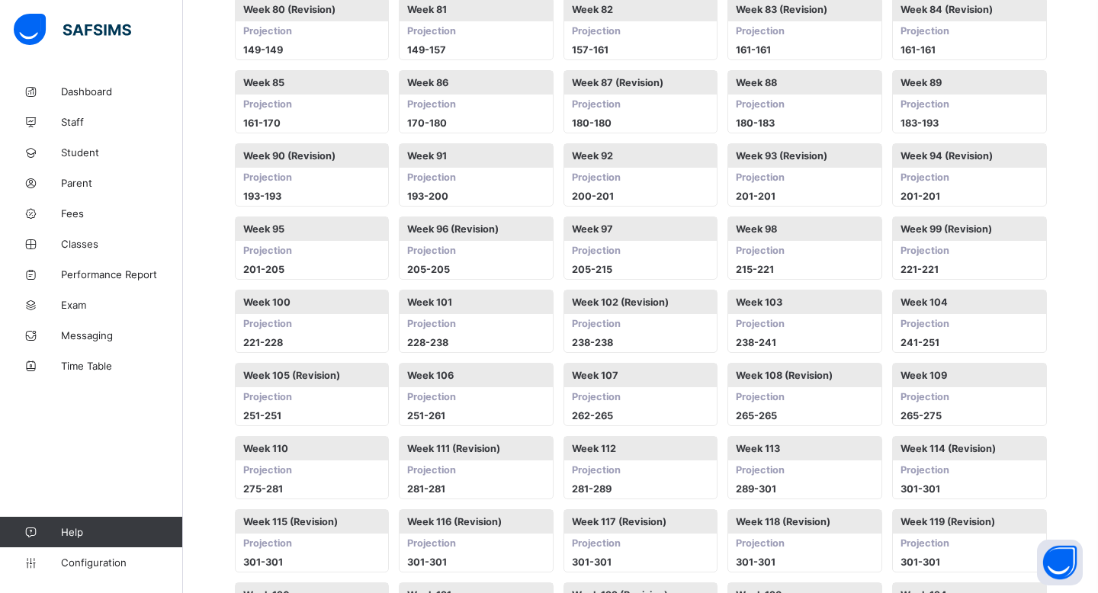
scroll to position [1752, 0]
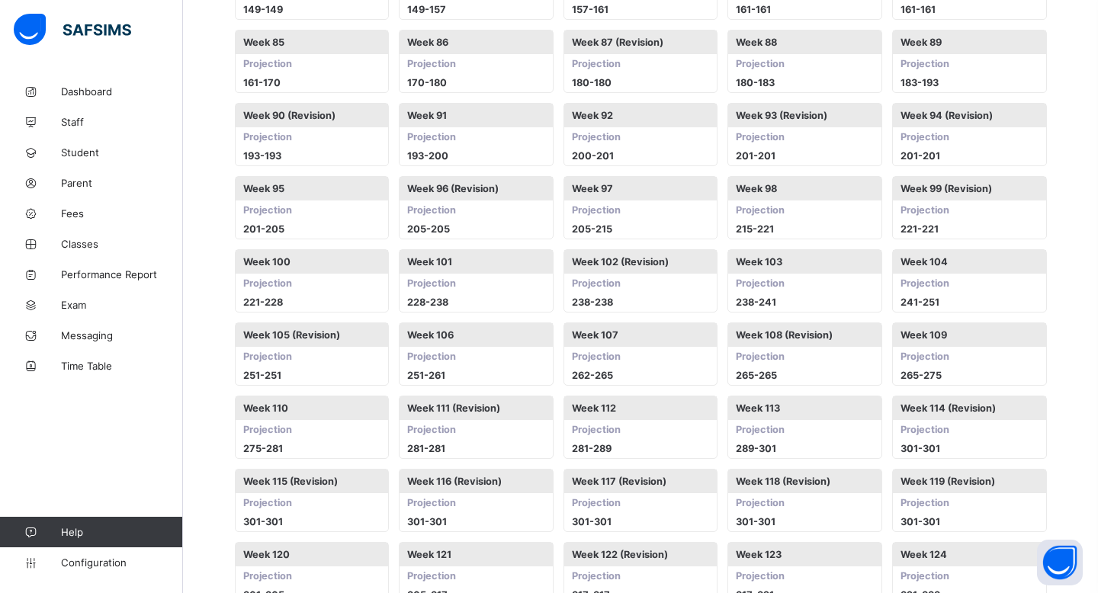
click at [505, 293] on span "Projection" at bounding box center [476, 283] width 153 height 19
click at [461, 302] on span "228 - 238" at bounding box center [476, 302] width 153 height 19
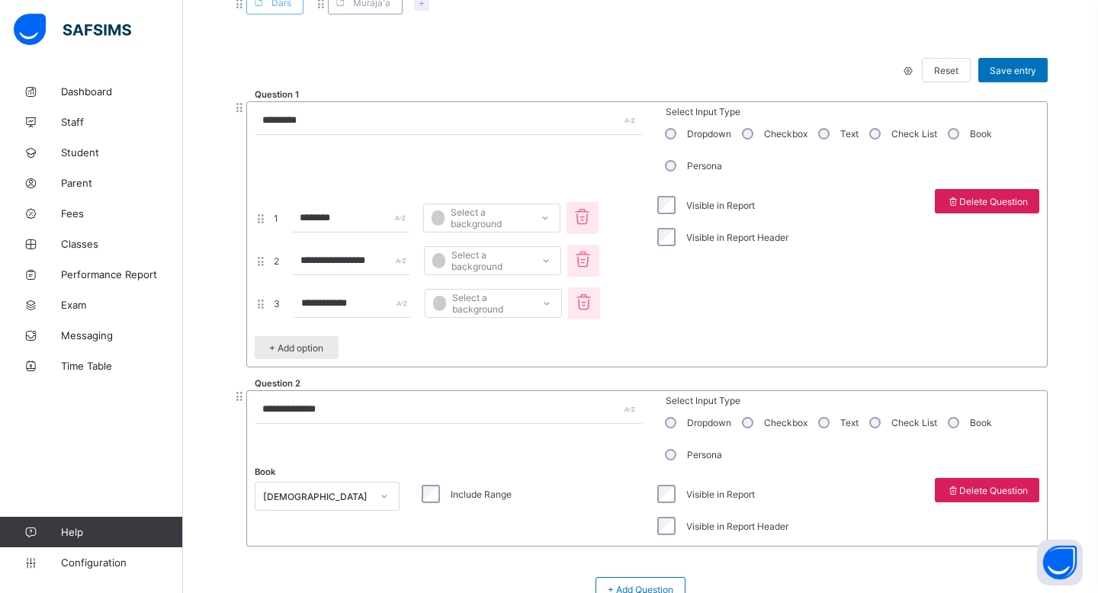
scroll to position [3036, 0]
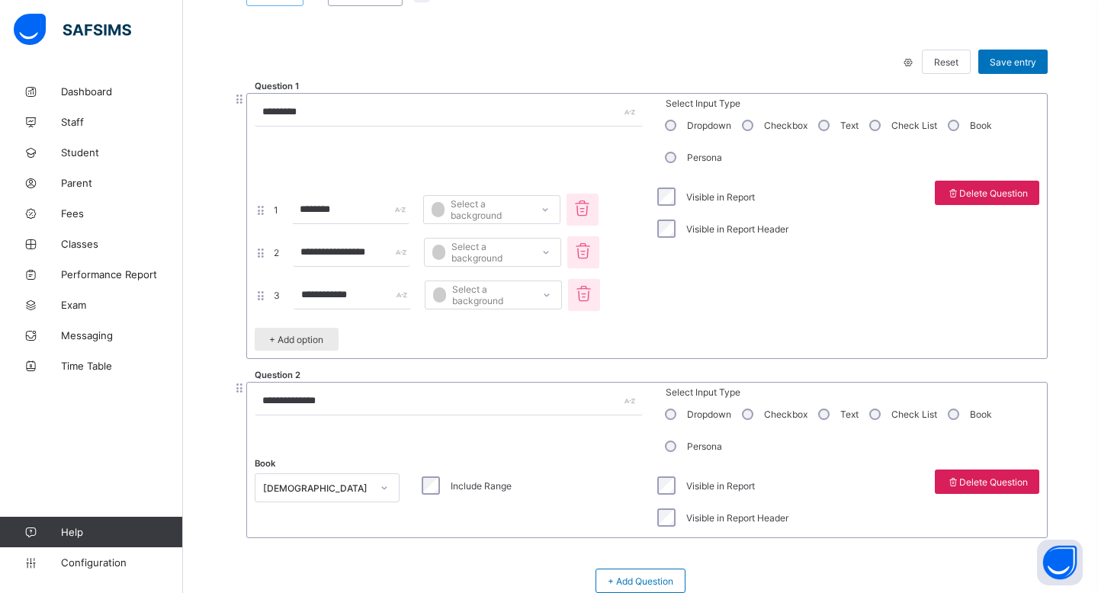
click at [486, 220] on div "Select a background" at bounding box center [481, 209] width 98 height 29
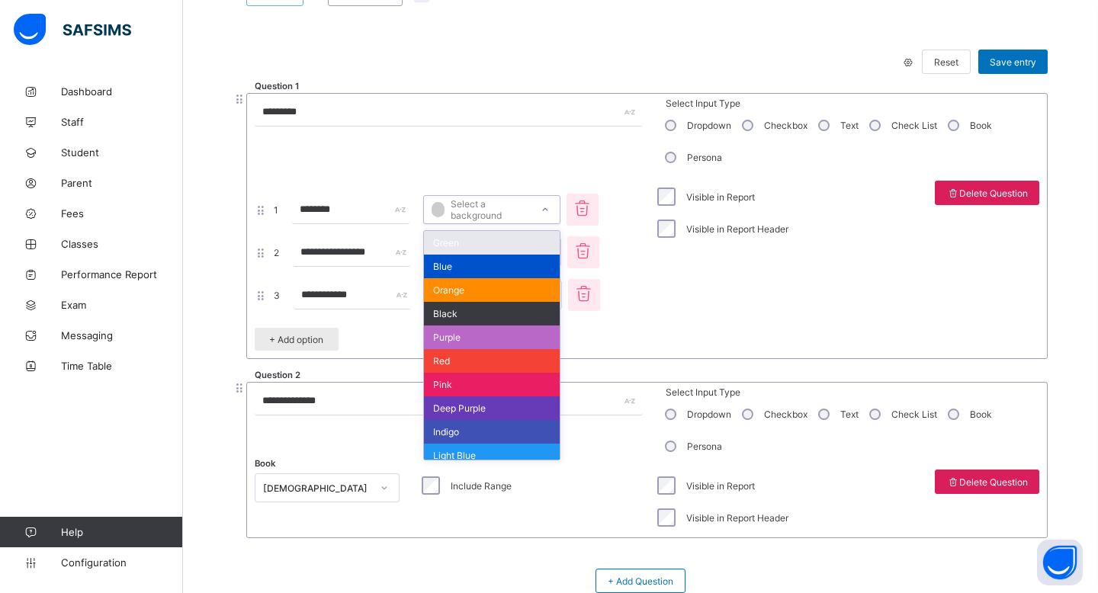
click at [495, 173] on div "Question 1 *********" at bounding box center [449, 136] width 389 height 76
click at [624, 200] on div "**********" at bounding box center [449, 268] width 389 height 174
click at [665, 355] on div "Visible in Report Visible in Report Header" at bounding box center [722, 268] width 142 height 174
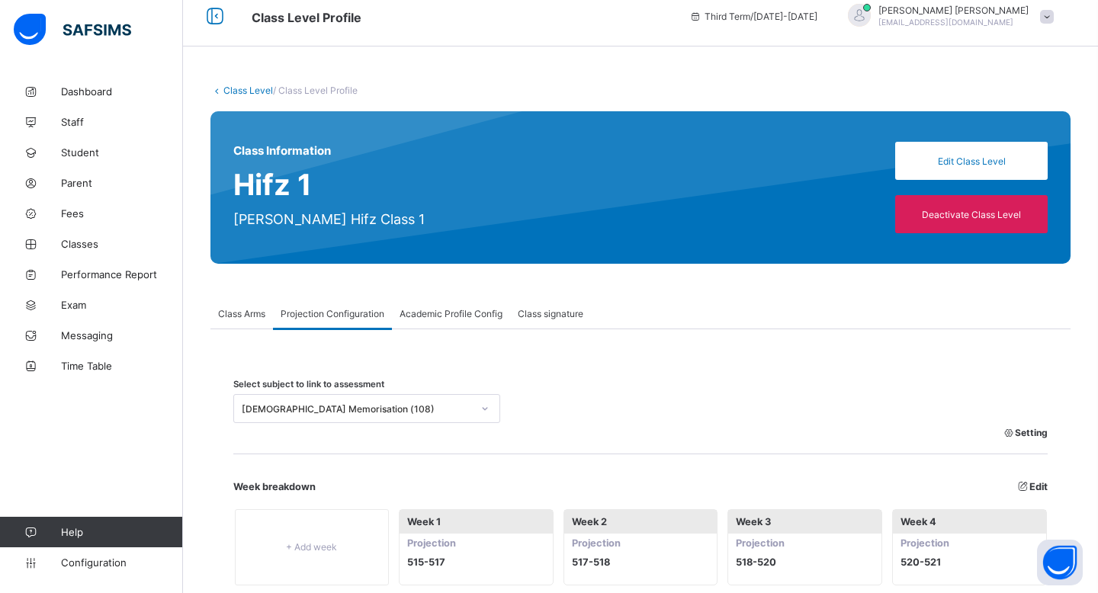
scroll to position [0, 0]
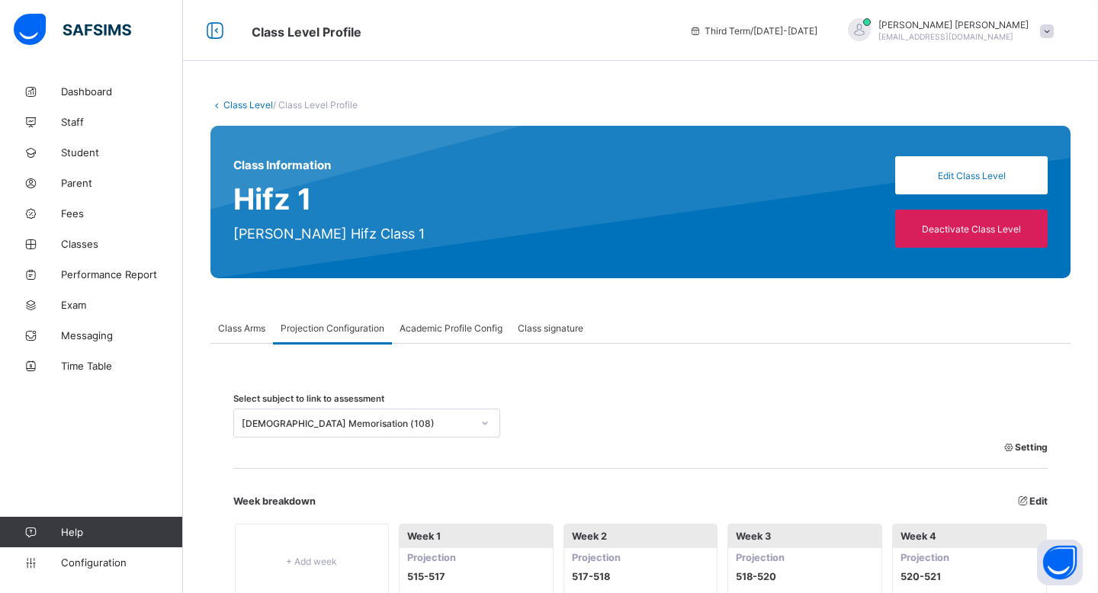
click at [243, 99] on link "Class Level" at bounding box center [249, 104] width 50 height 11
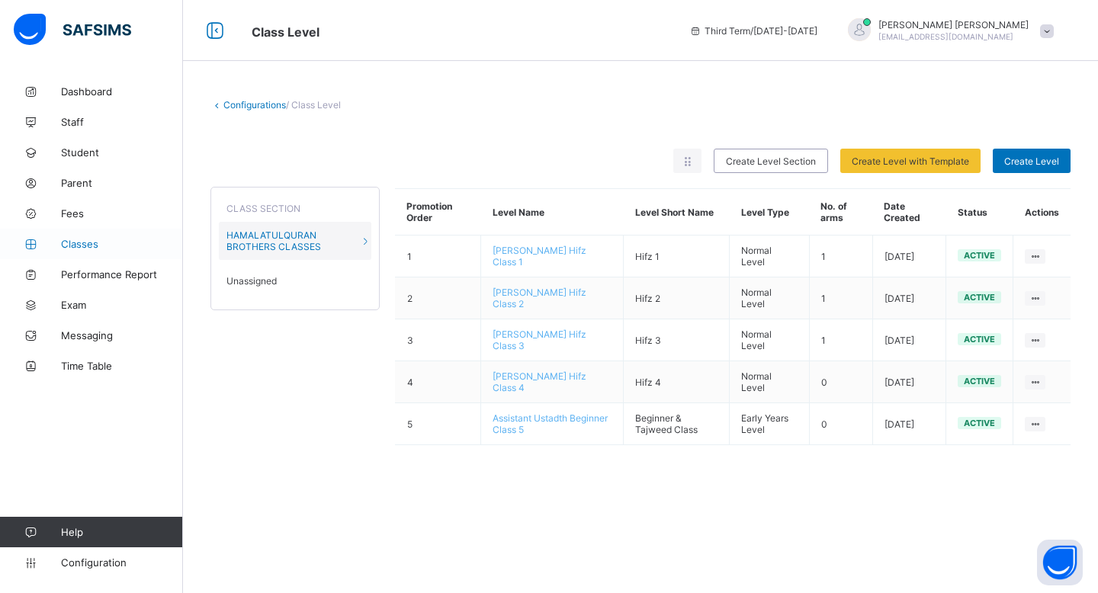
click at [100, 237] on link "Classes" at bounding box center [91, 244] width 183 height 31
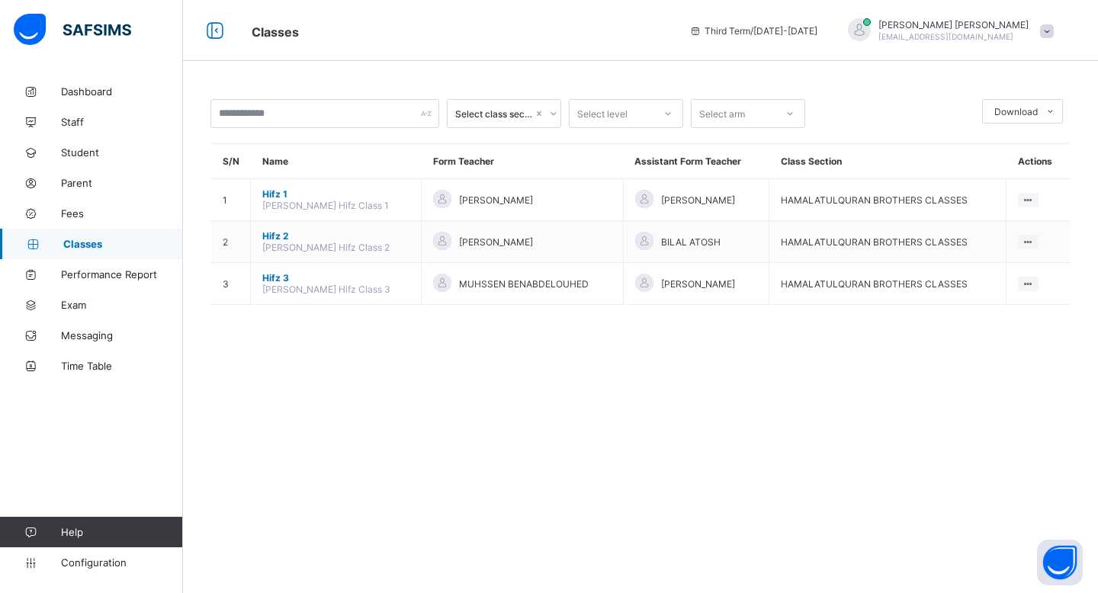
click at [287, 31] on span "Classes" at bounding box center [275, 31] width 47 height 15
click at [100, 93] on span "Dashboard" at bounding box center [122, 91] width 122 height 12
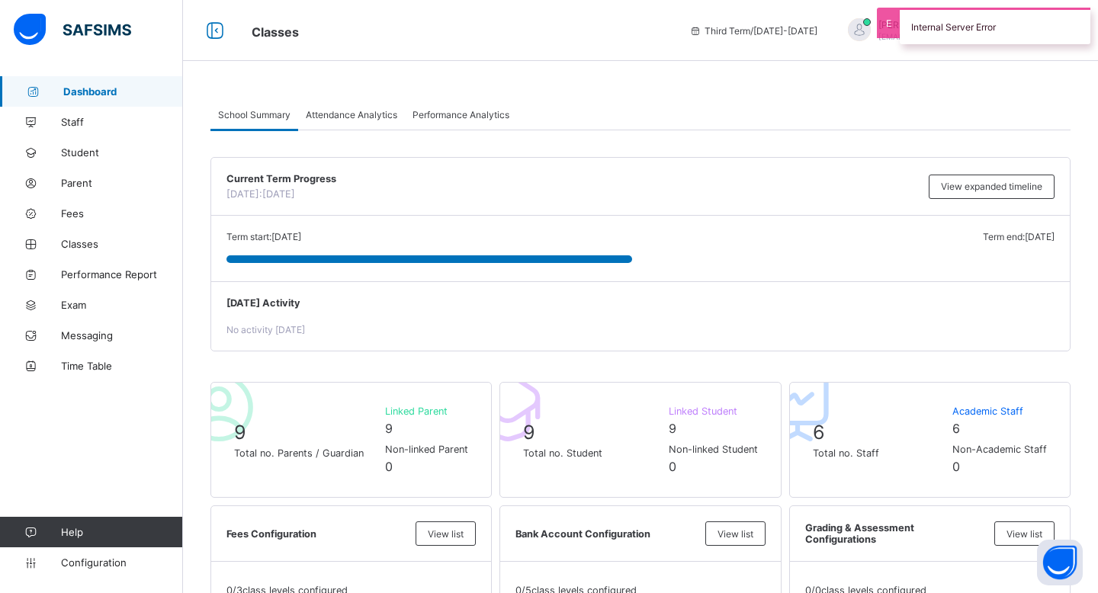
scroll to position [961, 0]
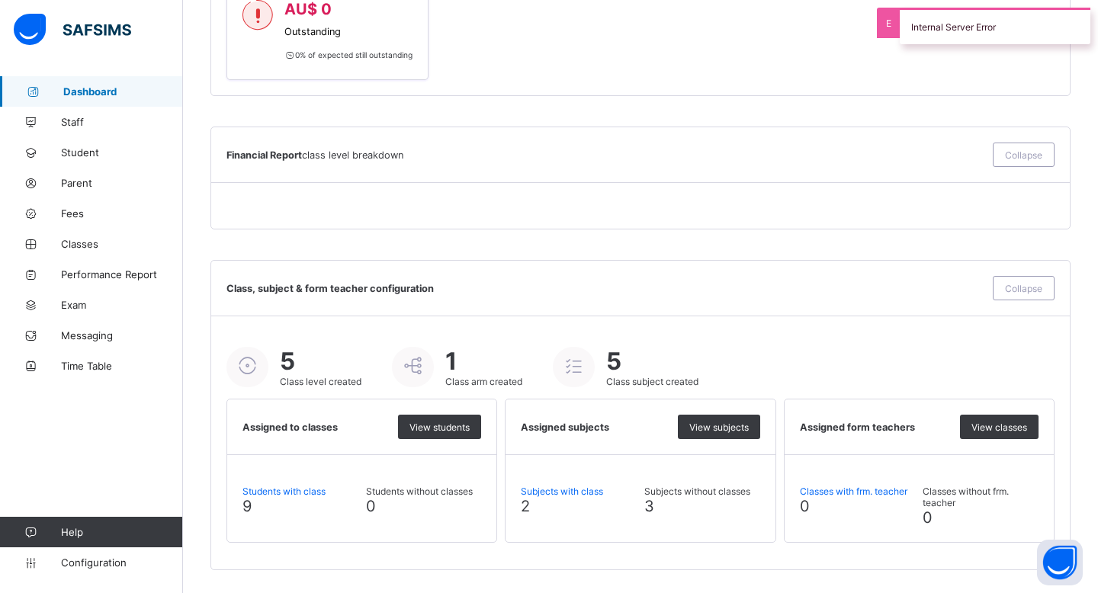
click at [386, 299] on div "Class, subject & form teacher configuration Collapse" at bounding box center [641, 288] width 828 height 24
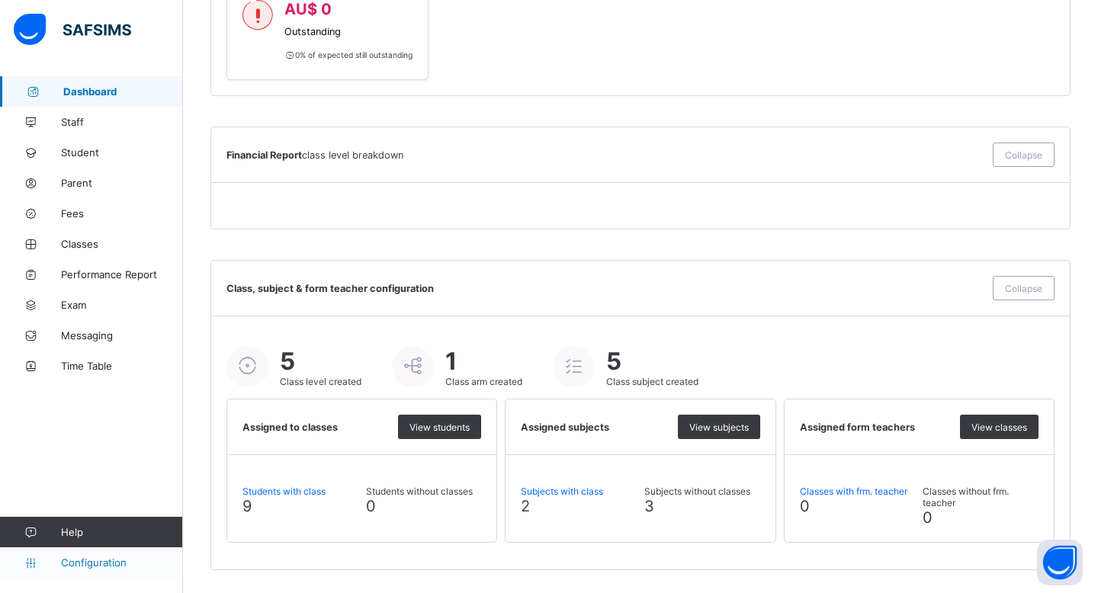
click at [51, 565] on icon at bounding box center [30, 563] width 61 height 11
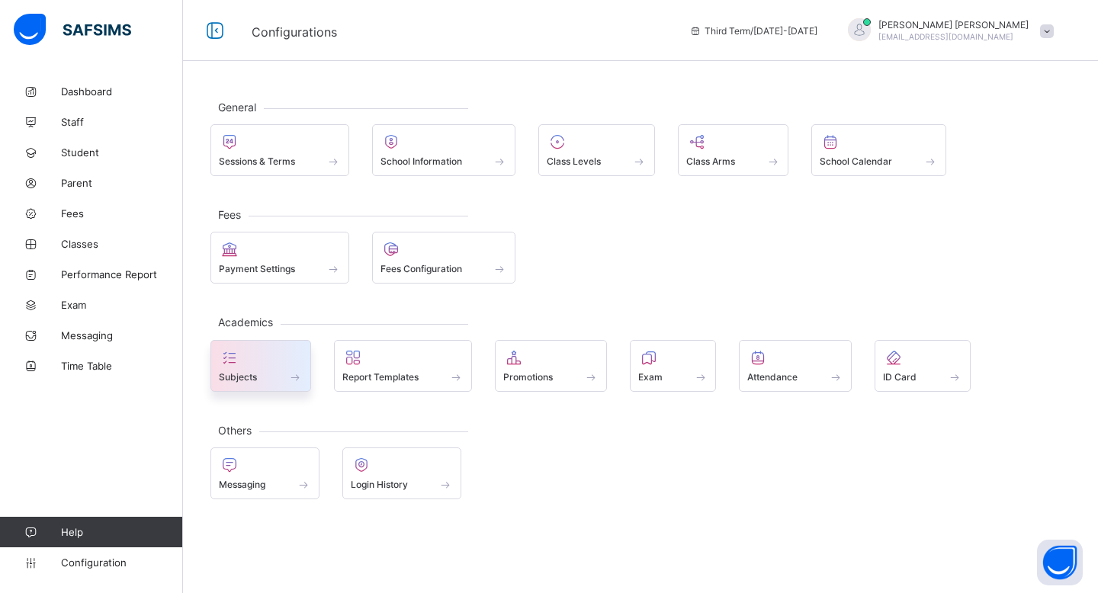
click at [260, 373] on div "Subjects" at bounding box center [261, 377] width 84 height 13
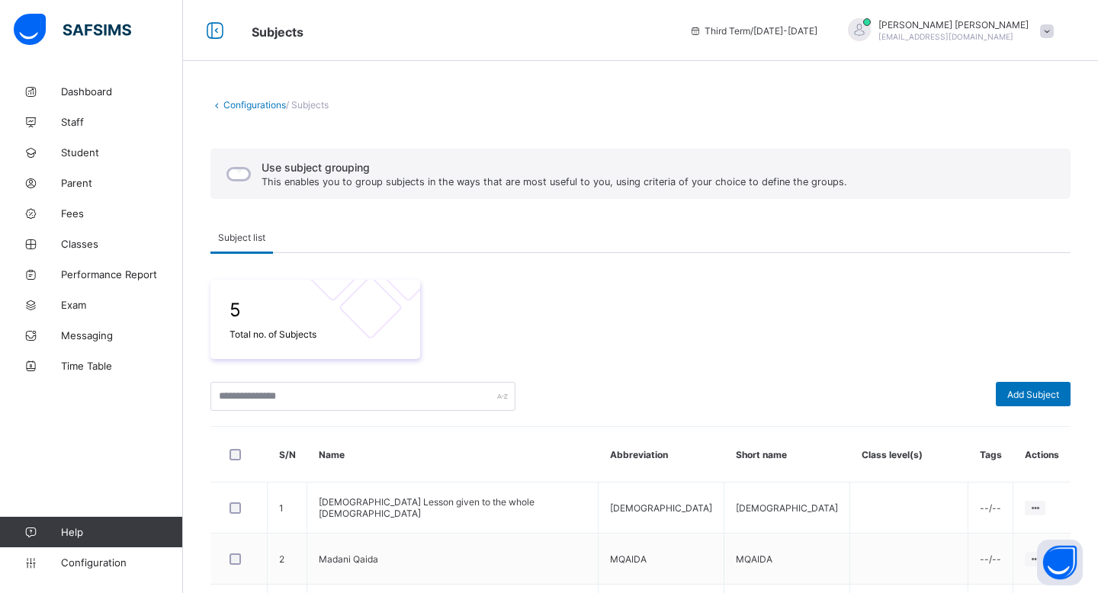
scroll to position [213, 0]
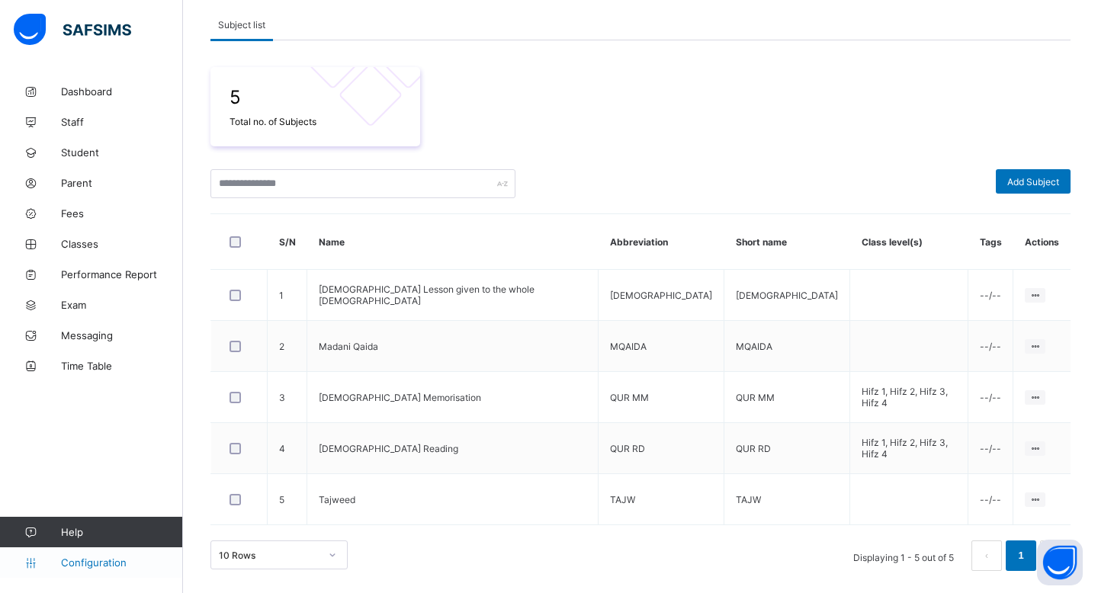
click at [86, 567] on span "Configuration" at bounding box center [121, 563] width 121 height 12
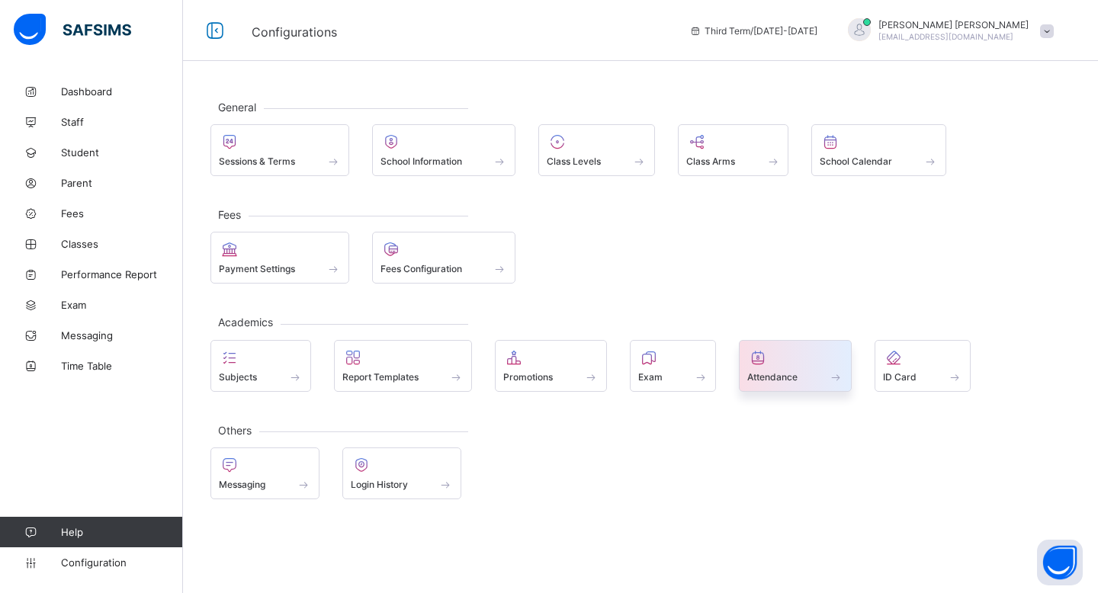
click at [674, 372] on span "Attendance" at bounding box center [773, 376] width 50 height 11
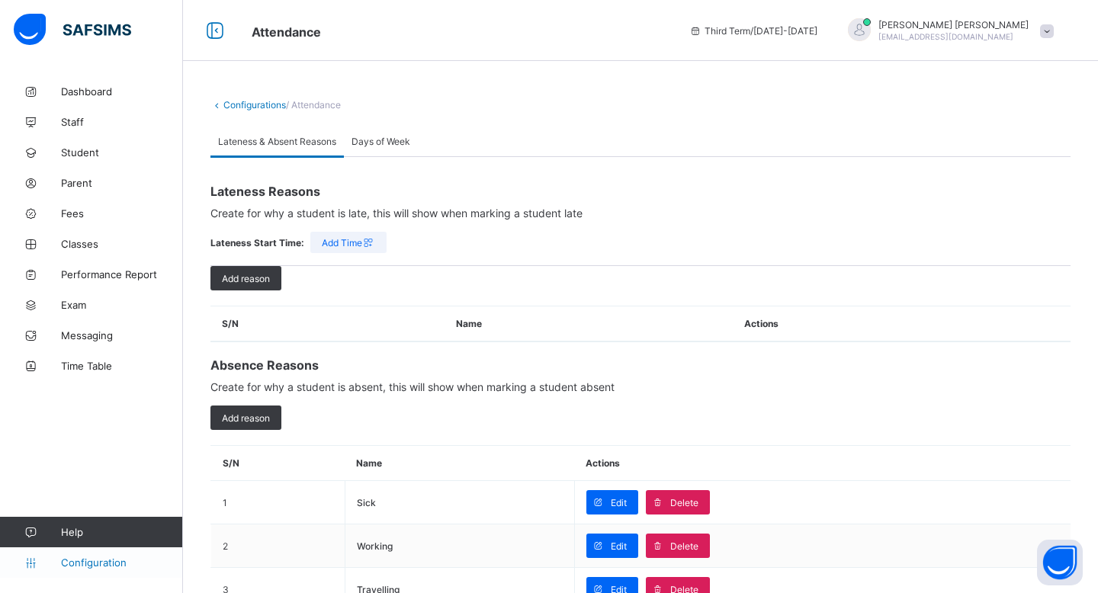
click at [121, 568] on span "Configuration" at bounding box center [121, 563] width 121 height 12
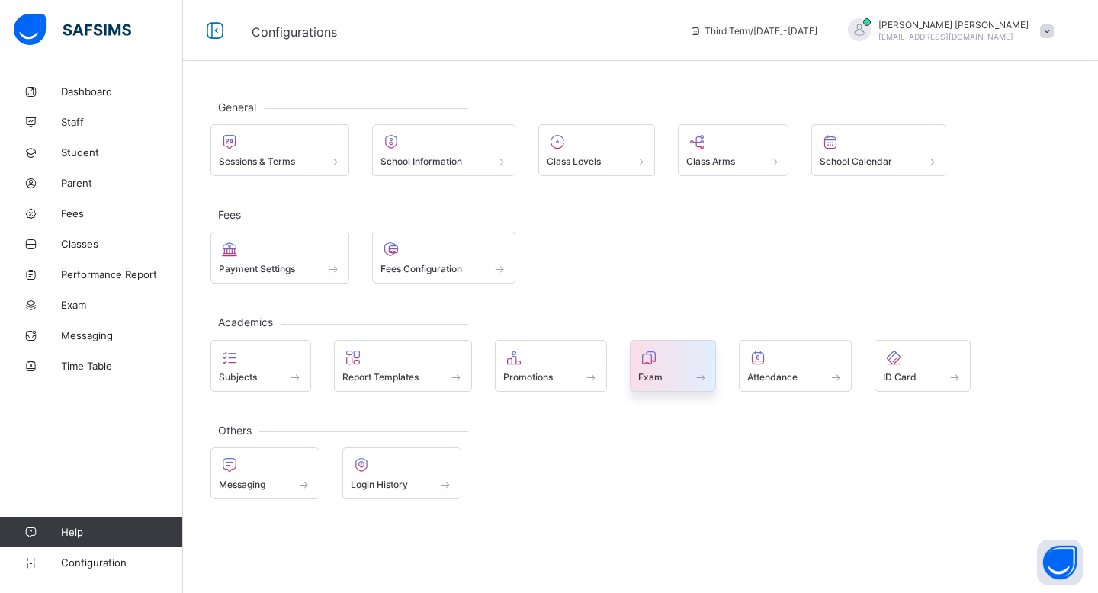
click at [641, 381] on span "Exam" at bounding box center [650, 376] width 24 height 11
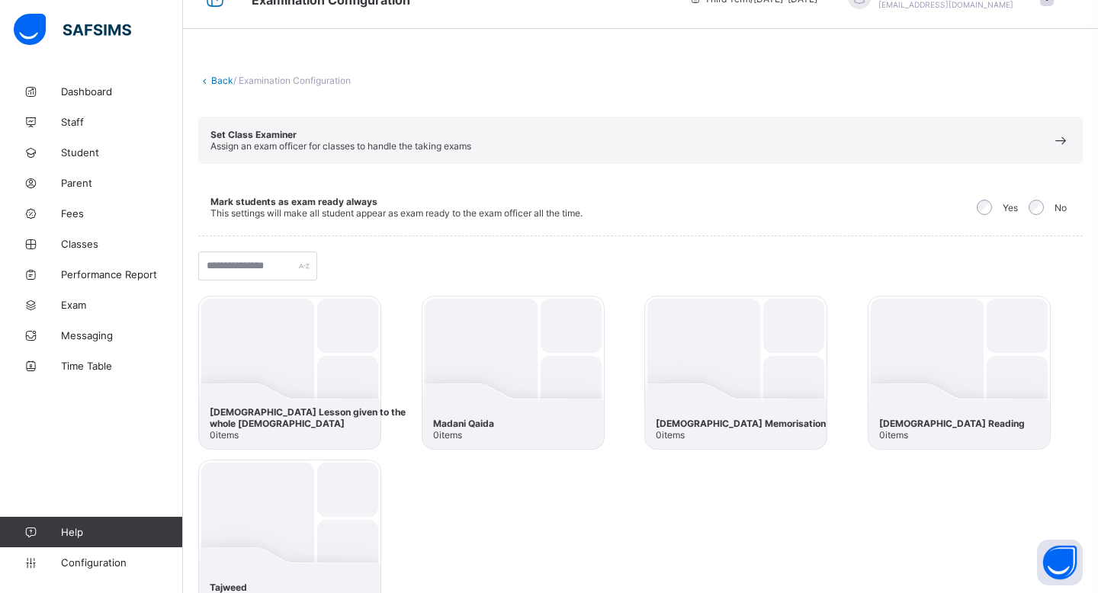
scroll to position [33, 0]
click at [123, 557] on span "Configuration" at bounding box center [121, 563] width 121 height 12
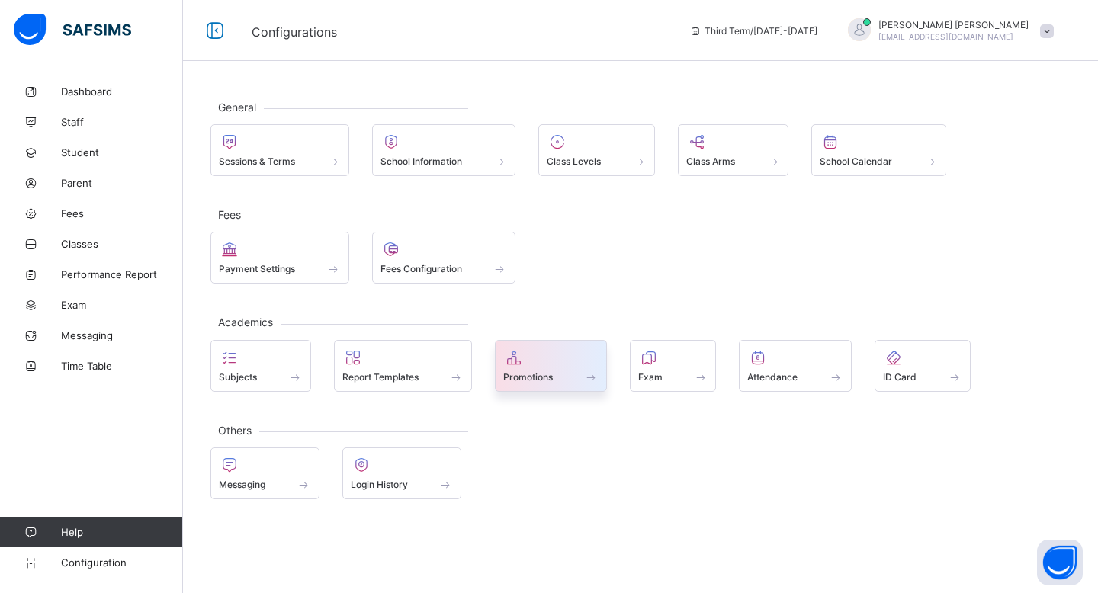
click at [541, 376] on span "Promotions" at bounding box center [528, 376] width 50 height 11
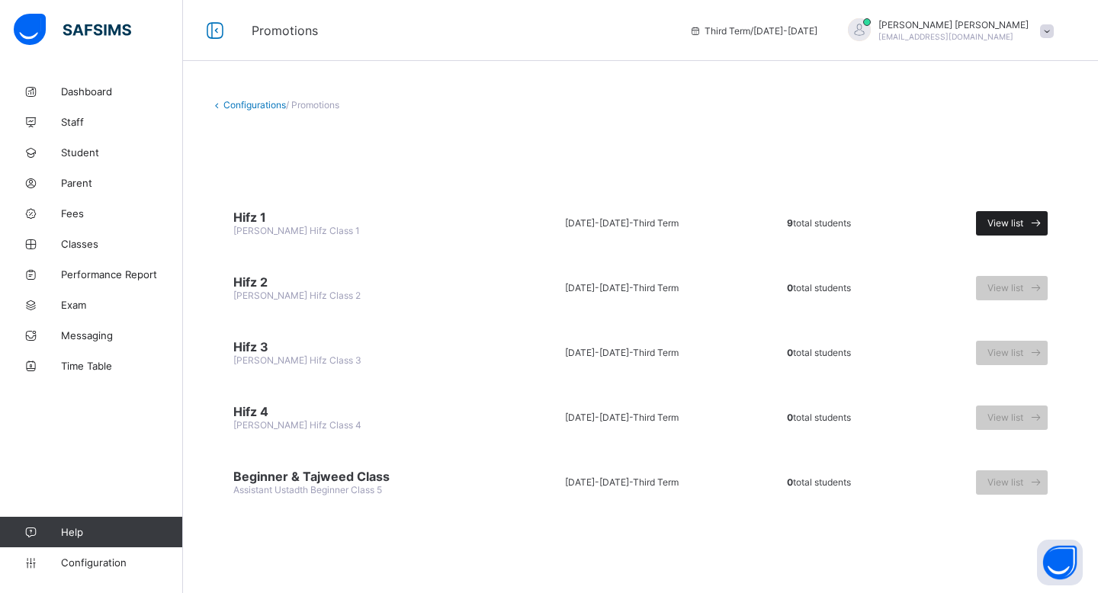
click at [674, 218] on span "View list" at bounding box center [1006, 222] width 36 height 11
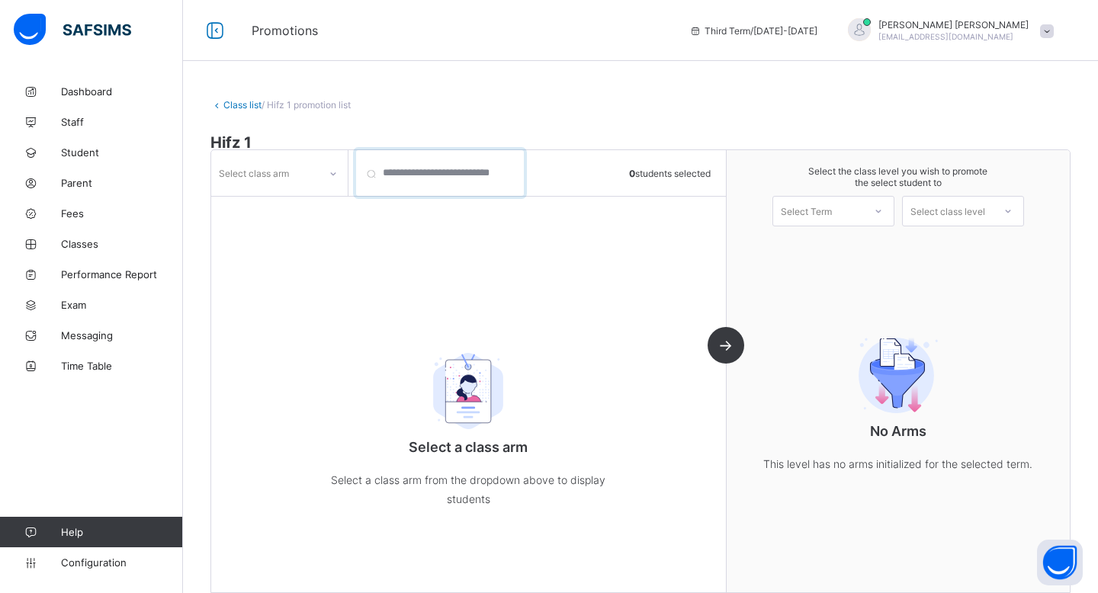
click at [416, 177] on input "search" at bounding box center [440, 173] width 168 height 46
click at [287, 173] on div "Select class arm" at bounding box center [254, 173] width 70 height 29
click at [290, 214] on div "." at bounding box center [279, 207] width 135 height 24
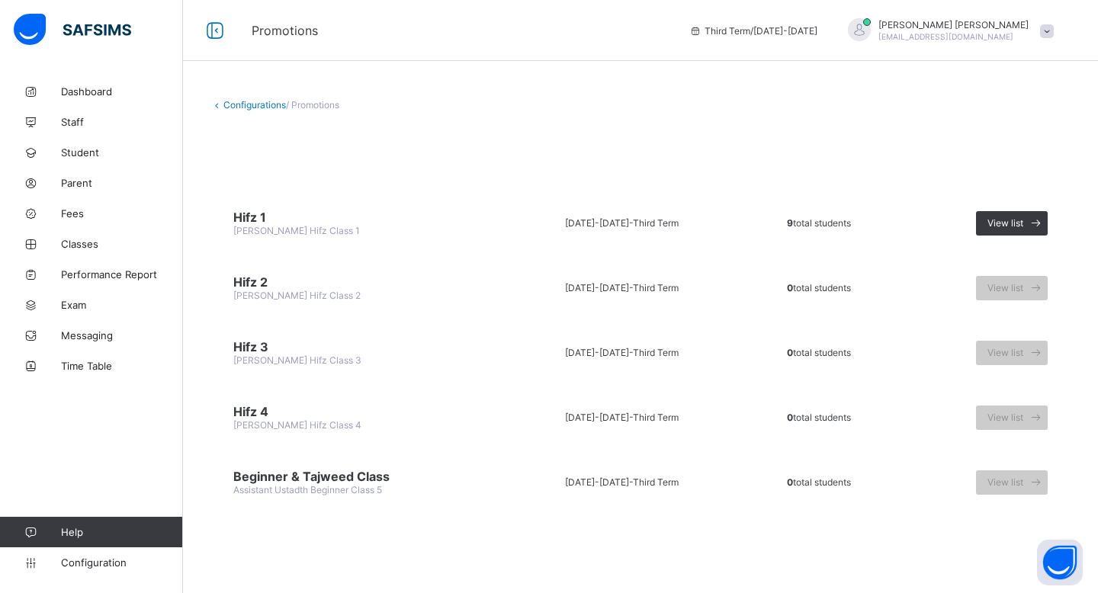
click at [446, 288] on td "Hifz 2 [PERSON_NAME] Hifz Class 2" at bounding box center [358, 287] width 295 height 57
click at [85, 554] on link "Configuration" at bounding box center [91, 563] width 182 height 31
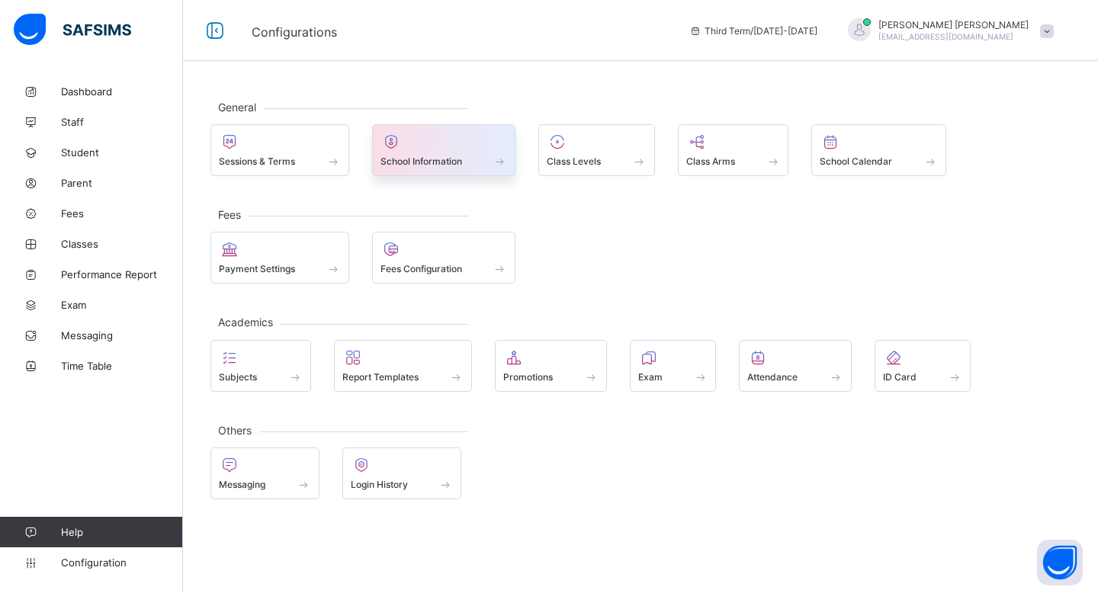
click at [468, 155] on div "School Information" at bounding box center [444, 161] width 127 height 13
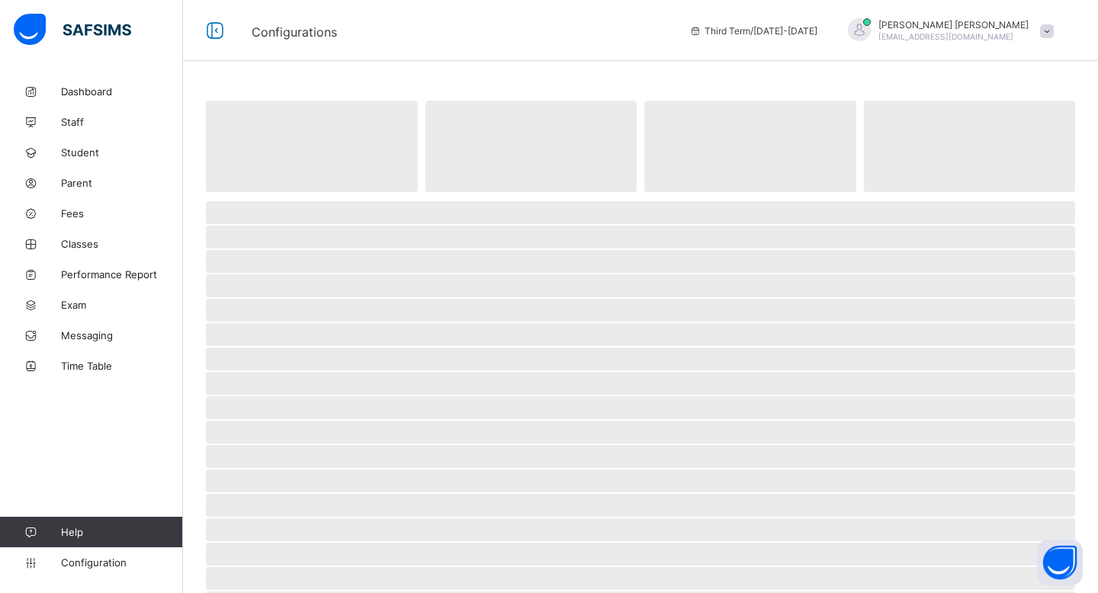
select select "**"
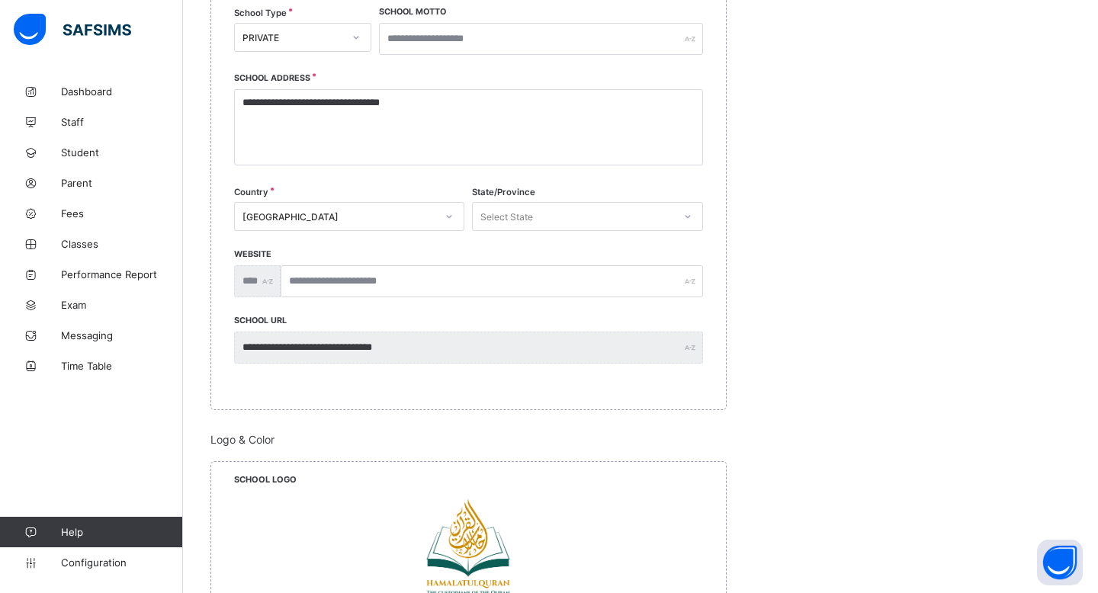
scroll to position [1368, 0]
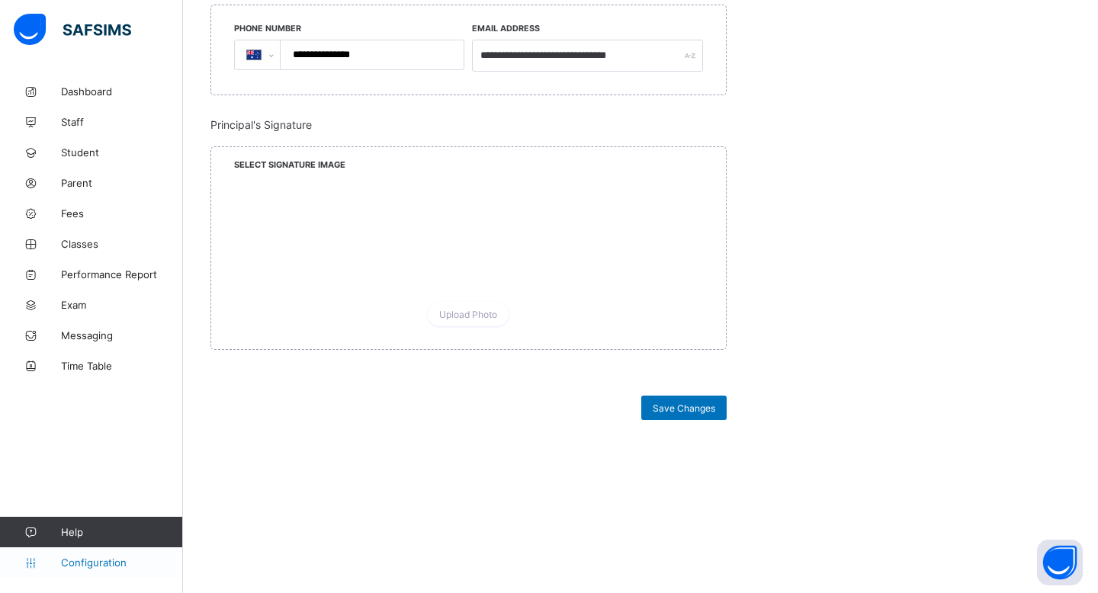
click at [120, 564] on span "Configuration" at bounding box center [121, 563] width 121 height 12
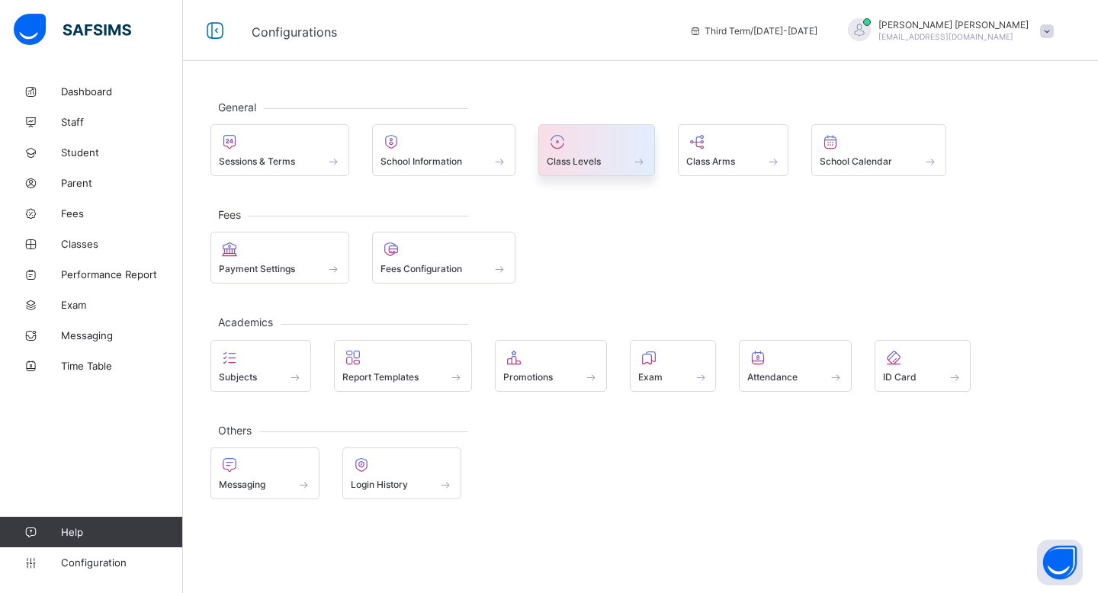
click at [585, 170] on div "Class Levels" at bounding box center [597, 150] width 117 height 52
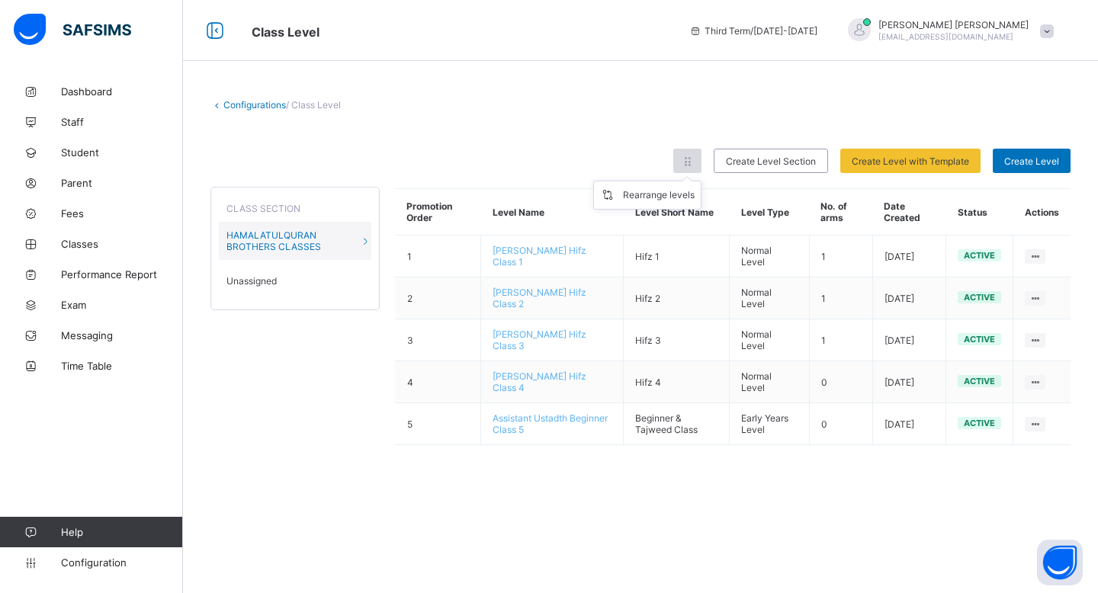
click at [674, 153] on div at bounding box center [688, 161] width 28 height 24
click at [674, 159] on icon at bounding box center [687, 161] width 13 height 11
click at [674, 188] on ul "Rearrange levels" at bounding box center [647, 195] width 108 height 29
click at [674, 194] on div "Rearrange levels" at bounding box center [659, 195] width 72 height 15
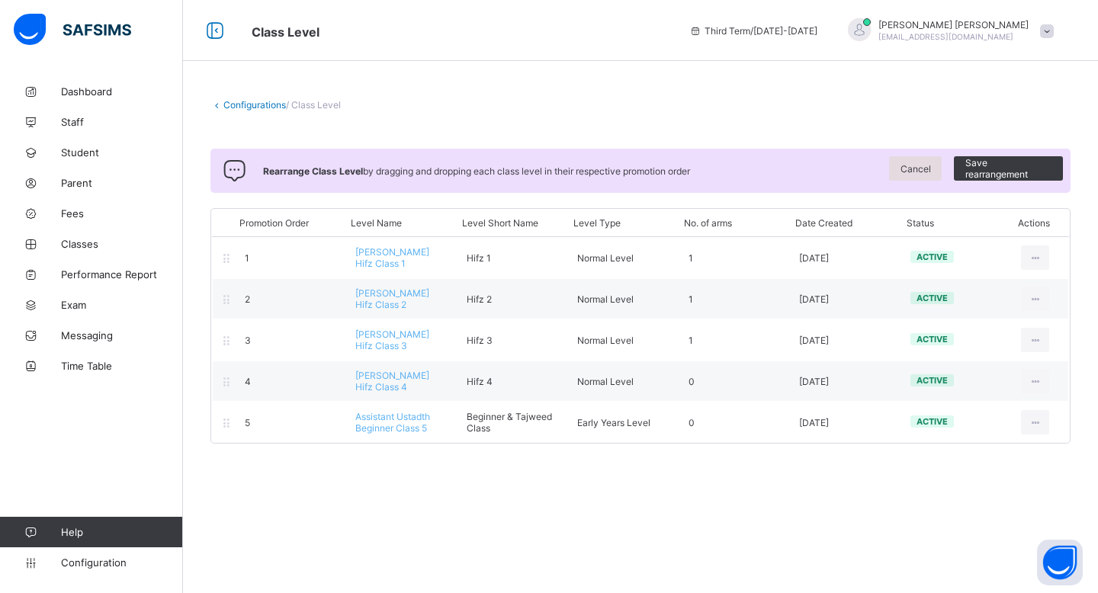
click at [674, 163] on span "Cancel" at bounding box center [916, 168] width 31 height 11
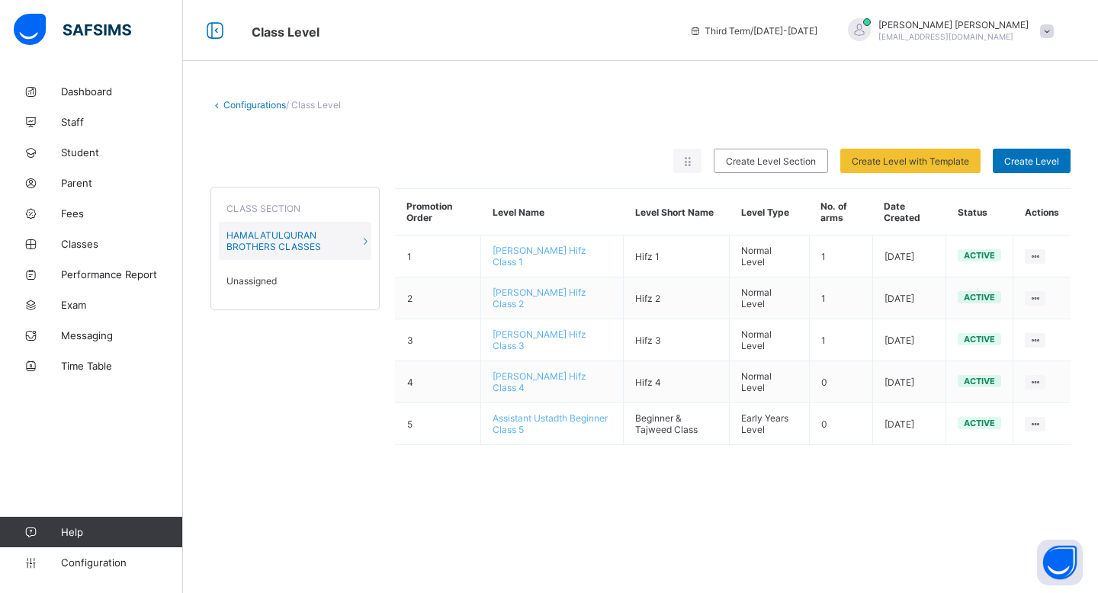
click at [674, 27] on span at bounding box center [1047, 31] width 14 height 14
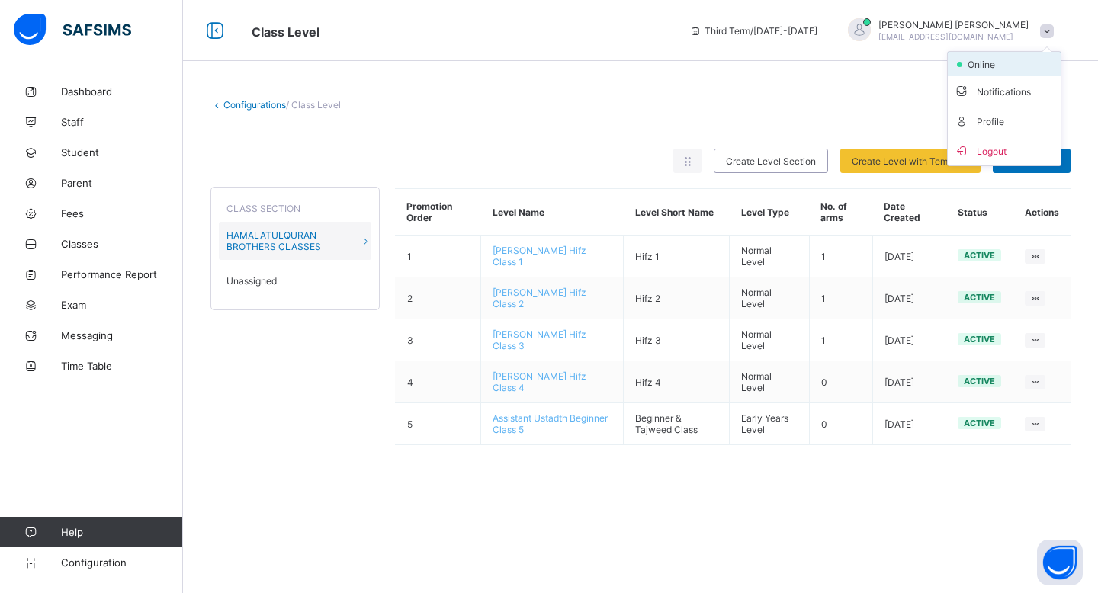
click at [674, 62] on span "online" at bounding box center [985, 64] width 38 height 11
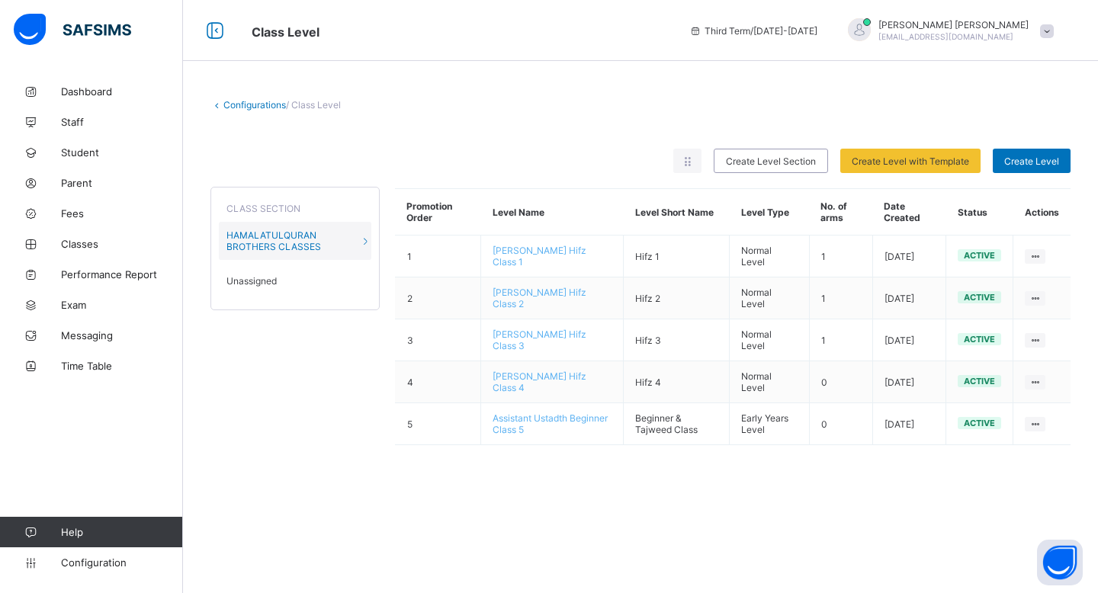
click at [674, 28] on div at bounding box center [859, 29] width 23 height 23
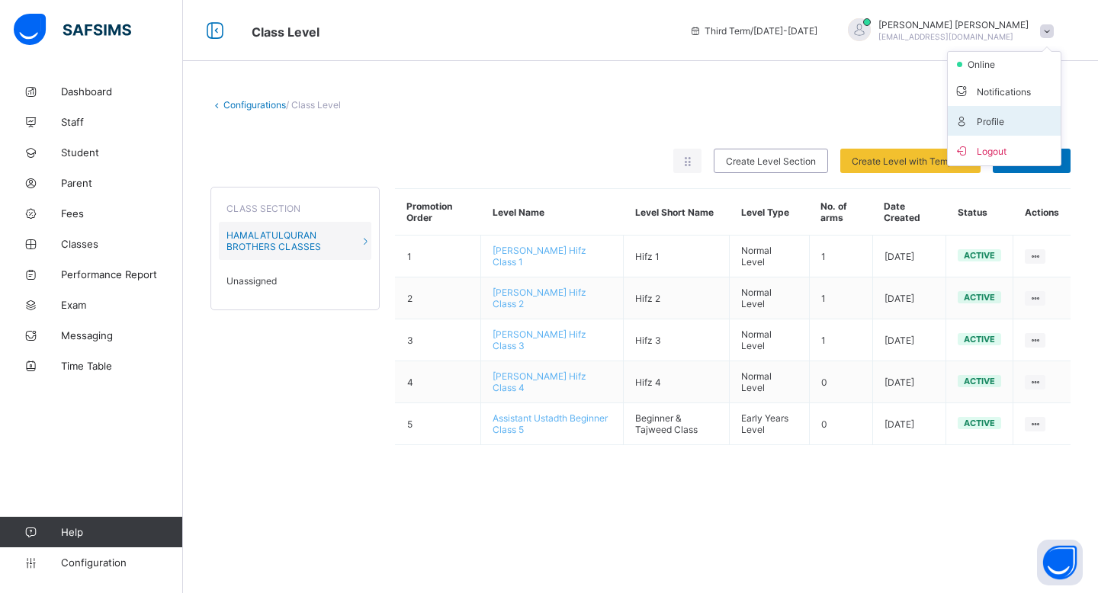
click at [674, 115] on span "Profile" at bounding box center [1004, 121] width 101 height 18
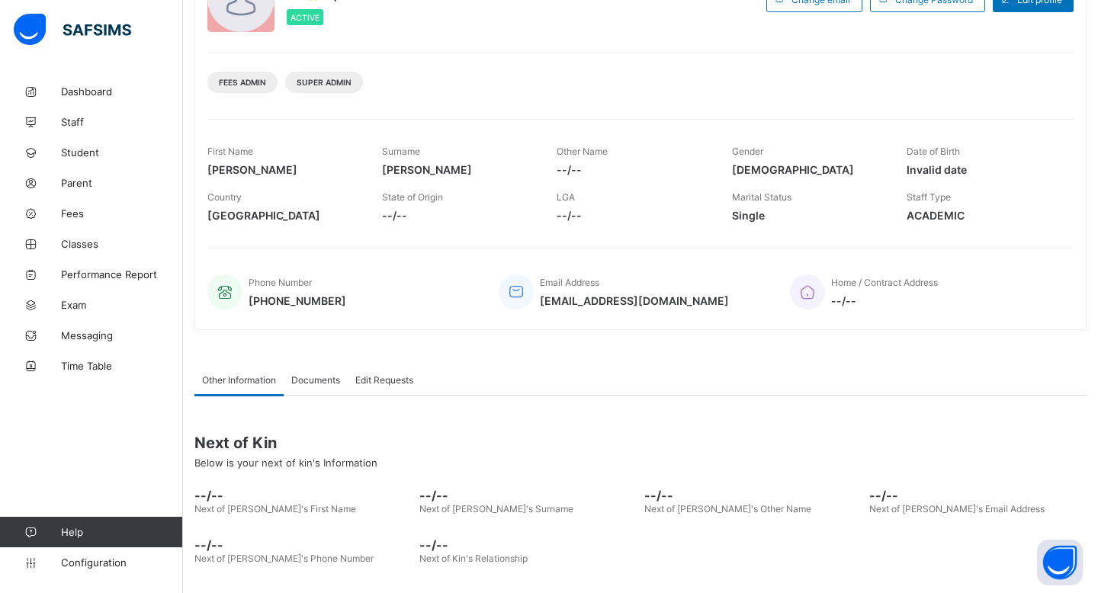
scroll to position [195, 0]
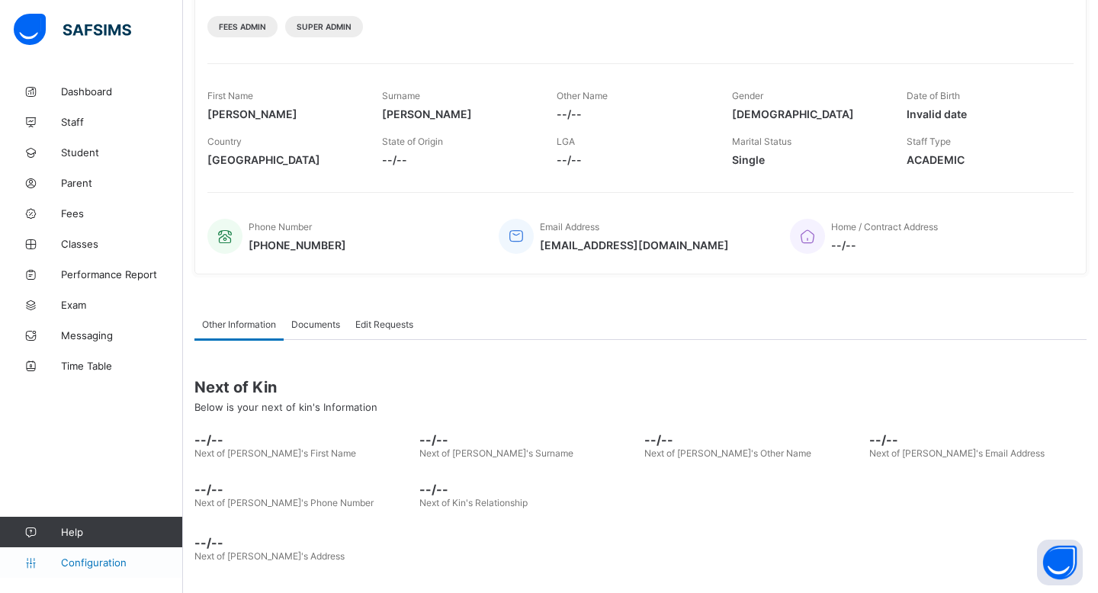
click at [142, 561] on span "Configuration" at bounding box center [121, 563] width 121 height 12
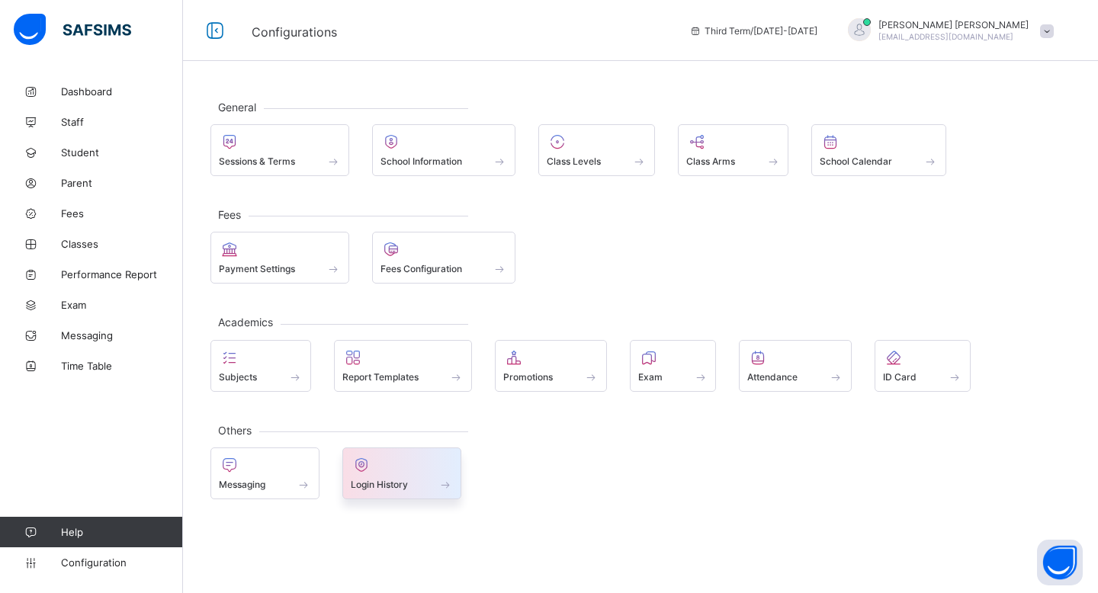
click at [433, 463] on div at bounding box center [402, 465] width 103 height 18
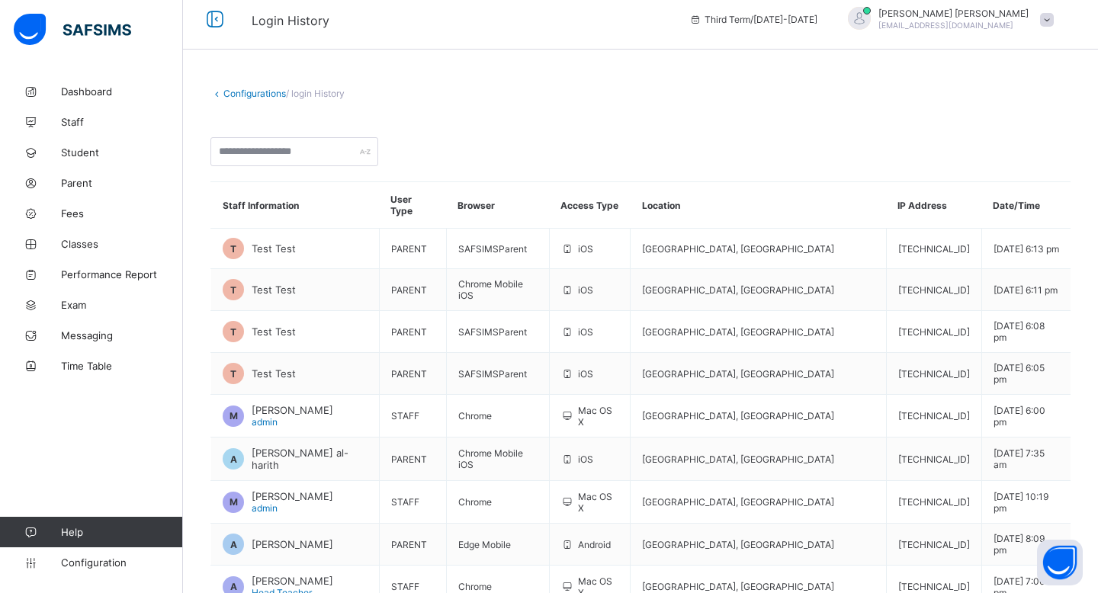
scroll to position [14, 0]
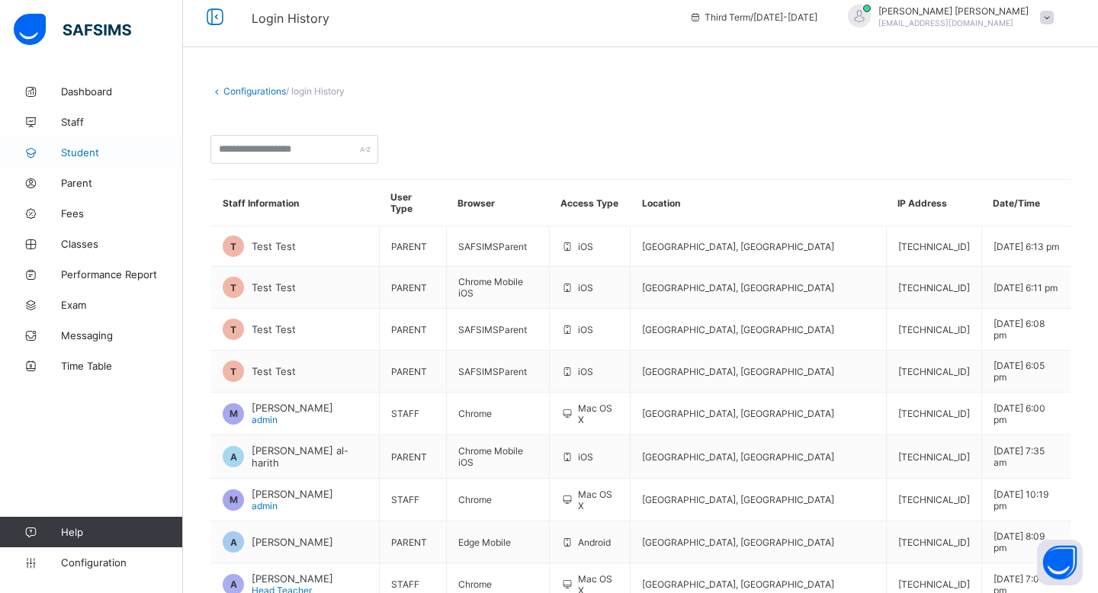
click at [88, 161] on link "Student" at bounding box center [91, 152] width 183 height 31
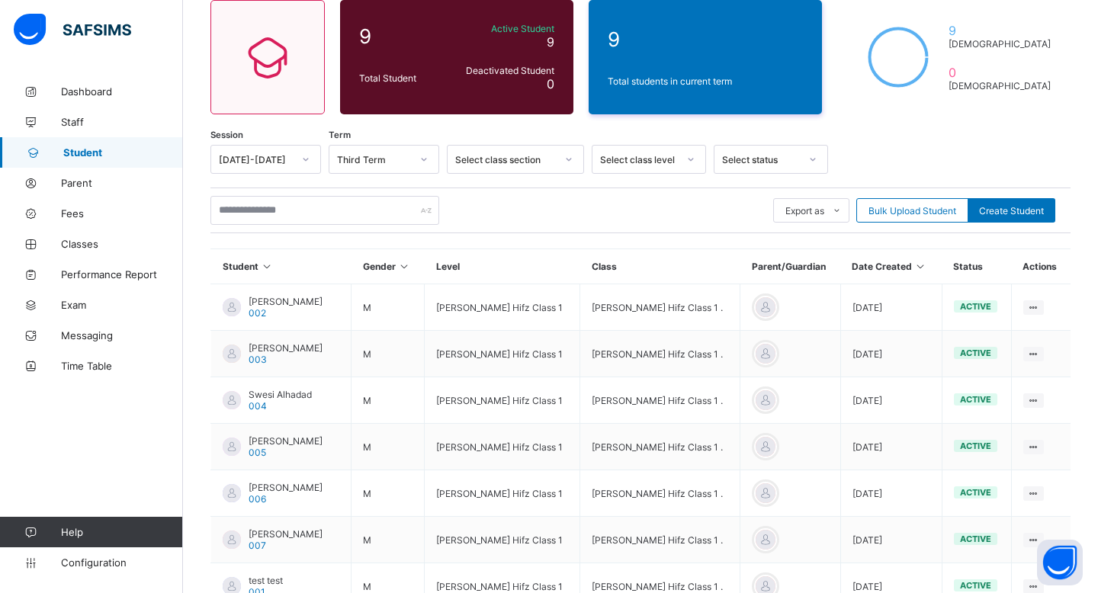
scroll to position [330, 0]
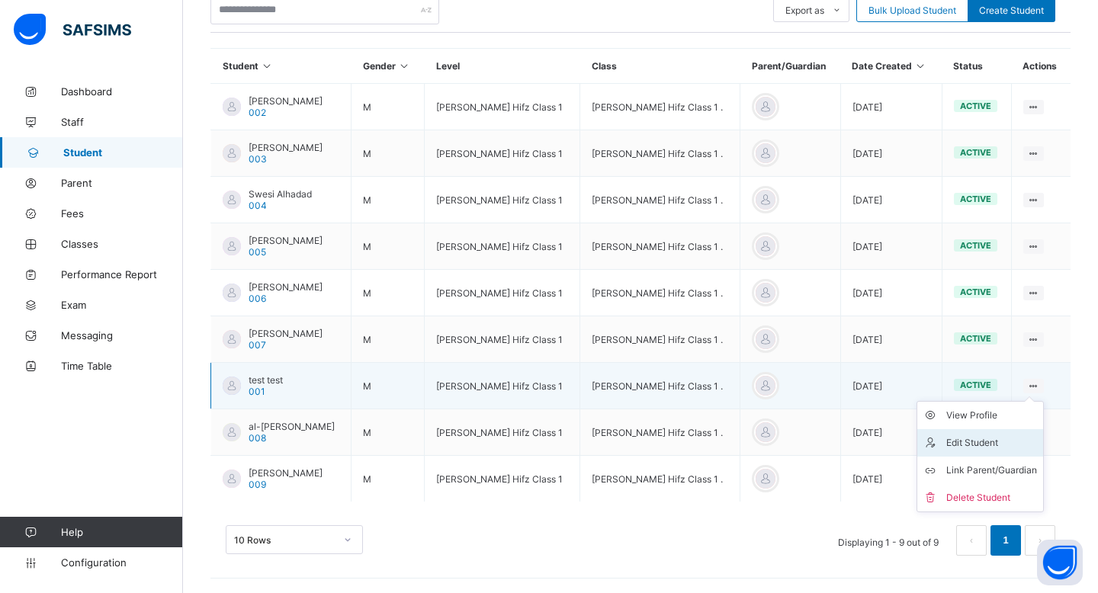
click at [674, 441] on div "Edit Student" at bounding box center [992, 443] width 91 height 15
select select "**"
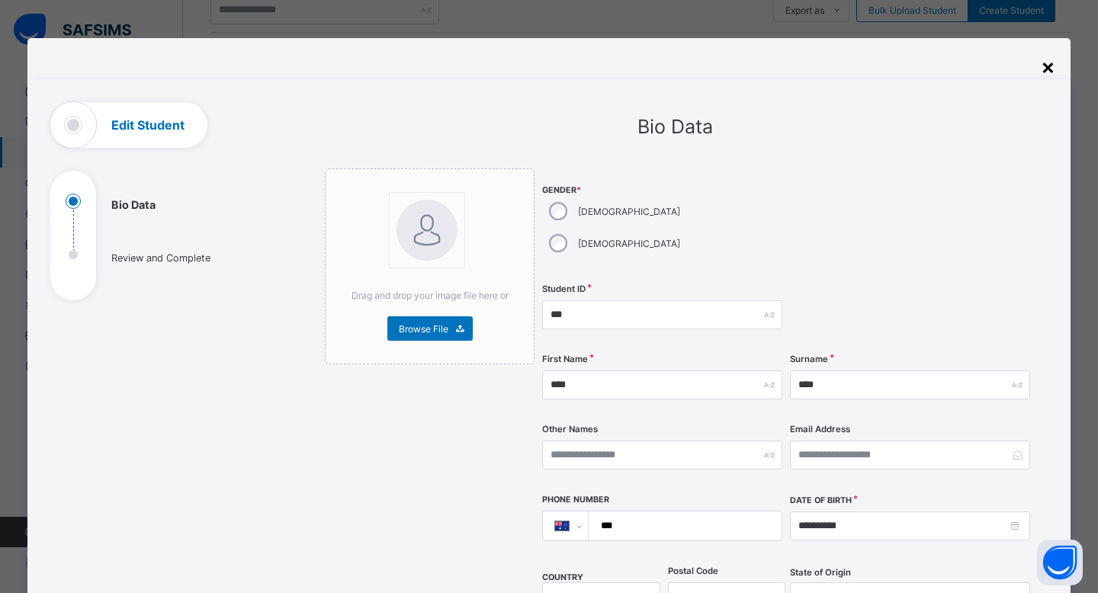
click at [674, 76] on div "×" at bounding box center [1048, 66] width 14 height 26
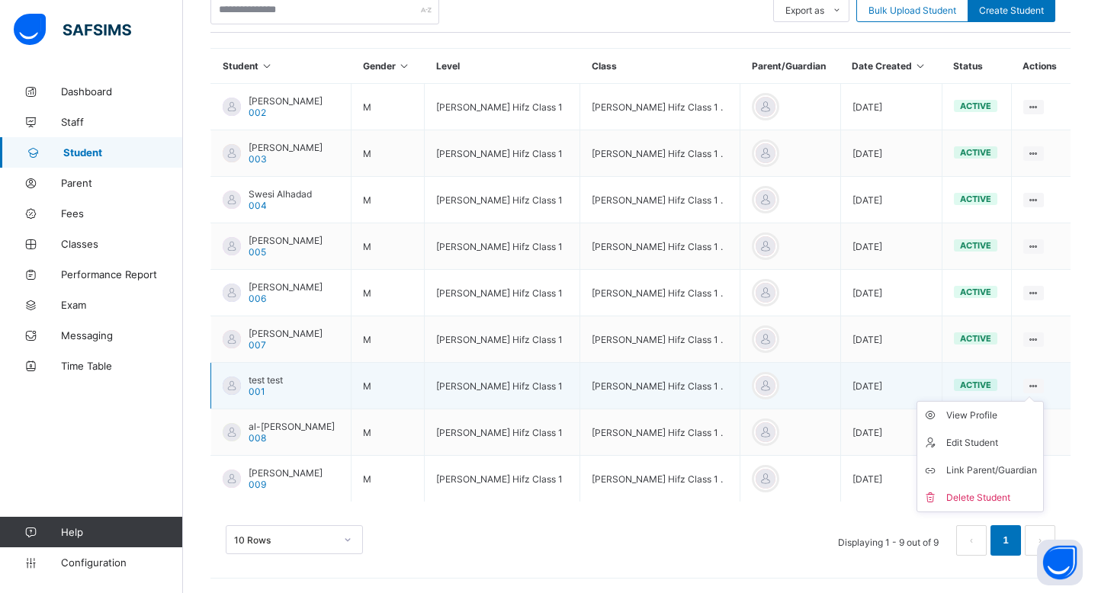
click at [674, 407] on ul "View Profile Edit Student Link Parent/Guardian Delete Student" at bounding box center [980, 456] width 127 height 111
click at [674, 415] on div "View Profile" at bounding box center [992, 415] width 91 height 15
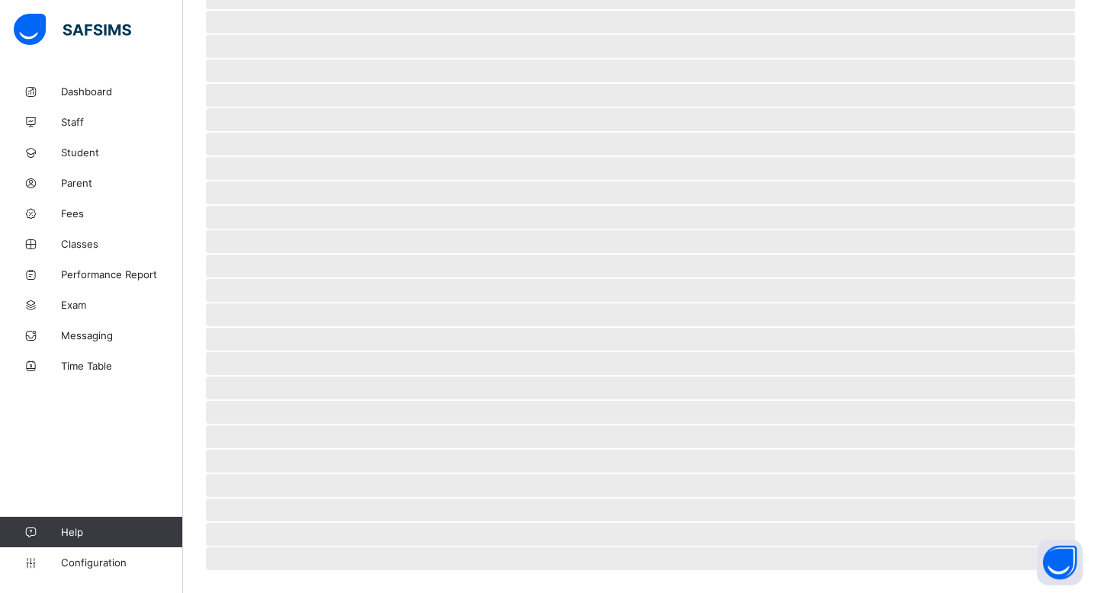
select select "****"
select select "*"
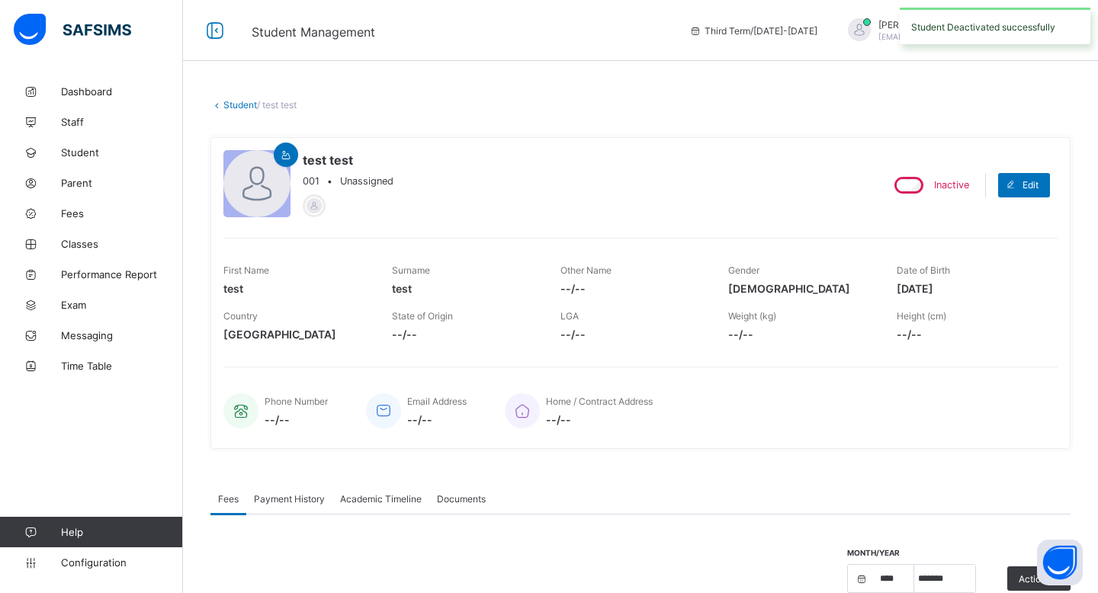
click at [235, 108] on link "Student" at bounding box center [241, 104] width 34 height 11
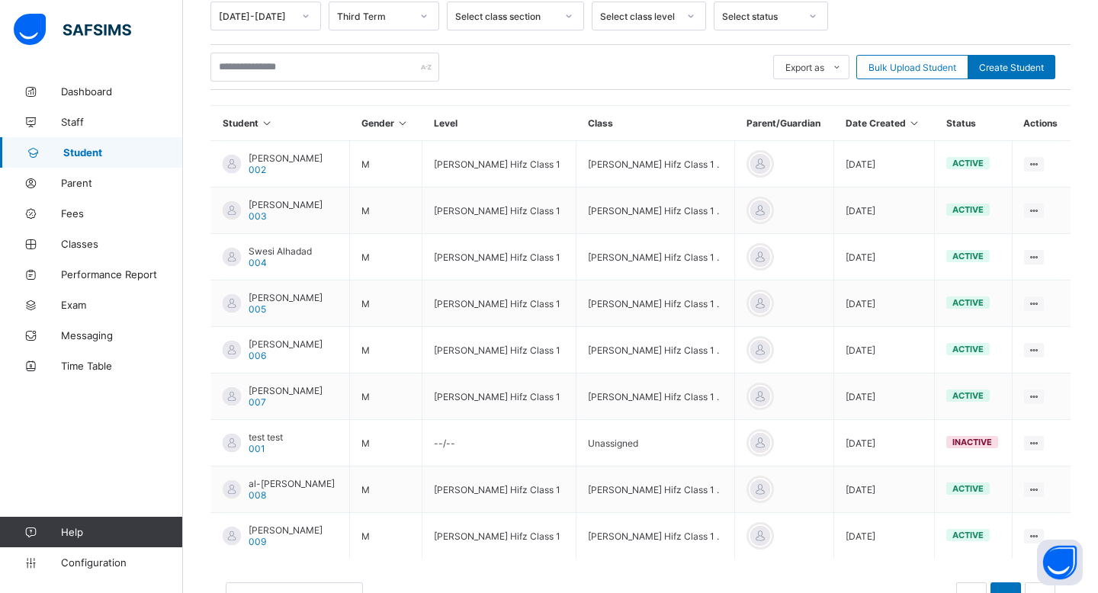
scroll to position [33, 0]
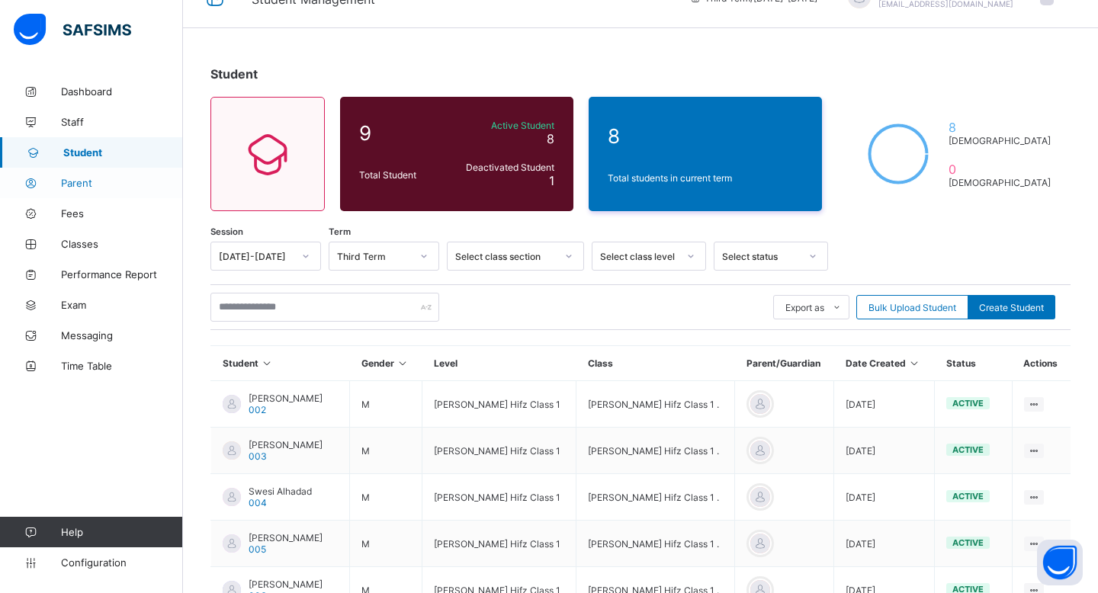
click at [94, 187] on span "Parent" at bounding box center [122, 183] width 122 height 12
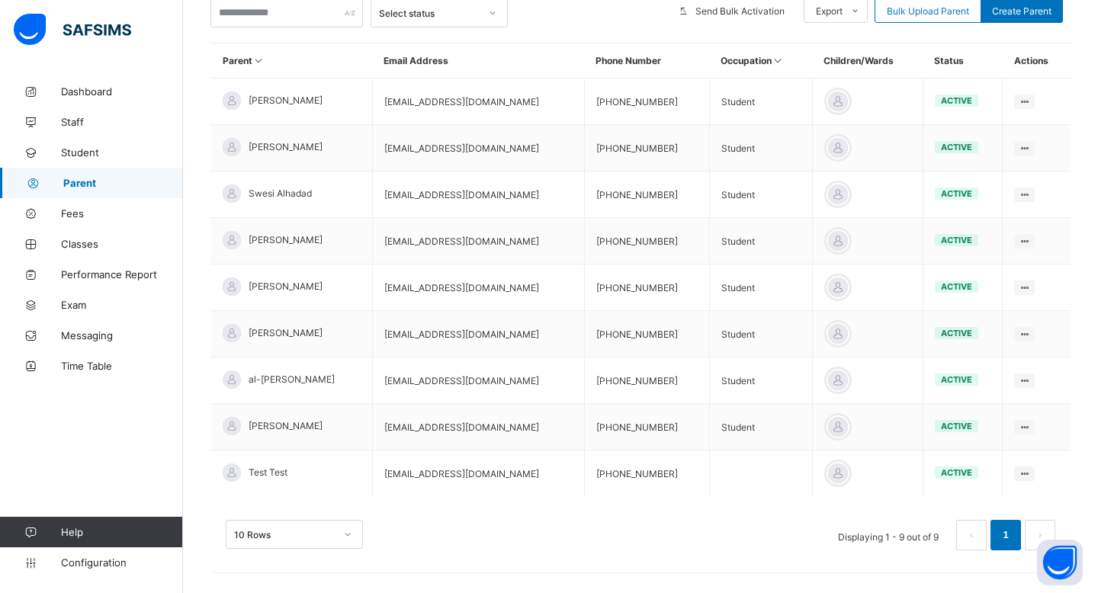
scroll to position [313, 0]
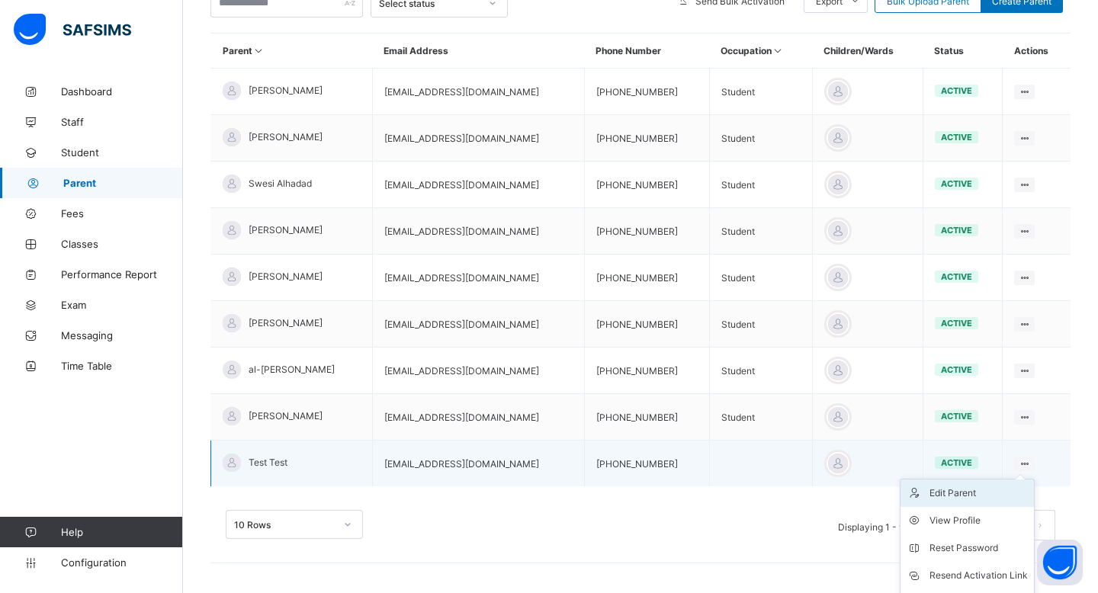
click at [674, 490] on div "Edit Parent" at bounding box center [979, 493] width 98 height 15
select select "**"
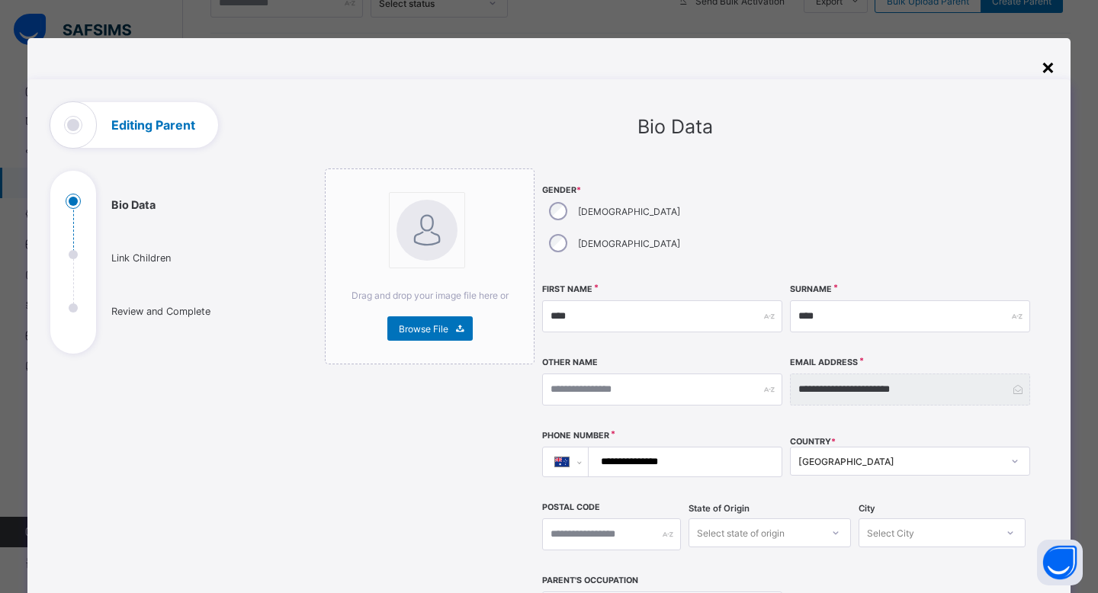
click at [674, 66] on div "×" at bounding box center [1048, 66] width 14 height 26
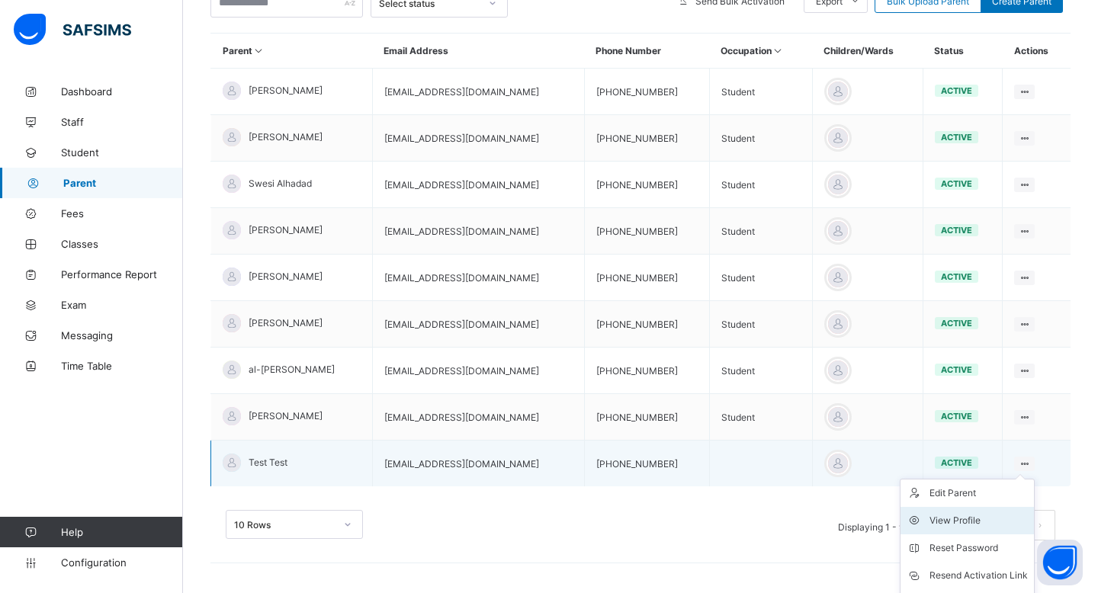
click at [674, 515] on div "View Profile" at bounding box center [979, 520] width 98 height 15
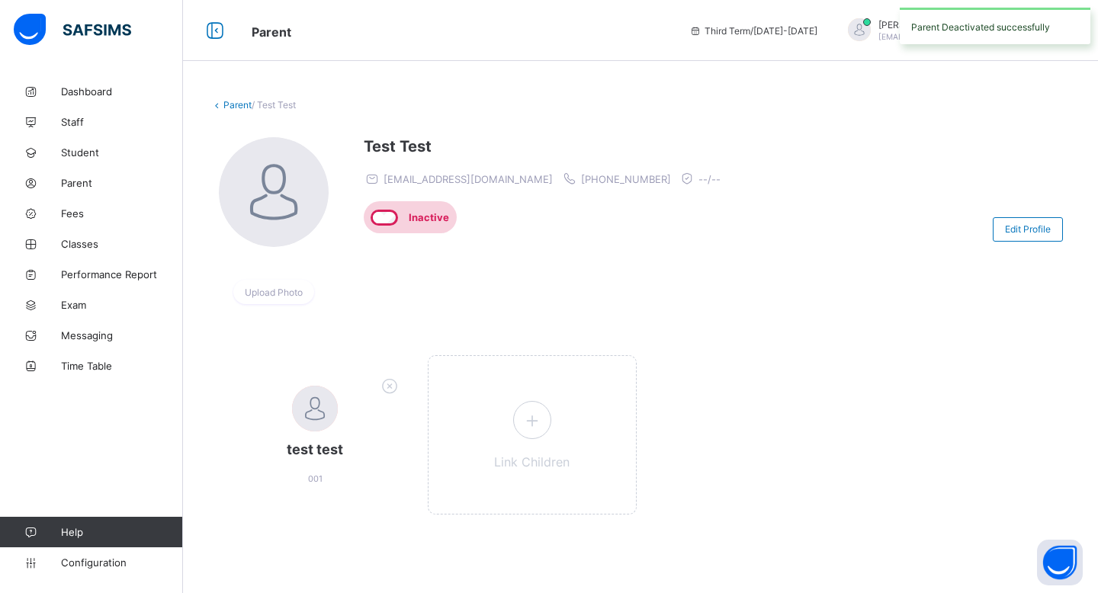
click at [568, 256] on div "Test Test [EMAIL_ADDRESS][DOMAIN_NAME] [PHONE_NUMBER] --/-- Inactive" at bounding box center [546, 229] width 365 height 184
click at [223, 105] on icon at bounding box center [217, 104] width 13 height 11
click at [224, 104] on link "Parent" at bounding box center [238, 104] width 28 height 11
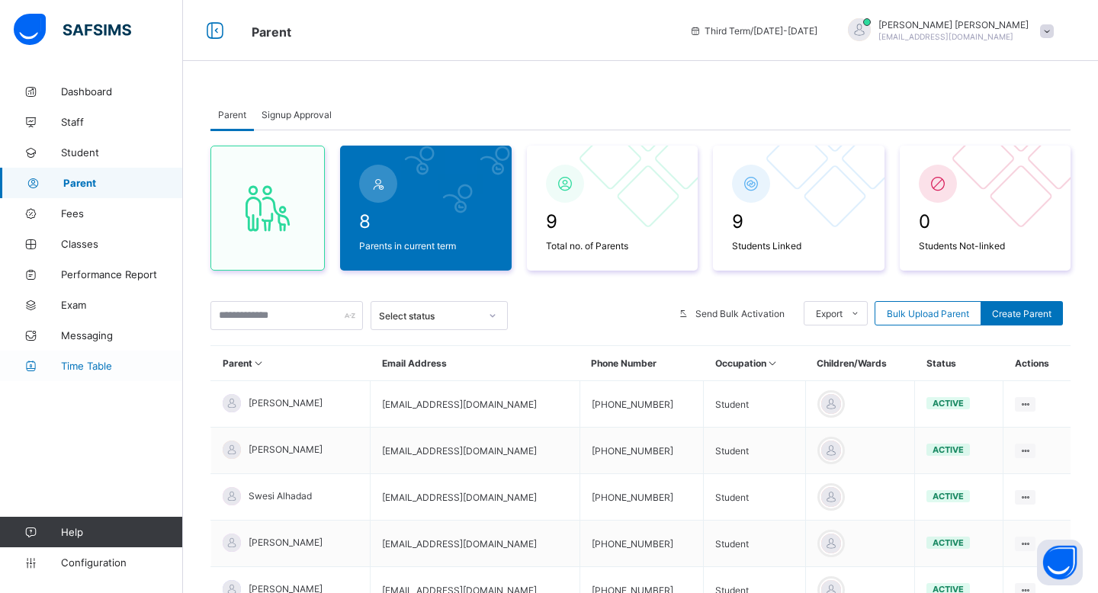
click at [115, 356] on link "Time Table" at bounding box center [91, 366] width 183 height 31
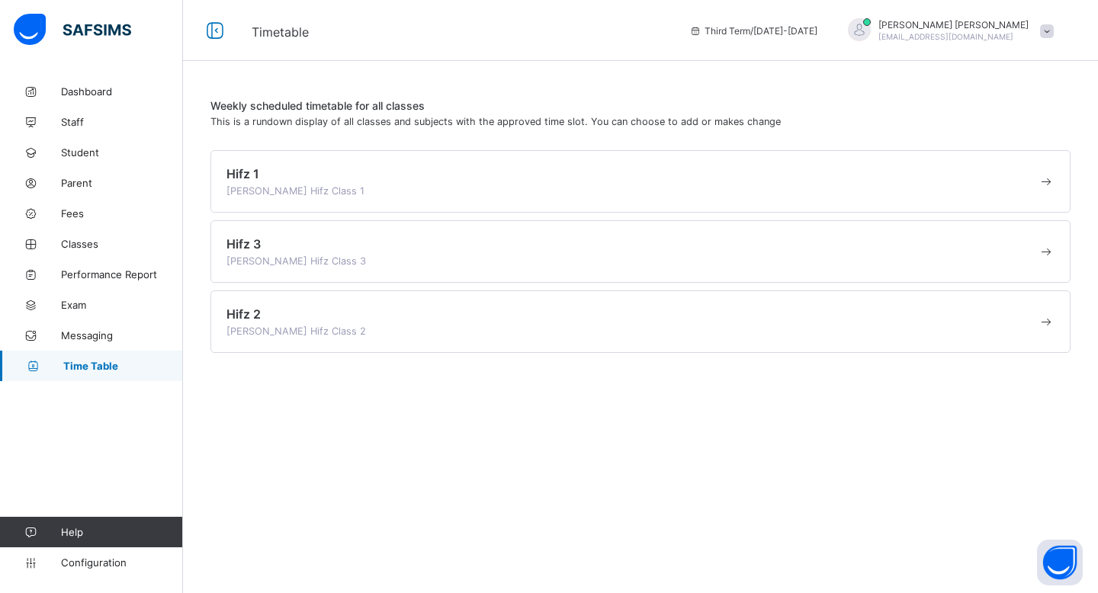
click at [329, 211] on div "Hifz 1 [PERSON_NAME] Hifz Class 1" at bounding box center [641, 181] width 860 height 63
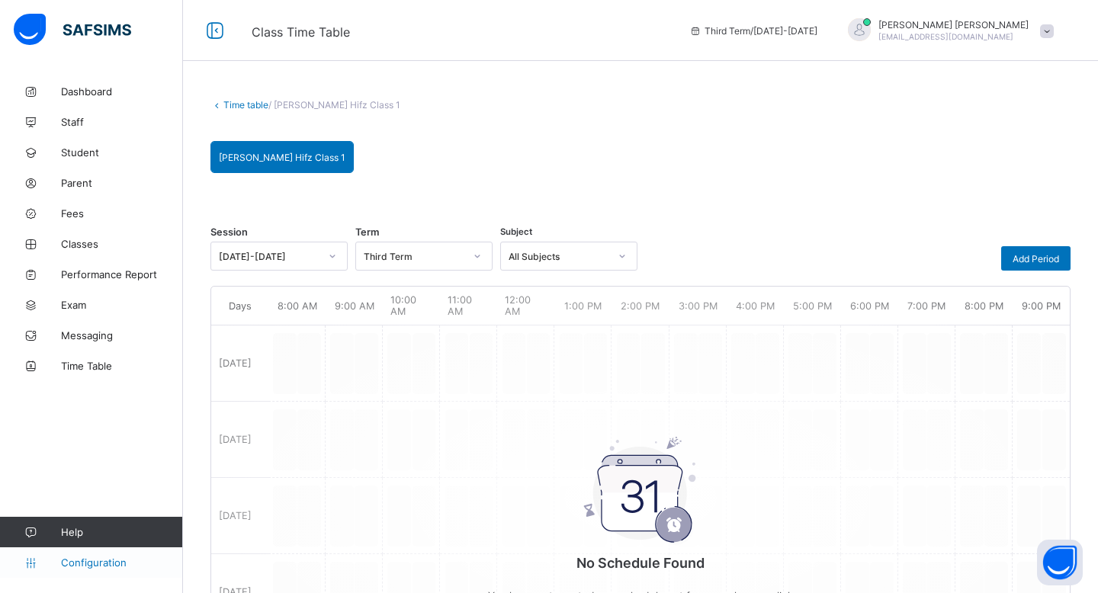
click at [102, 561] on span "Configuration" at bounding box center [121, 563] width 121 height 12
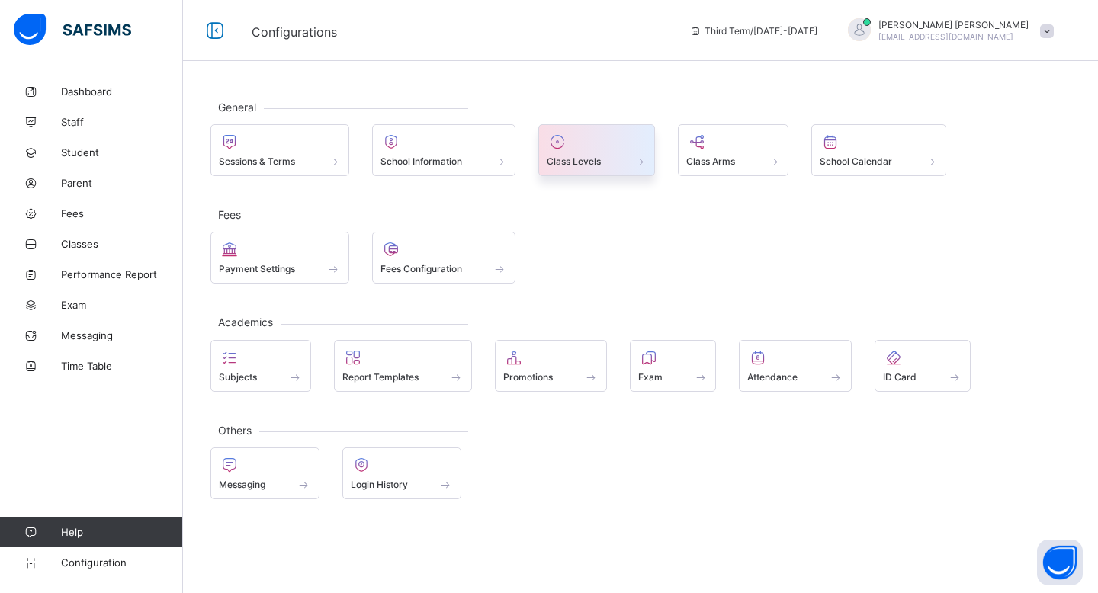
click at [649, 167] on div "Class Levels" at bounding box center [597, 150] width 117 height 52
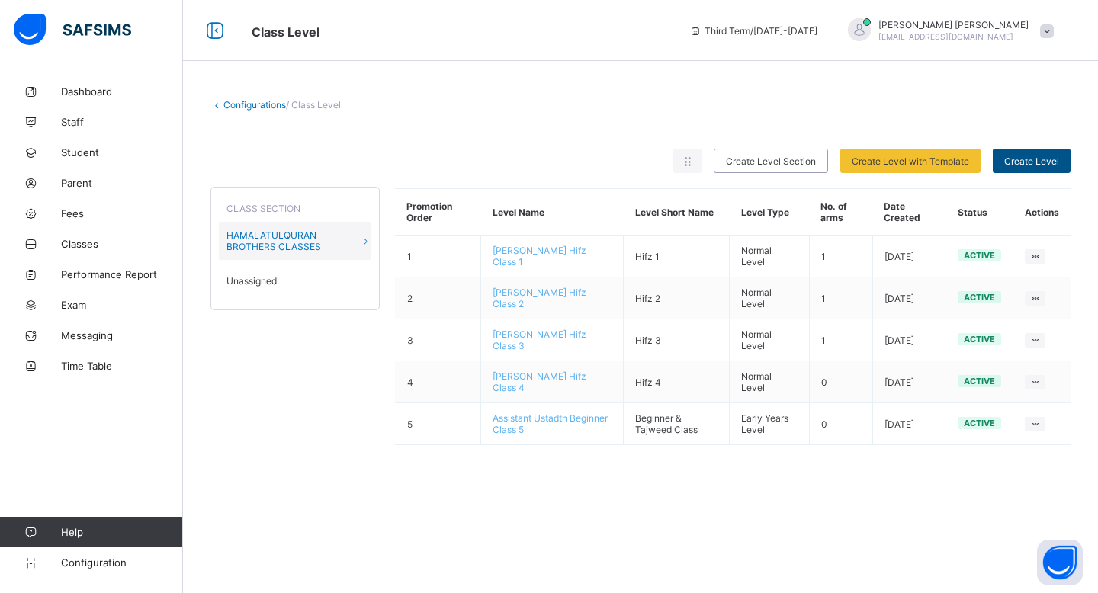
click at [674, 159] on span "Create Level" at bounding box center [1032, 161] width 55 height 11
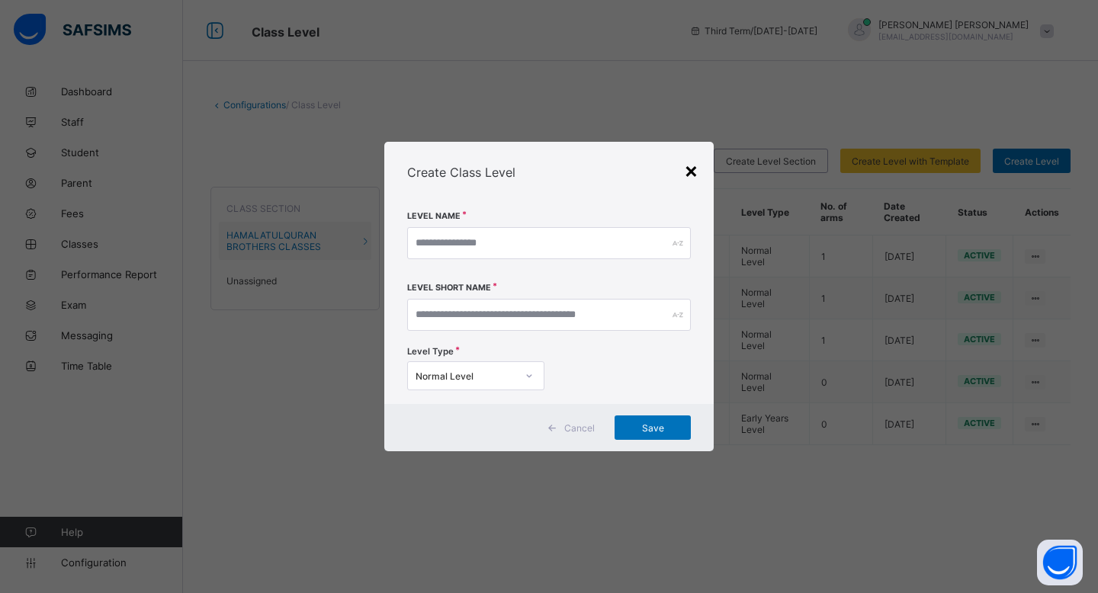
click at [674, 175] on div "×" at bounding box center [691, 170] width 14 height 26
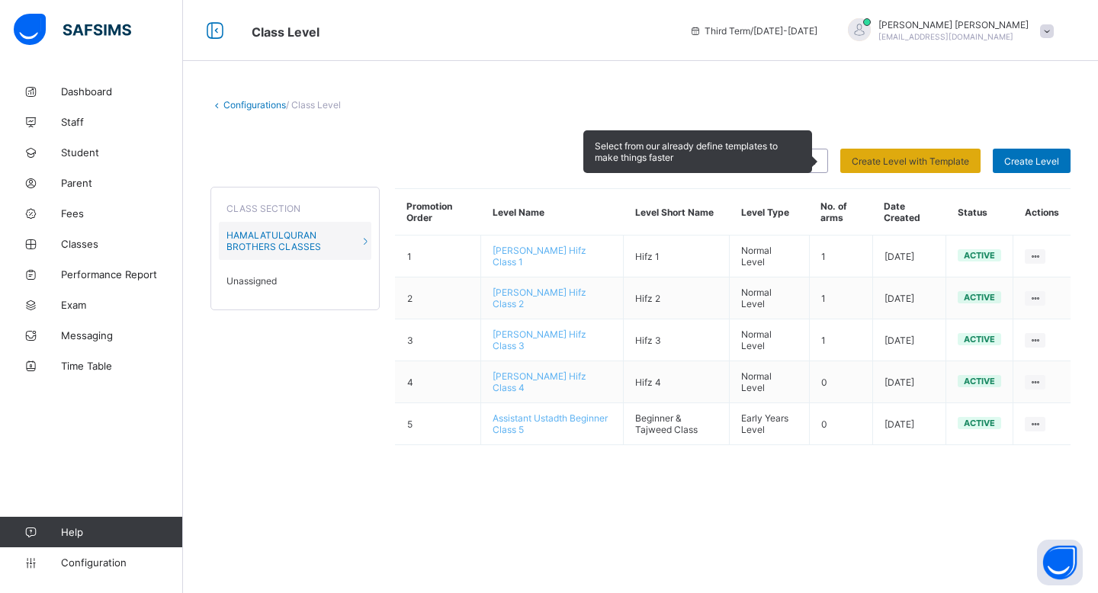
click at [674, 164] on span "Create Level with Template" at bounding box center [910, 161] width 117 height 11
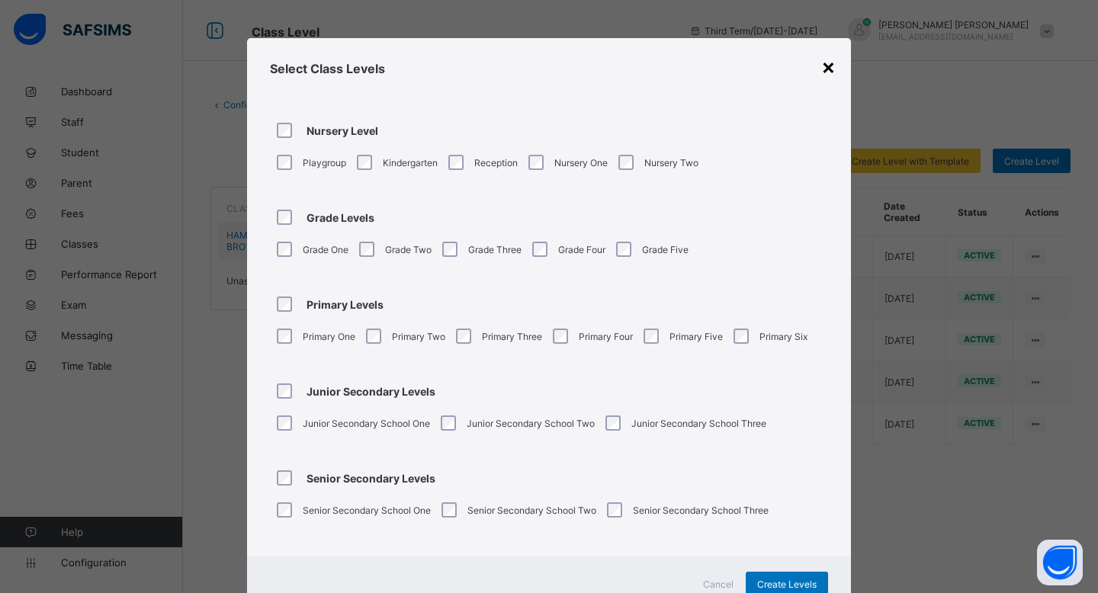
click at [674, 66] on div "×" at bounding box center [829, 66] width 14 height 26
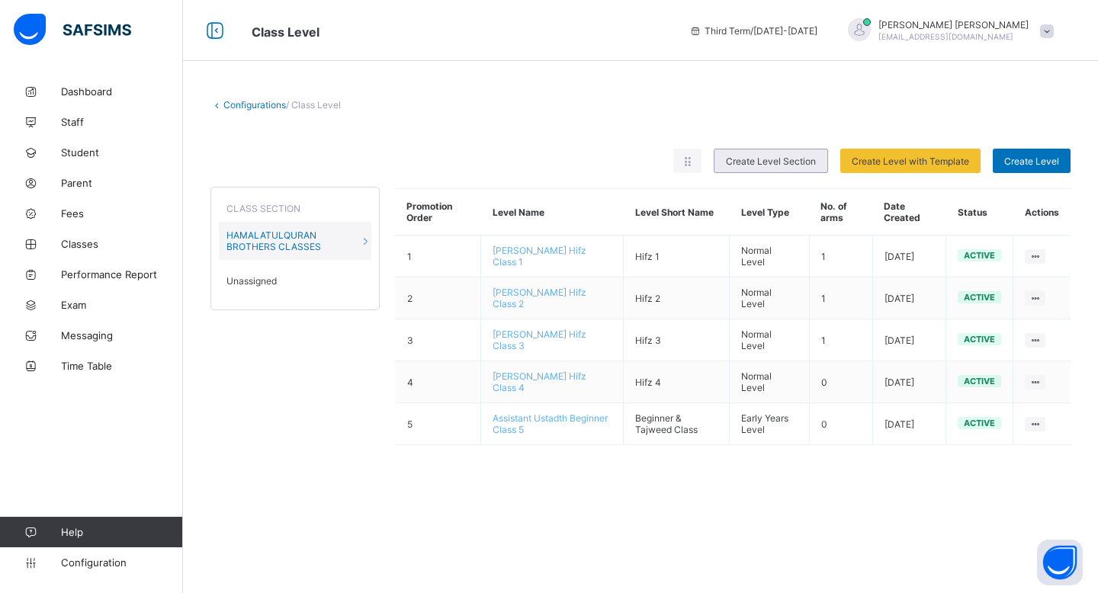
click at [674, 165] on span "Create Level Section" at bounding box center [771, 161] width 90 height 11
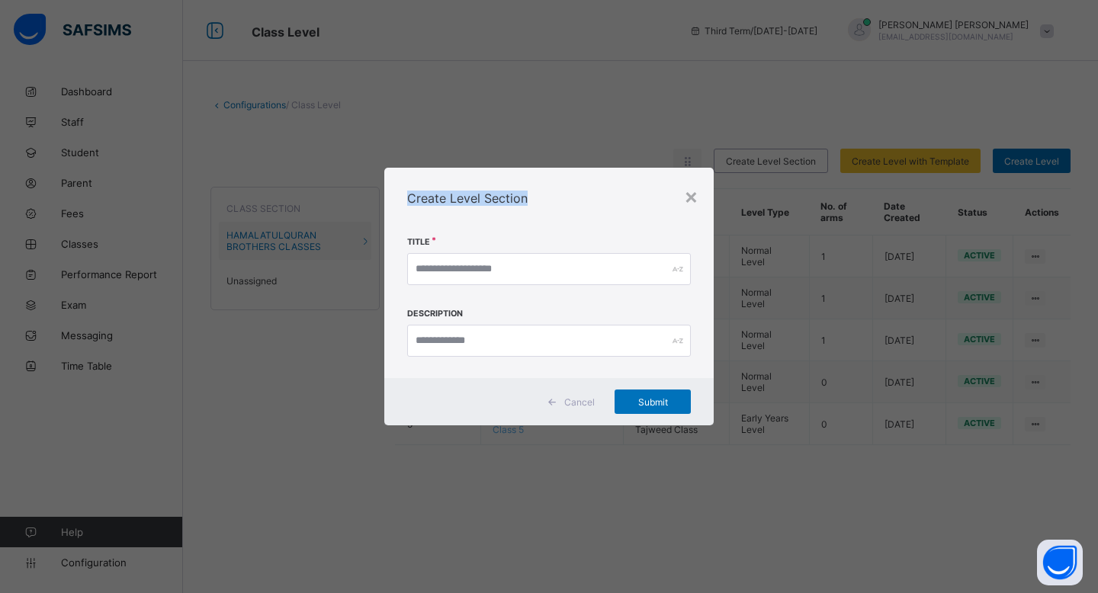
click at [674, 191] on div "Create Level Section" at bounding box center [549, 198] width 330 height 61
click at [674, 198] on div "×" at bounding box center [691, 196] width 14 height 26
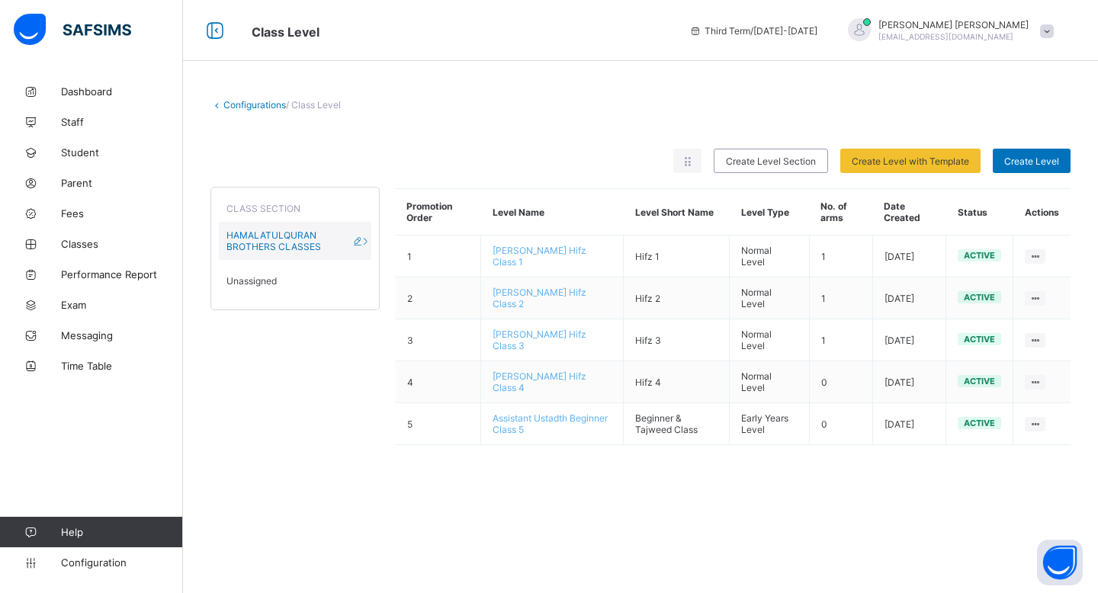
click at [346, 241] on span "HAMALATULQURAN BROTHERS CLASSES" at bounding box center [295, 241] width 137 height 23
click at [360, 240] on icon at bounding box center [357, 241] width 13 height 11
type input "**********"
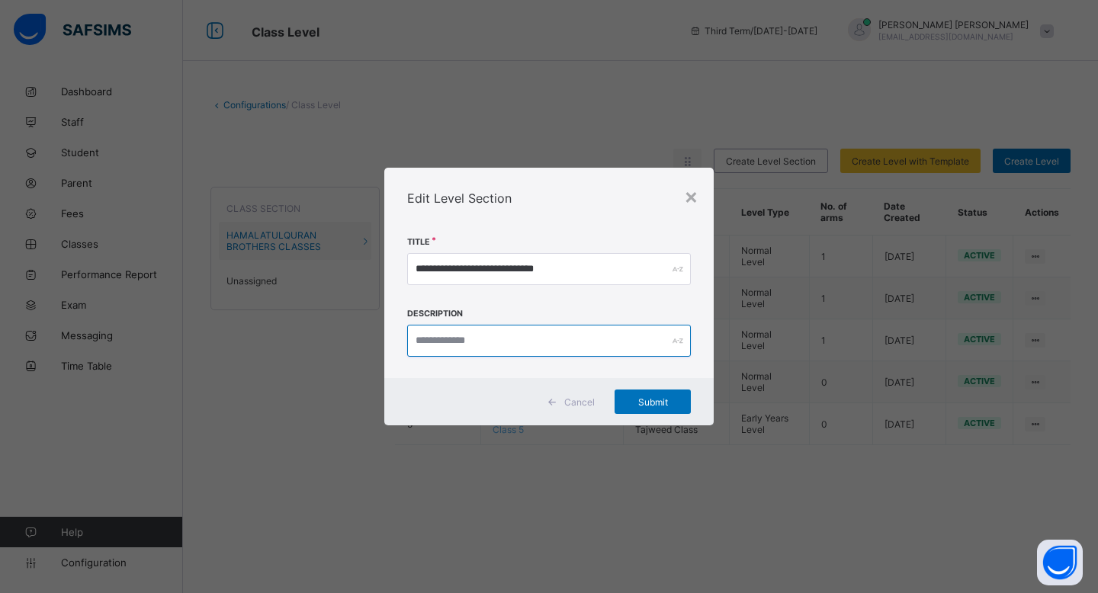
click at [547, 344] on input "text" at bounding box center [549, 341] width 284 height 32
click at [674, 198] on div "×" at bounding box center [691, 196] width 14 height 26
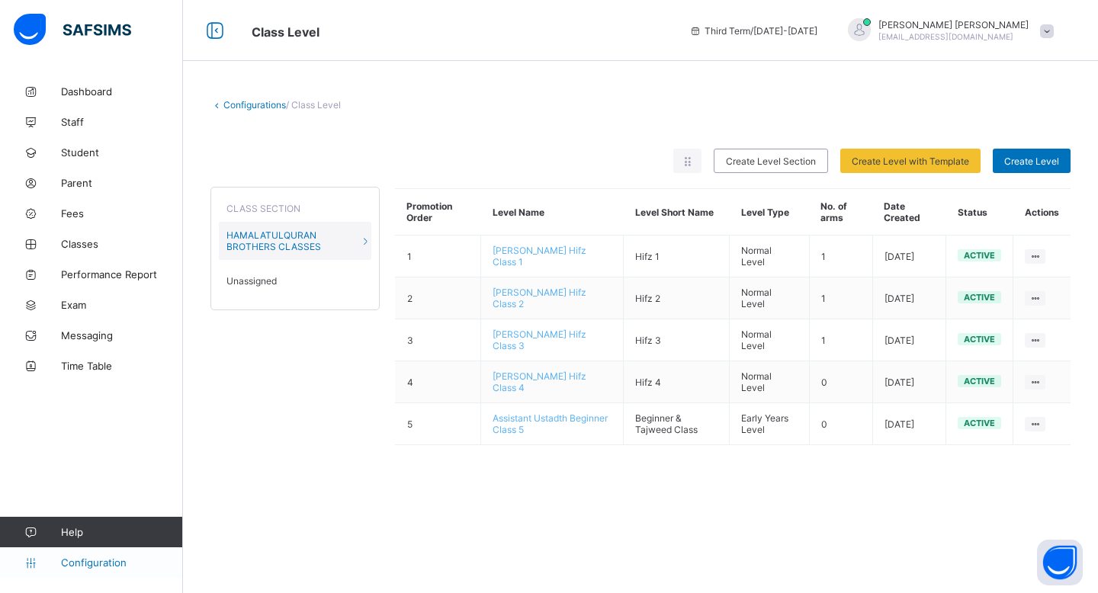
click at [110, 560] on span "Configuration" at bounding box center [121, 563] width 121 height 12
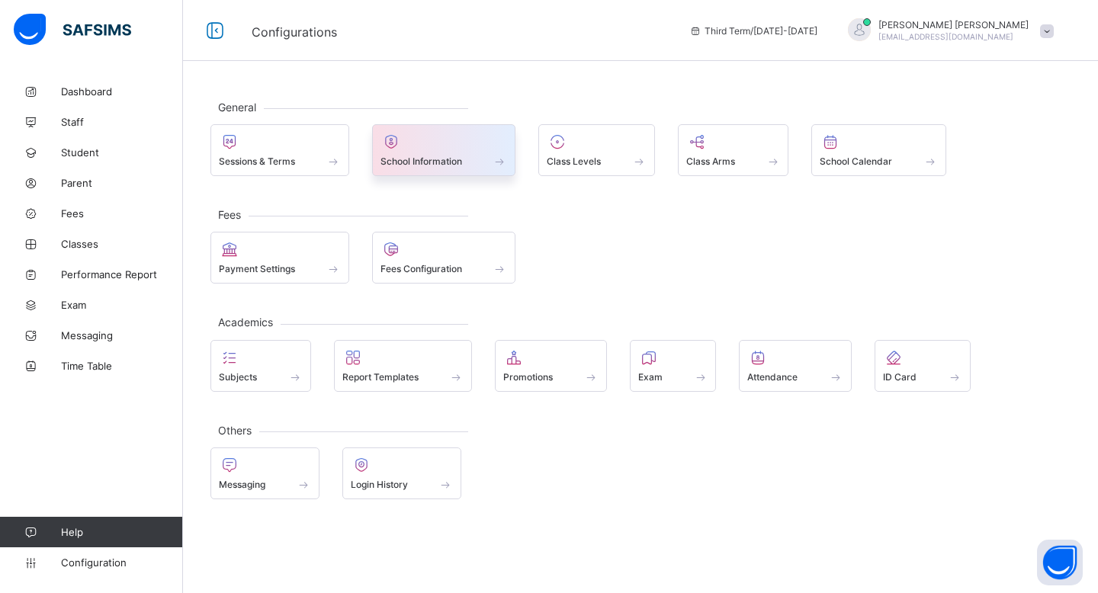
click at [441, 161] on span "School Information" at bounding box center [422, 161] width 82 height 11
select select "**"
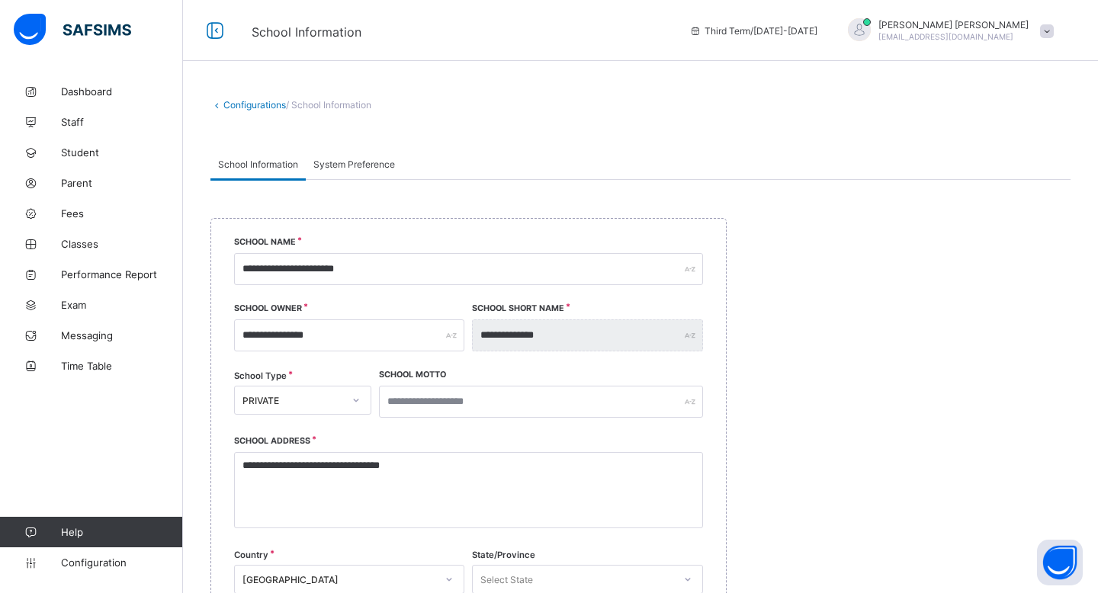
click at [371, 160] on span "System Preference" at bounding box center [355, 164] width 82 height 11
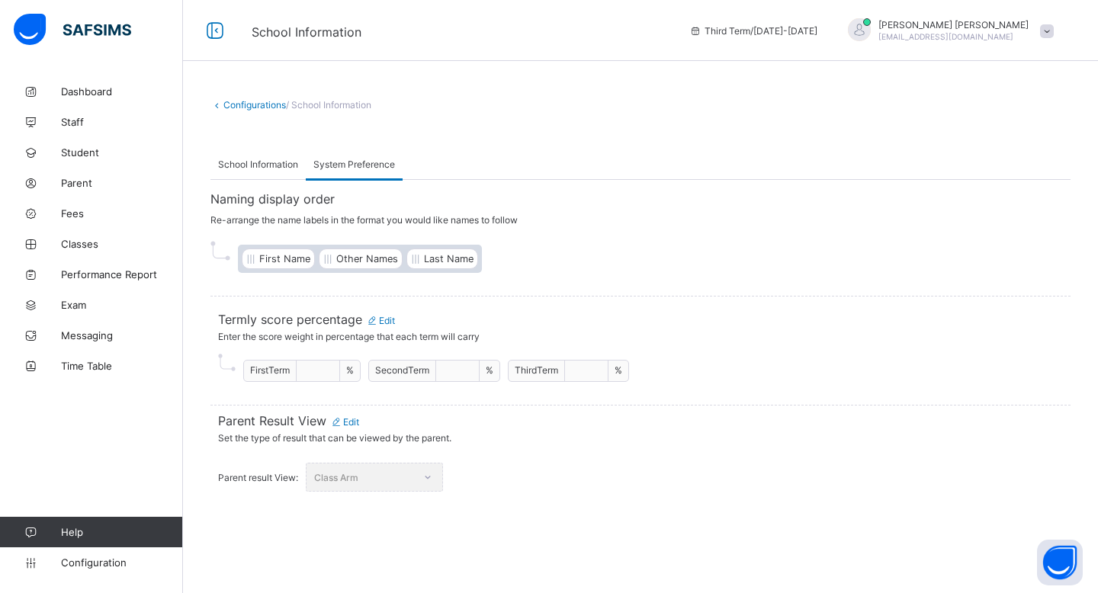
click at [379, 473] on div "Class Arm" at bounding box center [374, 477] width 137 height 29
click at [423, 467] on div "Class Arm" at bounding box center [374, 477] width 137 height 29
click at [359, 423] on span "Edit" at bounding box center [344, 421] width 29 height 11
click at [553, 463] on div "Class Arm" at bounding box center [519, 477] width 137 height 29
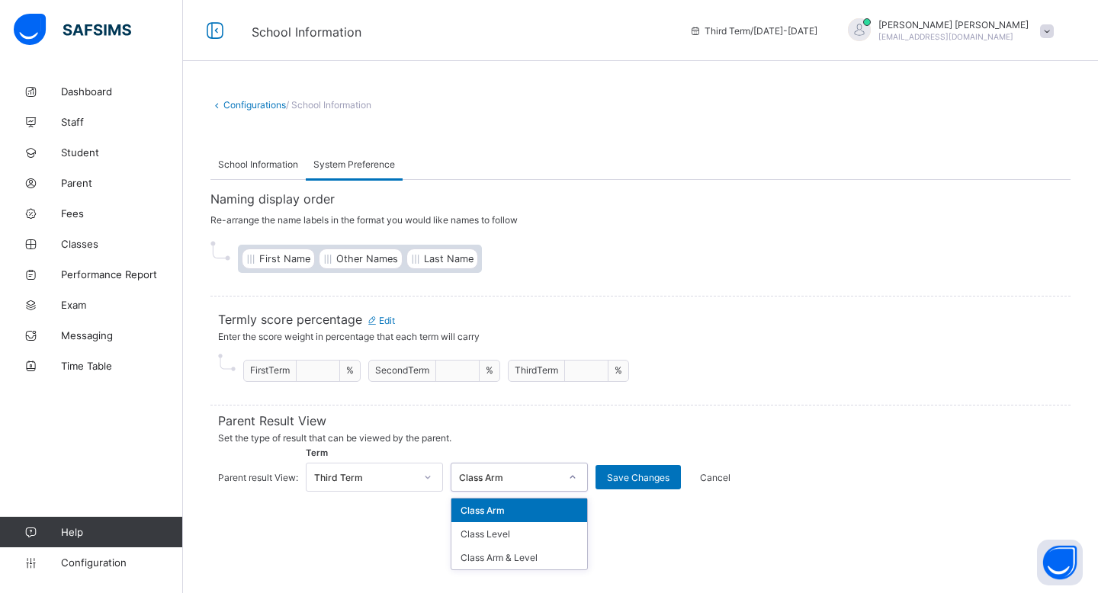
click at [401, 473] on div "Third Term" at bounding box center [364, 477] width 101 height 11
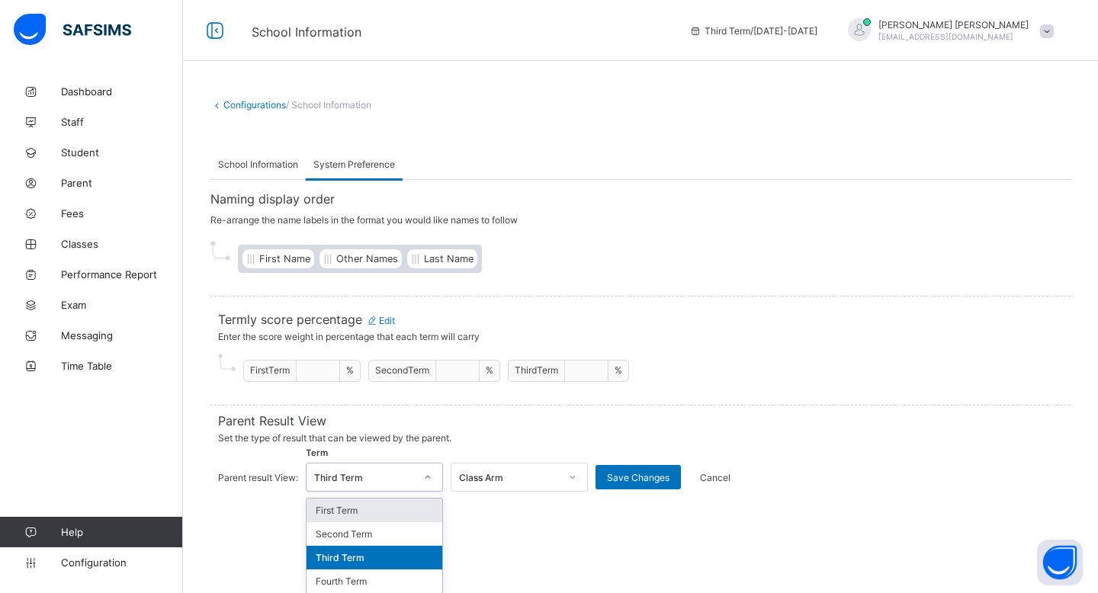
click at [486, 539] on div "**********" at bounding box center [640, 296] width 915 height 593
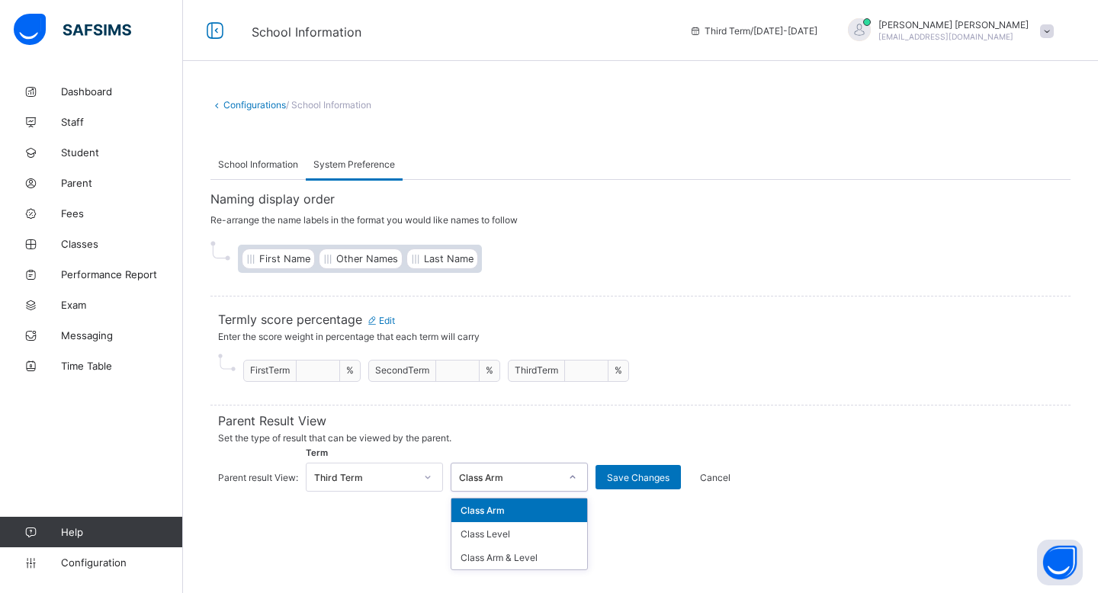
click at [509, 472] on div "Class Arm" at bounding box center [509, 477] width 101 height 11
click at [674, 529] on div "**********" at bounding box center [640, 296] width 915 height 593
click at [564, 472] on div at bounding box center [573, 477] width 26 height 24
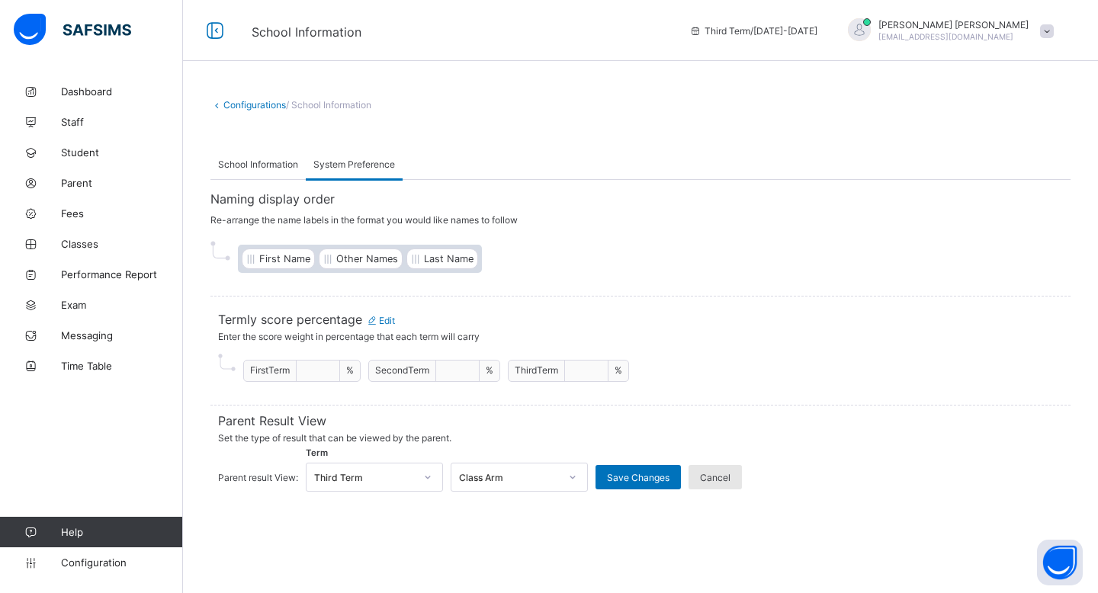
click at [674, 472] on span "Cancel" at bounding box center [715, 477] width 31 height 11
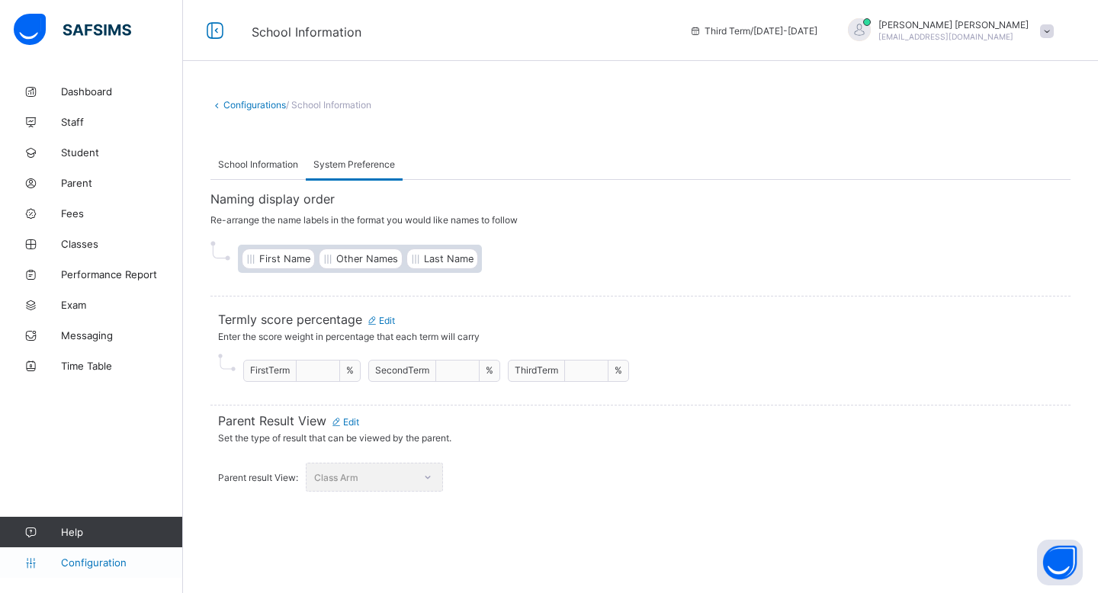
click at [108, 558] on span "Configuration" at bounding box center [121, 563] width 121 height 12
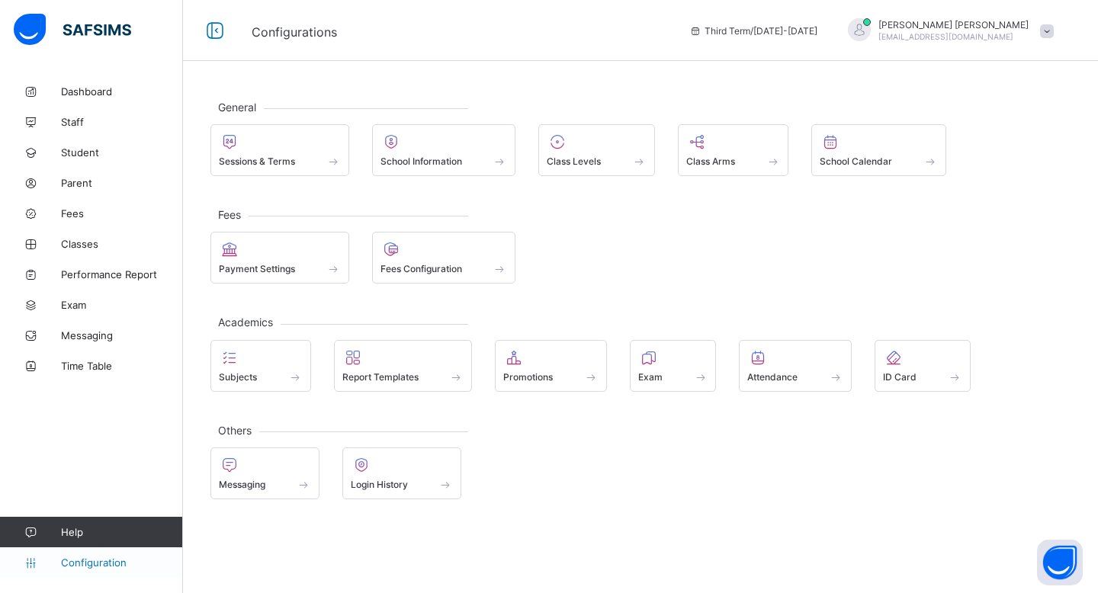
click at [130, 567] on span "Configuration" at bounding box center [121, 563] width 121 height 12
click at [92, 555] on link "Configuration" at bounding box center [91, 563] width 182 height 31
click at [443, 362] on div at bounding box center [404, 358] width 122 height 18
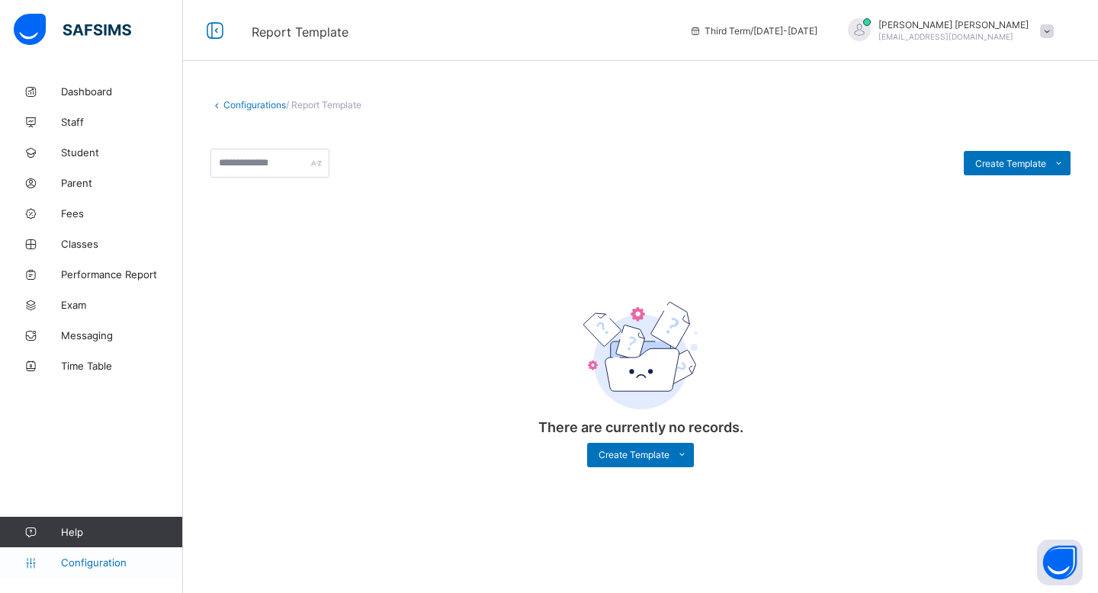
click at [108, 556] on link "Configuration" at bounding box center [91, 563] width 182 height 31
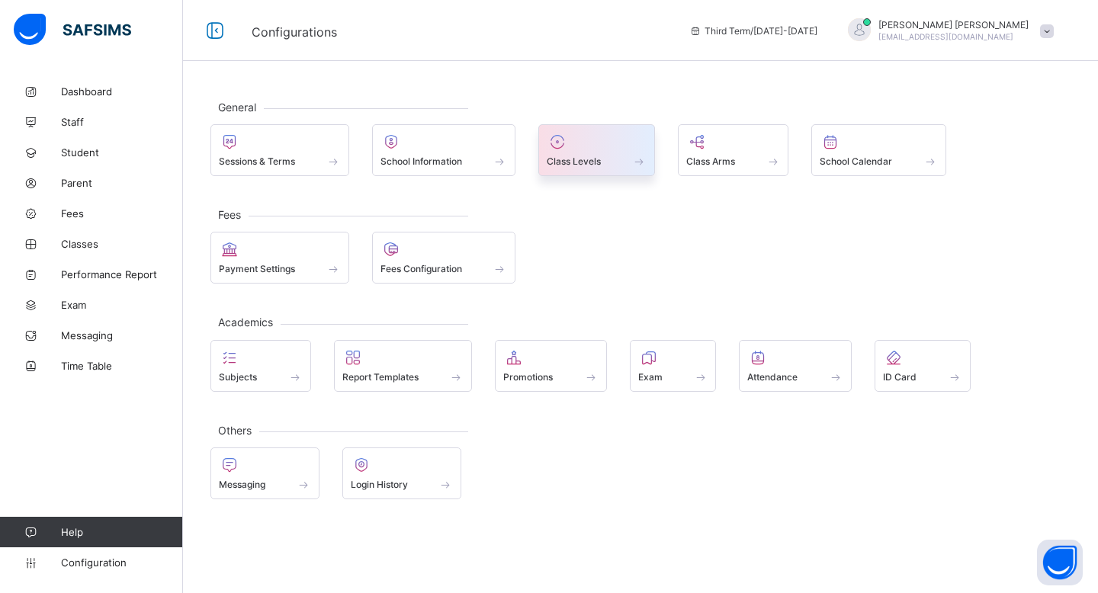
click at [582, 146] on div at bounding box center [597, 142] width 100 height 18
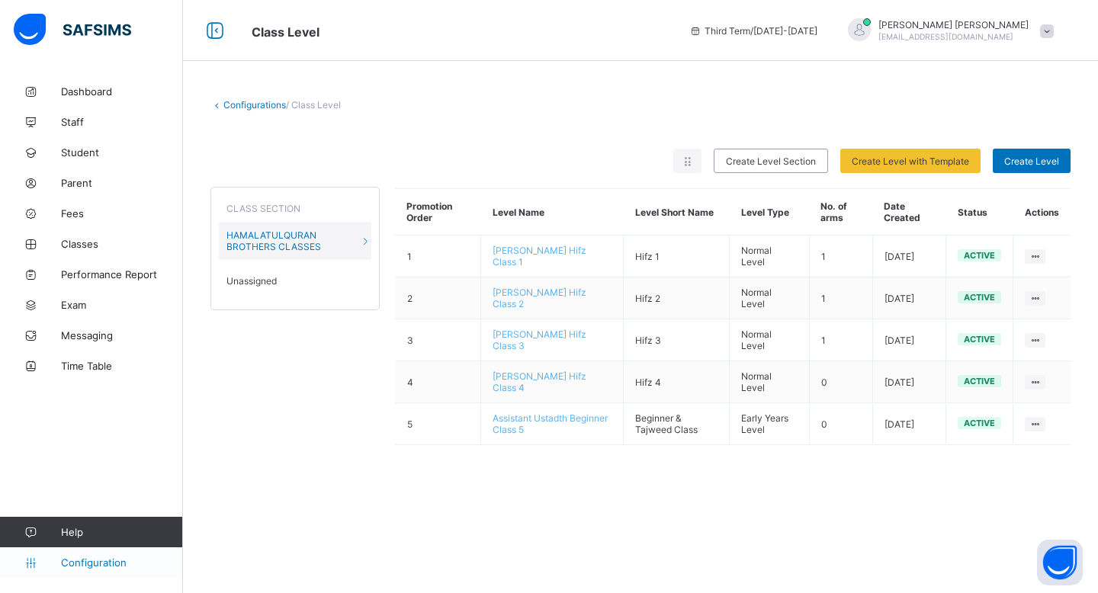
click at [90, 557] on span "Configuration" at bounding box center [121, 563] width 121 height 12
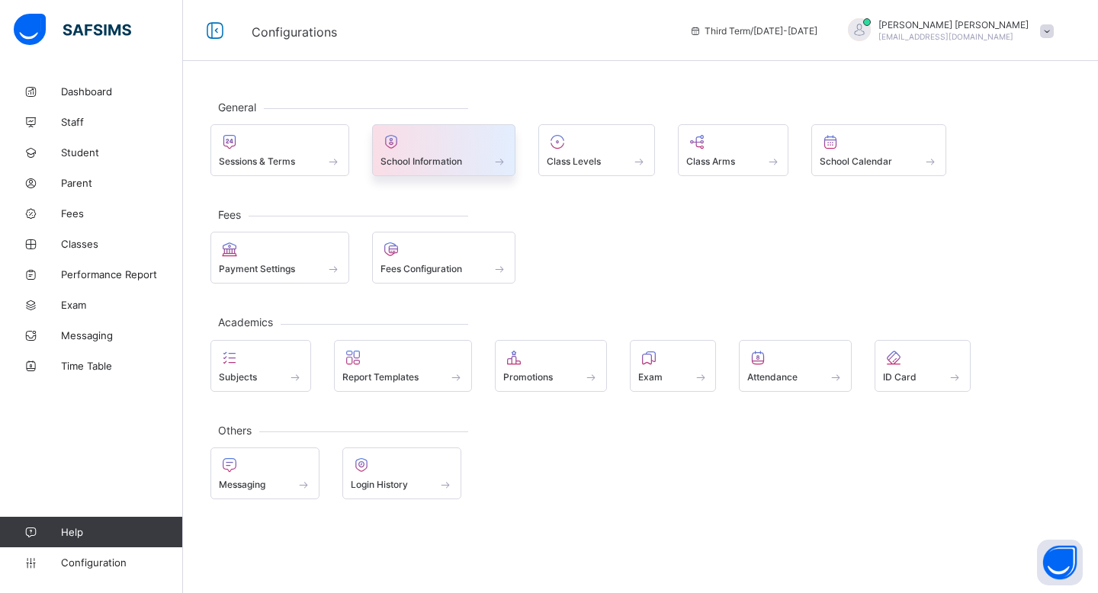
click at [485, 172] on div "School Information" at bounding box center [444, 150] width 144 height 52
select select "**"
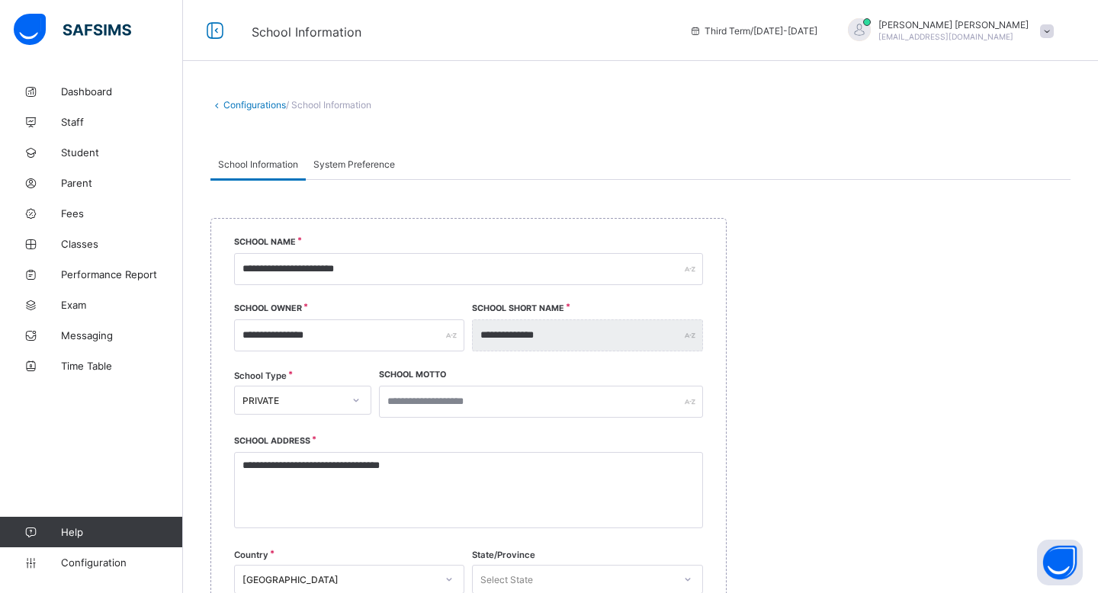
click at [377, 154] on div "System Preference" at bounding box center [354, 164] width 97 height 31
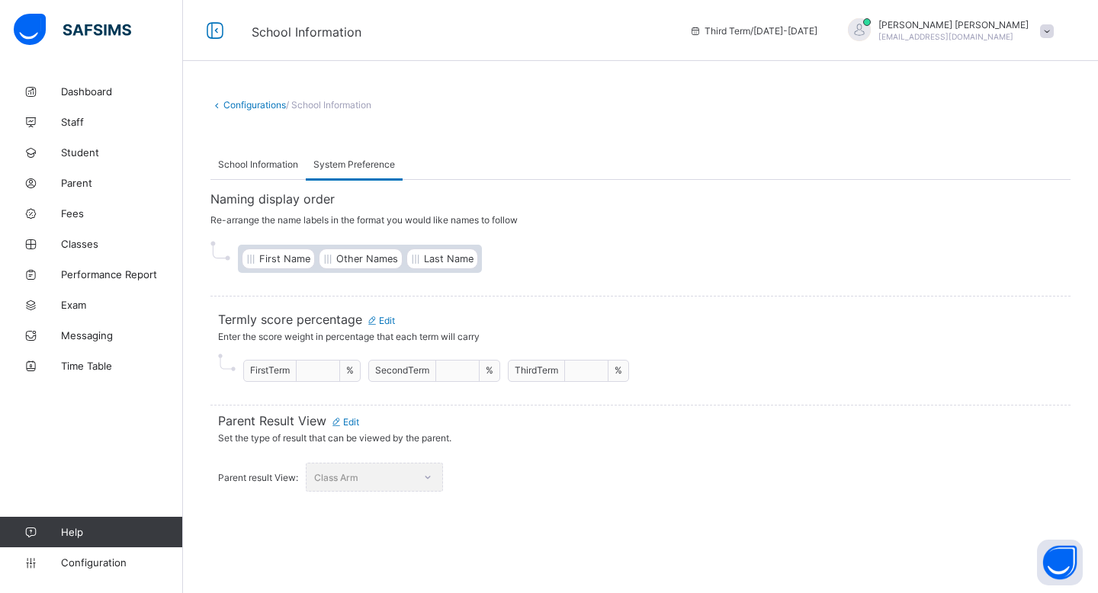
click at [354, 421] on span "Edit" at bounding box center [344, 421] width 29 height 11
click at [484, 467] on div "Class Arm" at bounding box center [505, 477] width 107 height 21
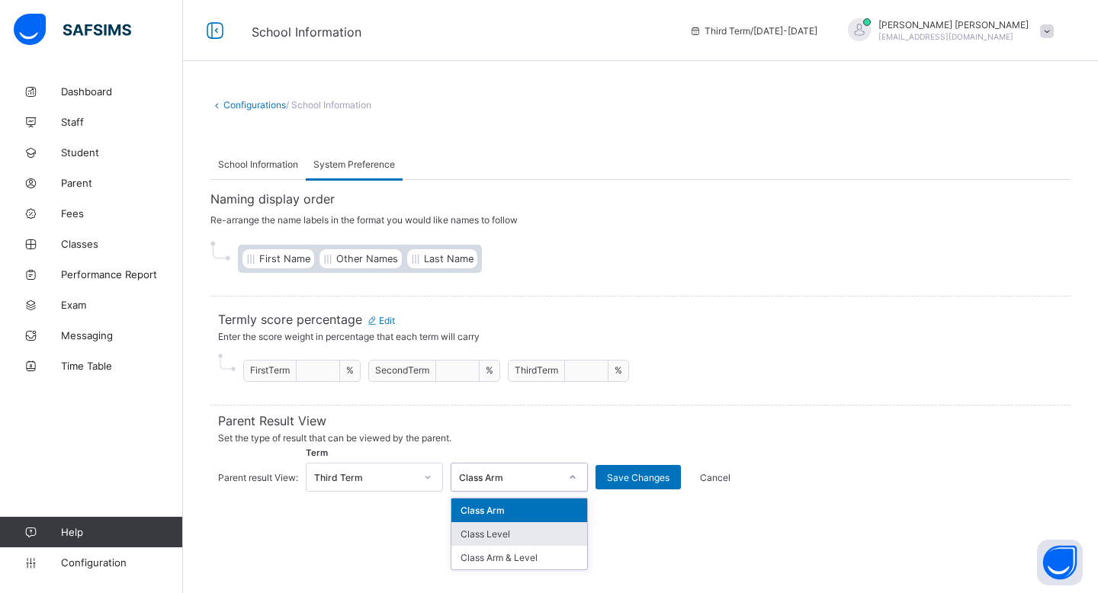
click at [508, 528] on div "Class Level" at bounding box center [520, 535] width 136 height 24
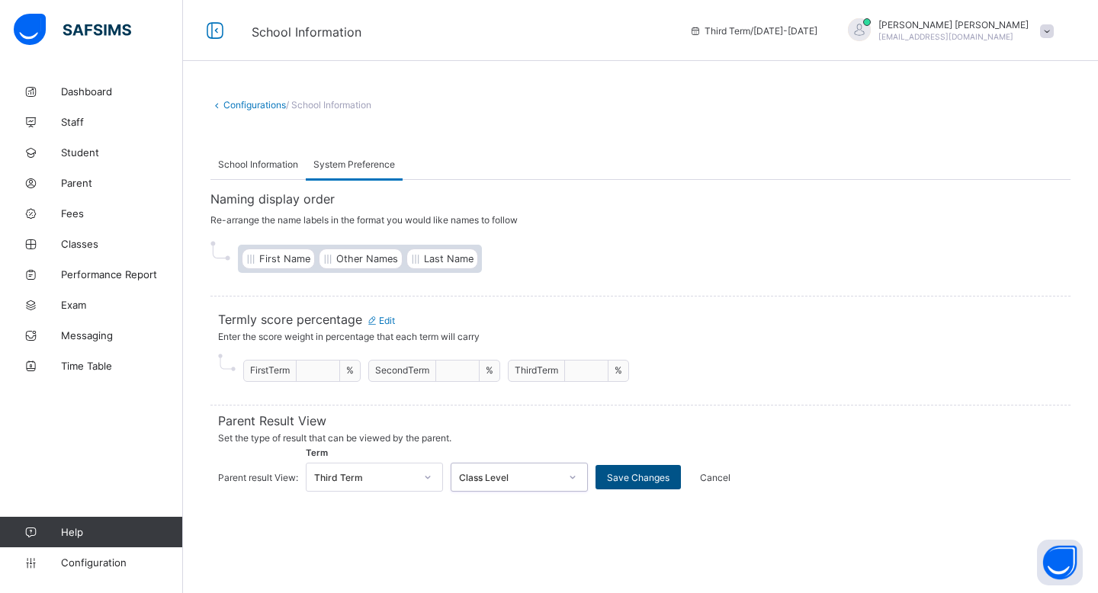
click at [644, 475] on span "Save Changes" at bounding box center [638, 477] width 63 height 11
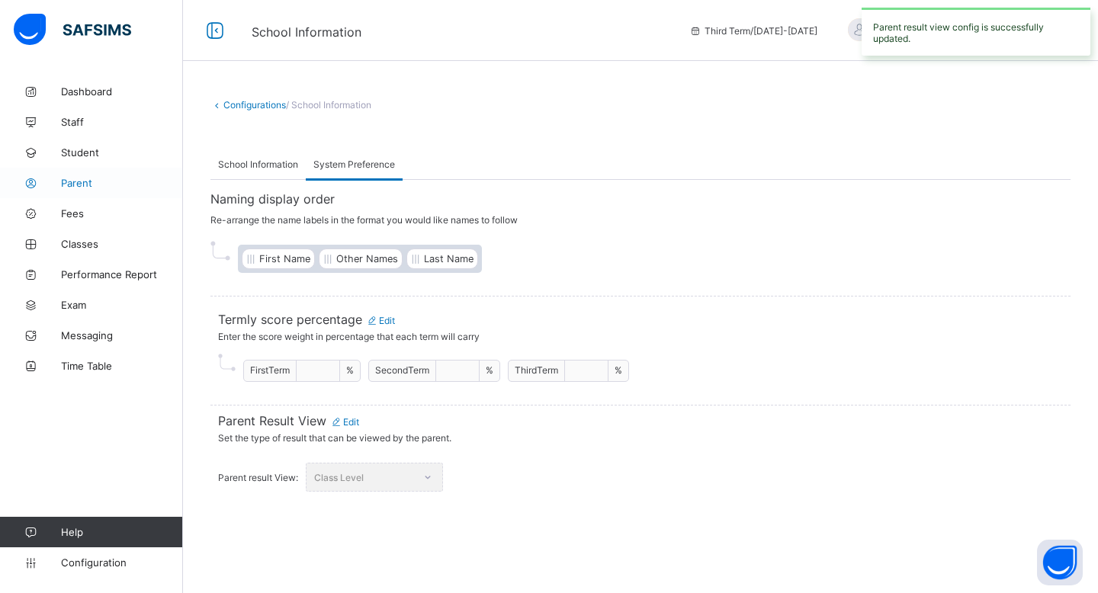
click at [85, 175] on link "Parent" at bounding box center [91, 183] width 183 height 31
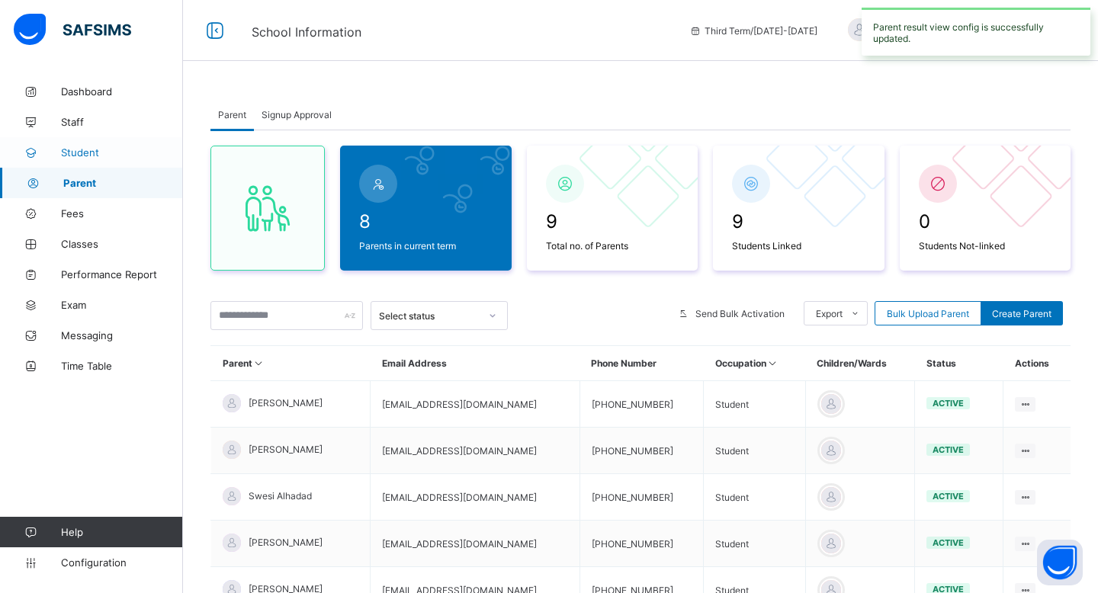
click at [95, 146] on span "Student" at bounding box center [122, 152] width 122 height 12
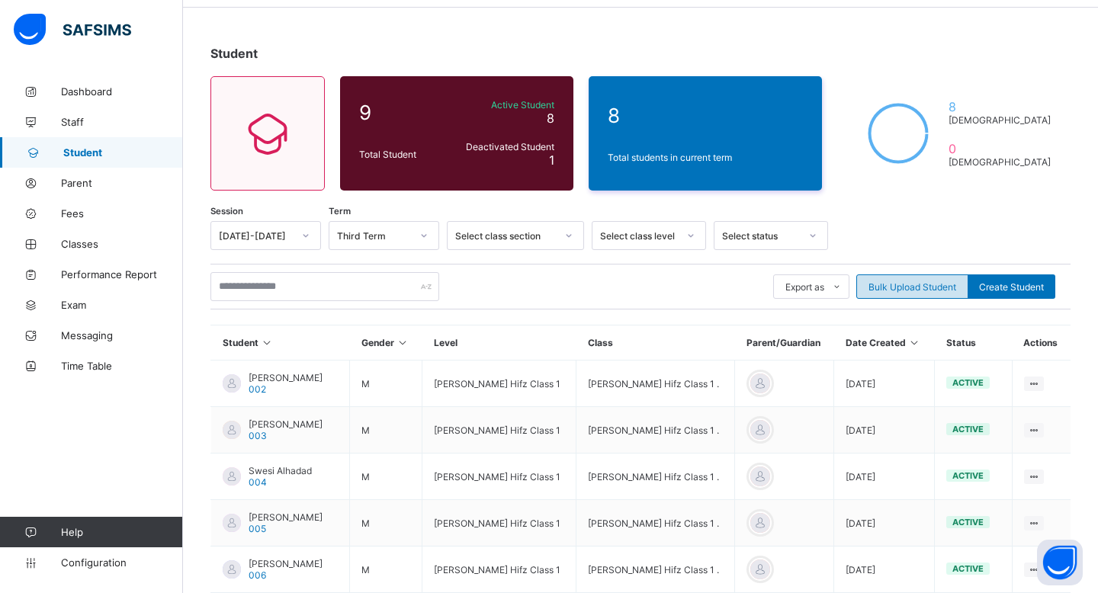
scroll to position [55, 0]
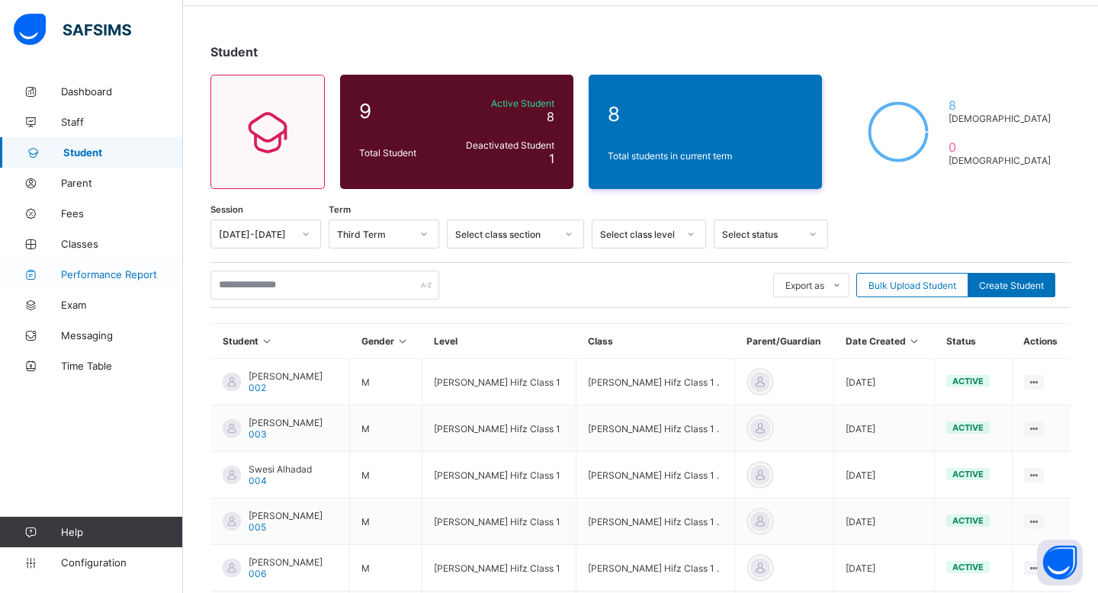
click at [90, 272] on span "Performance Report" at bounding box center [122, 275] width 122 height 12
select select "****"
select select "*"
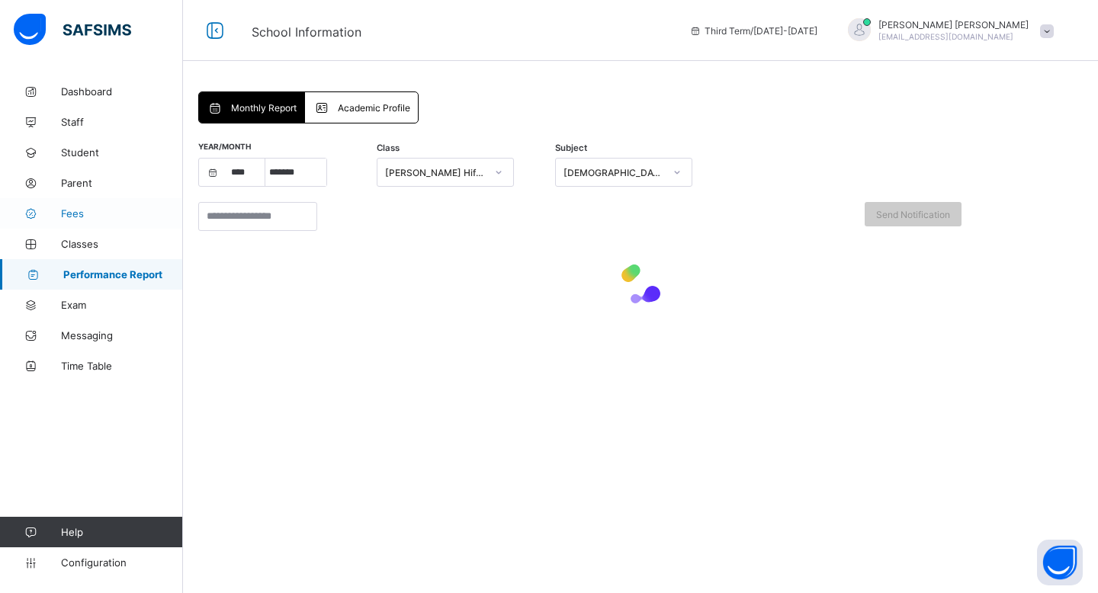
click at [110, 214] on span "Fees" at bounding box center [122, 213] width 122 height 12
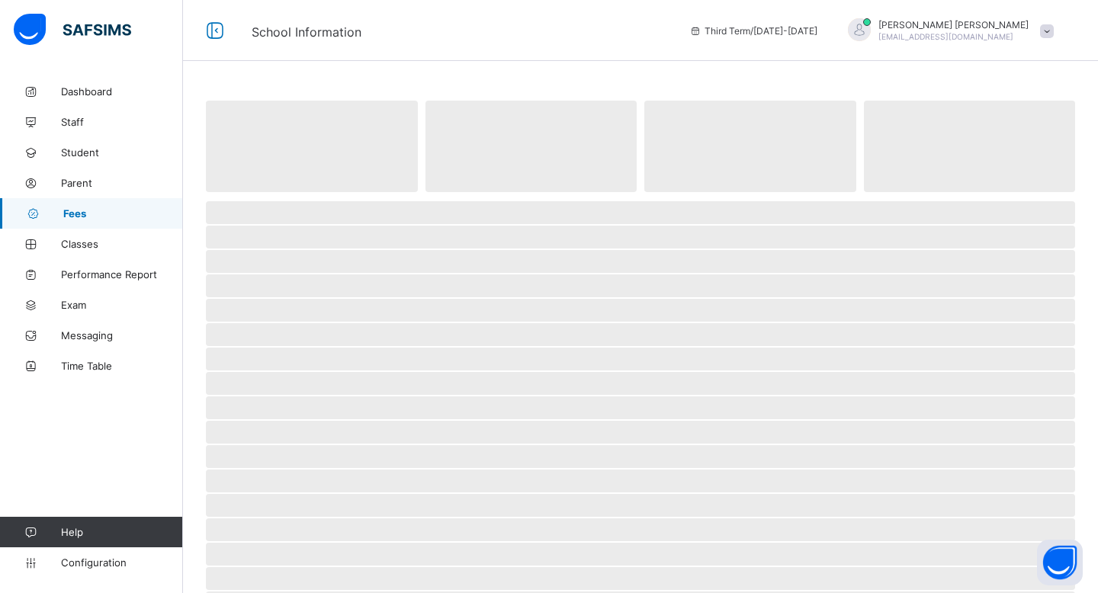
select select "****"
select select "*"
select select "****"
select select "*"
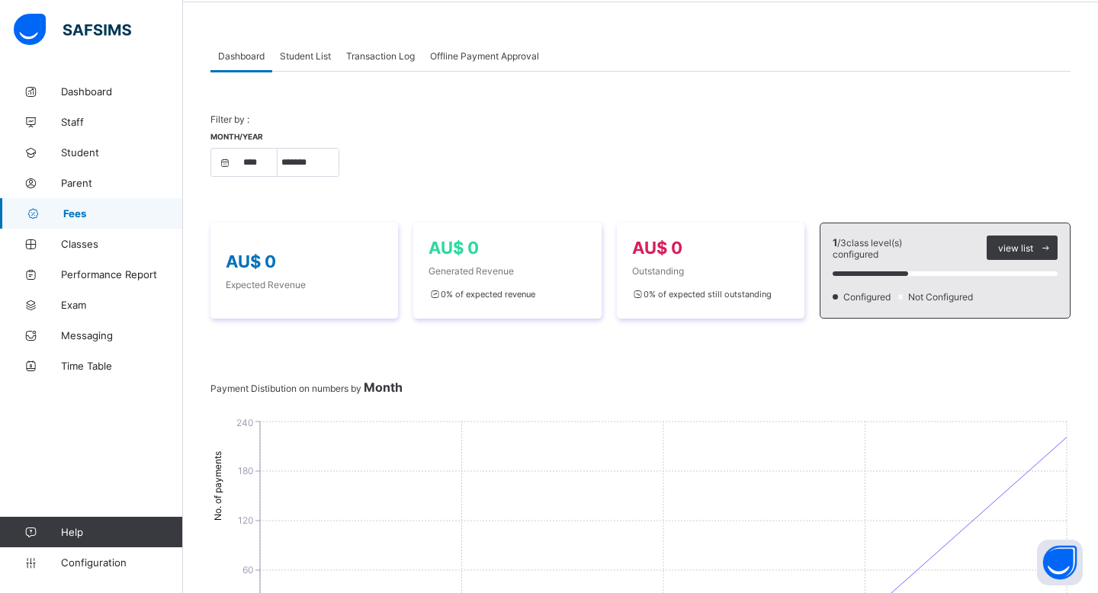
scroll to position [49, 0]
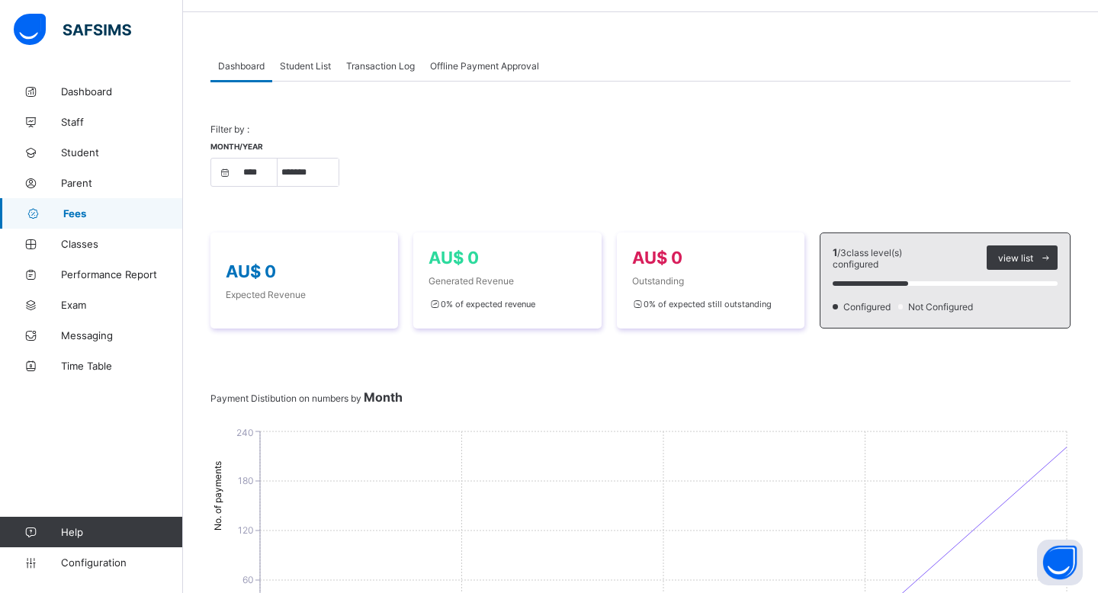
click at [311, 69] on span "Student List" at bounding box center [305, 65] width 51 height 11
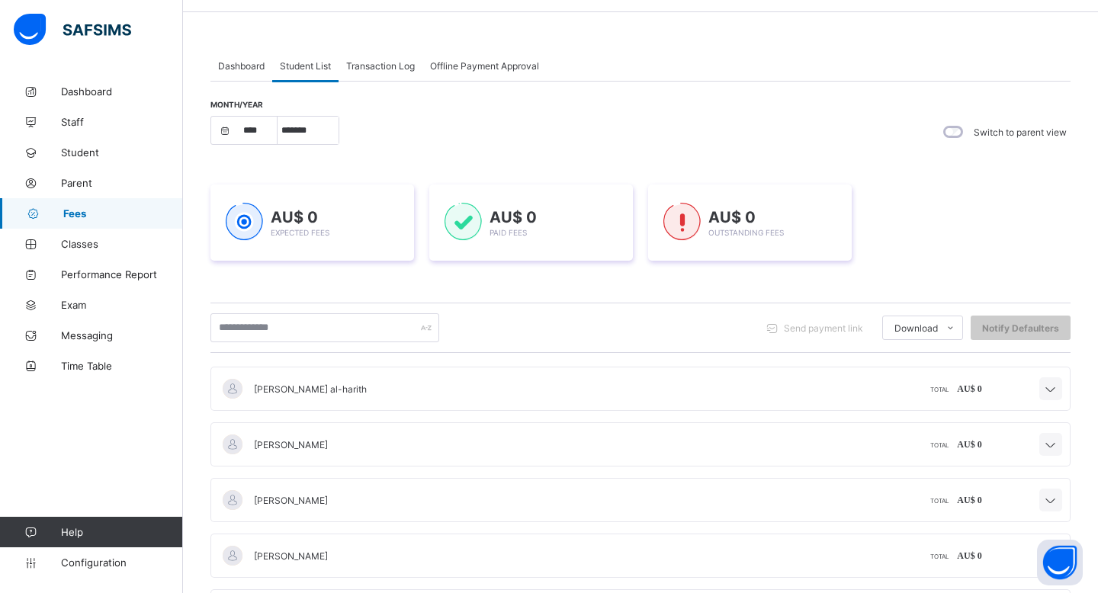
click at [674, 384] on div "TOTAL AU$ 0" at bounding box center [823, 389] width 318 height 12
click at [674, 384] on icon at bounding box center [1051, 389] width 18 height 15
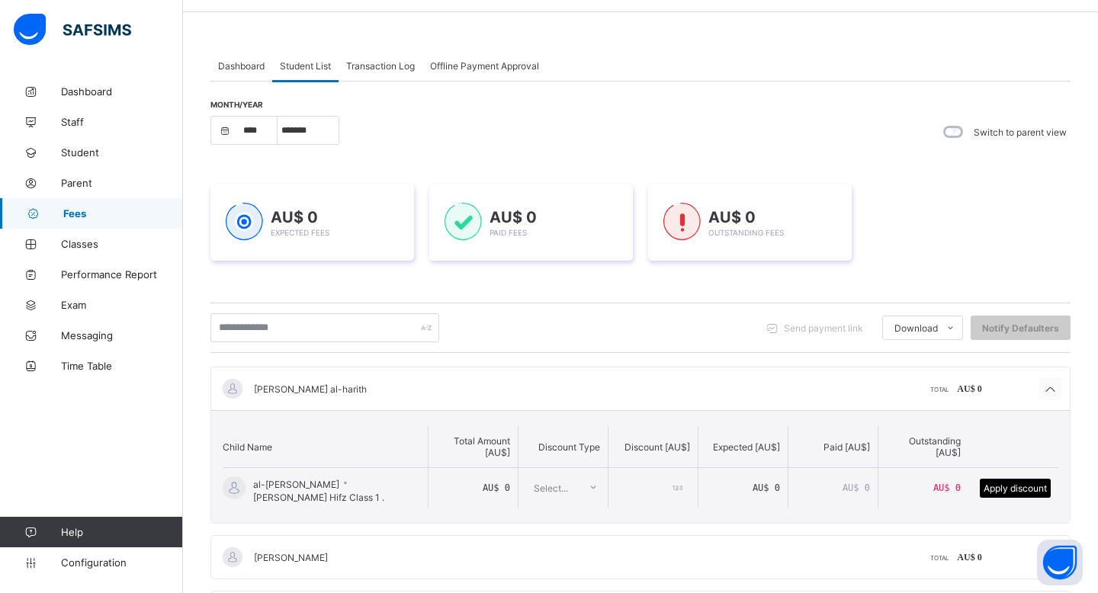
click at [674, 384] on icon at bounding box center [1051, 389] width 18 height 15
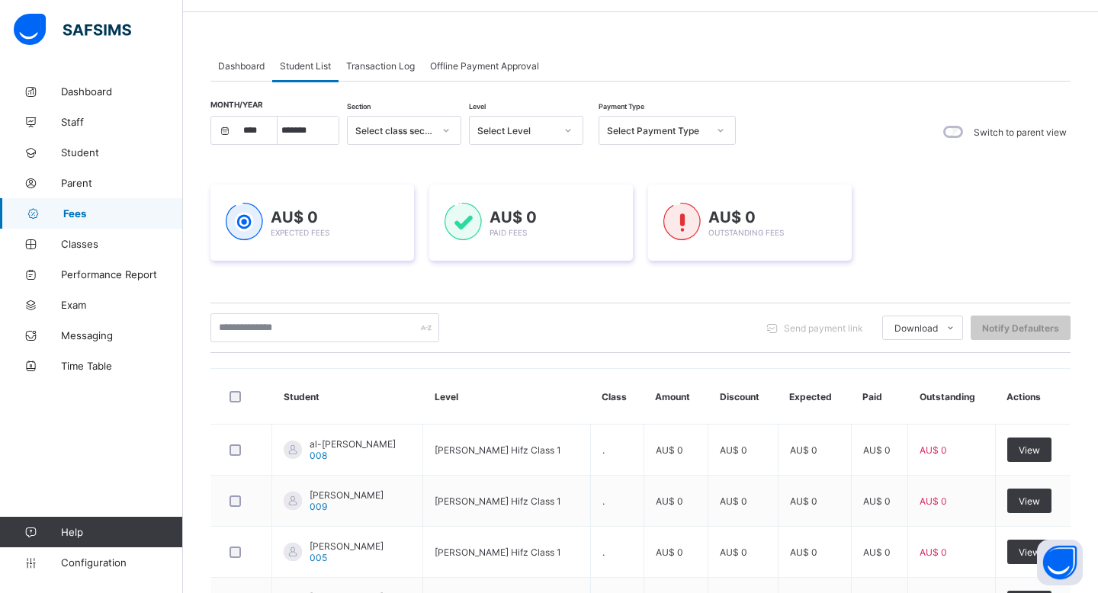
click at [388, 76] on div "Transaction Log" at bounding box center [381, 65] width 84 height 31
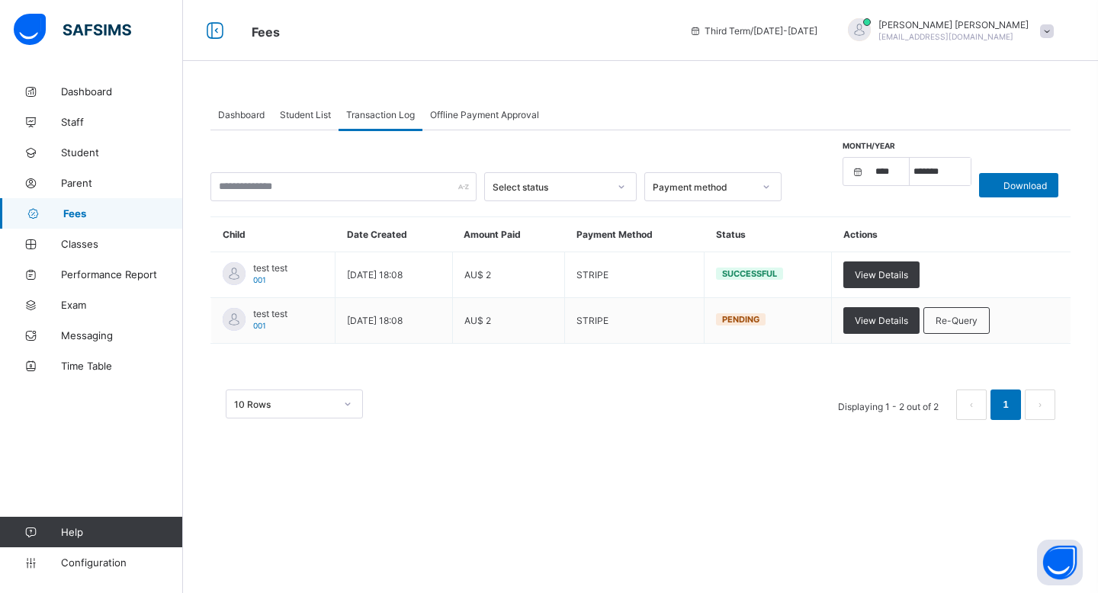
scroll to position [0, 0]
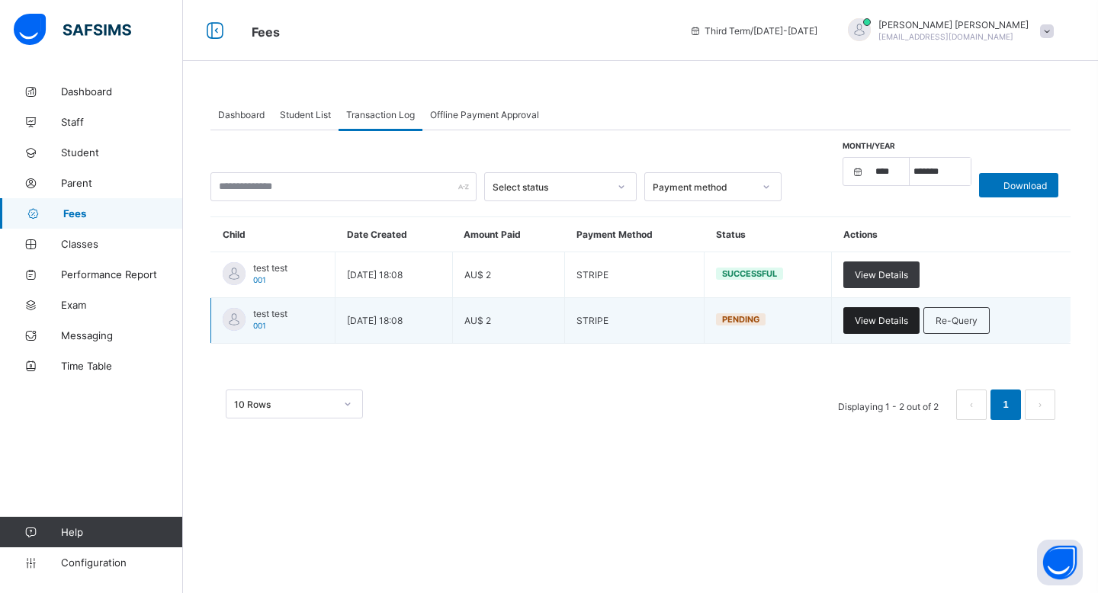
click at [674, 320] on span "View Details" at bounding box center [881, 320] width 53 height 11
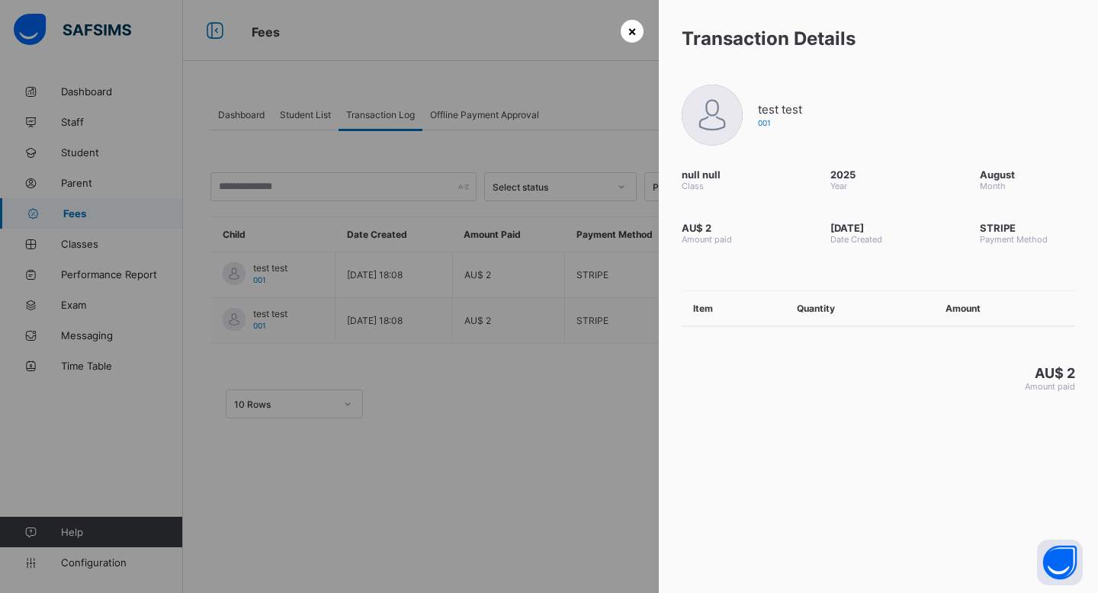
click at [626, 27] on div "×" at bounding box center [632, 31] width 23 height 23
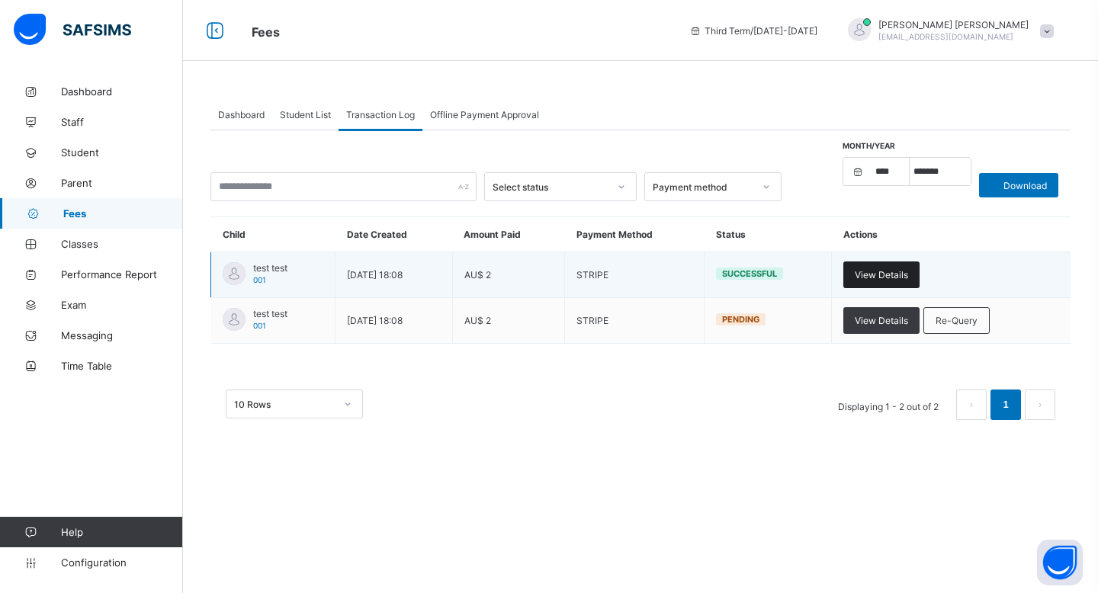
click at [674, 274] on span "View Details" at bounding box center [881, 274] width 53 height 11
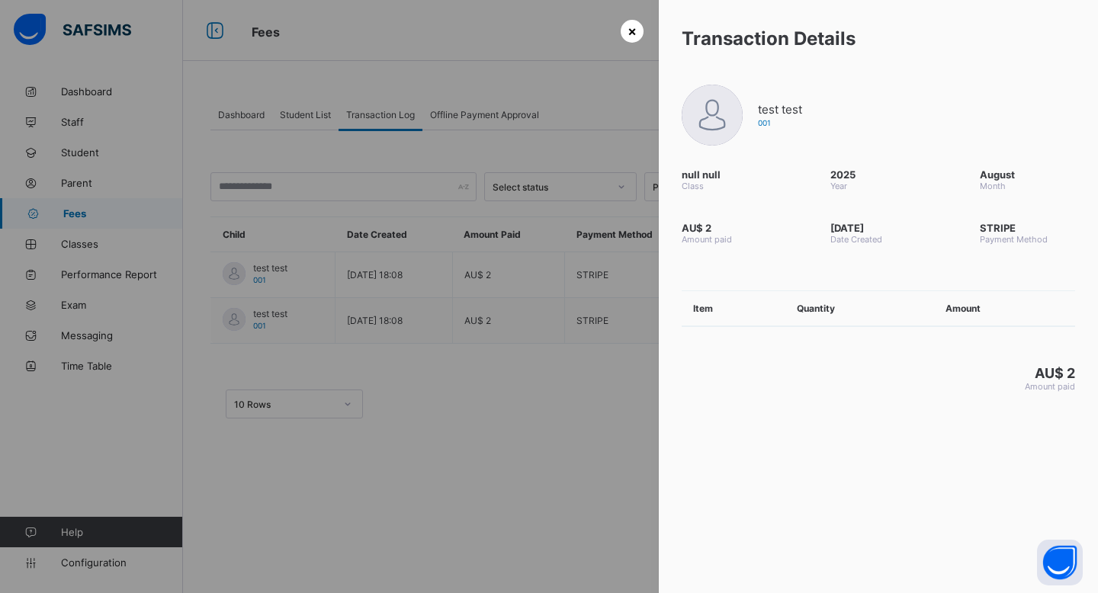
click at [635, 30] on span "×" at bounding box center [632, 31] width 9 height 16
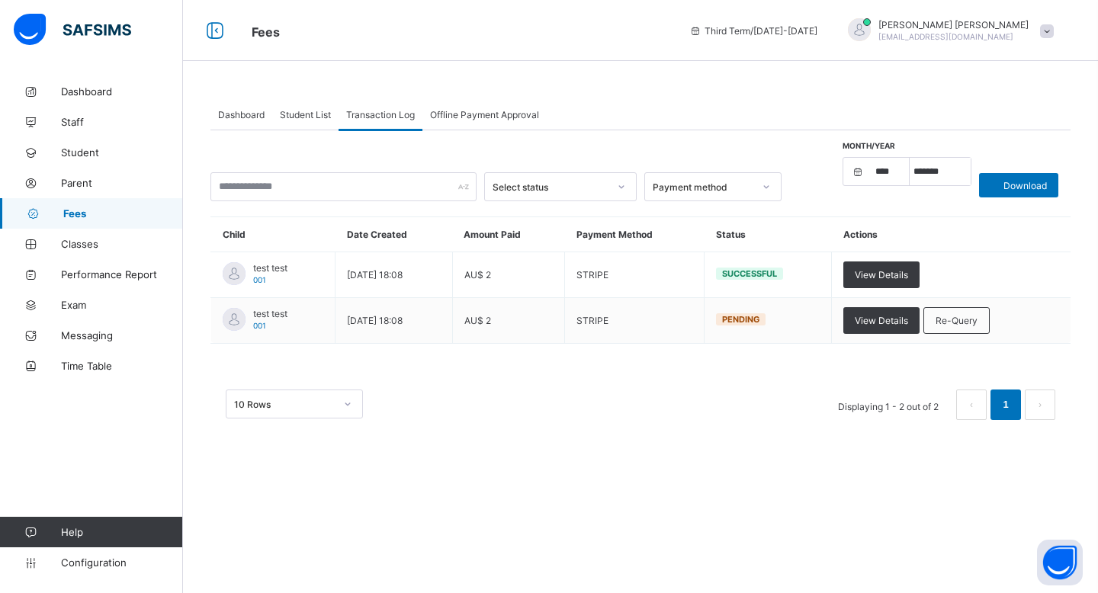
click at [230, 112] on span "Dashboard" at bounding box center [241, 114] width 47 height 11
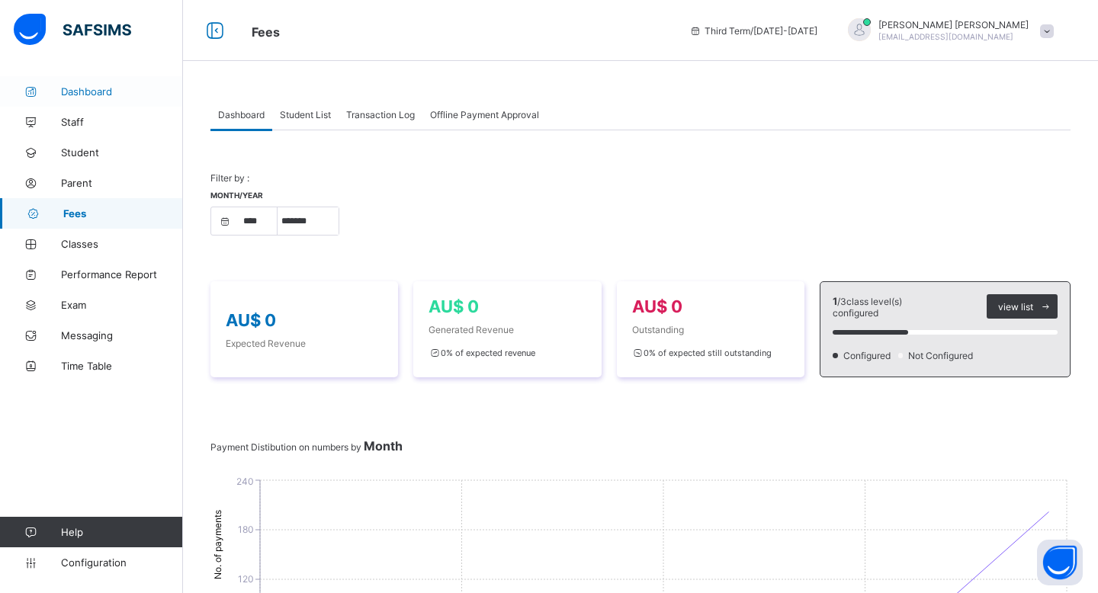
click at [95, 95] on span "Dashboard" at bounding box center [122, 91] width 122 height 12
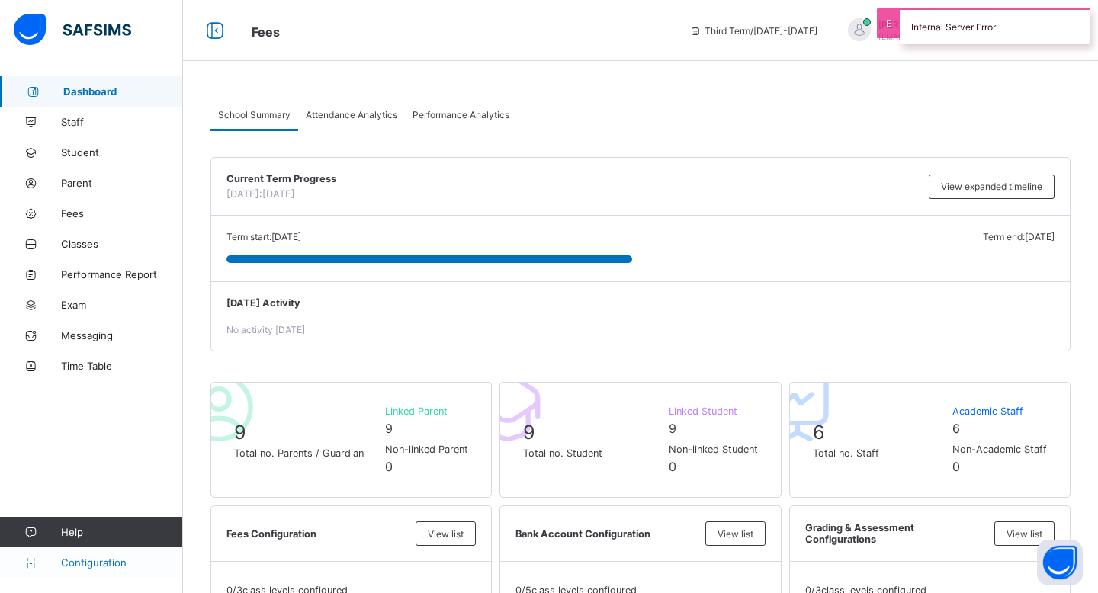
click at [95, 561] on span "Configuration" at bounding box center [121, 563] width 121 height 12
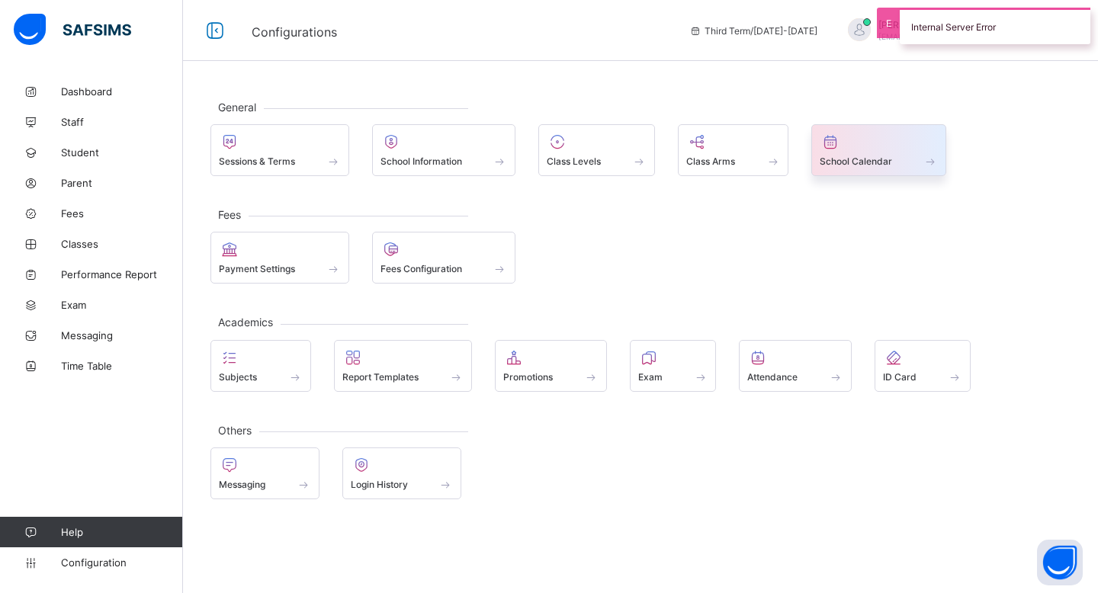
click at [674, 142] on div at bounding box center [879, 142] width 118 height 18
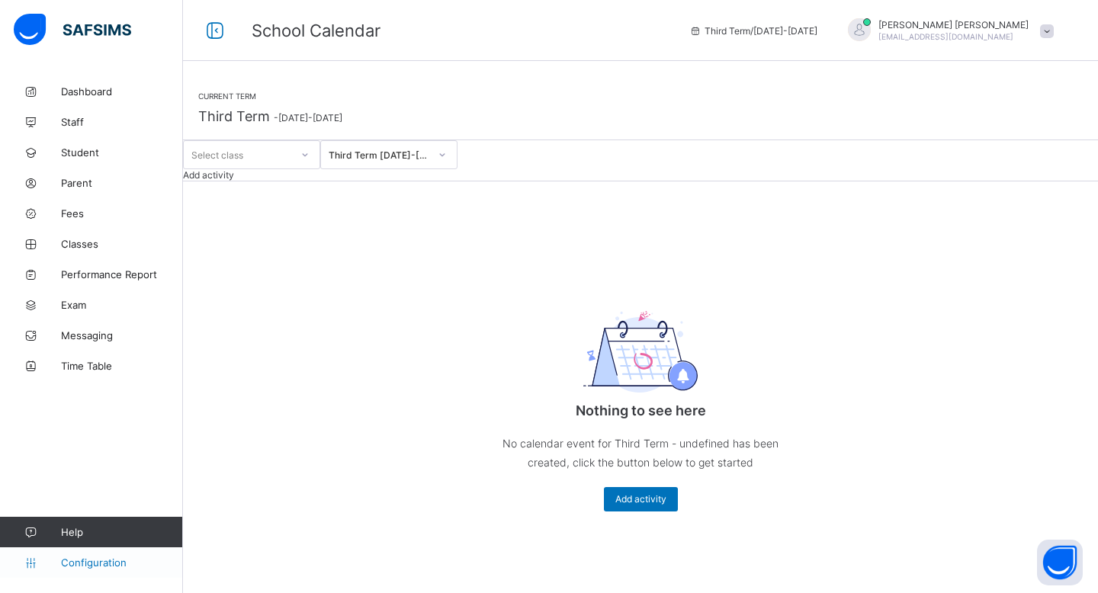
click at [72, 567] on span "Configuration" at bounding box center [121, 563] width 121 height 12
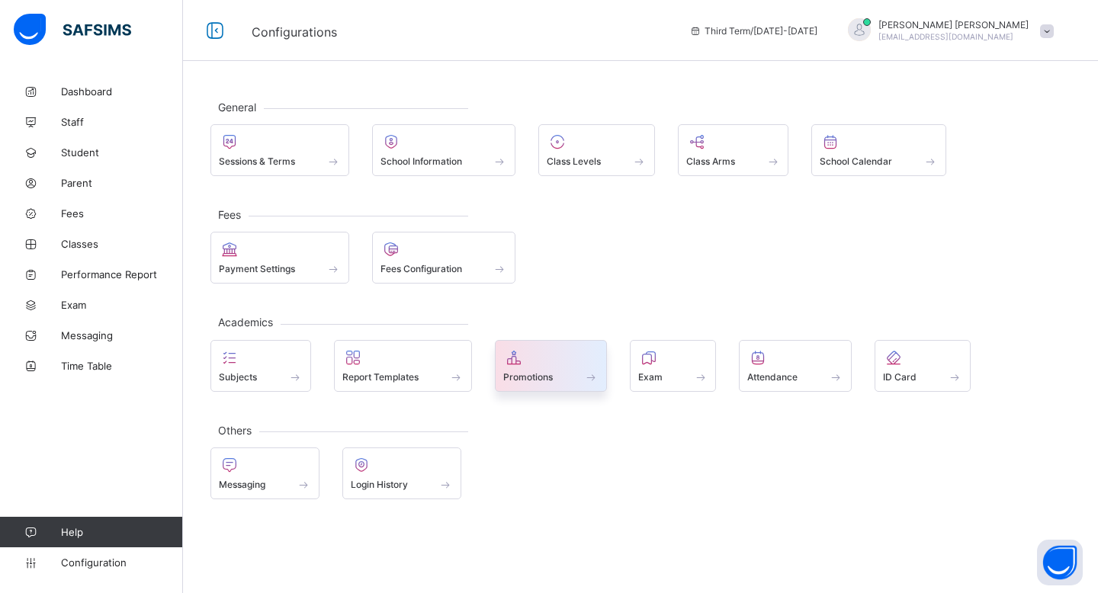
click at [577, 350] on div at bounding box center [550, 358] width 95 height 18
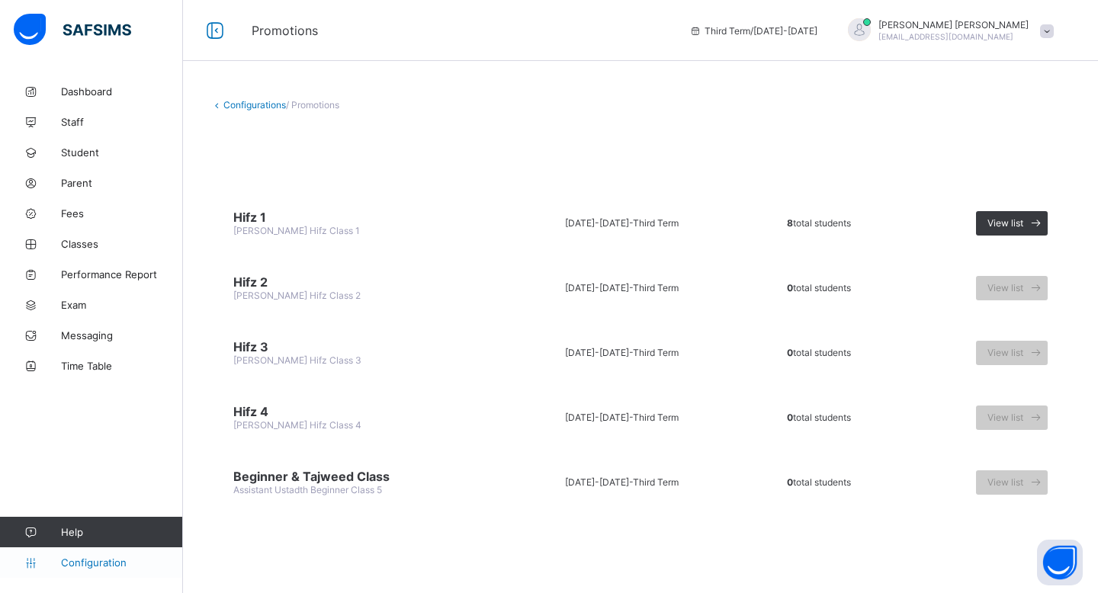
click at [116, 567] on span "Configuration" at bounding box center [121, 563] width 121 height 12
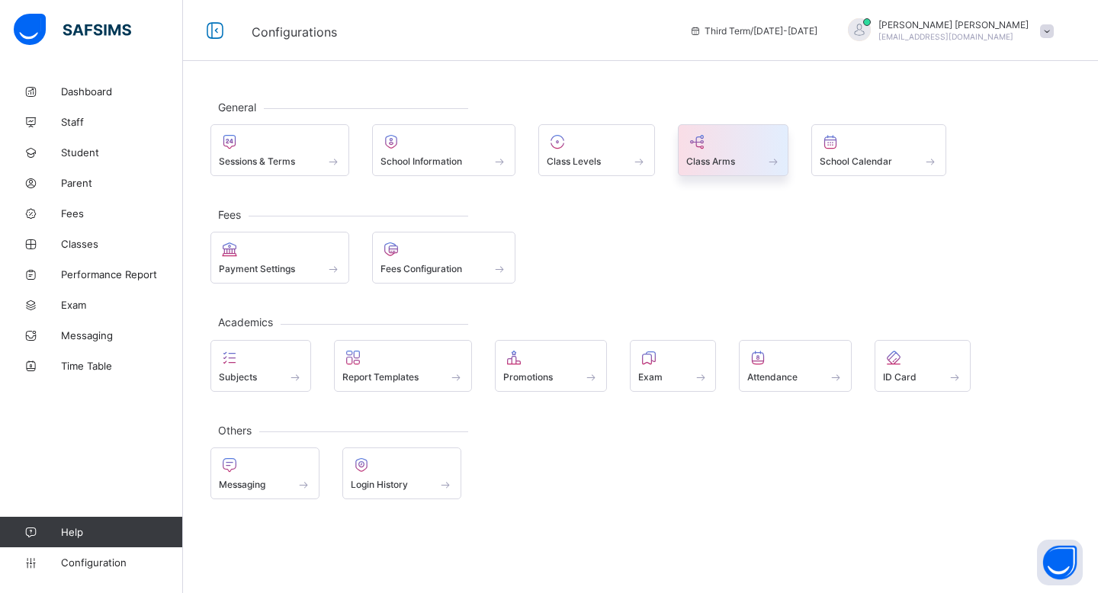
click at [674, 160] on span "Class Arms" at bounding box center [711, 161] width 49 height 11
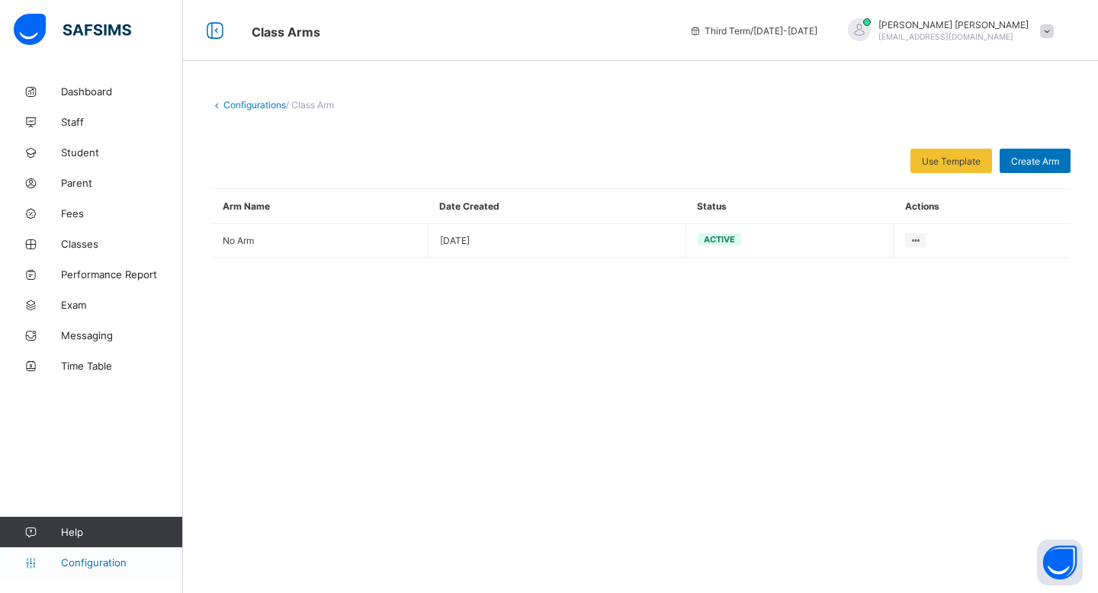
click at [162, 566] on span "Configuration" at bounding box center [121, 563] width 121 height 12
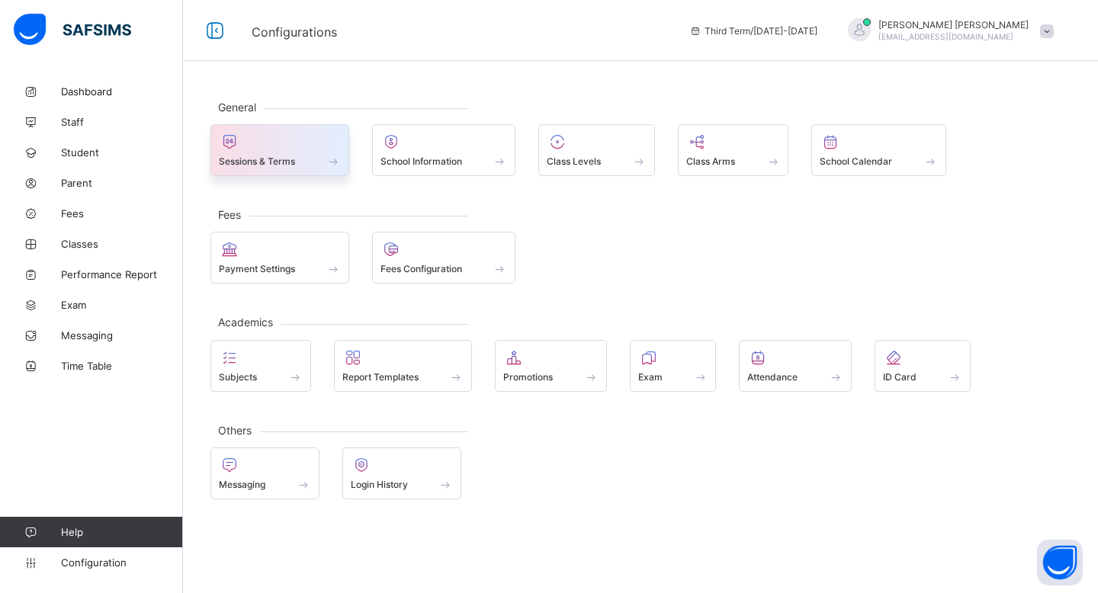
click at [267, 156] on div "Sessions & Terms" at bounding box center [280, 161] width 122 height 13
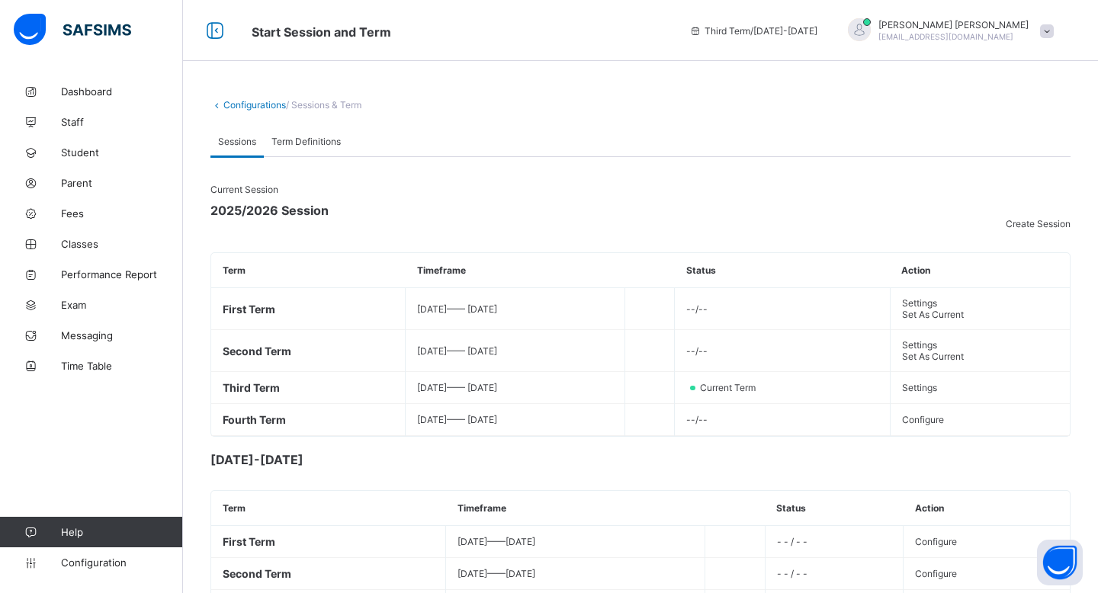
click at [324, 117] on div "**********" at bounding box center [640, 384] width 915 height 617
click at [319, 128] on div "Term Definitions" at bounding box center [306, 141] width 85 height 31
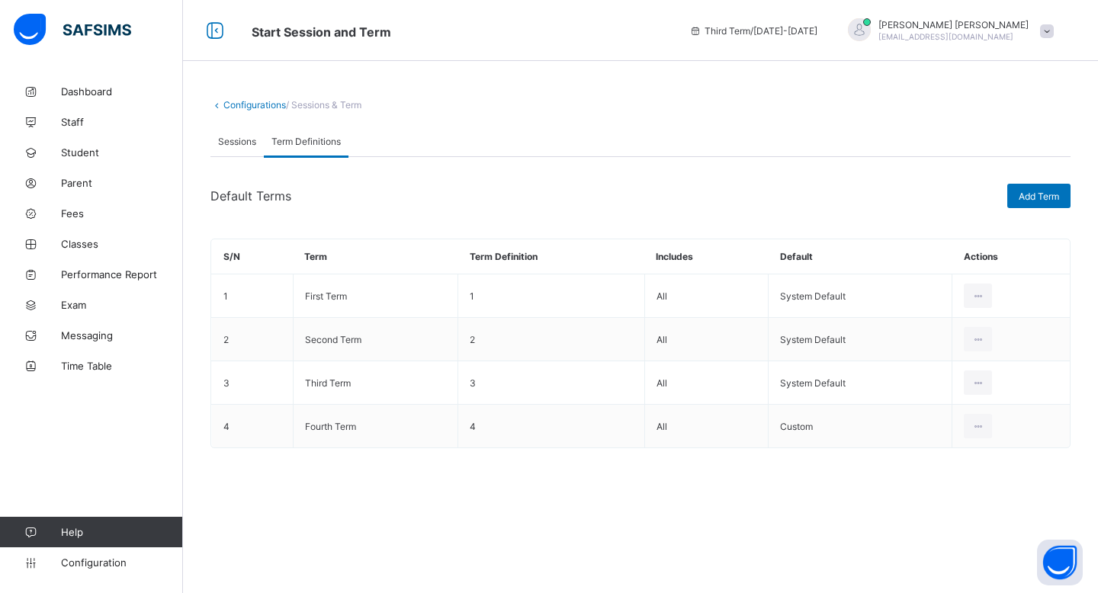
click at [227, 122] on div "**********" at bounding box center [640, 285] width 915 height 418
click at [227, 143] on span "Sessions" at bounding box center [237, 141] width 38 height 11
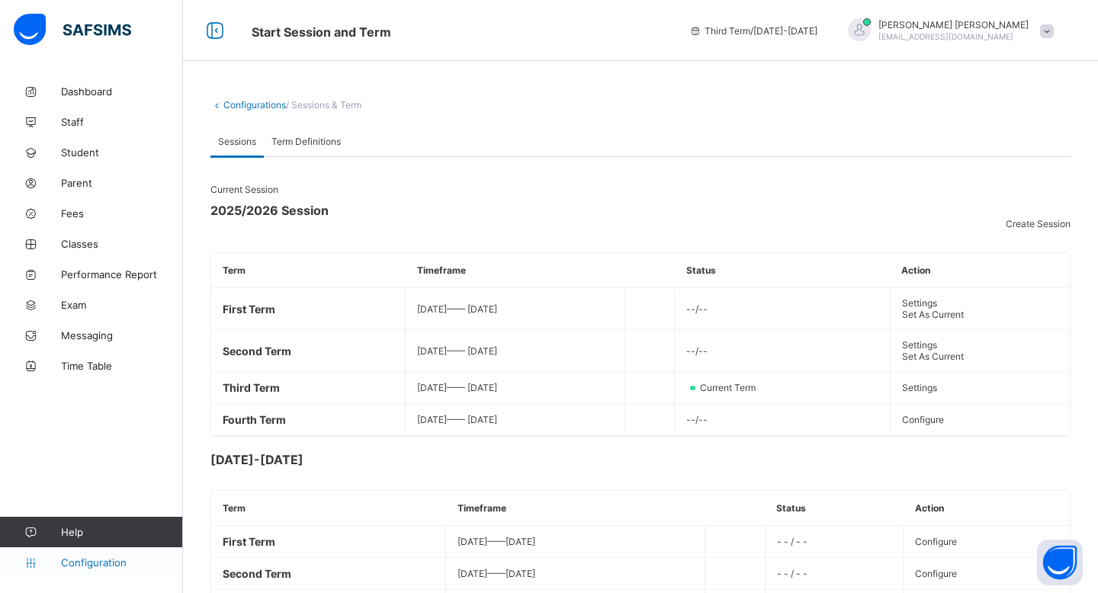
click at [41, 574] on link "Configuration" at bounding box center [91, 563] width 182 height 31
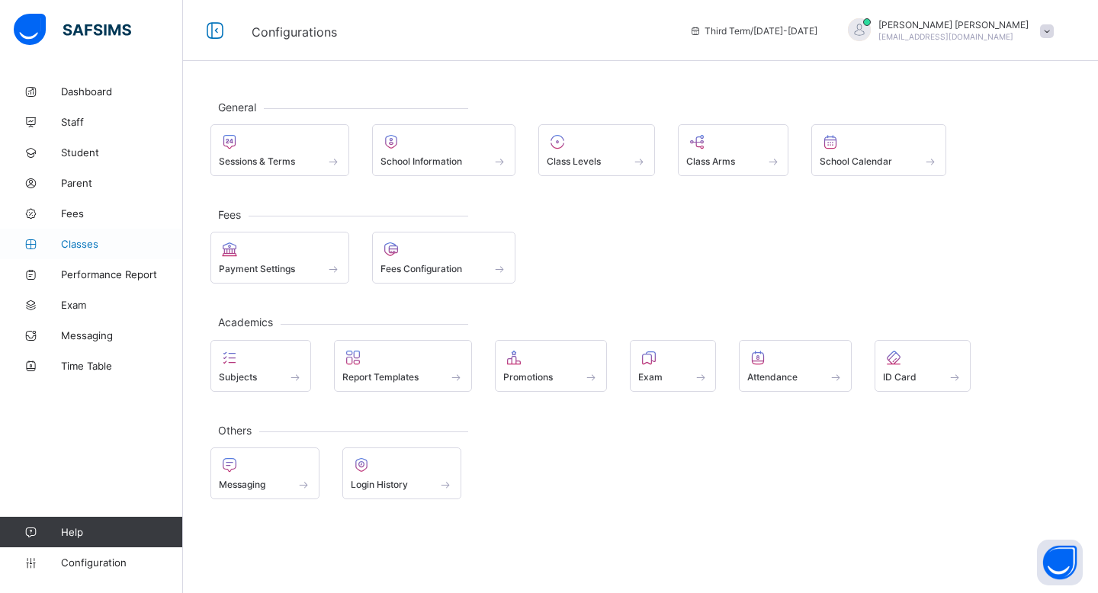
click at [99, 249] on span "Classes" at bounding box center [122, 244] width 122 height 12
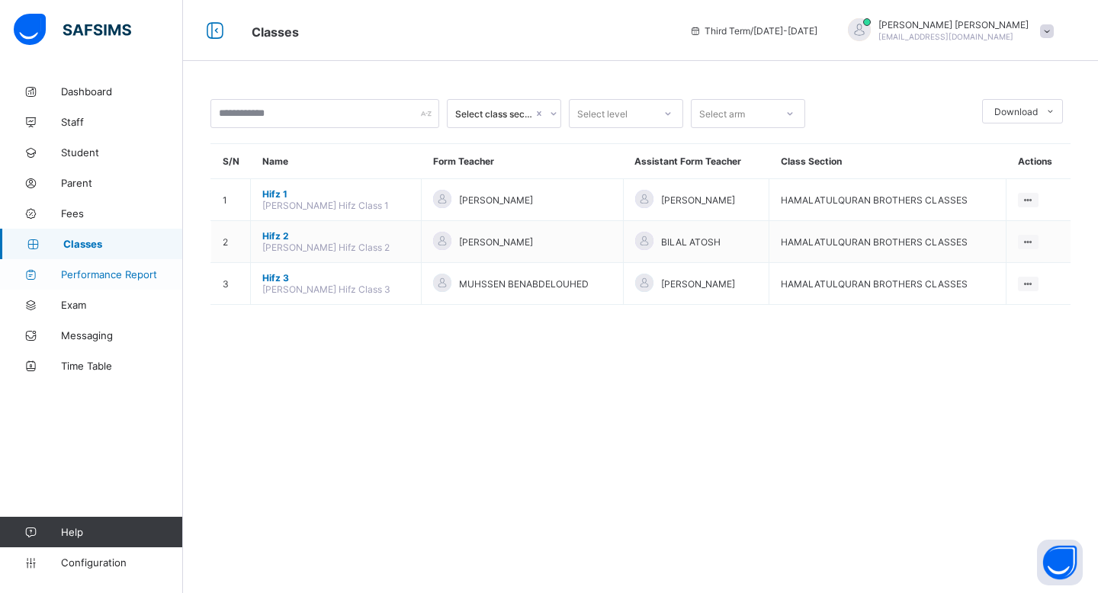
click at [118, 274] on span "Performance Report" at bounding box center [122, 275] width 122 height 12
select select "****"
select select "*"
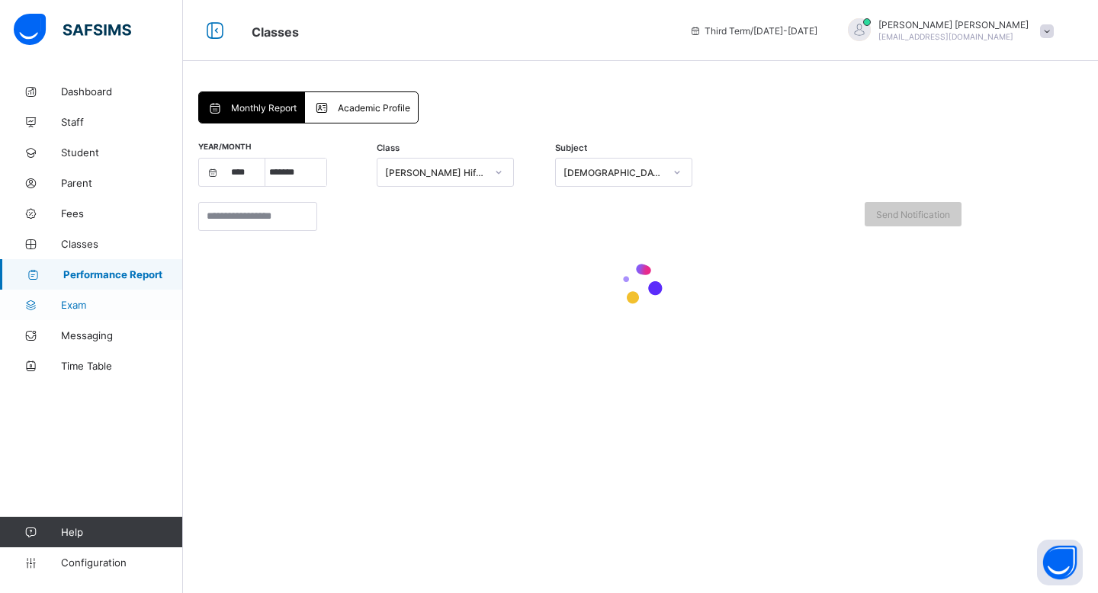
click at [119, 310] on span "Exam" at bounding box center [122, 305] width 122 height 12
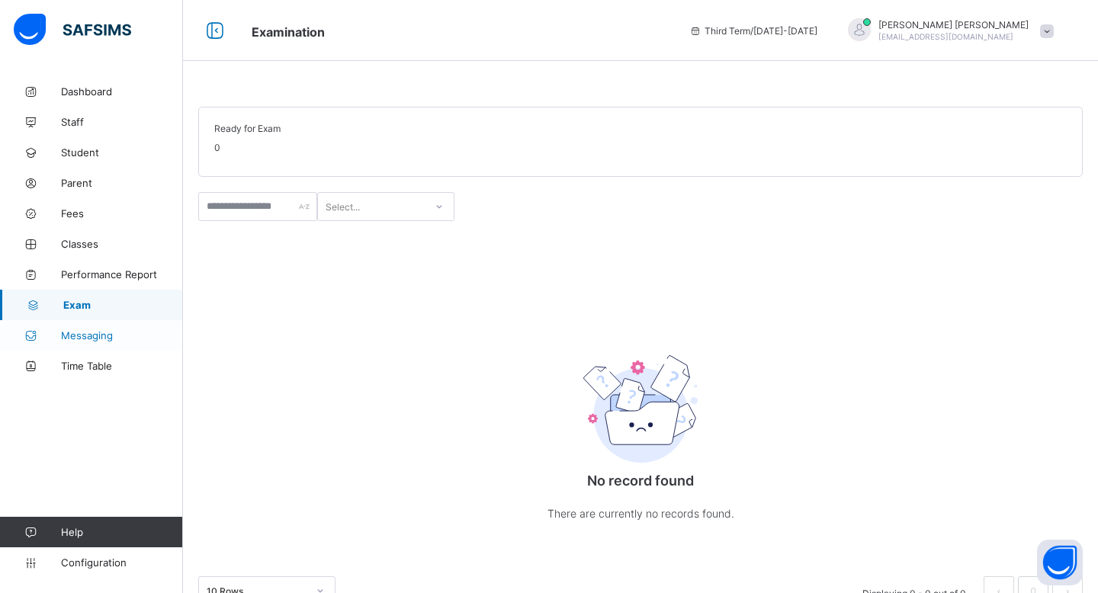
click at [124, 343] on link "Messaging" at bounding box center [91, 335] width 183 height 31
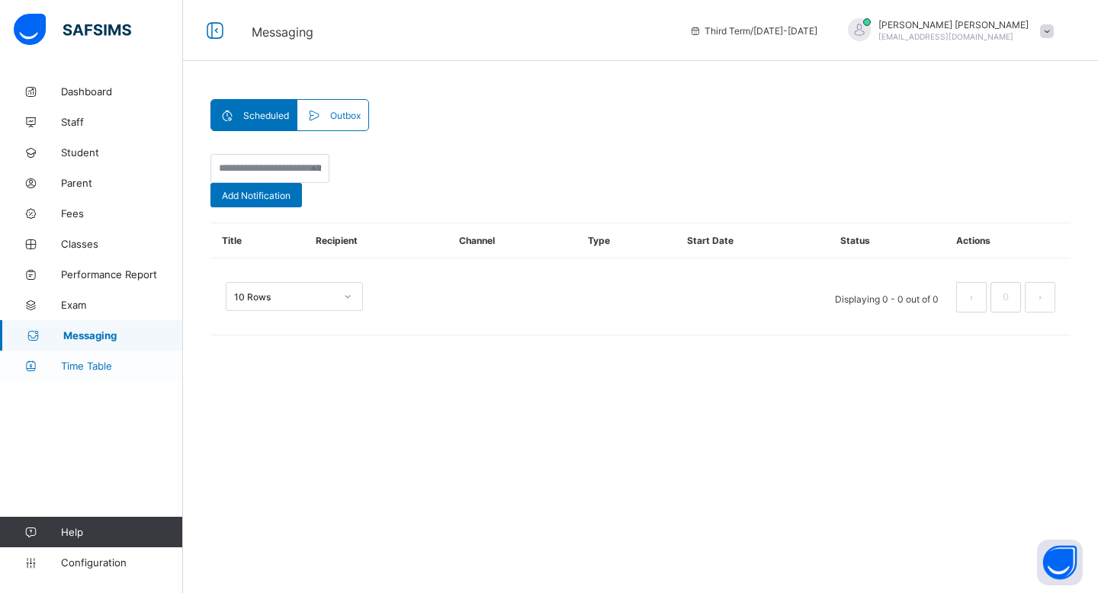
click at [127, 368] on span "Time Table" at bounding box center [122, 366] width 122 height 12
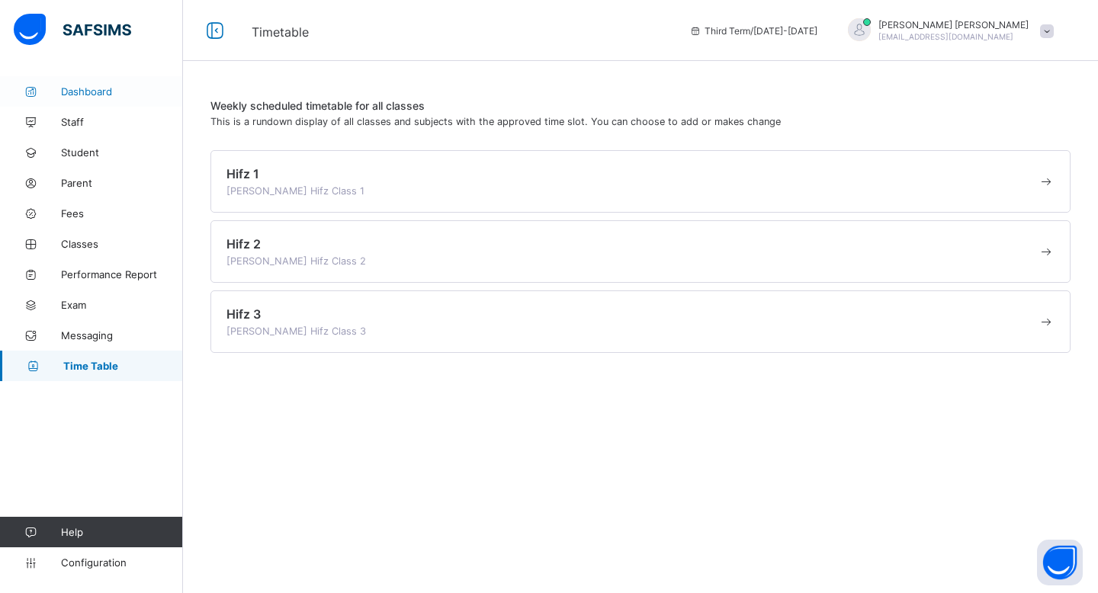
click at [103, 86] on span "Dashboard" at bounding box center [122, 91] width 122 height 12
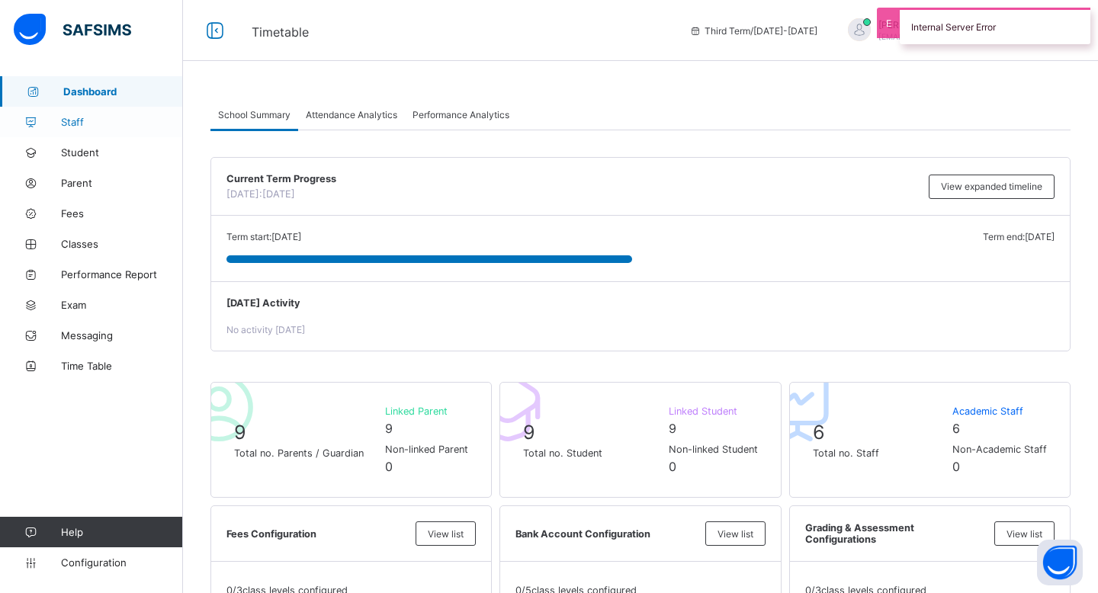
click at [124, 127] on span "Staff" at bounding box center [122, 122] width 122 height 12
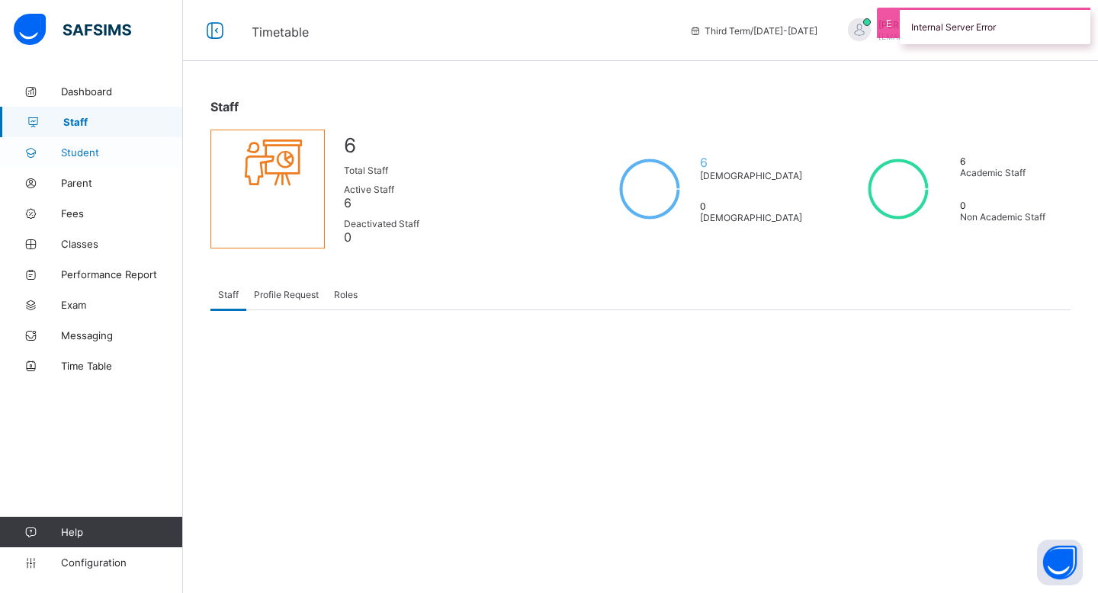
click at [124, 156] on span "Student" at bounding box center [122, 152] width 122 height 12
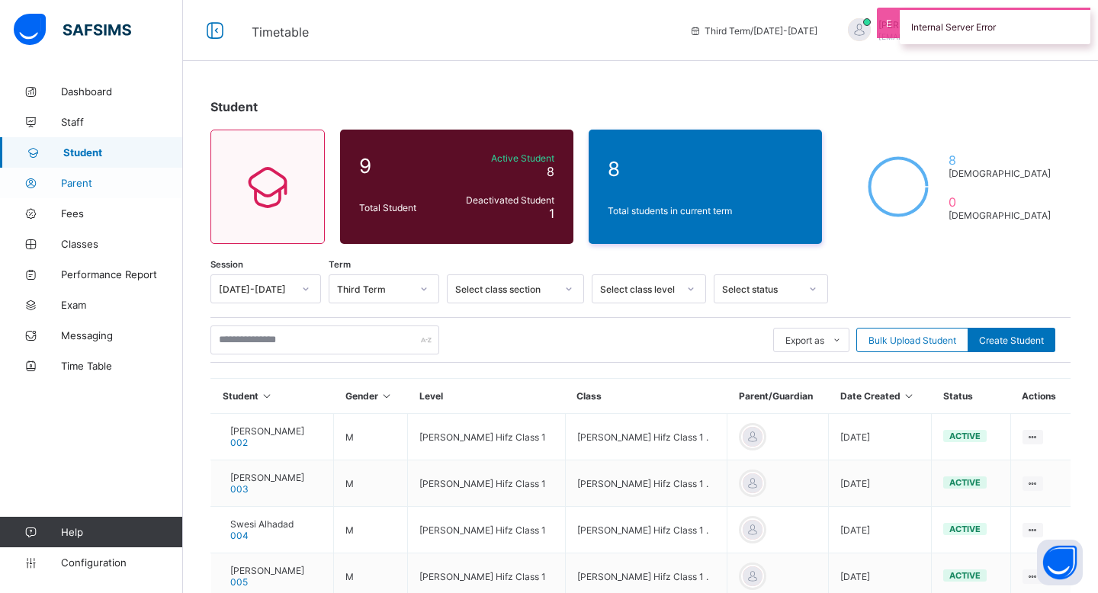
click at [119, 185] on span "Parent" at bounding box center [122, 183] width 122 height 12
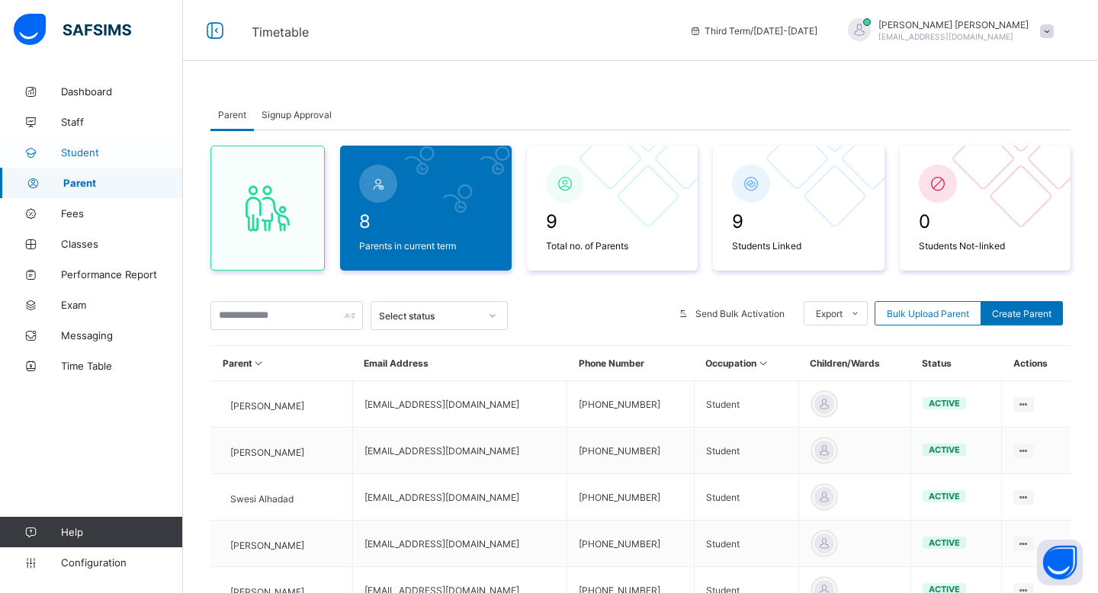
click at [119, 145] on link "Student" at bounding box center [91, 152] width 183 height 31
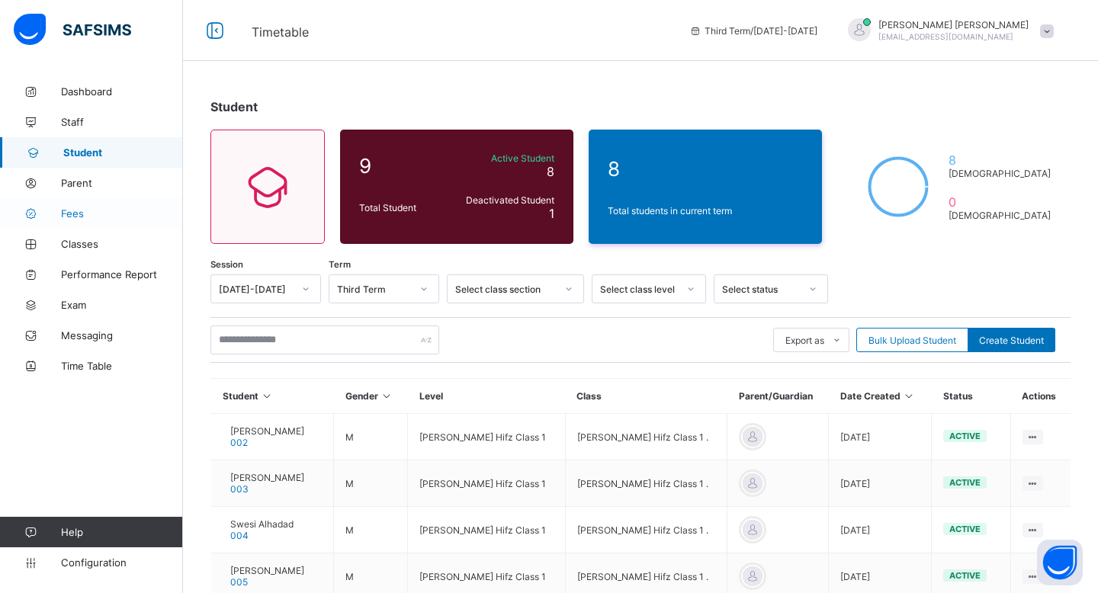
click at [116, 215] on span "Fees" at bounding box center [122, 213] width 122 height 12
select select "****"
select select "*"
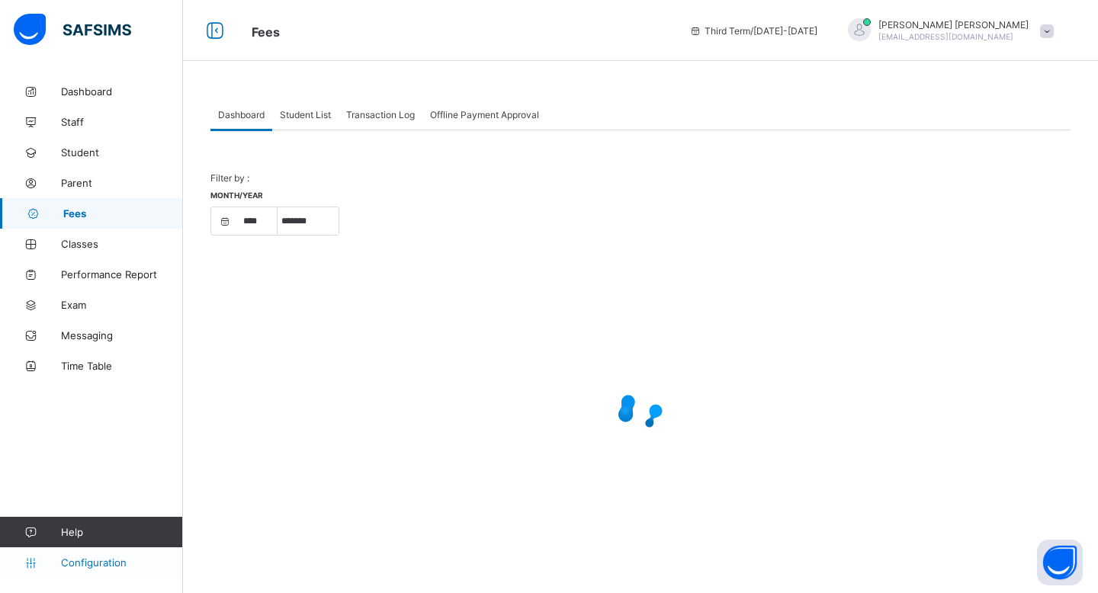
click at [102, 562] on span "Configuration" at bounding box center [121, 563] width 121 height 12
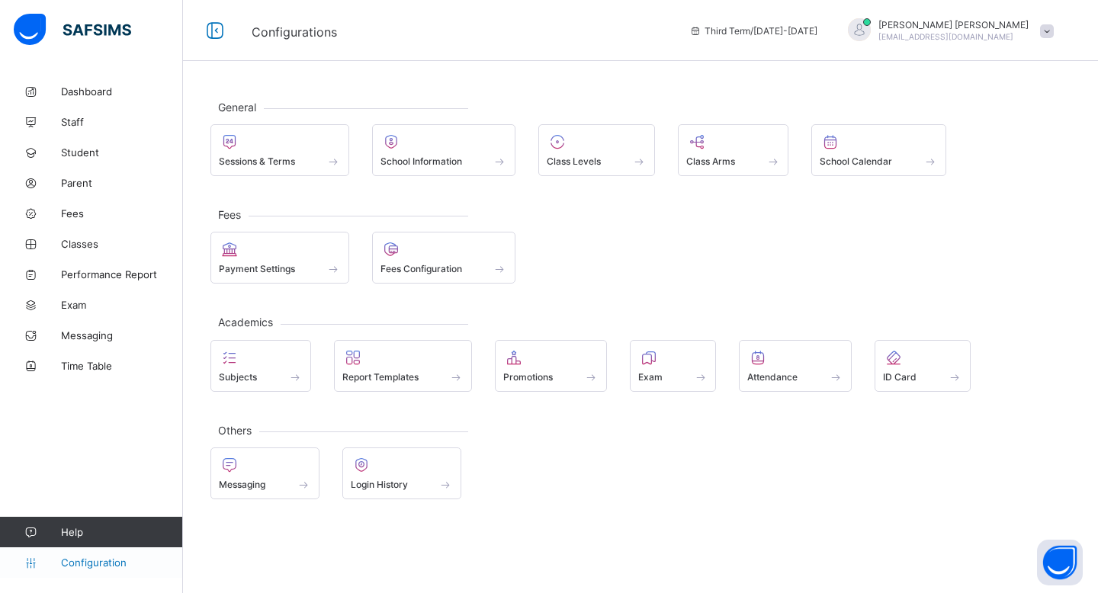
click at [97, 554] on link "Configuration" at bounding box center [91, 563] width 182 height 31
click at [343, 159] on div "Sessions & Terms" at bounding box center [280, 150] width 139 height 52
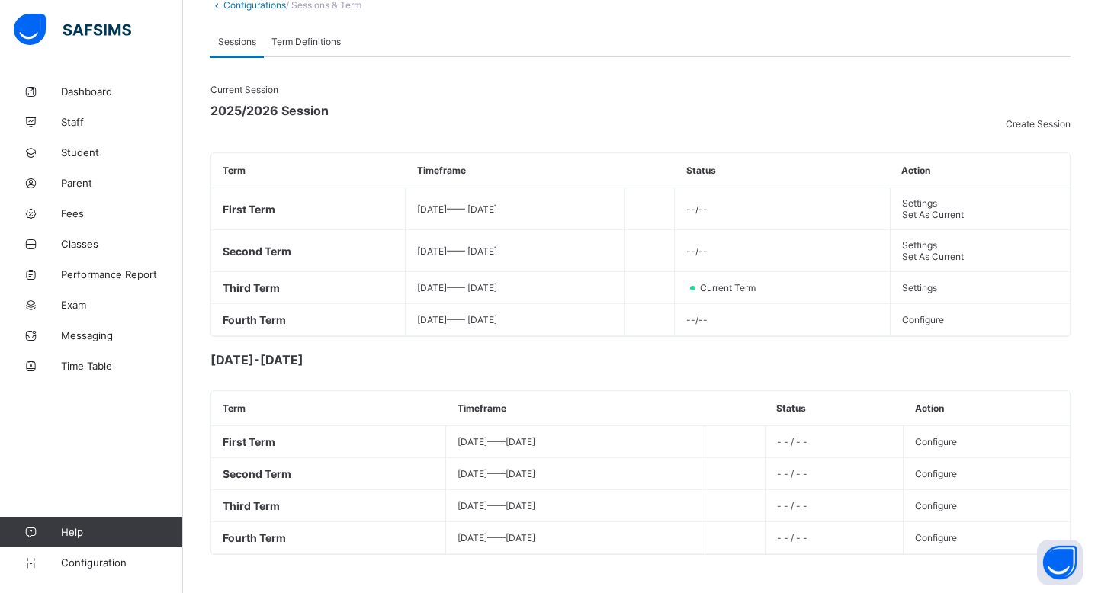
scroll to position [256, 0]
click at [130, 572] on link "Configuration" at bounding box center [91, 563] width 182 height 31
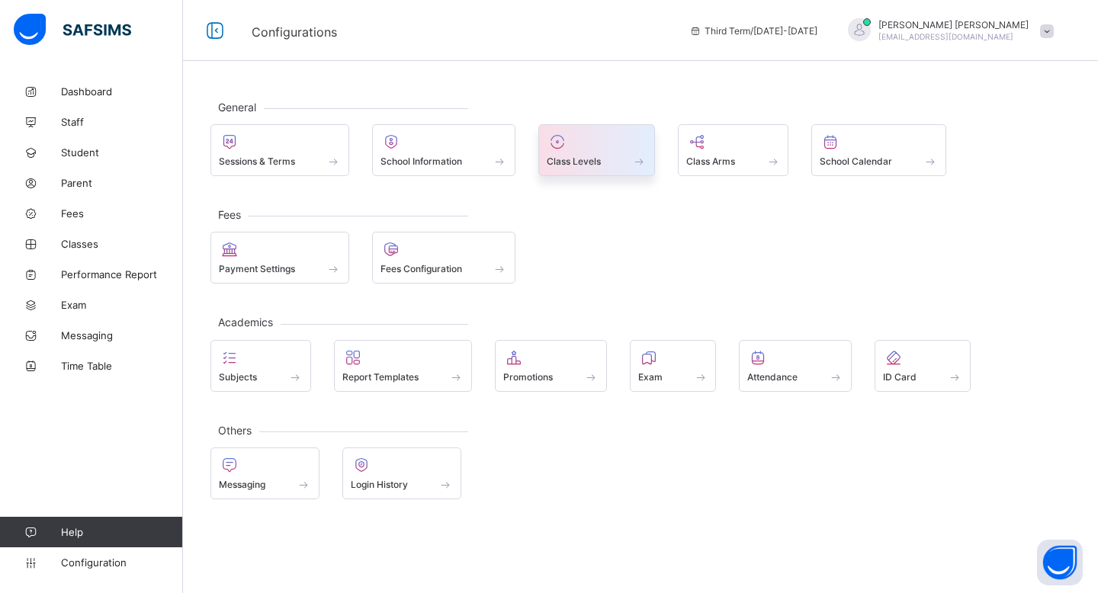
click at [581, 159] on span "Class Levels" at bounding box center [574, 161] width 54 height 11
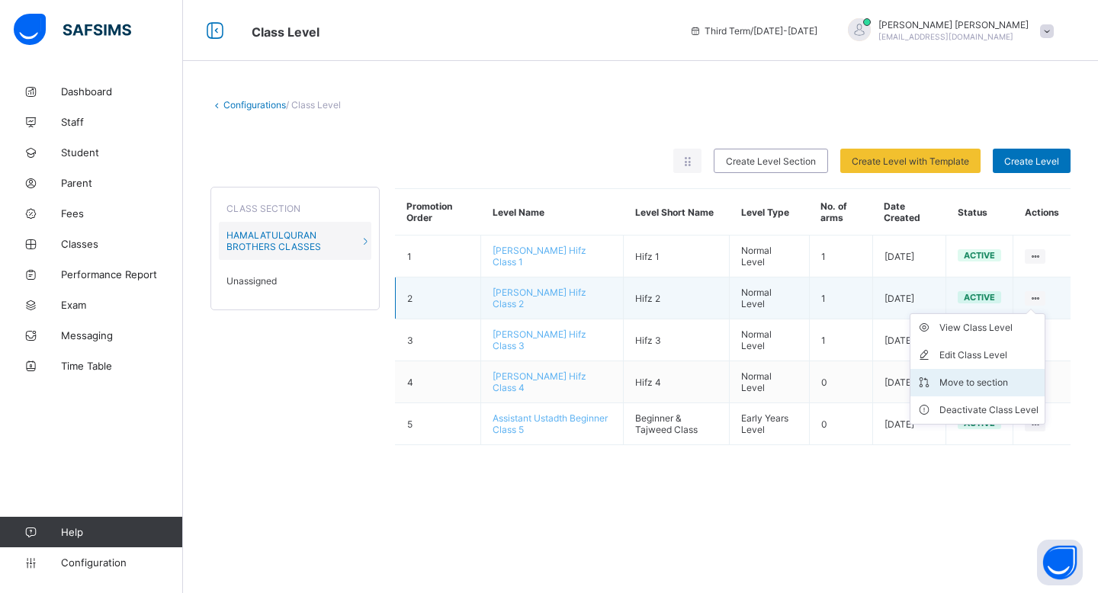
click at [674, 376] on div "Move to section" at bounding box center [989, 382] width 99 height 15
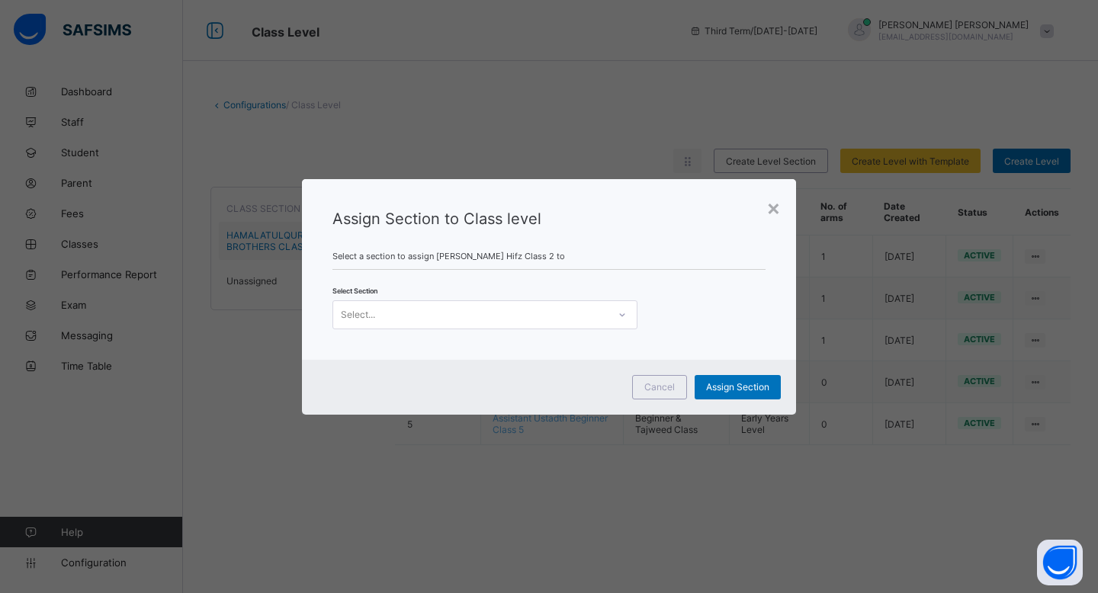
click at [538, 317] on div "Select..." at bounding box center [470, 314] width 275 height 21
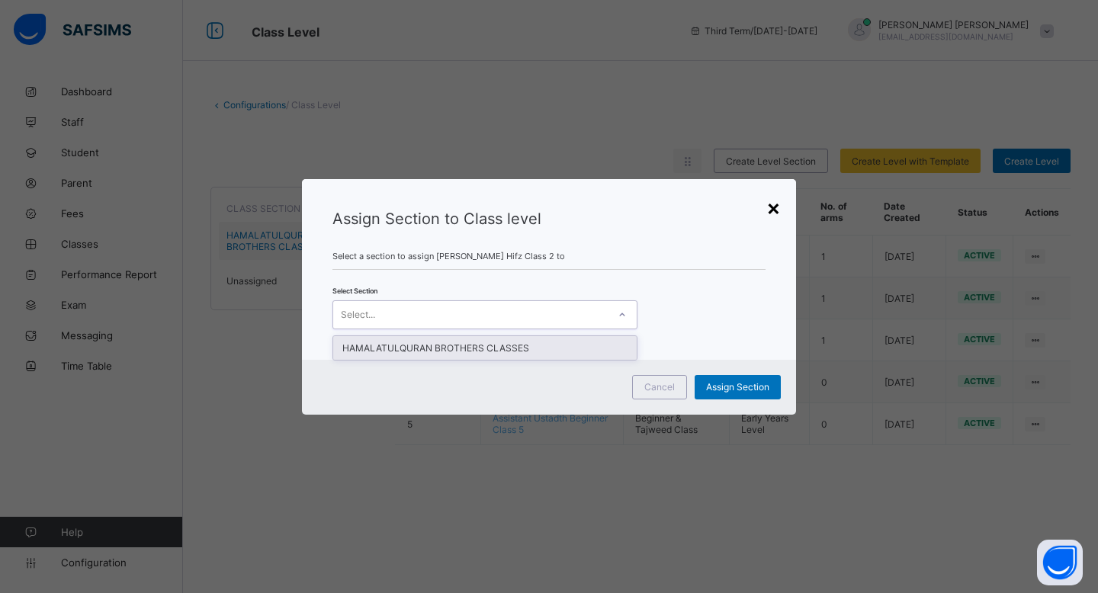
click at [674, 208] on div "×" at bounding box center [774, 208] width 14 height 26
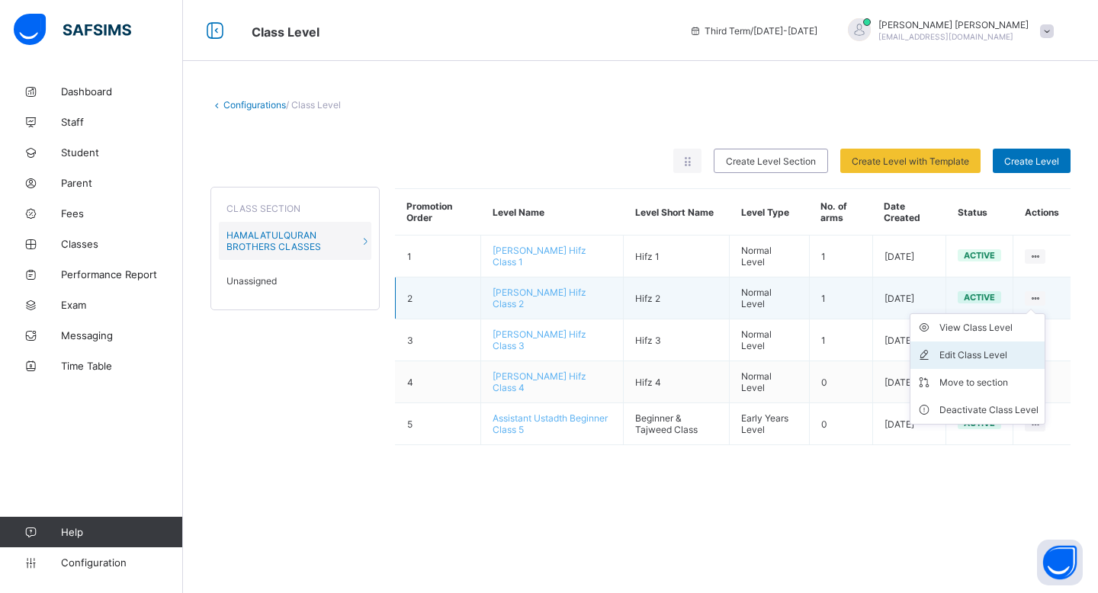
click at [674, 349] on div "Edit Class Level" at bounding box center [989, 355] width 99 height 15
type input "**********"
type input "******"
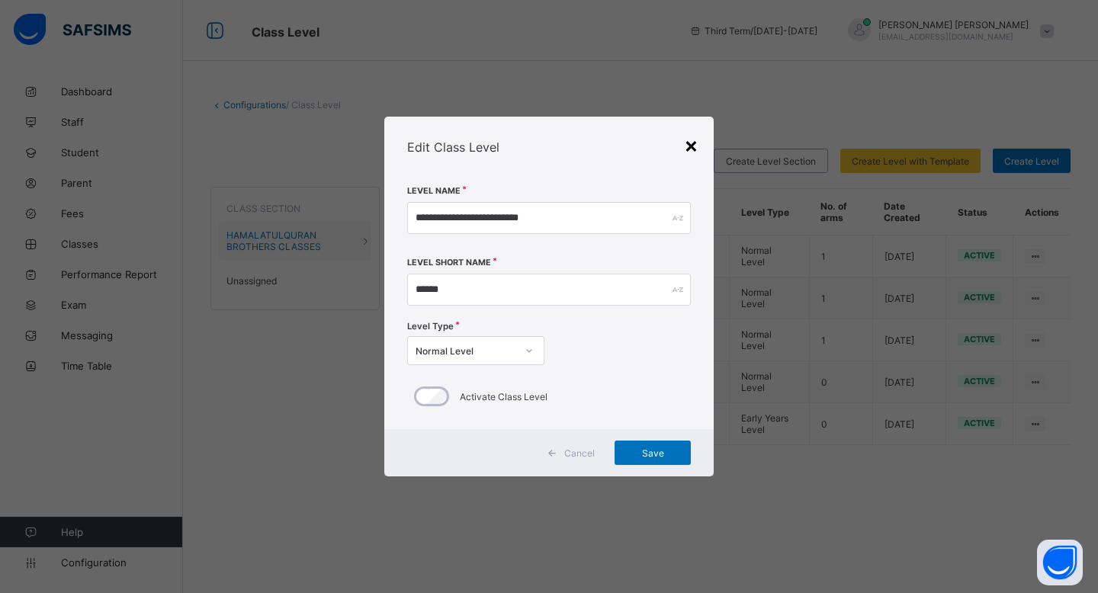
click at [674, 141] on div "×" at bounding box center [691, 145] width 14 height 26
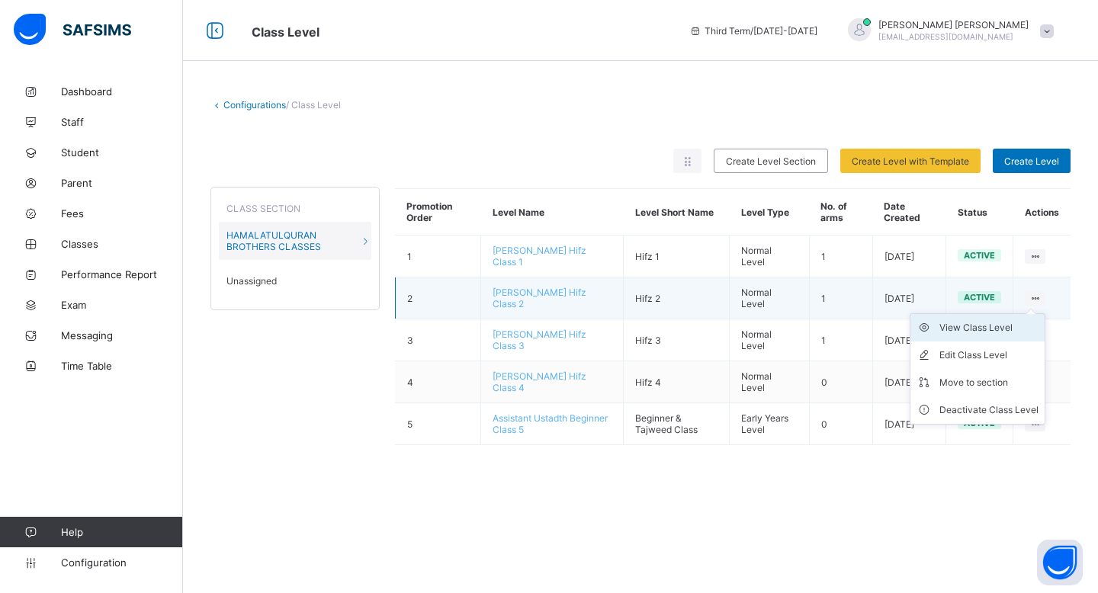
click at [674, 320] on div "View Class Level" at bounding box center [989, 327] width 99 height 15
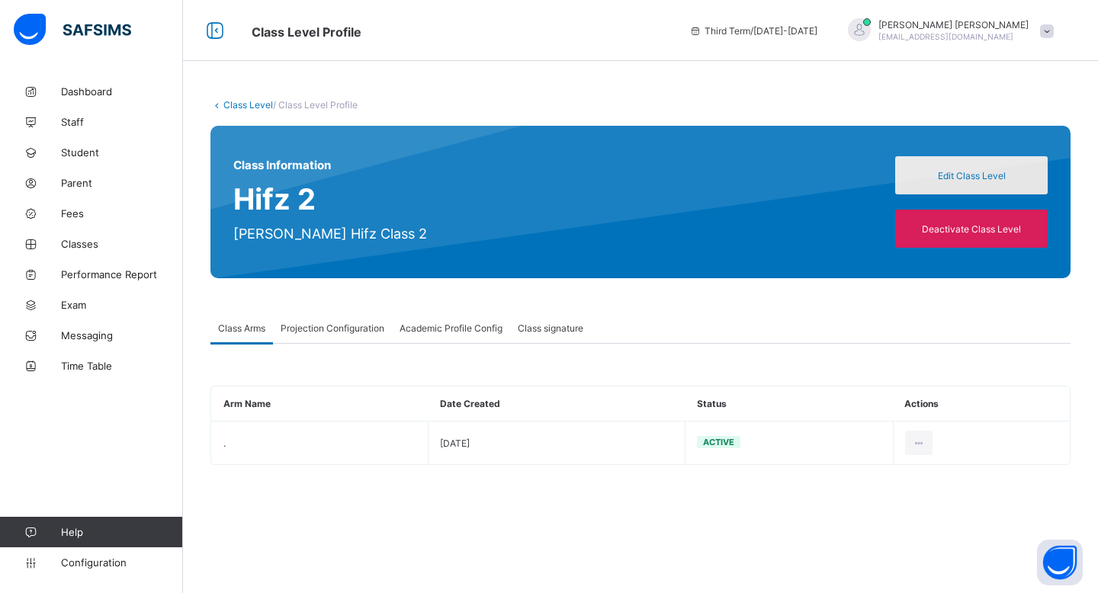
click at [674, 171] on span "Edit Class Level" at bounding box center [972, 175] width 130 height 11
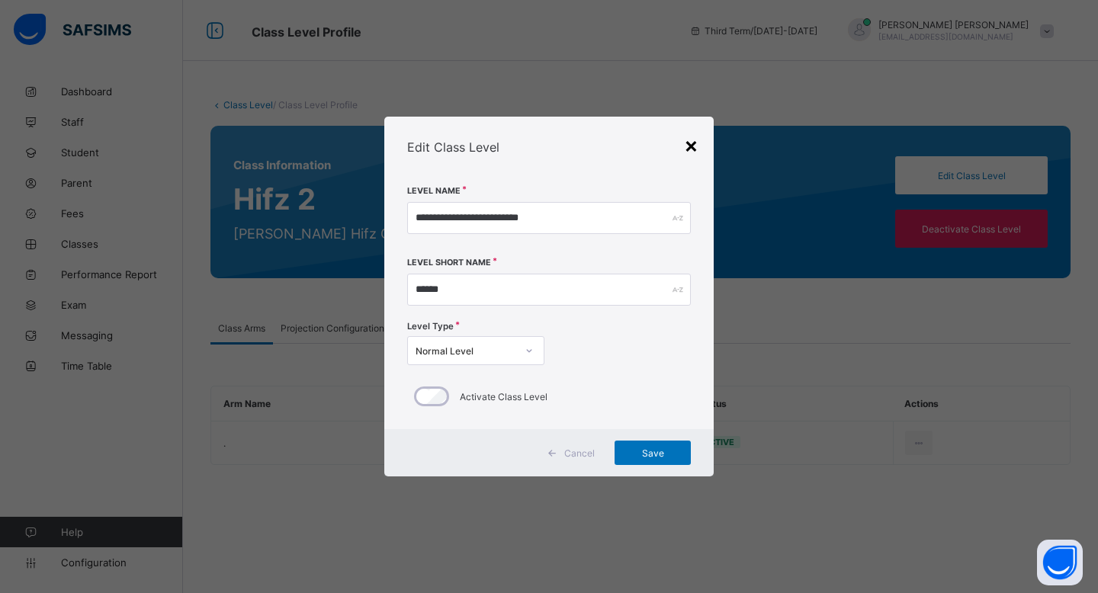
click at [674, 148] on div "×" at bounding box center [691, 145] width 14 height 26
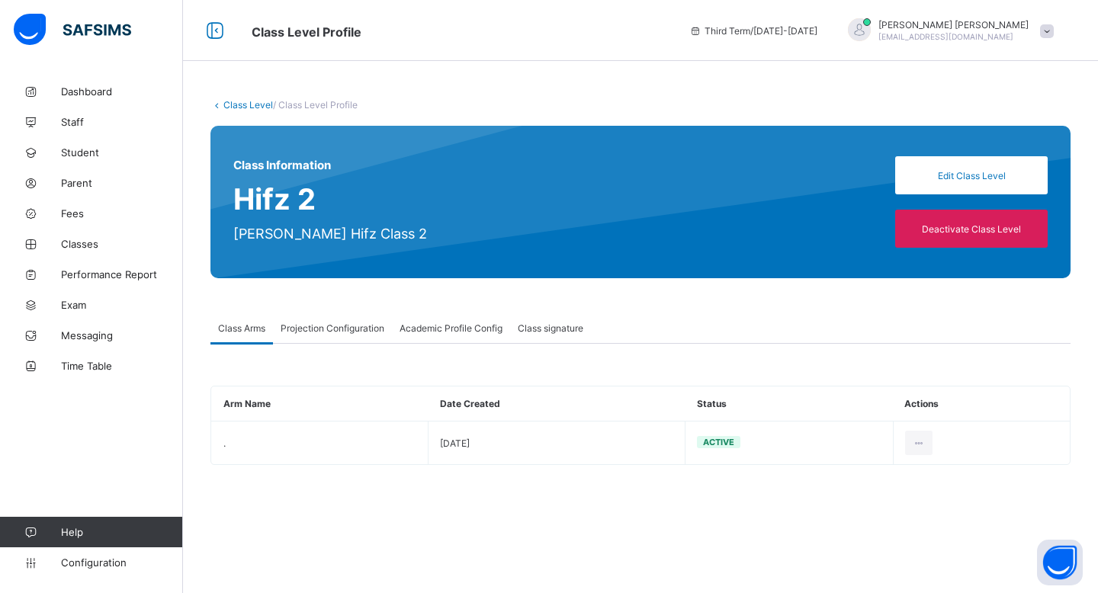
click at [544, 339] on div "Class signature" at bounding box center [550, 328] width 81 height 31
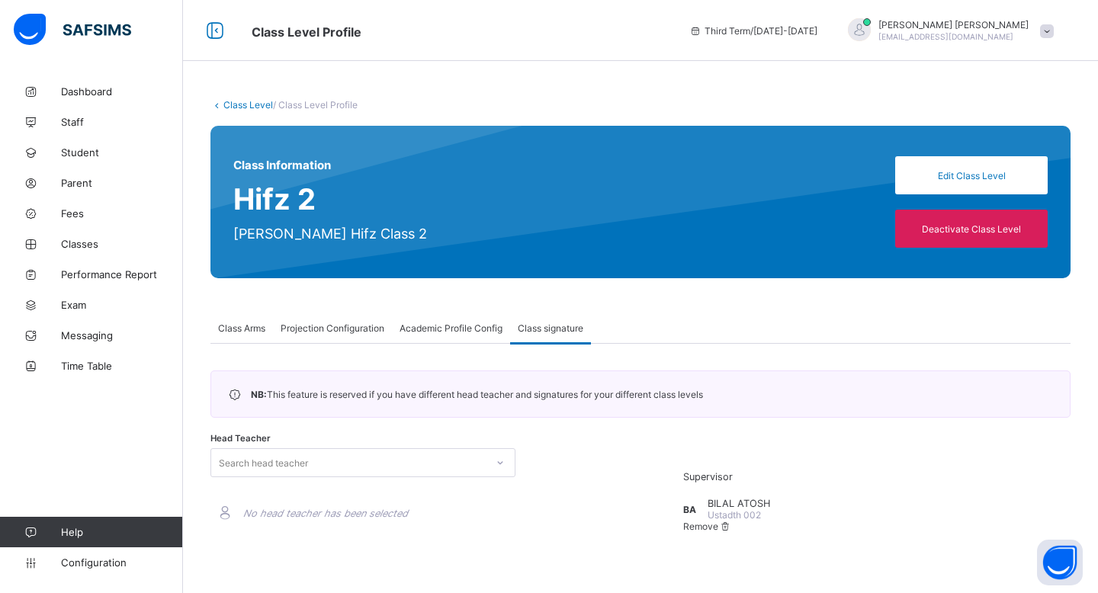
click at [362, 332] on span "Projection Configuration" at bounding box center [333, 328] width 104 height 11
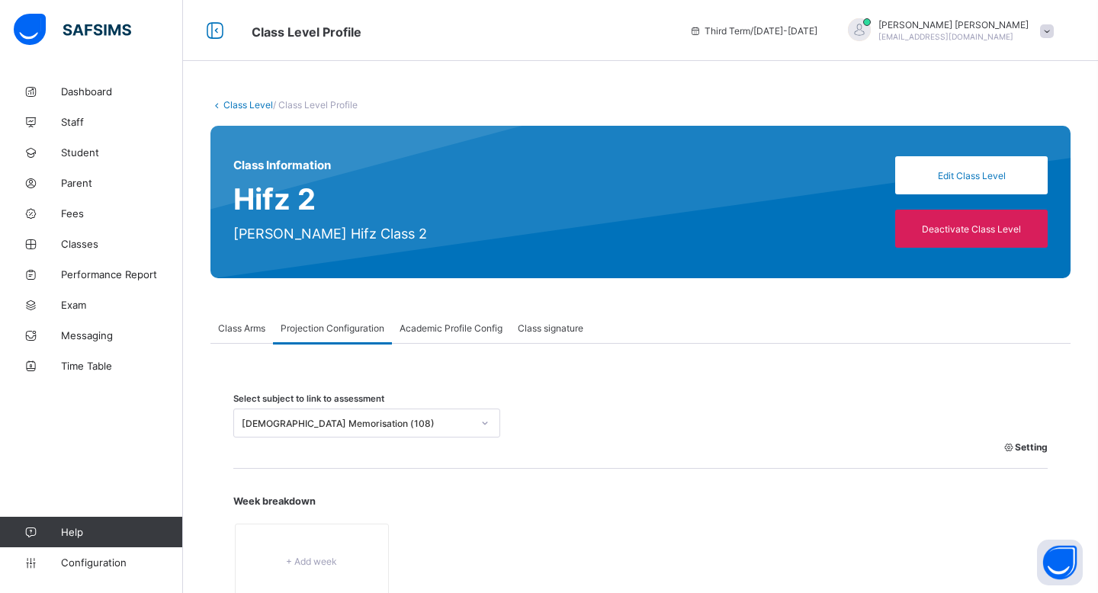
click at [454, 339] on div "Academic Profile Config" at bounding box center [451, 328] width 118 height 31
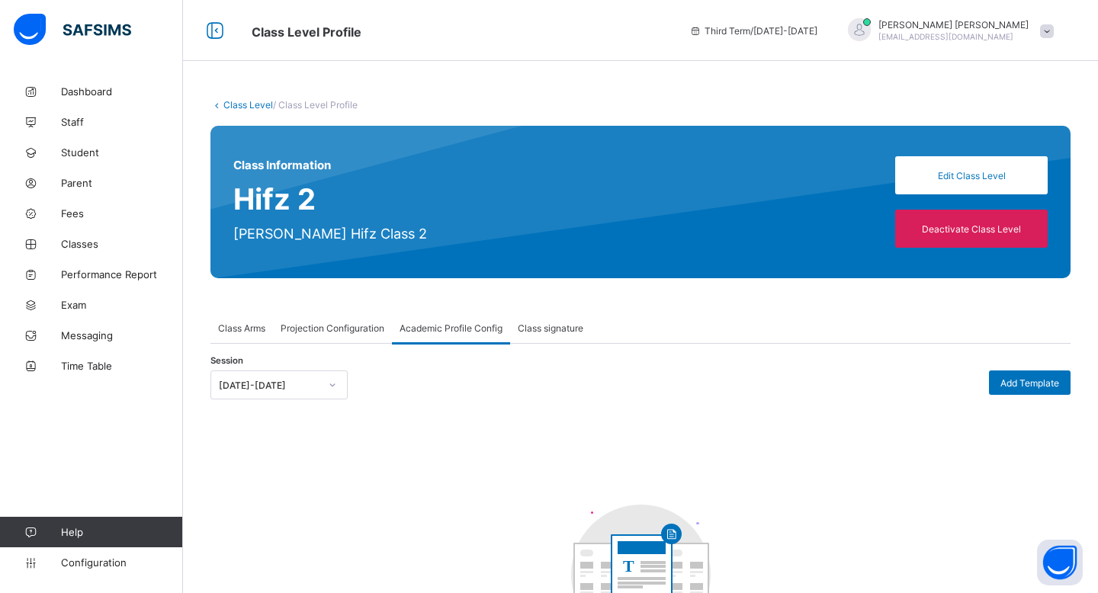
click at [561, 336] on div "Class signature" at bounding box center [550, 328] width 81 height 31
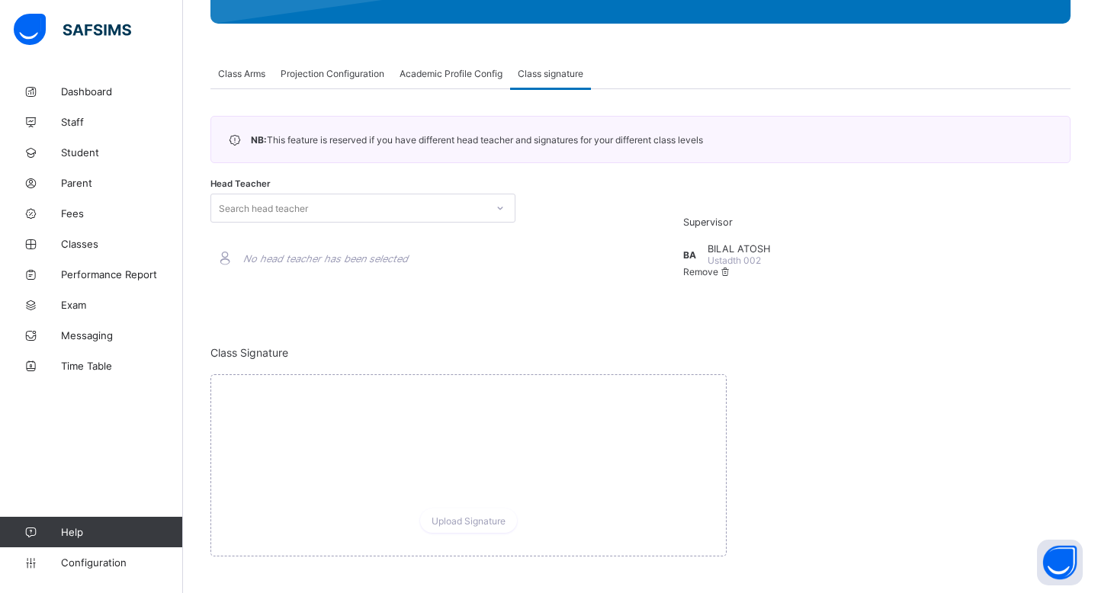
scroll to position [256, 0]
click at [305, 214] on div "Search head teacher" at bounding box center [263, 207] width 89 height 29
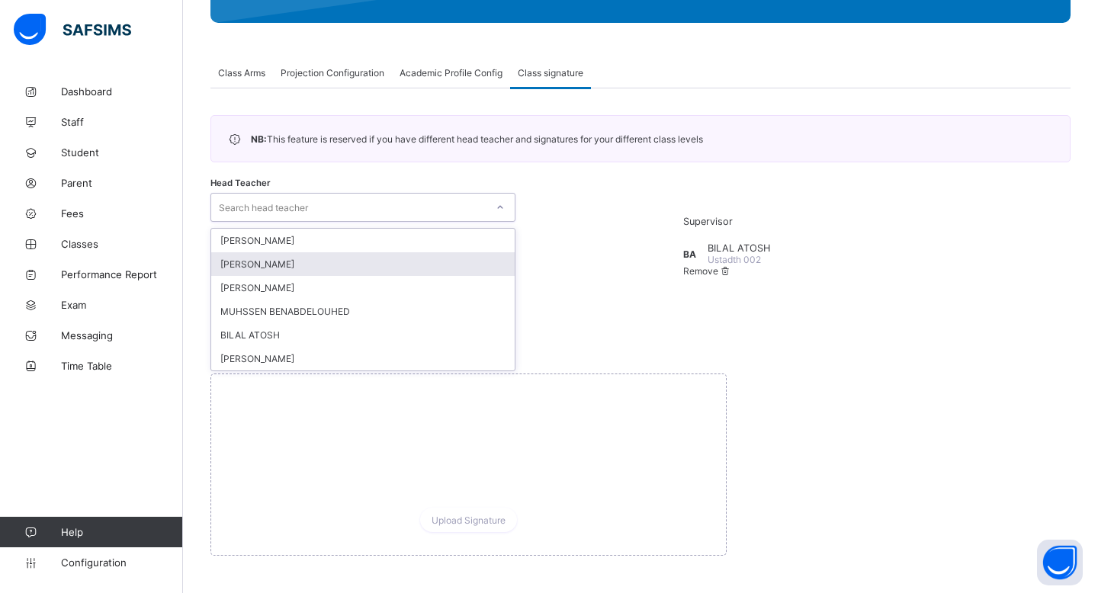
click at [320, 263] on div "[PERSON_NAME]" at bounding box center [363, 264] width 304 height 24
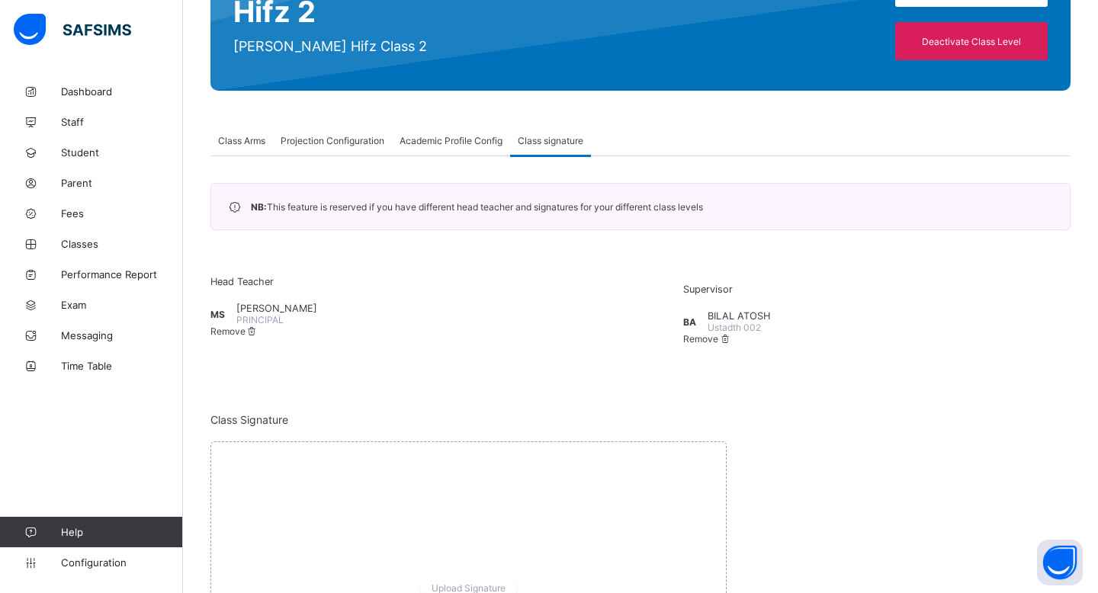
scroll to position [114, 0]
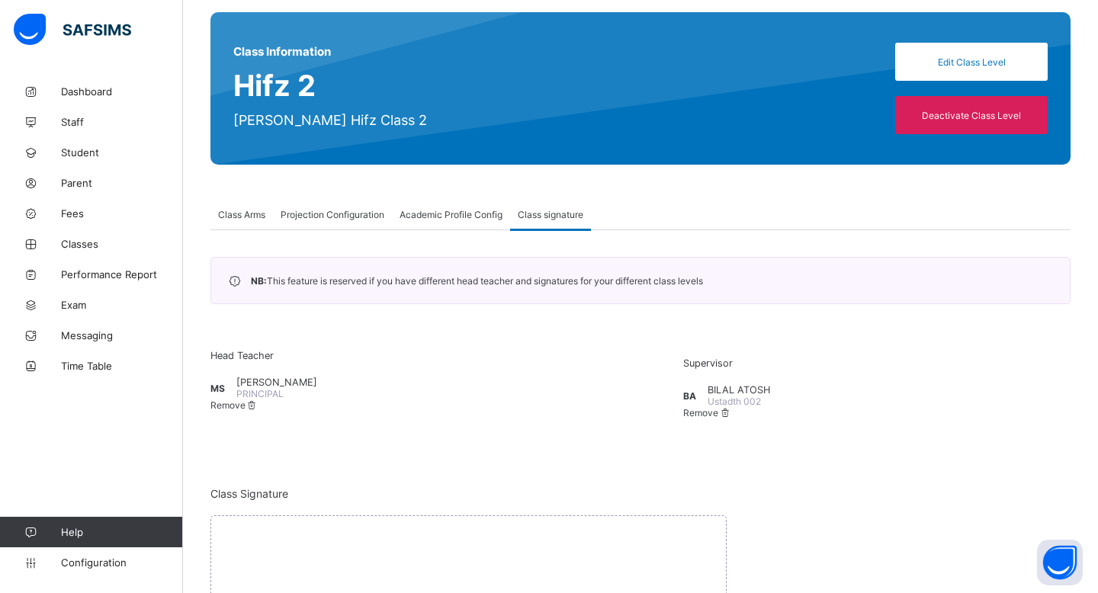
click at [455, 214] on span "Academic Profile Config" at bounding box center [451, 214] width 103 height 11
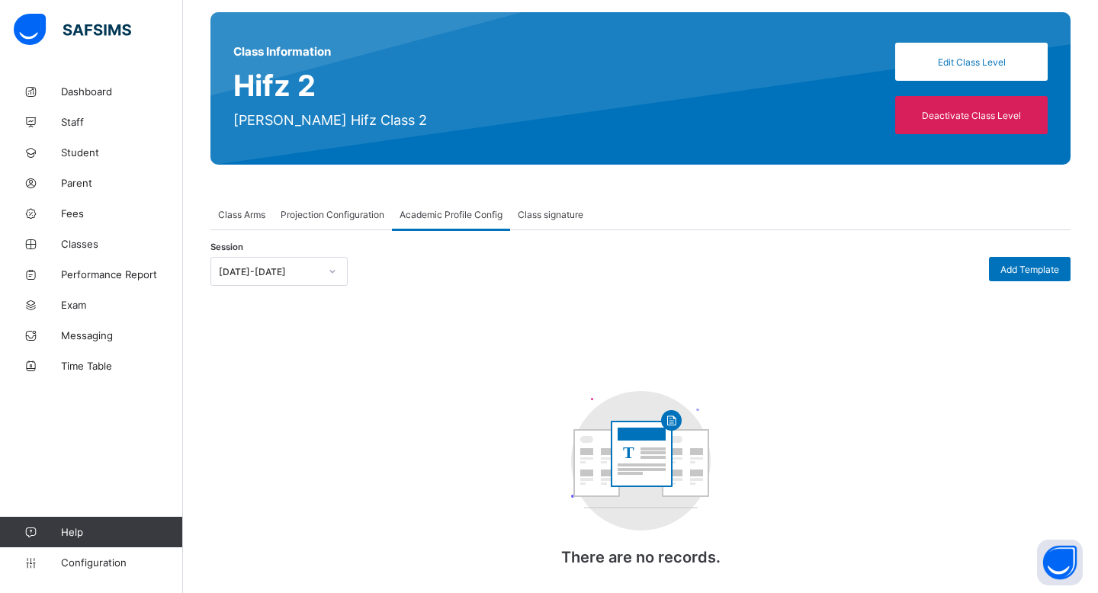
click at [362, 214] on span "Projection Configuration" at bounding box center [333, 214] width 104 height 11
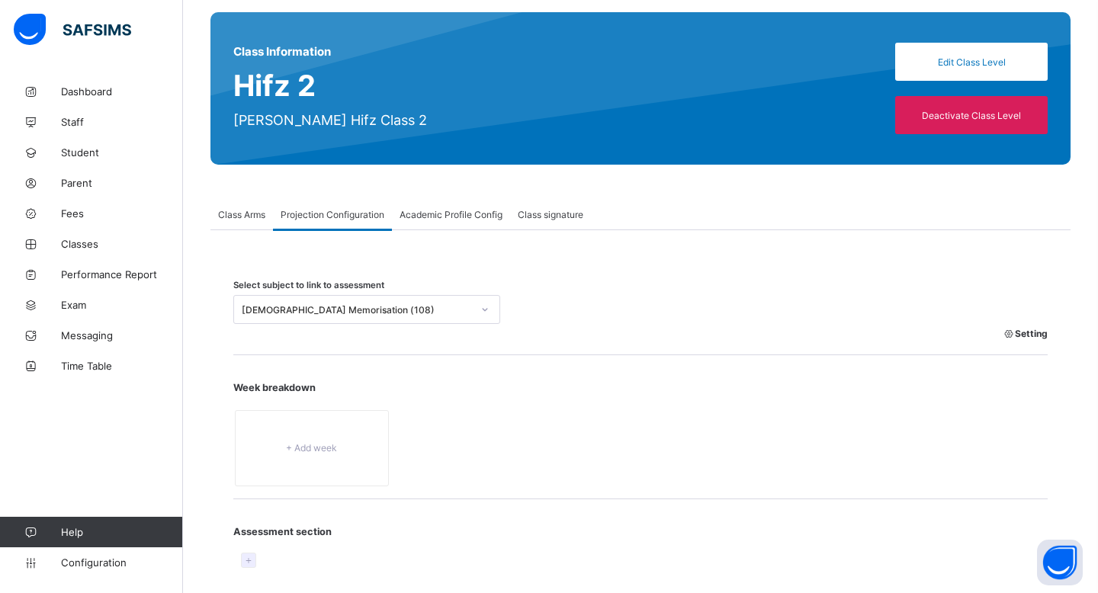
click at [252, 225] on div "Class Arms" at bounding box center [242, 214] width 63 height 31
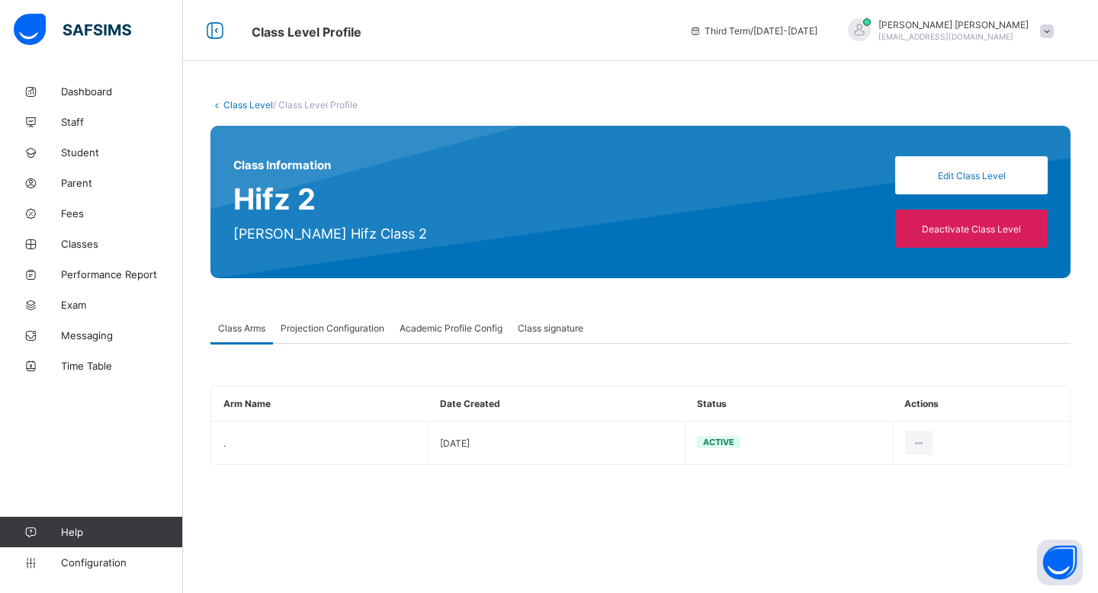
scroll to position [0, 0]
click at [243, 106] on link "Class Level" at bounding box center [249, 104] width 50 height 11
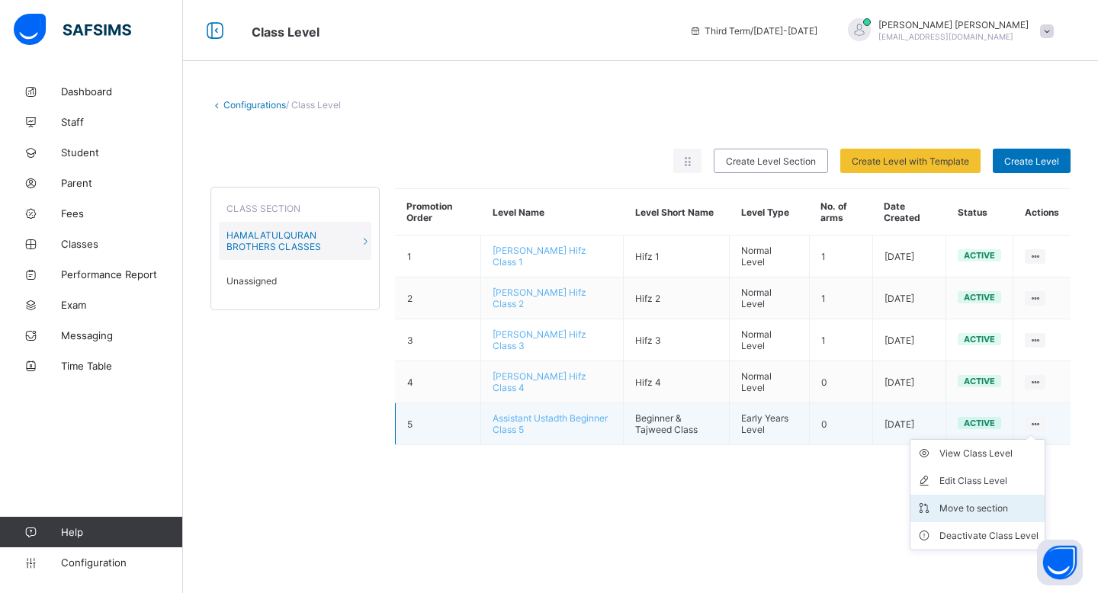
click at [674, 509] on div "Move to section" at bounding box center [989, 508] width 99 height 15
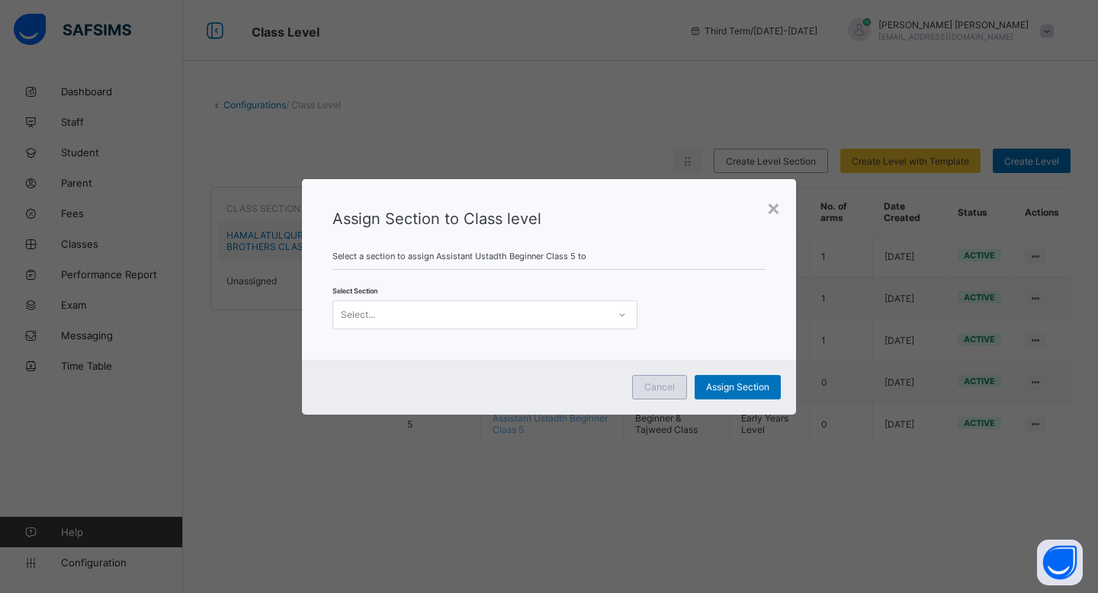
click at [658, 388] on span "Cancel" at bounding box center [660, 386] width 31 height 11
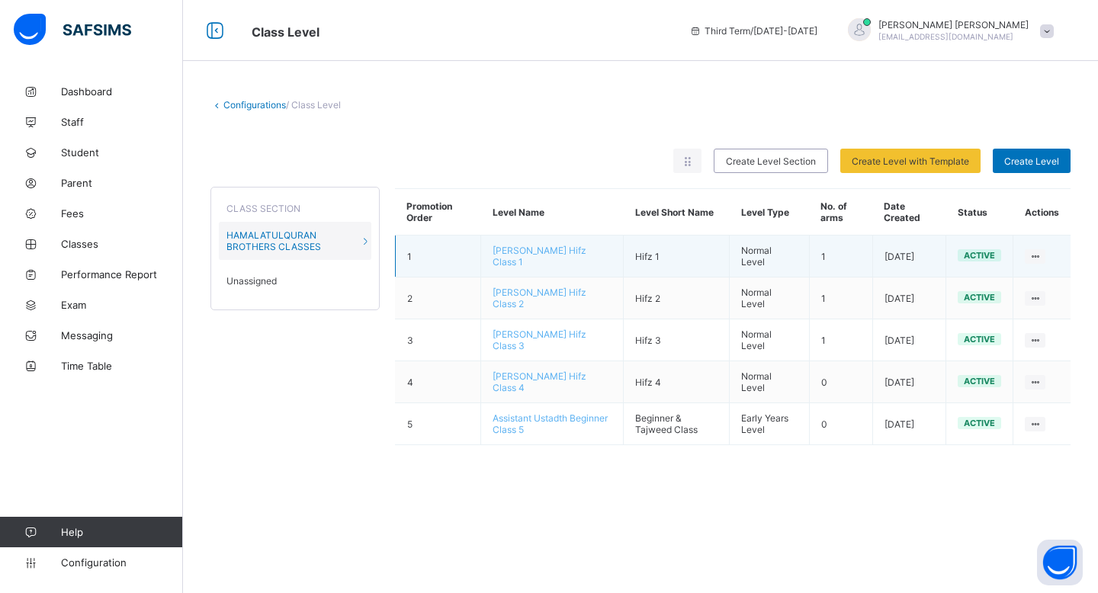
click at [424, 250] on td "1" at bounding box center [437, 257] width 85 height 42
click at [539, 252] on span "[PERSON_NAME] Hifz Class 1" at bounding box center [540, 256] width 94 height 23
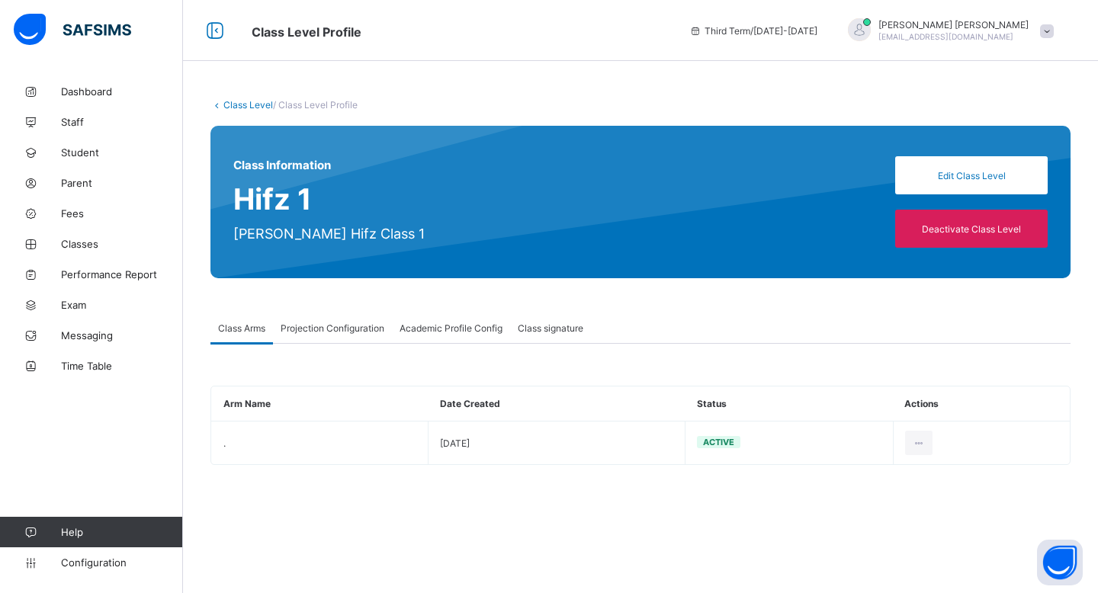
click at [233, 105] on link "Class Level" at bounding box center [249, 104] width 50 height 11
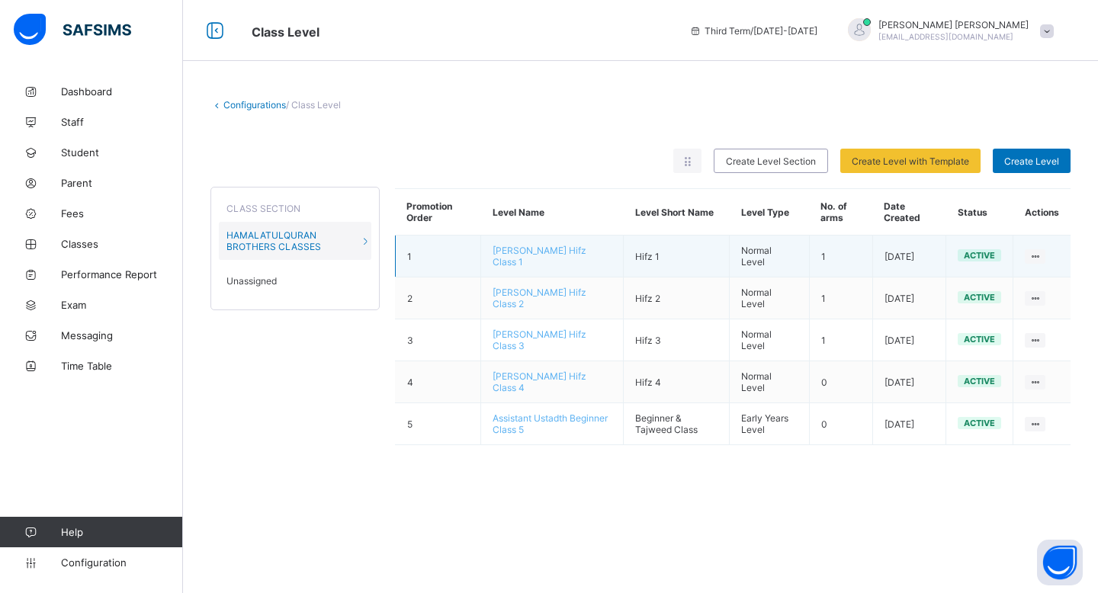
click at [674, 265] on td "Normal Level" at bounding box center [770, 257] width 80 height 42
click at [674, 255] on td "Normal Level" at bounding box center [770, 257] width 80 height 42
click at [674, 268] on td "[DATE]" at bounding box center [910, 257] width 74 height 42
click at [674, 262] on td "active" at bounding box center [980, 257] width 67 height 42
click at [674, 255] on span "active" at bounding box center [979, 255] width 31 height 11
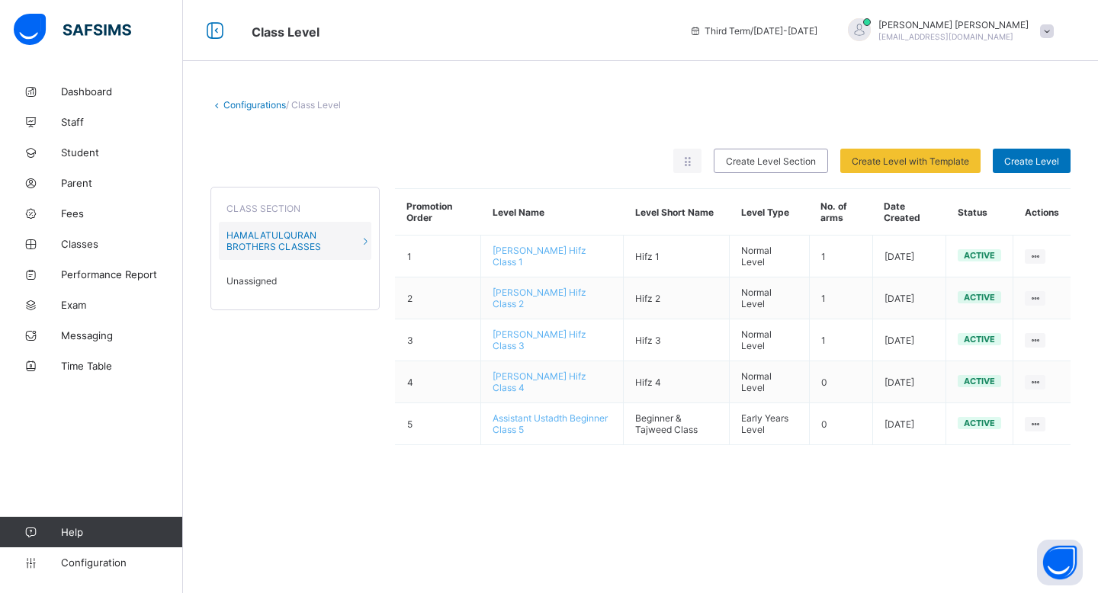
click at [248, 105] on link "Configurations" at bounding box center [255, 104] width 63 height 11
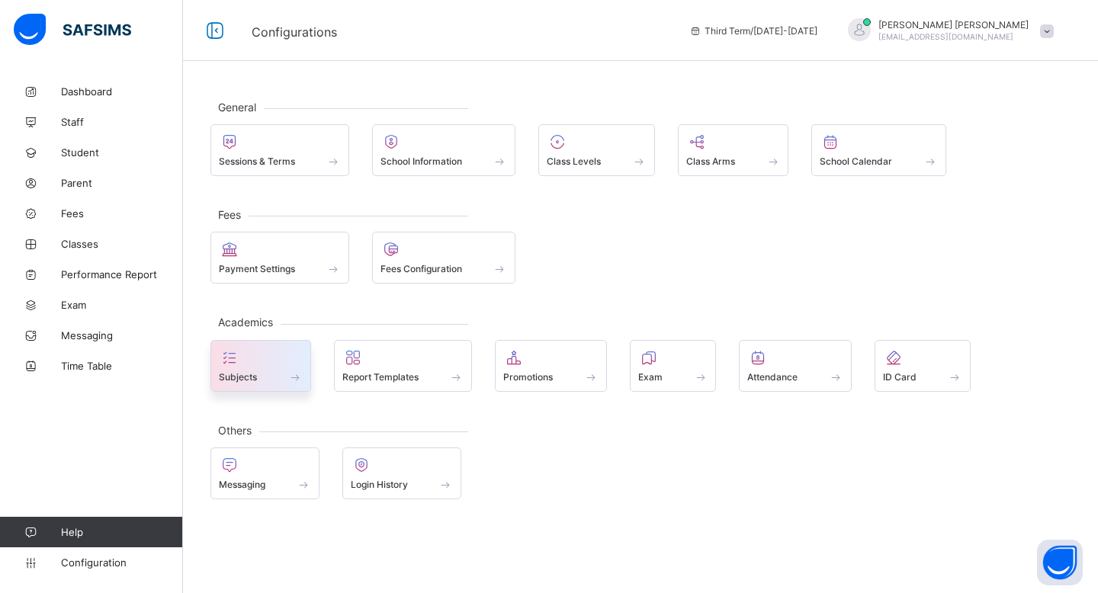
click at [268, 380] on div "Subjects" at bounding box center [261, 377] width 84 height 13
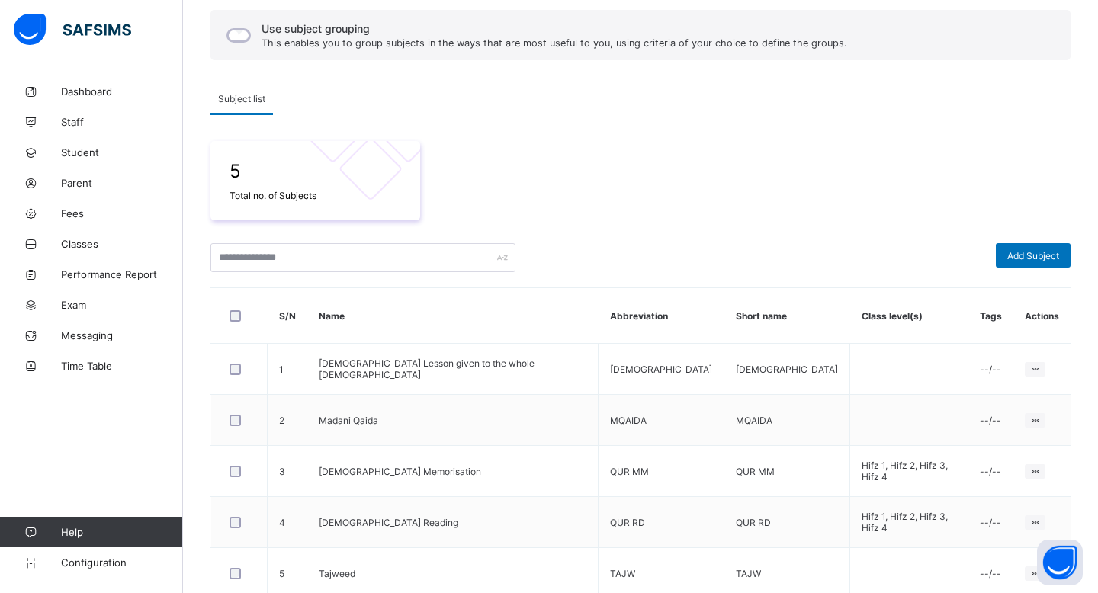
scroll to position [213, 0]
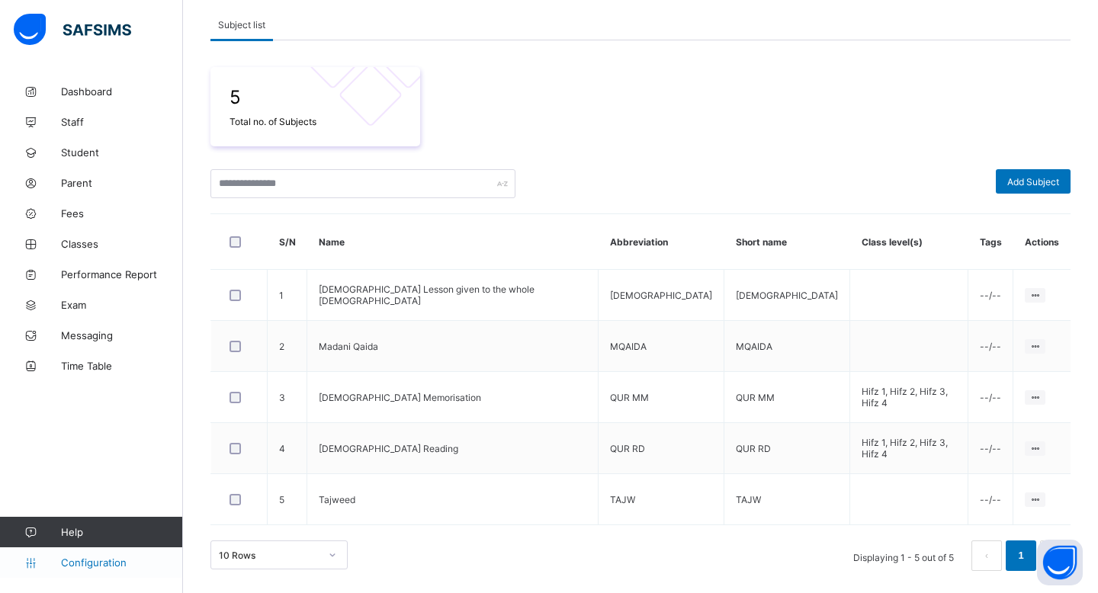
click at [73, 562] on span "Configuration" at bounding box center [121, 563] width 121 height 12
